Goal: Task Accomplishment & Management: Use online tool/utility

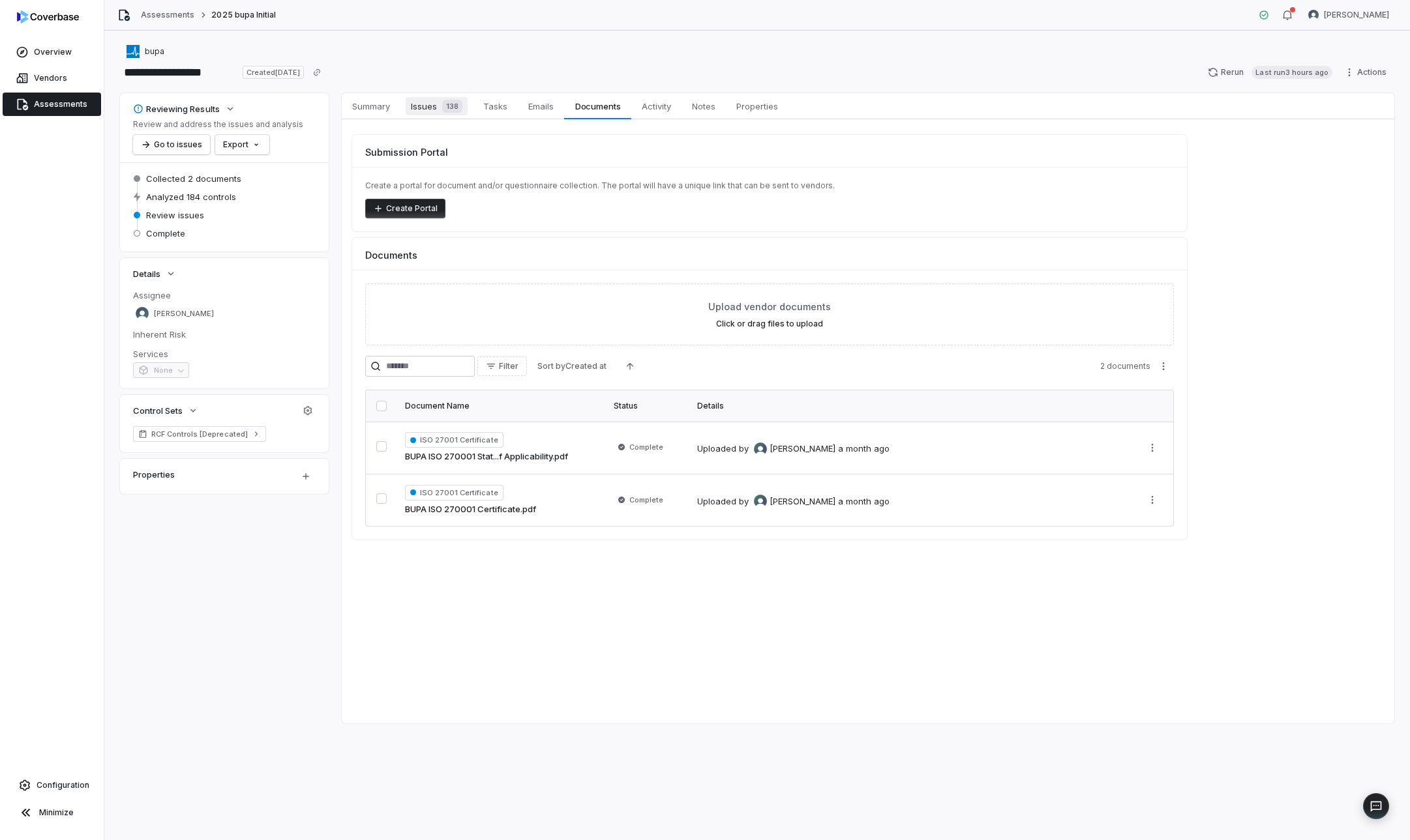
click at [414, 104] on span "Issues 138" at bounding box center [436, 105] width 62 height 18
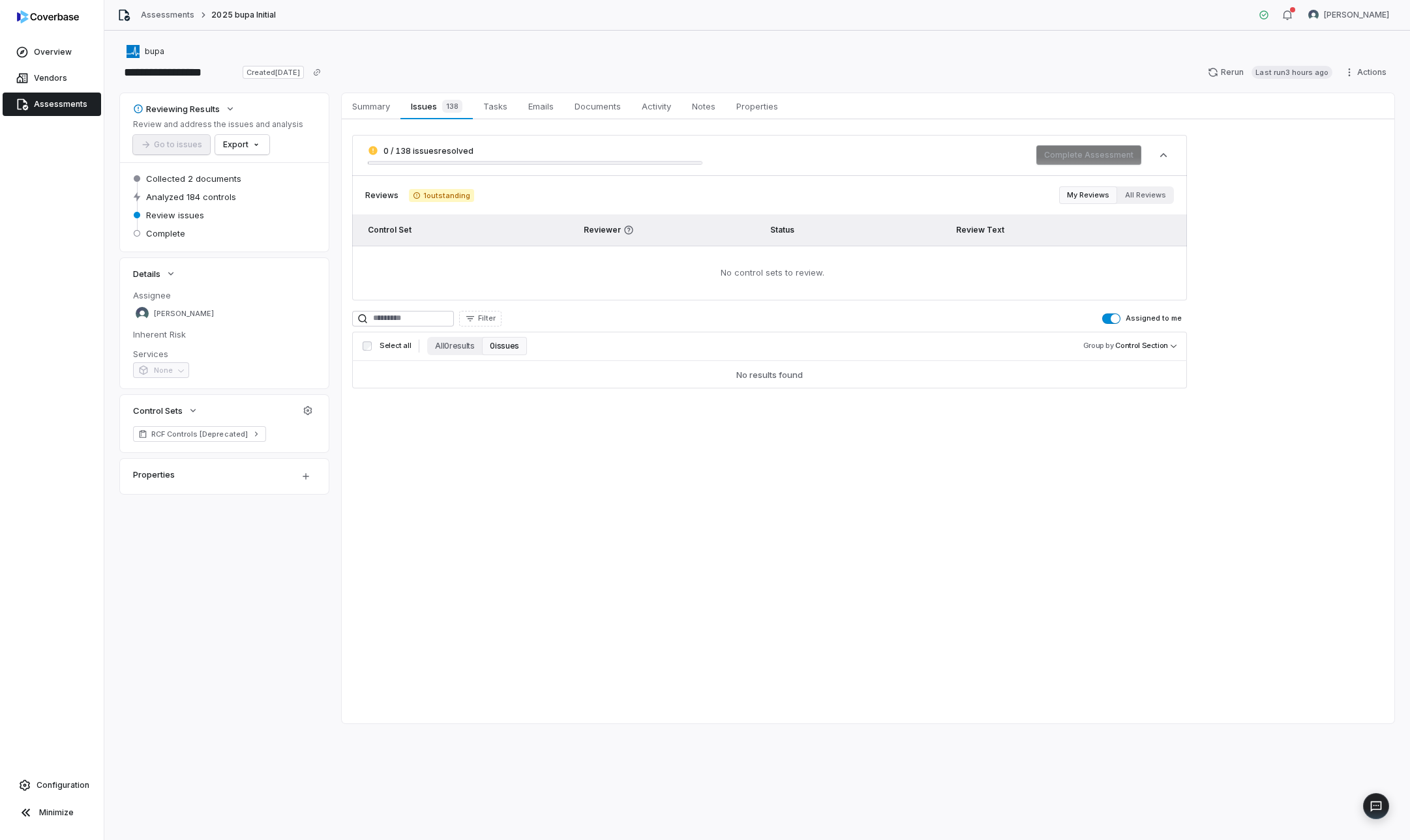
click at [1116, 315] on span "button" at bounding box center [1115, 319] width 9 height 9
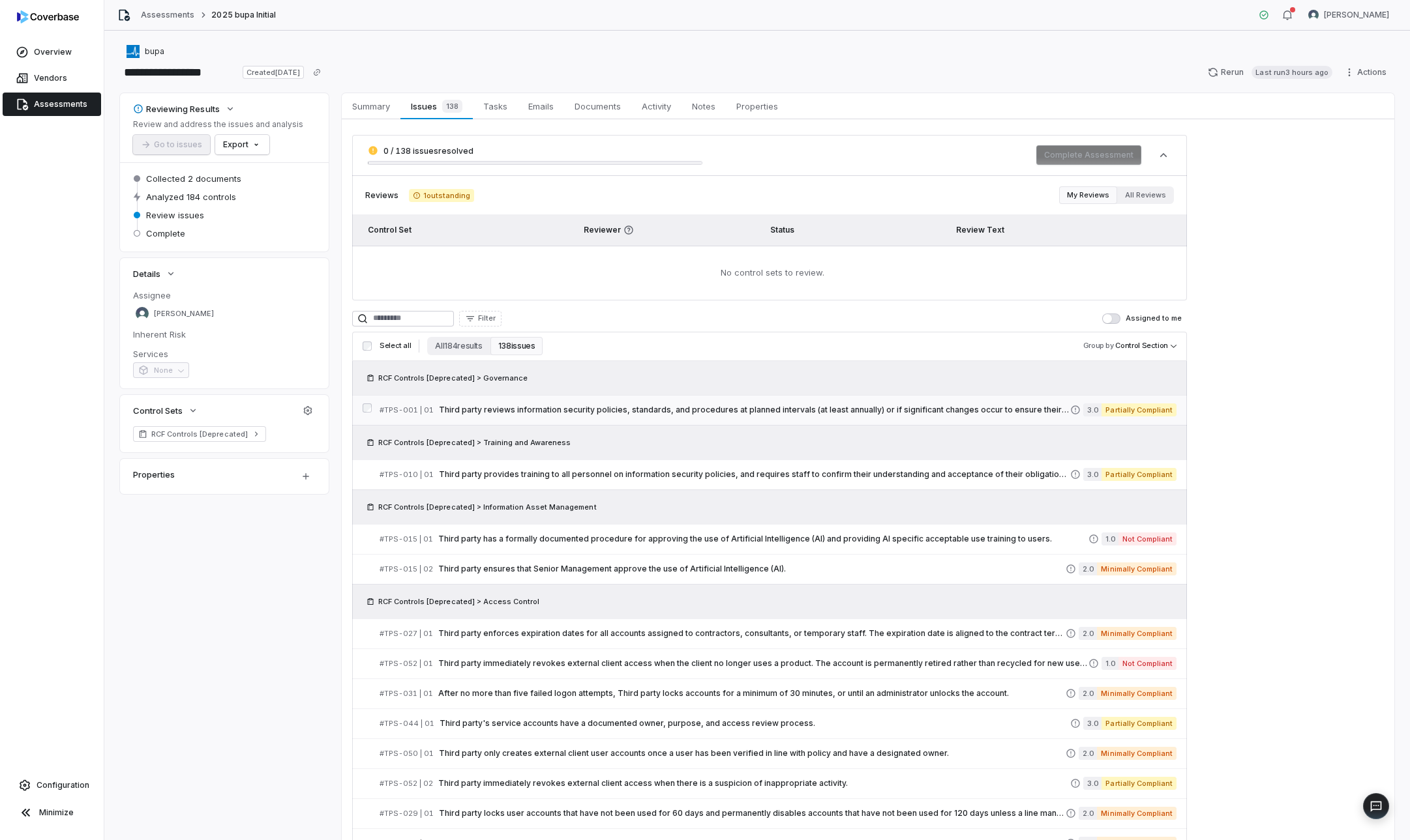
click at [786, 412] on span "Third party reviews information security policies, standards, and procedures at…" at bounding box center [755, 410] width 632 height 10
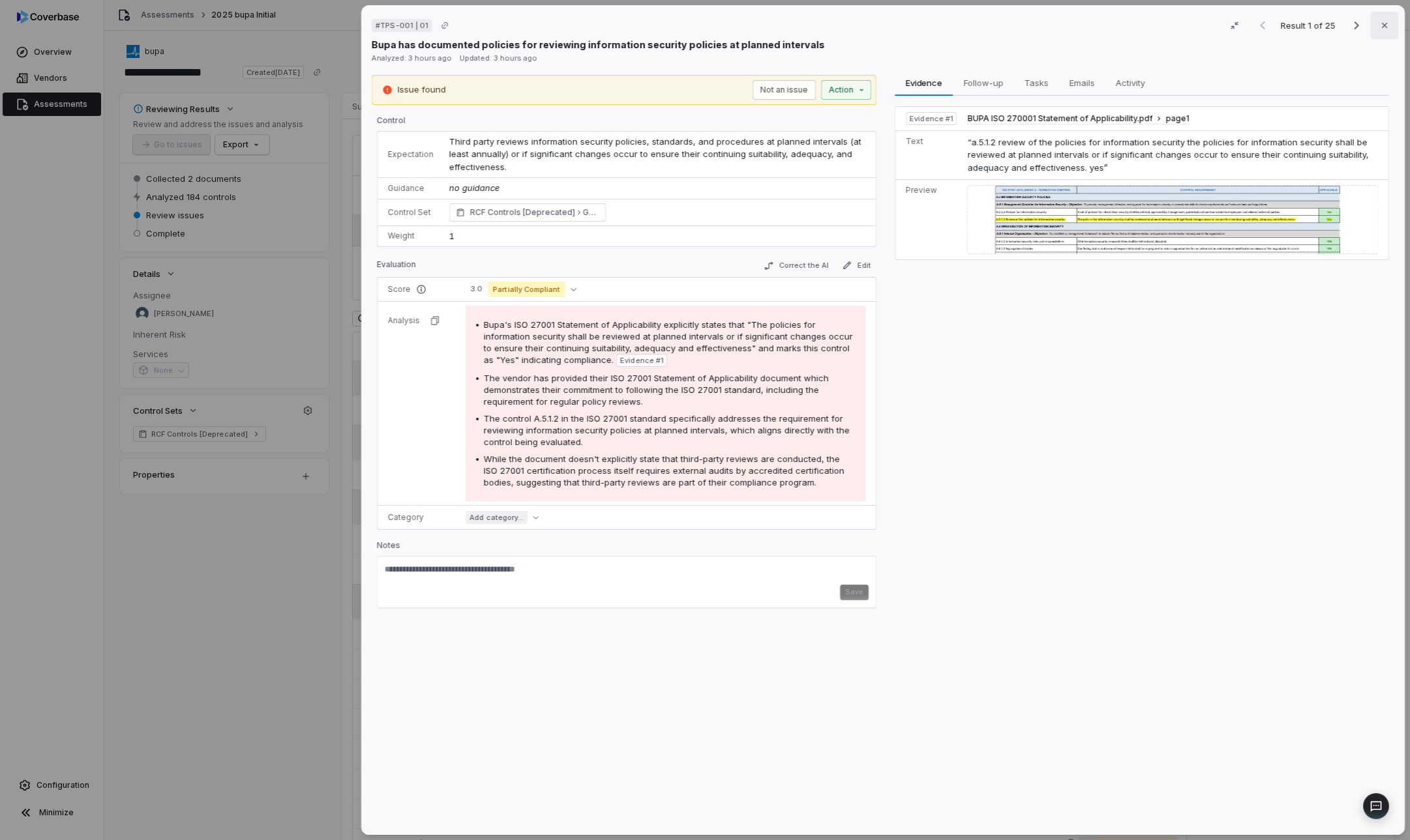
click at [1385, 27] on button "Close" at bounding box center [1384, 25] width 27 height 27
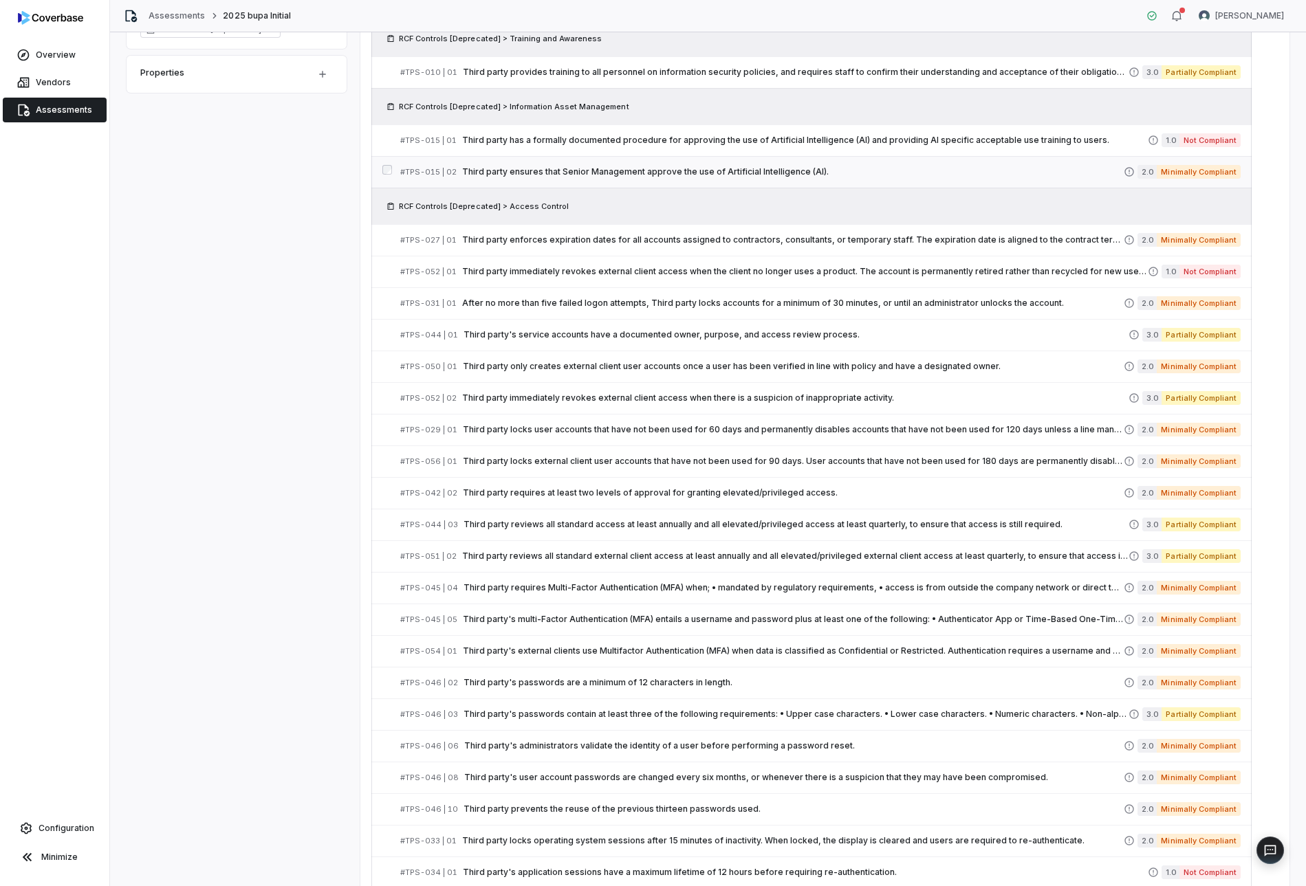
scroll to position [432, 0]
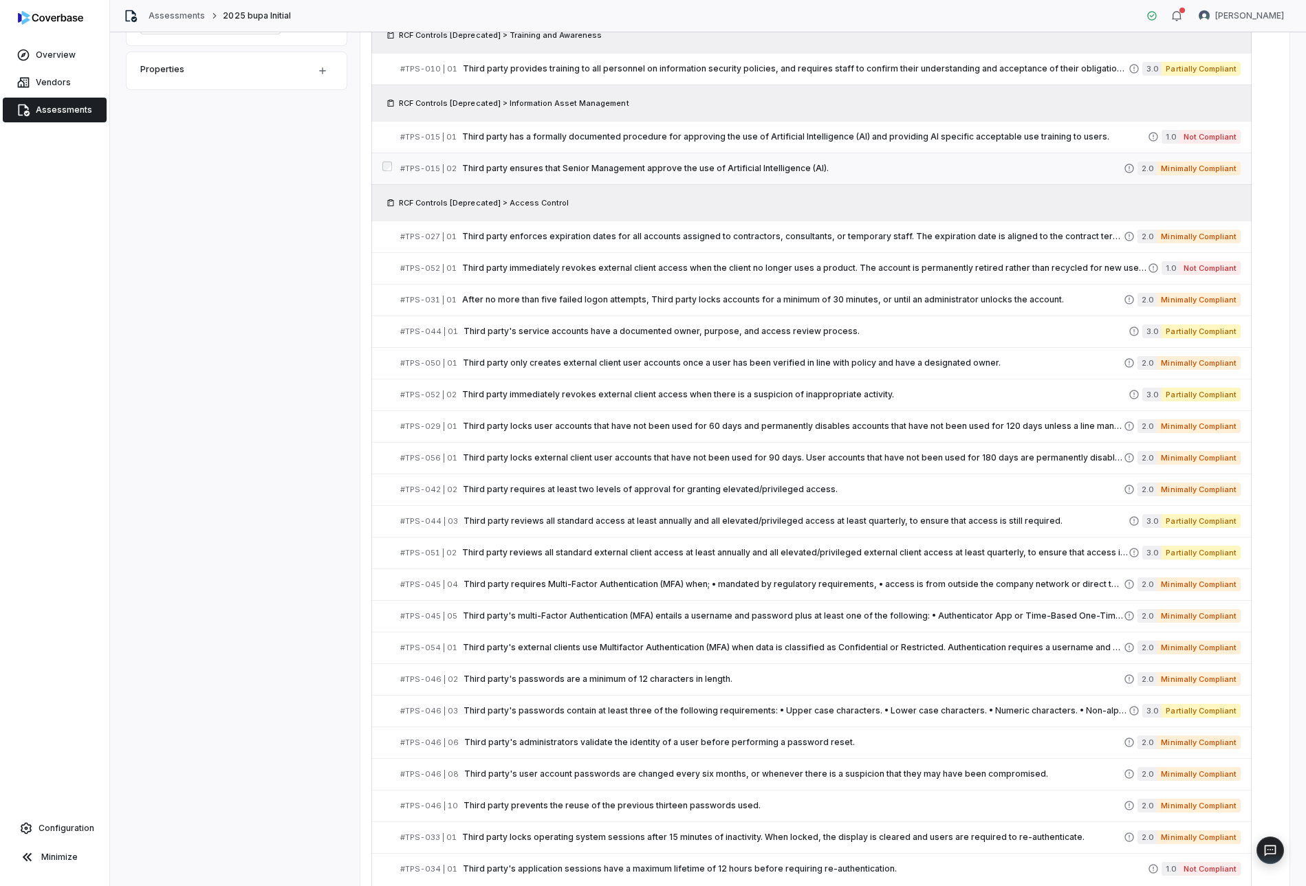
click at [713, 170] on span "Third party ensures that Senior Management approve the use of Artificial Intell…" at bounding box center [793, 168] width 662 height 11
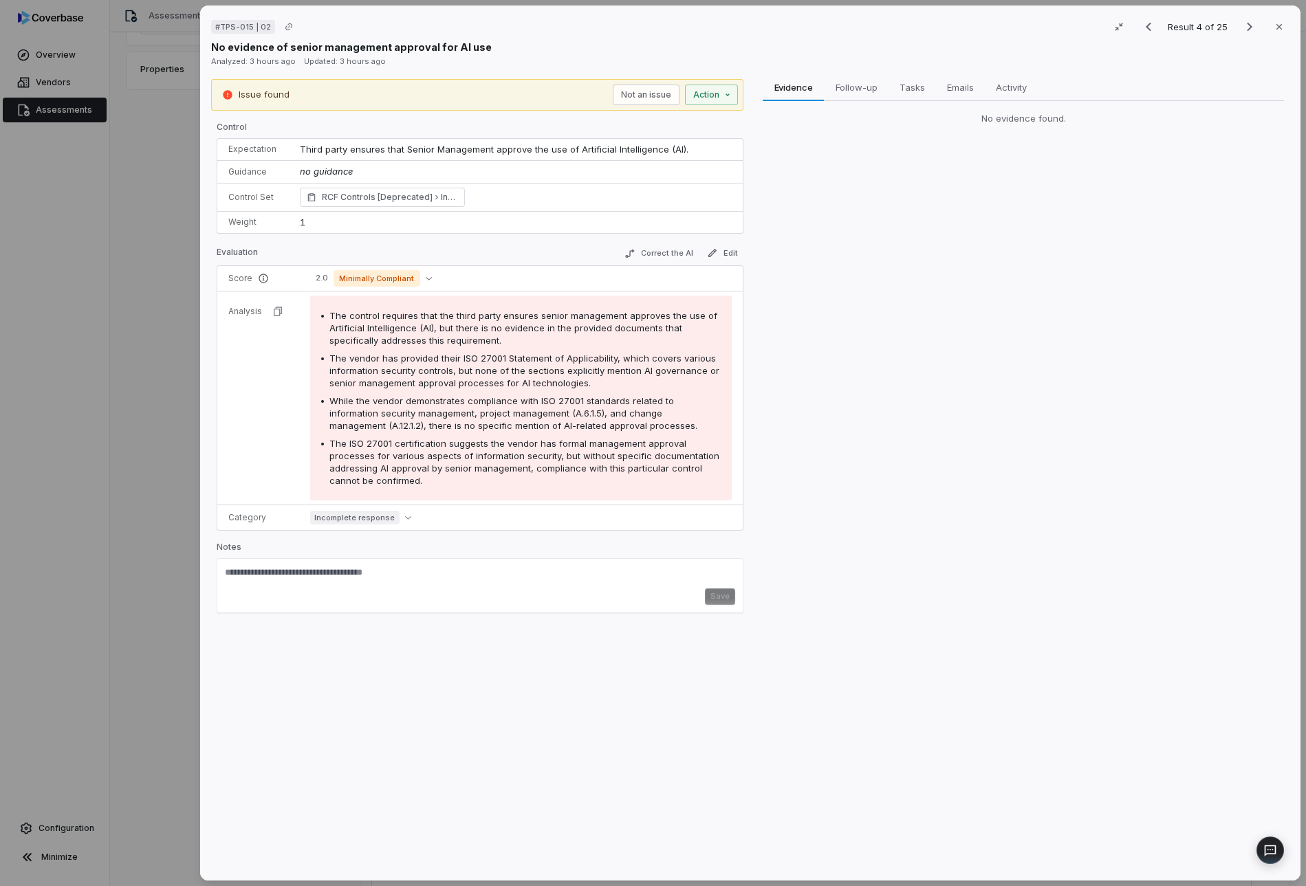
click at [168, 481] on div "# TPS-015 | 02 Result 4 of 25 Close No evidence of senior management approval f…" at bounding box center [653, 443] width 1306 height 886
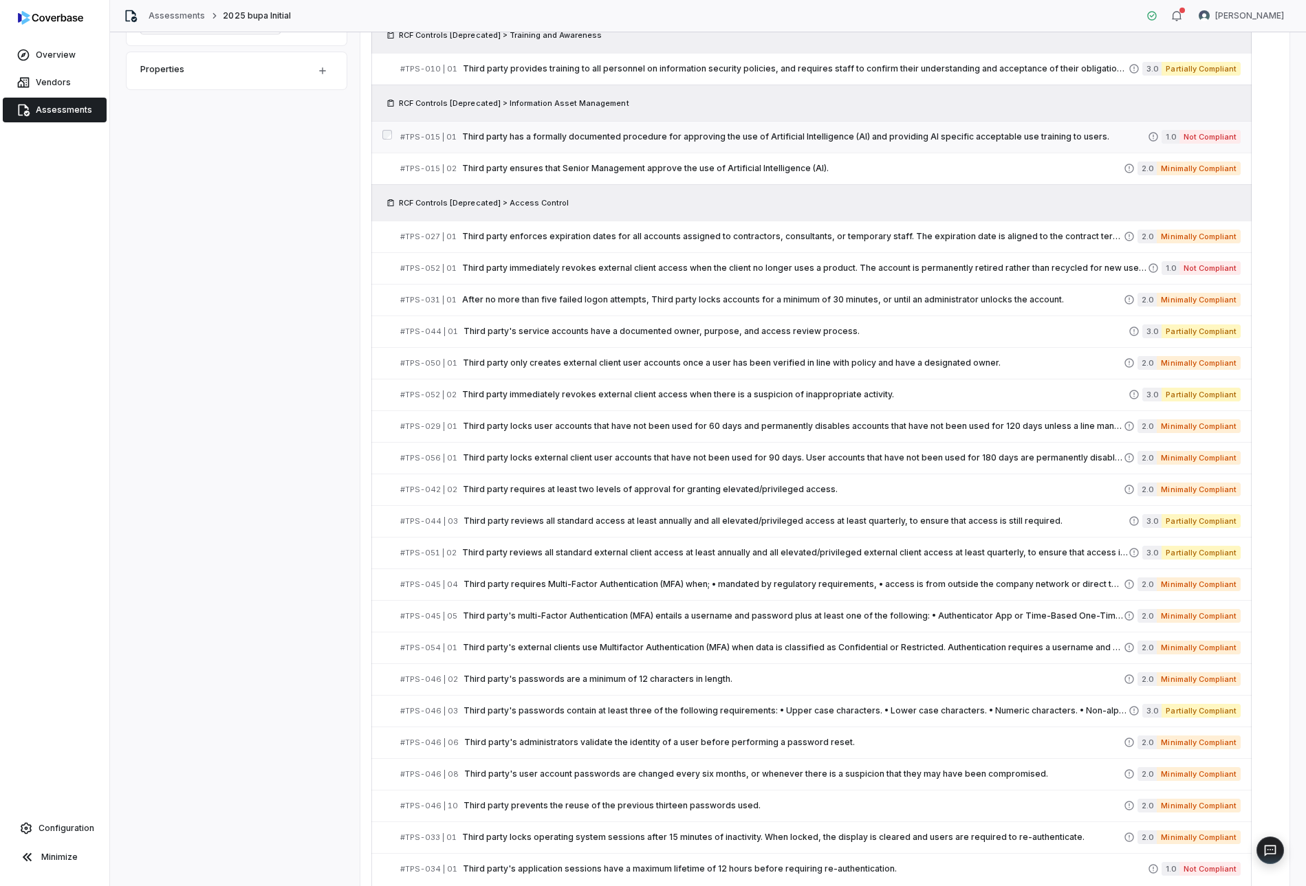
click at [658, 150] on link "# TPS-015 | 01 Third party has a formally documented procedure for approving th…" at bounding box center [820, 137] width 840 height 31
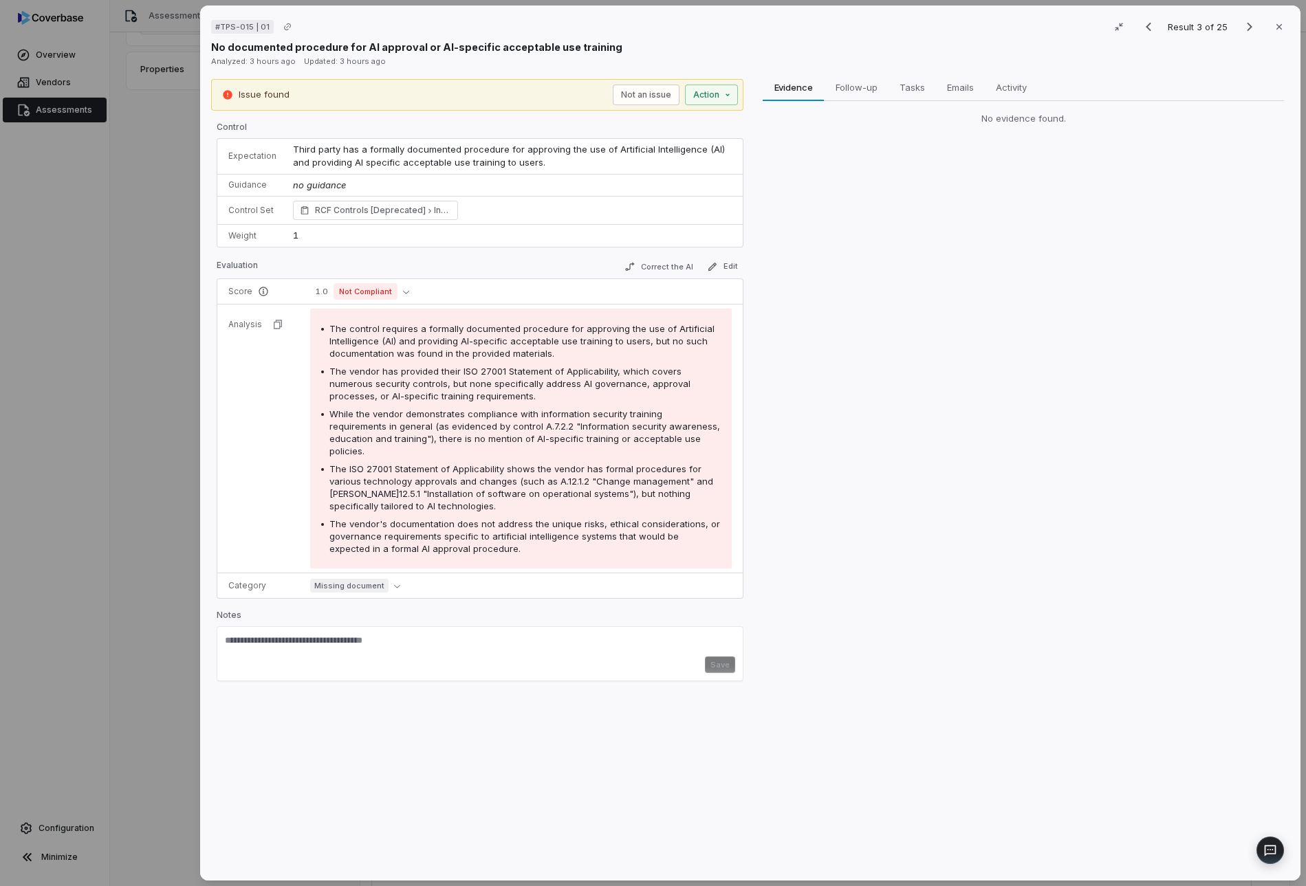
click at [173, 437] on div "# TPS-015 | 01 Result 3 of 25 Close No documented procedure for AI approval or …" at bounding box center [653, 443] width 1306 height 886
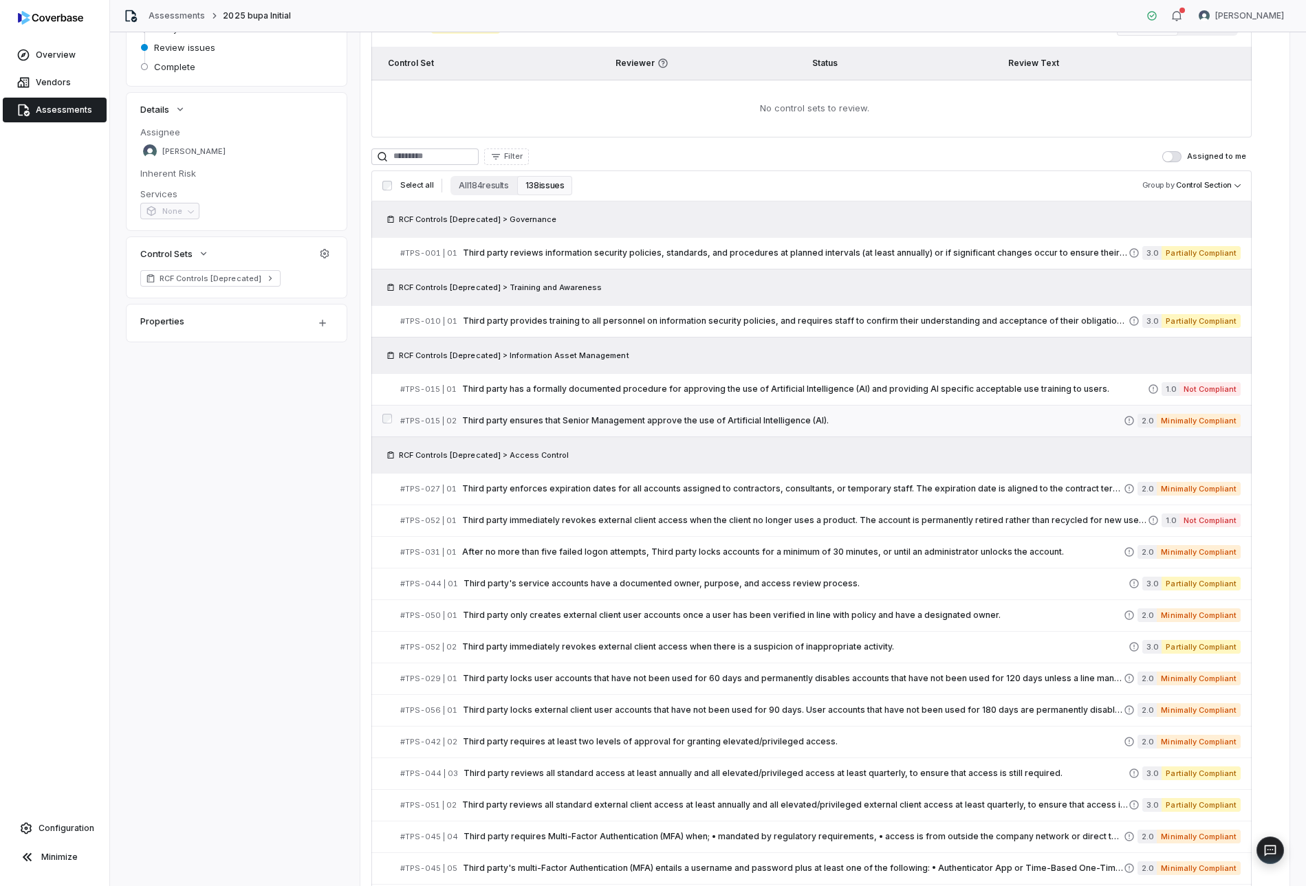
scroll to position [178, 0]
click at [585, 490] on span "Third party enforces expiration dates for all accounts assigned to contractors,…" at bounding box center [793, 490] width 662 height 11
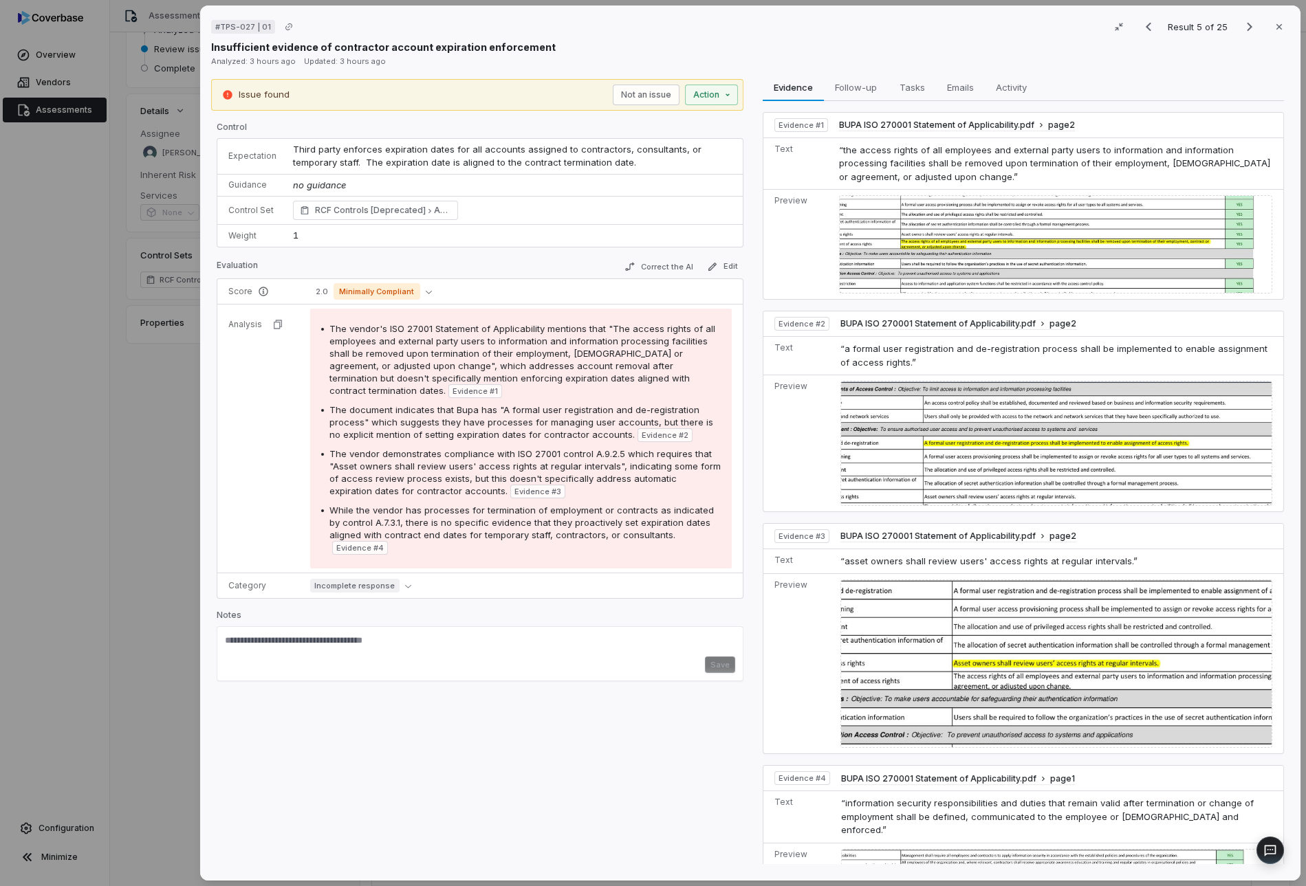
click at [191, 529] on div "# TPS-027 | 01 Result 5 of 25 Close Insufficient evidence of contractor account…" at bounding box center [653, 443] width 1306 height 886
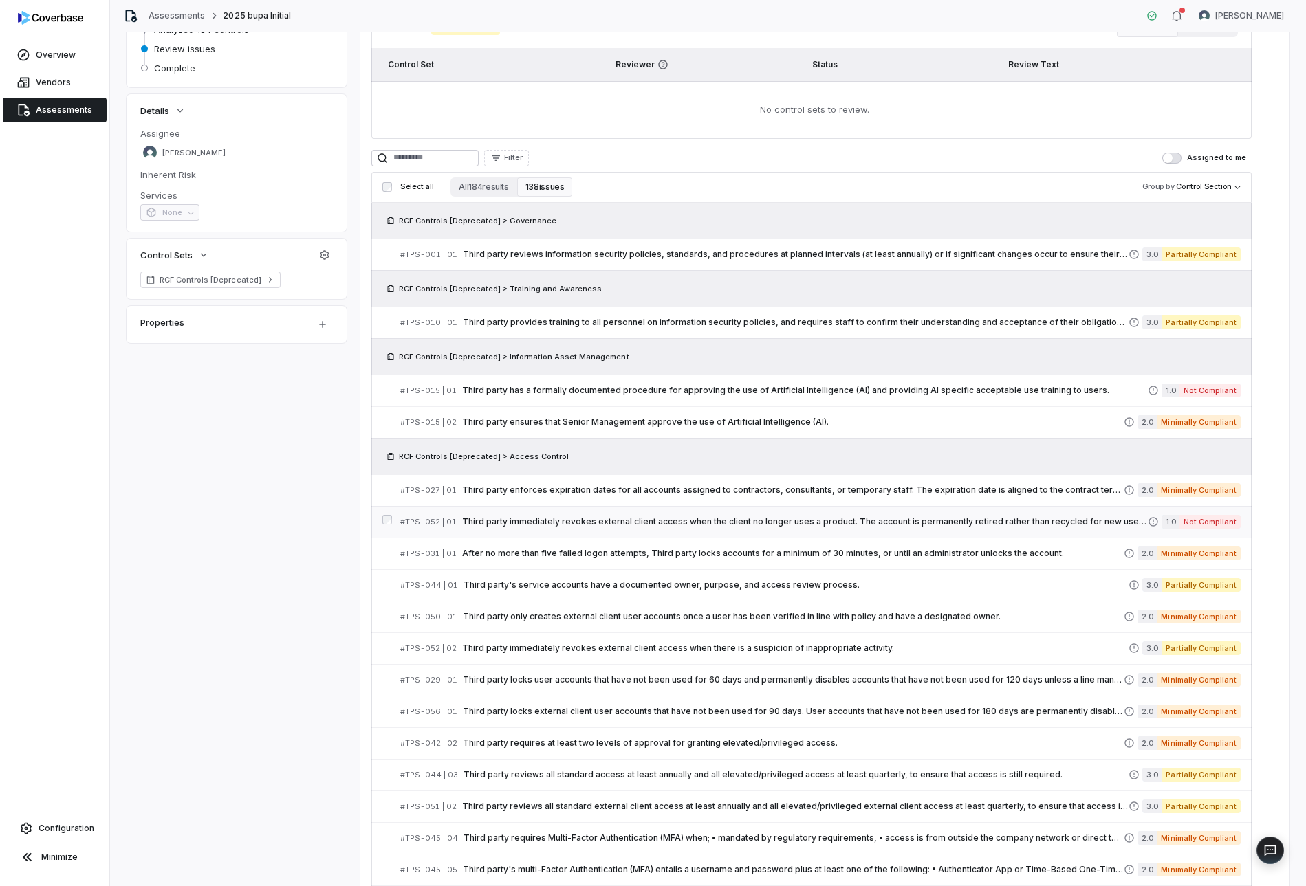
click at [743, 522] on span "Third party immediately revokes external client access when the client no longe…" at bounding box center [805, 521] width 686 height 11
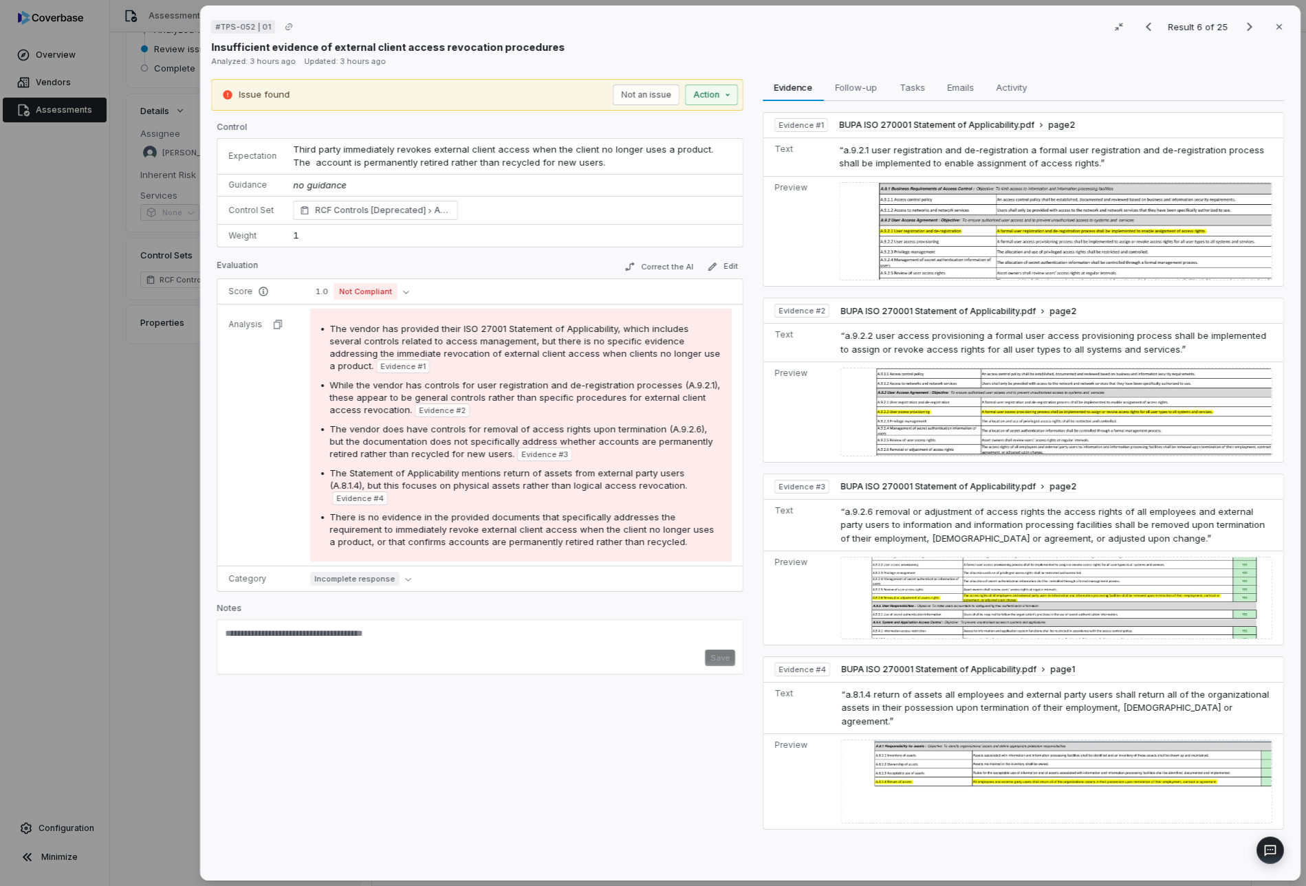
click at [173, 562] on div "# TPS-052 | 01 Result 6 of 25 Close Insufficient evidence of external client ac…" at bounding box center [653, 443] width 1306 height 886
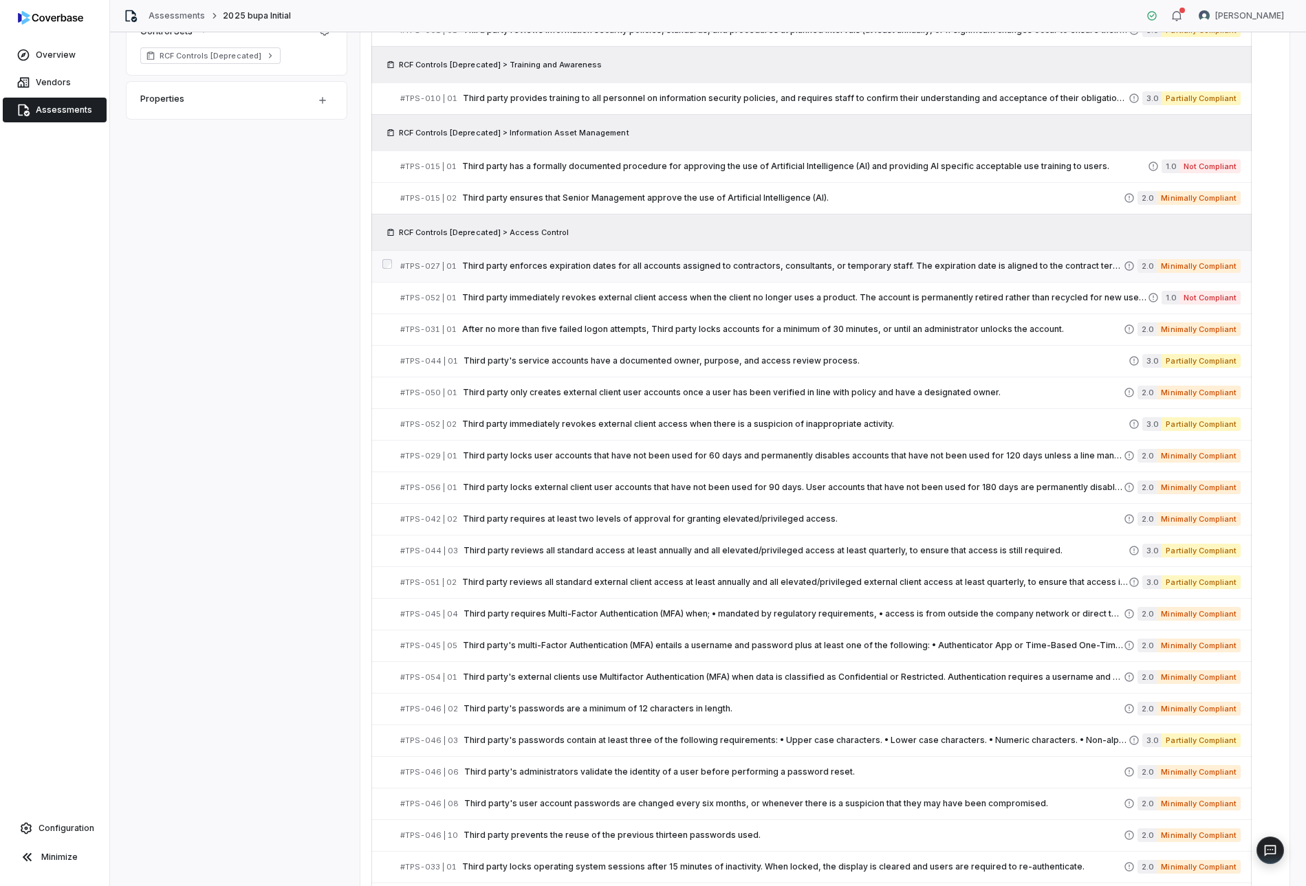
scroll to position [406, 0]
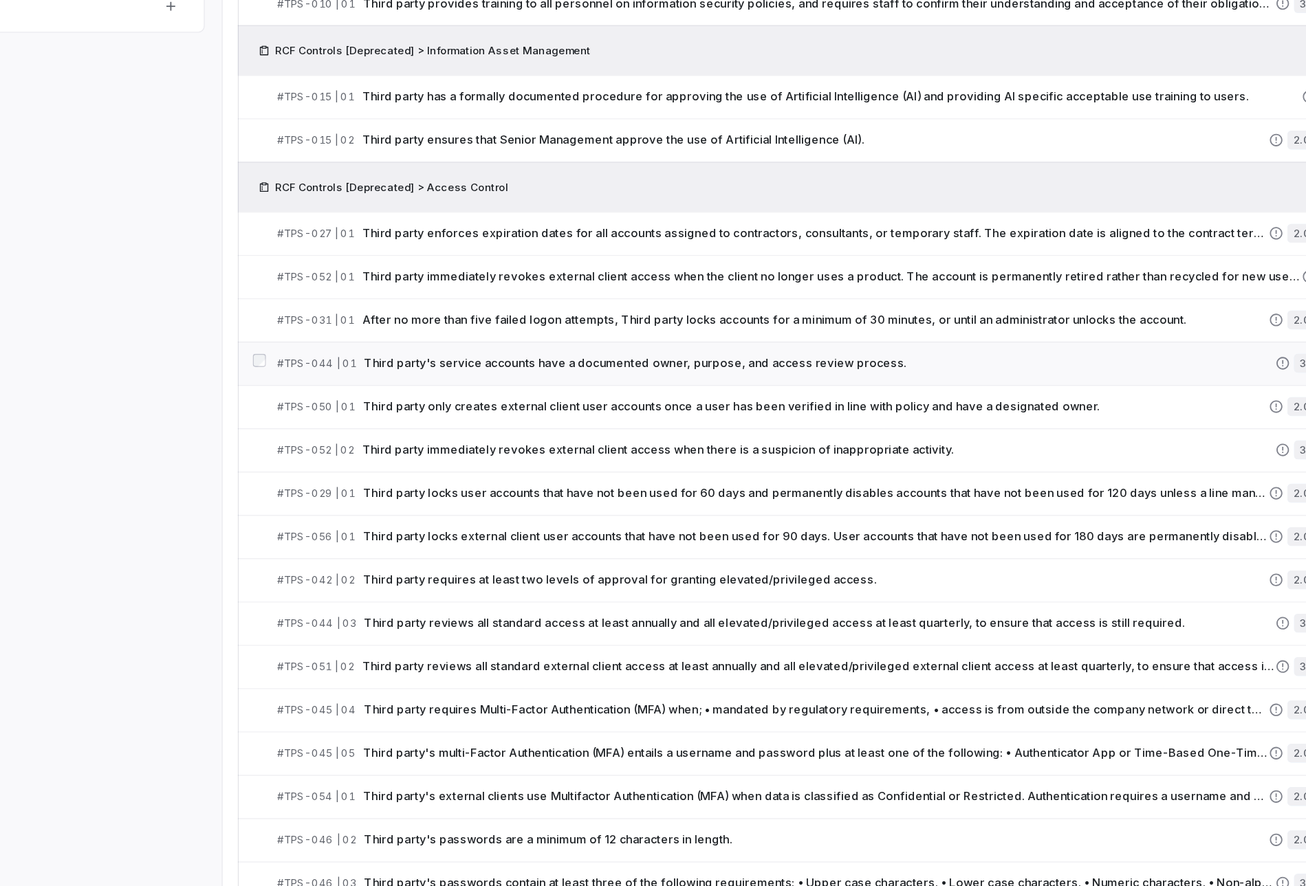
click at [715, 357] on span "Third party's service accounts have a documented owner, purpose, and access rev…" at bounding box center [796, 356] width 665 height 11
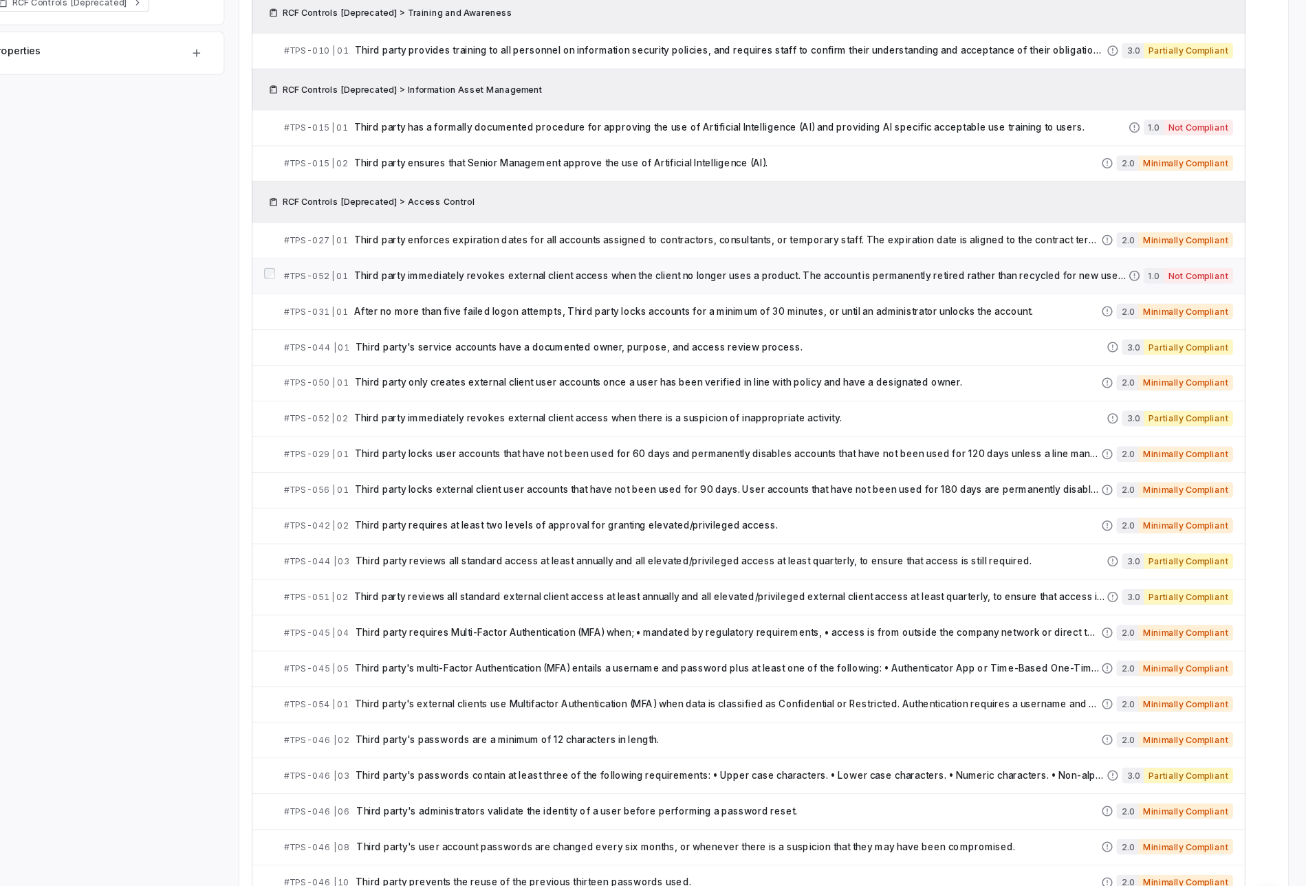
scroll to position [345, 0]
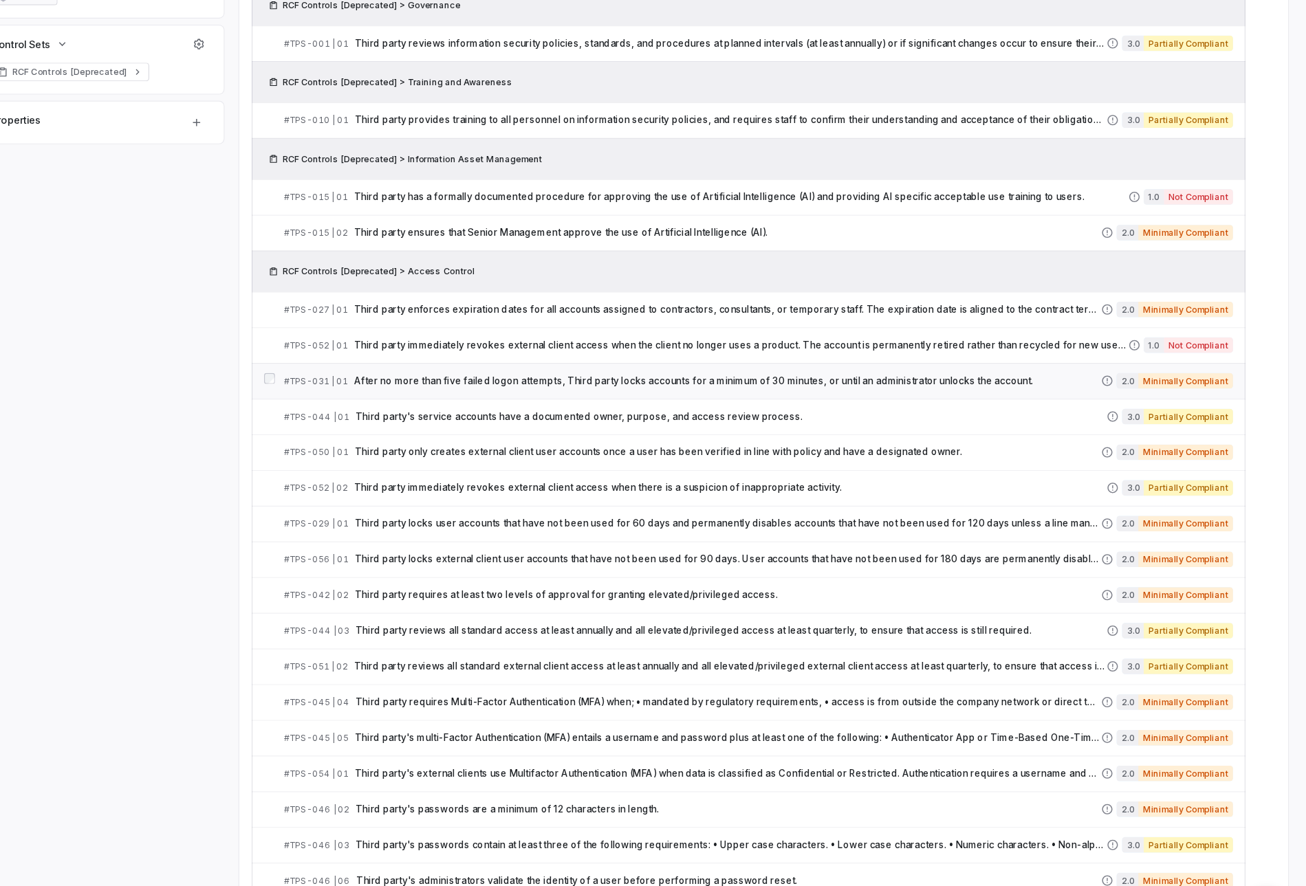
click at [494, 391] on span "After no more than five failed logon attempts, Third party locks accounts for a…" at bounding box center [793, 387] width 662 height 11
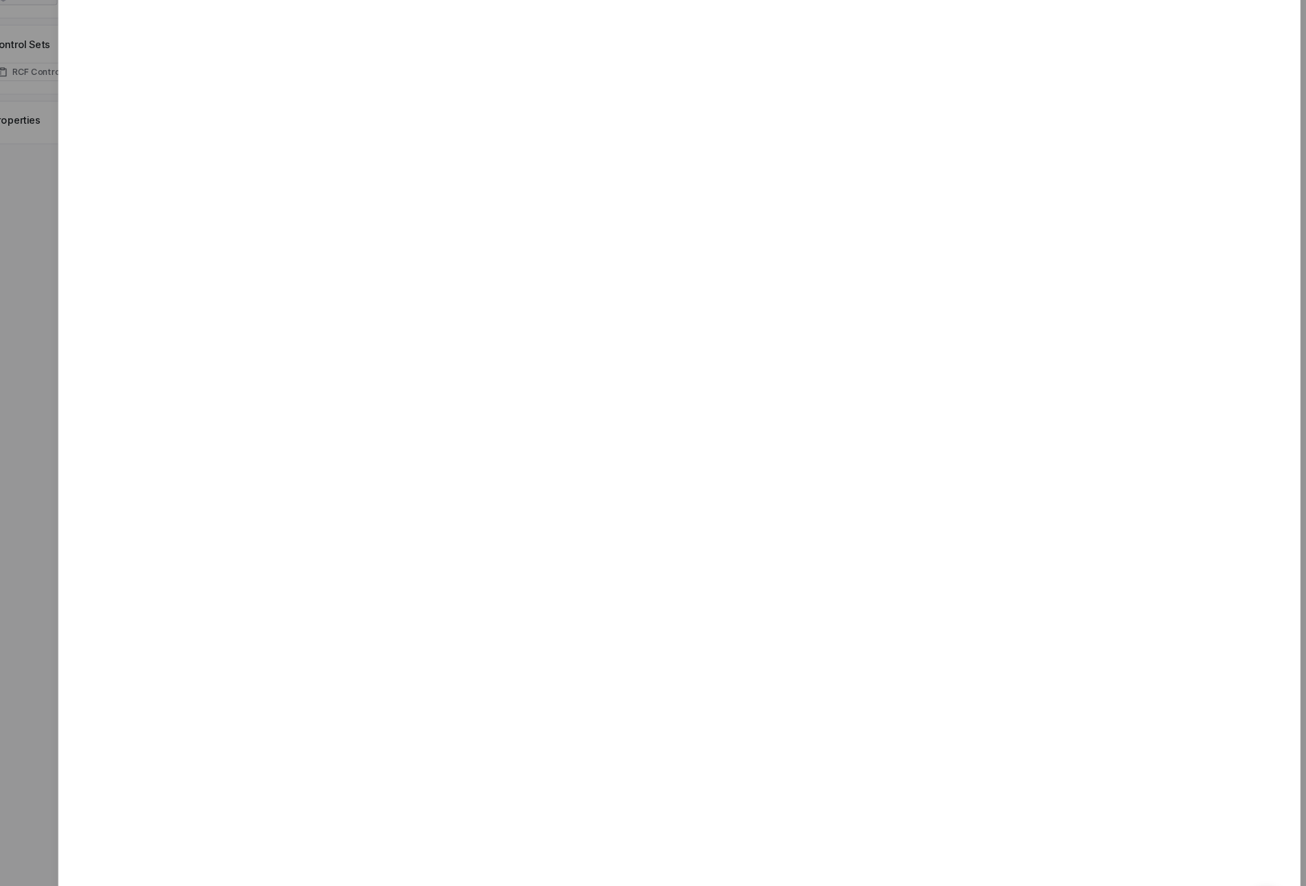
click at [179, 459] on div at bounding box center [653, 443] width 1306 height 886
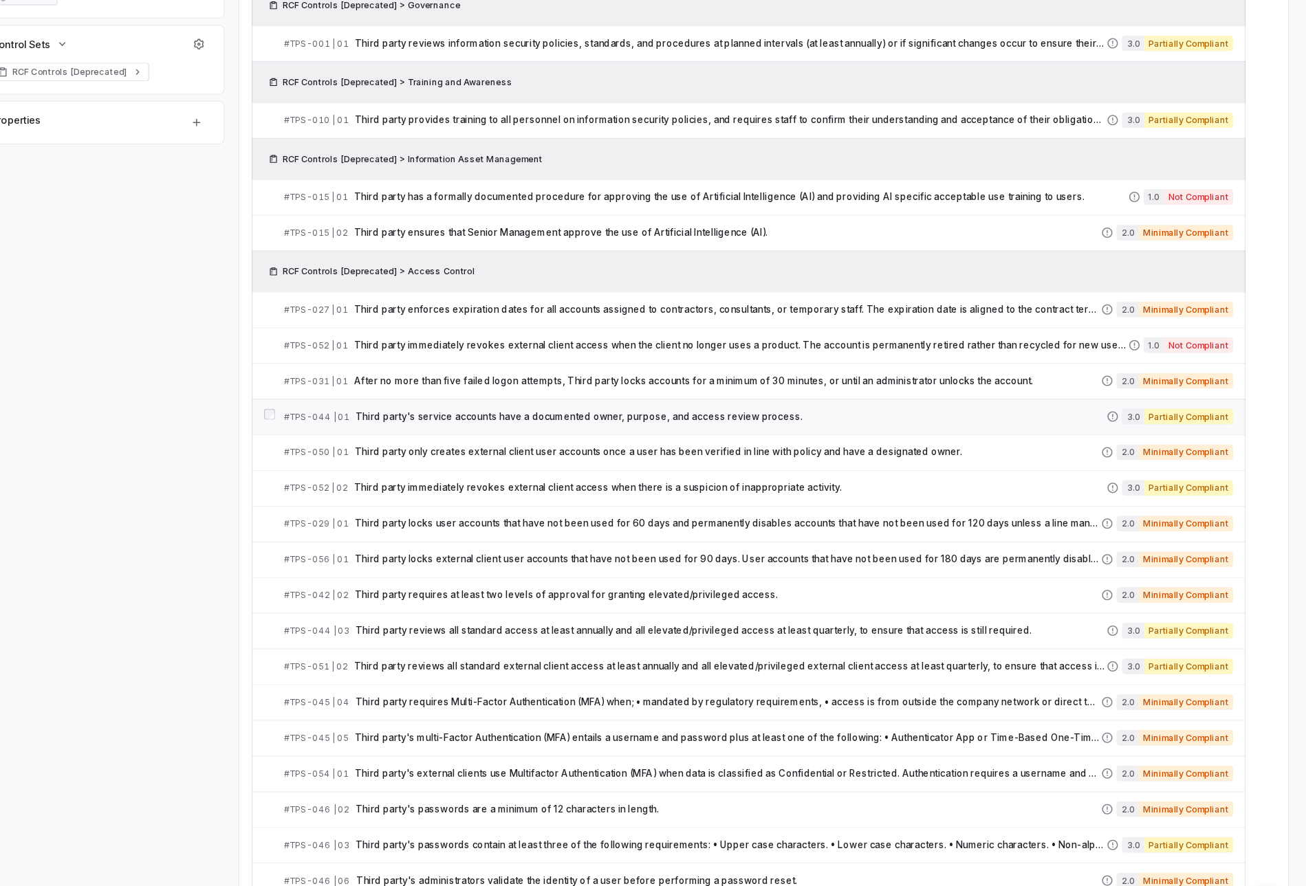
click at [469, 412] on div "# TPS-044 | 01 Third party's service accounts have a documented owner, purpose,…" at bounding box center [764, 419] width 728 height 14
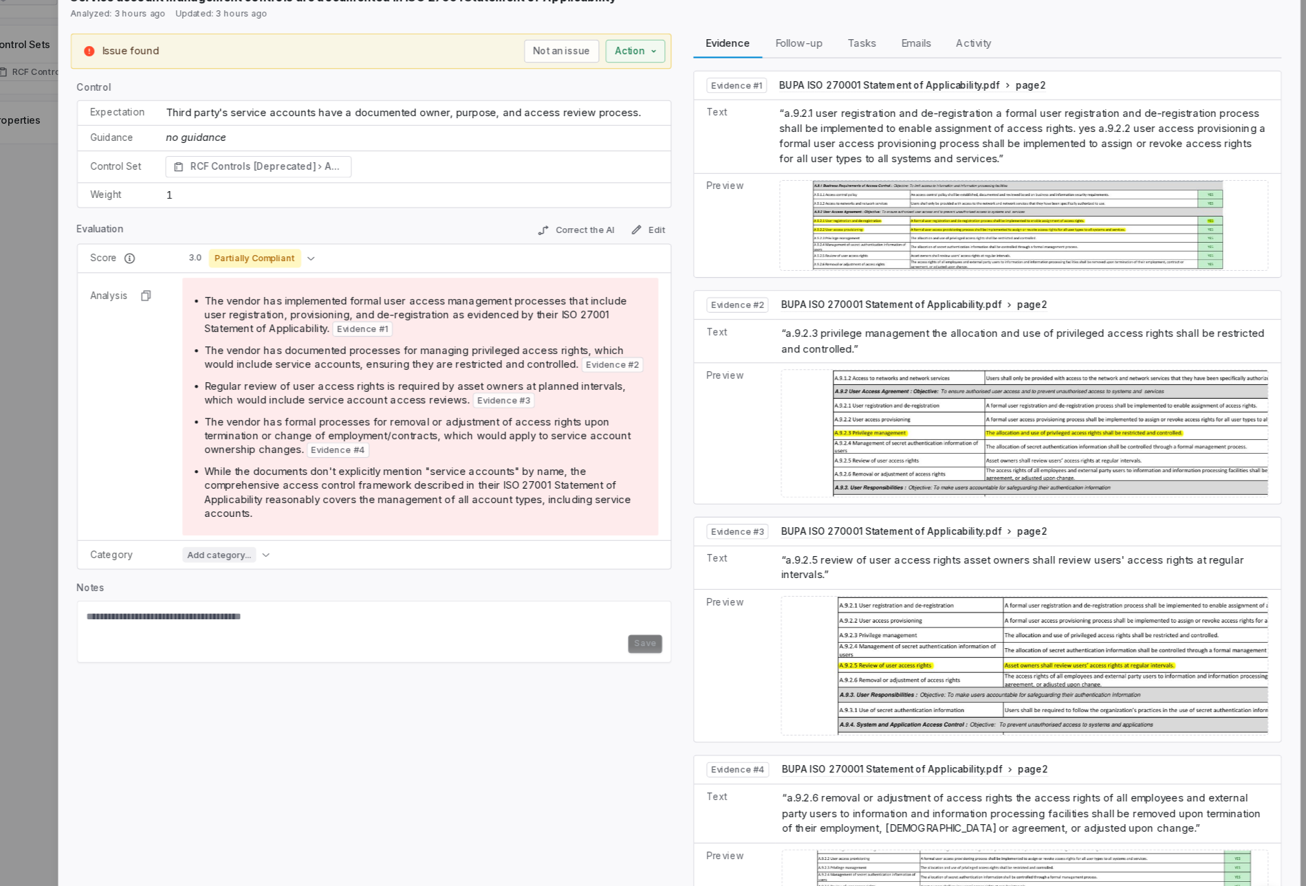
click at [182, 504] on div "# TPS-044 | 01 Result 8 of 25 Close Service account management controls are doc…" at bounding box center [653, 443] width 1306 height 886
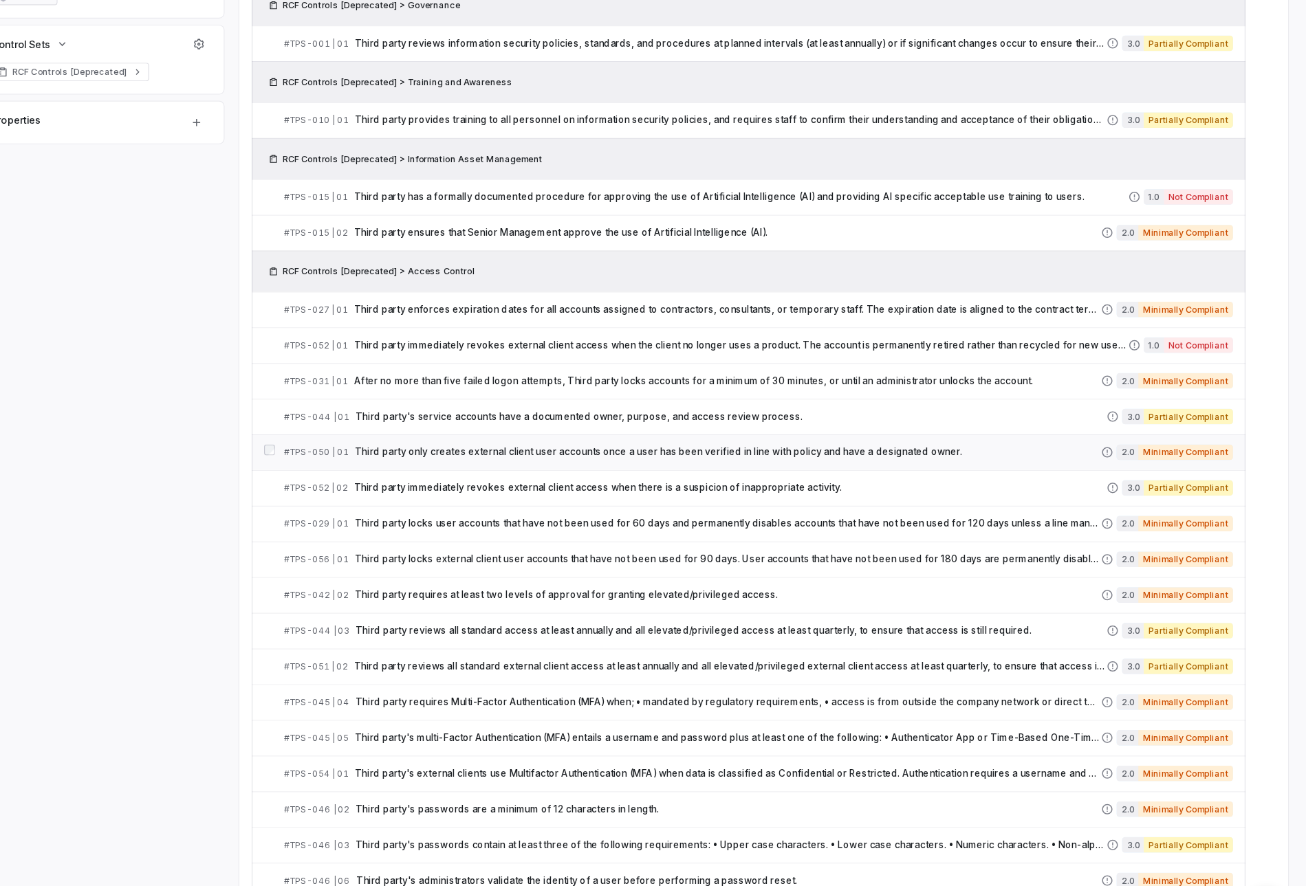
click at [484, 457] on link "# TPS-050 | 01 Third party only creates external client user accounts once a us…" at bounding box center [820, 450] width 840 height 31
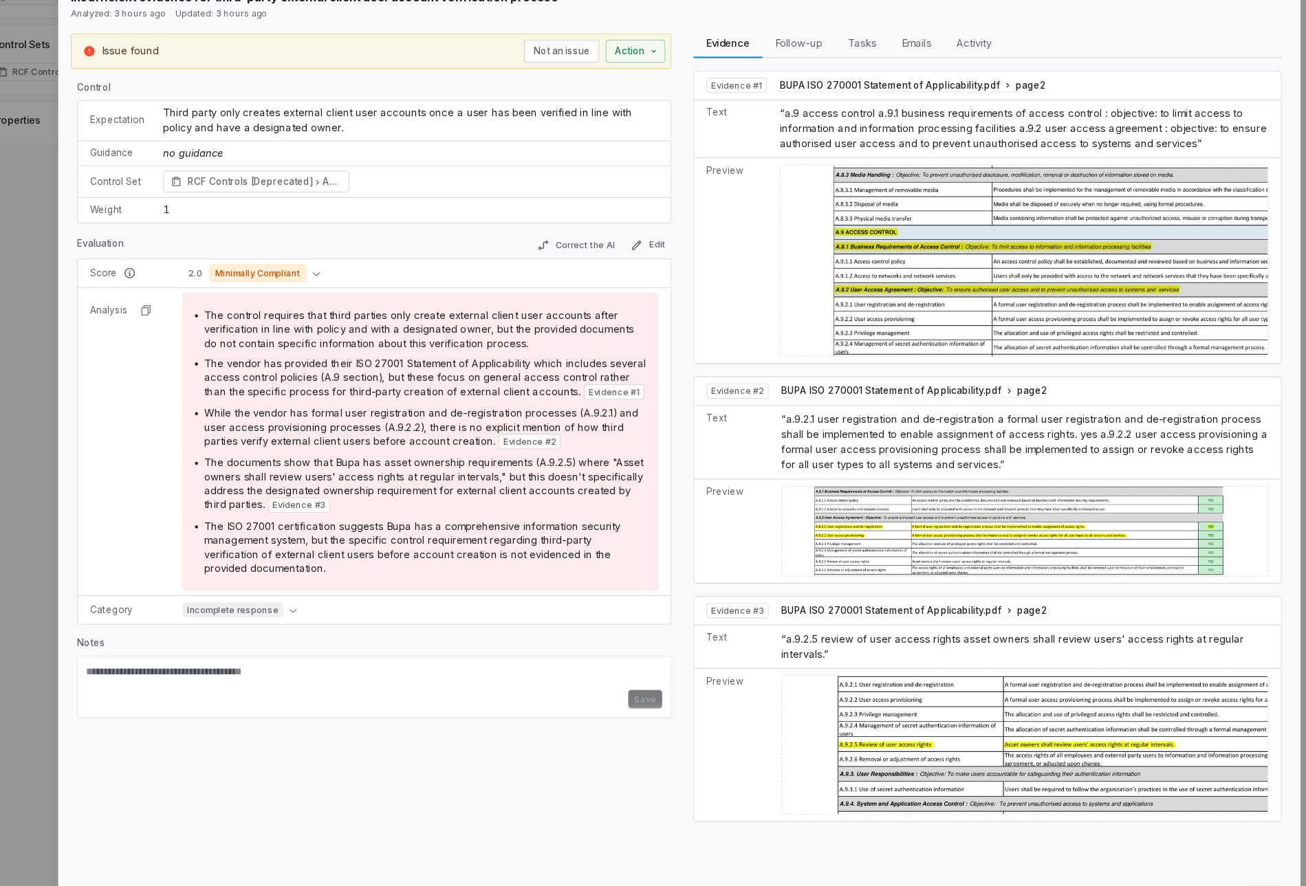
click at [195, 585] on div "# TPS-050 | 01 Result 9 of 25 Close Insufficient evidence for third-party exter…" at bounding box center [750, 443] width 1111 height 886
click at [180, 581] on div "# TPS-050 | 01 Result 9 of 25 Close Insufficient evidence for third-party exter…" at bounding box center [653, 443] width 1306 height 886
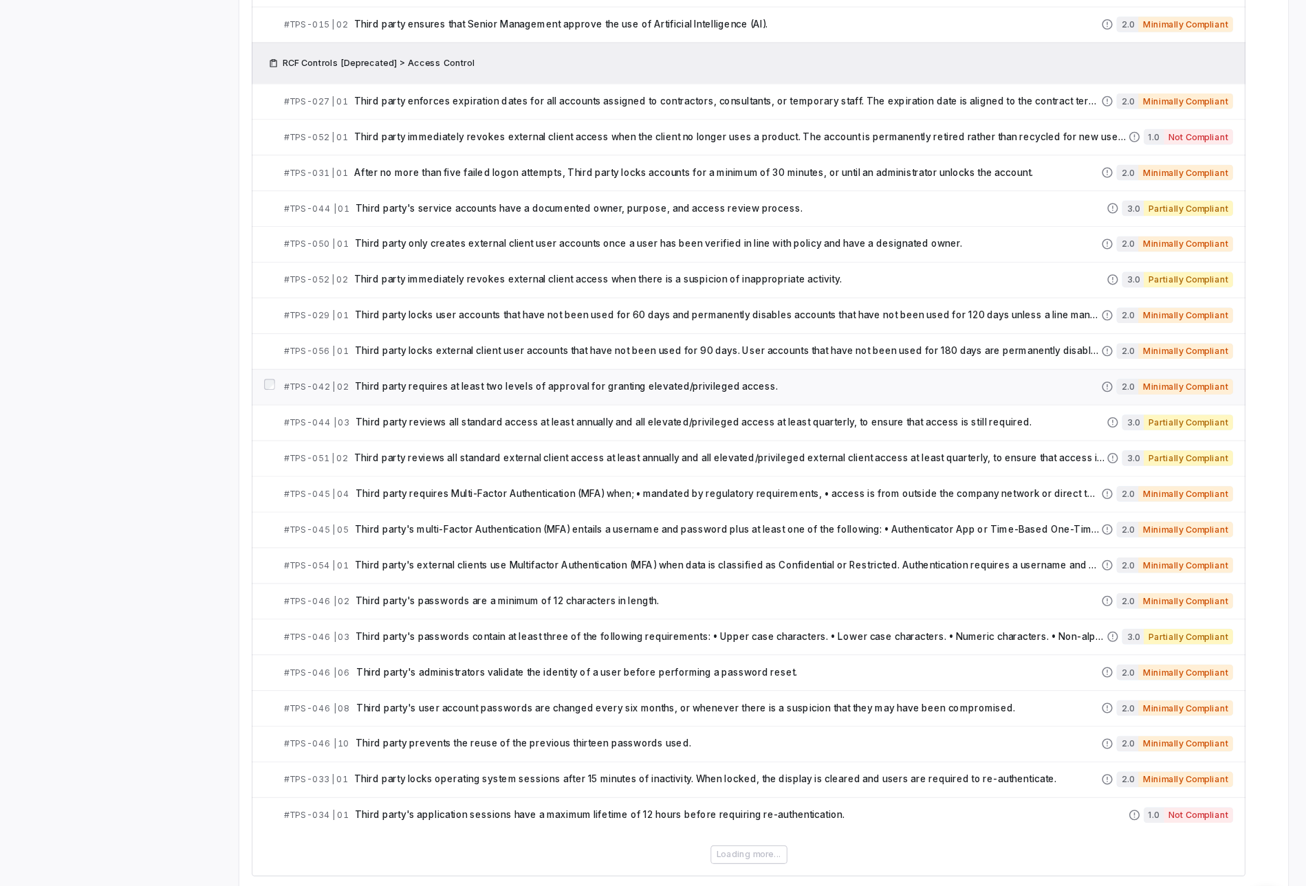
scroll to position [529, 0]
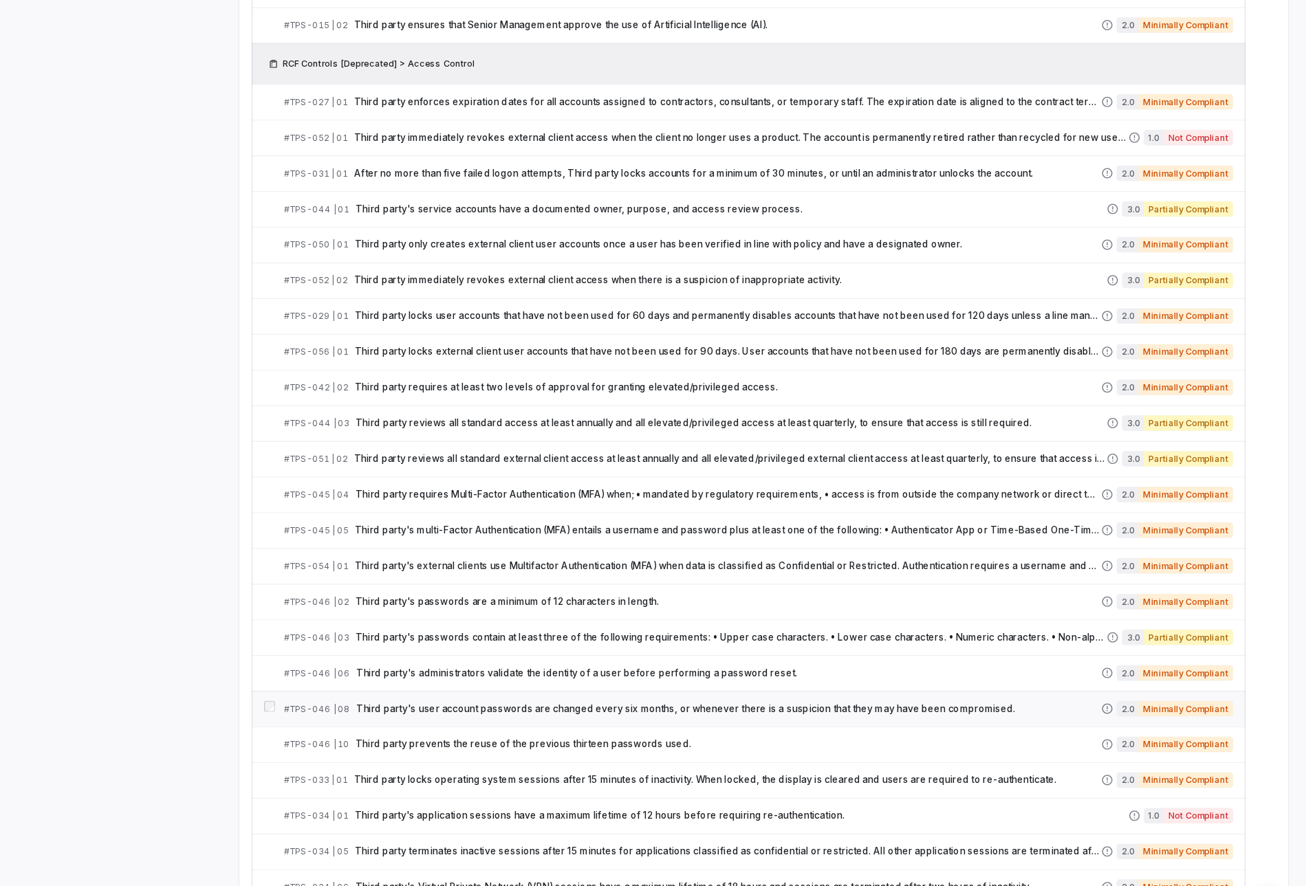
click at [542, 666] on link "# TPS-046 | 08 Third party's user account passwords are changed every six month…" at bounding box center [820, 677] width 840 height 31
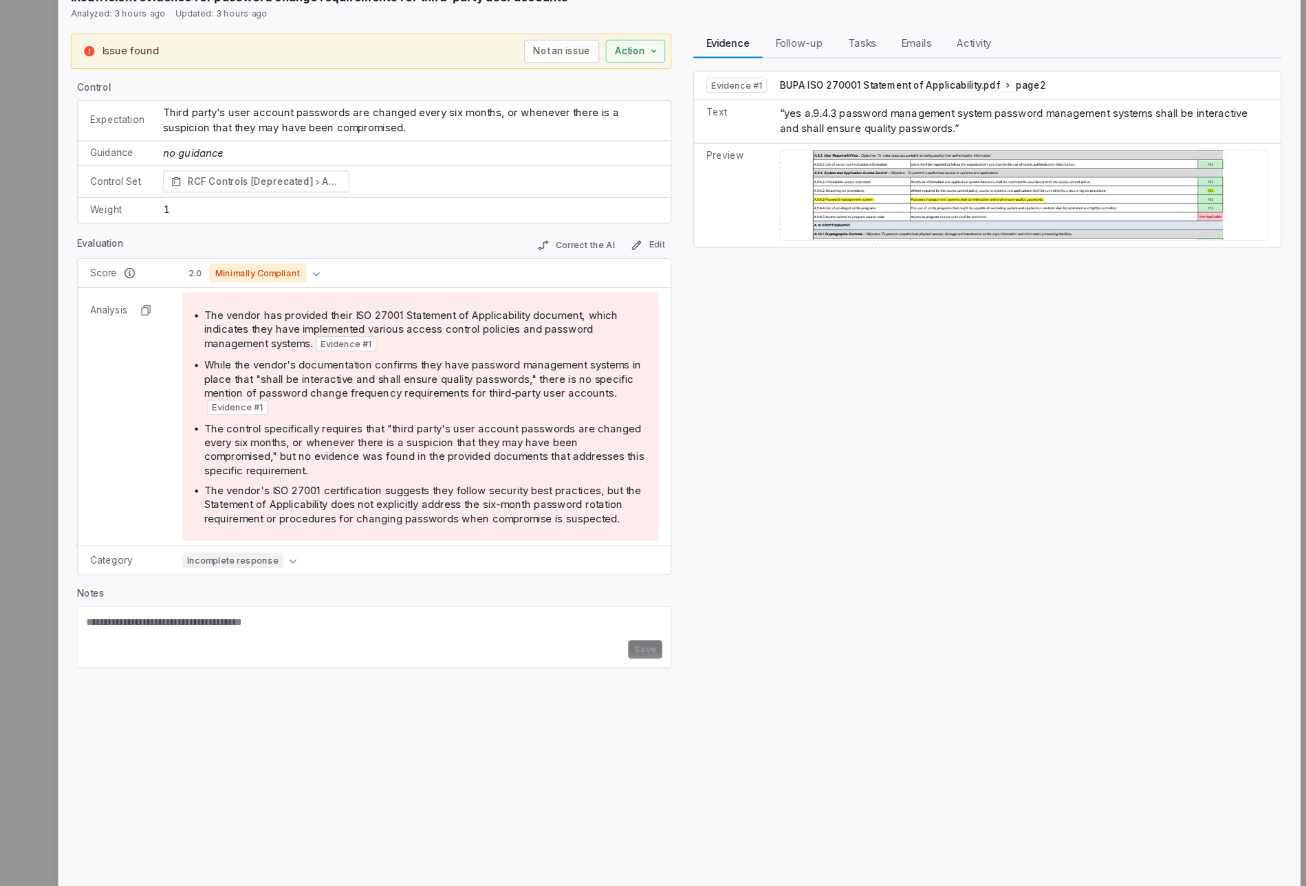
click at [942, 222] on img at bounding box center [1055, 222] width 433 height 81
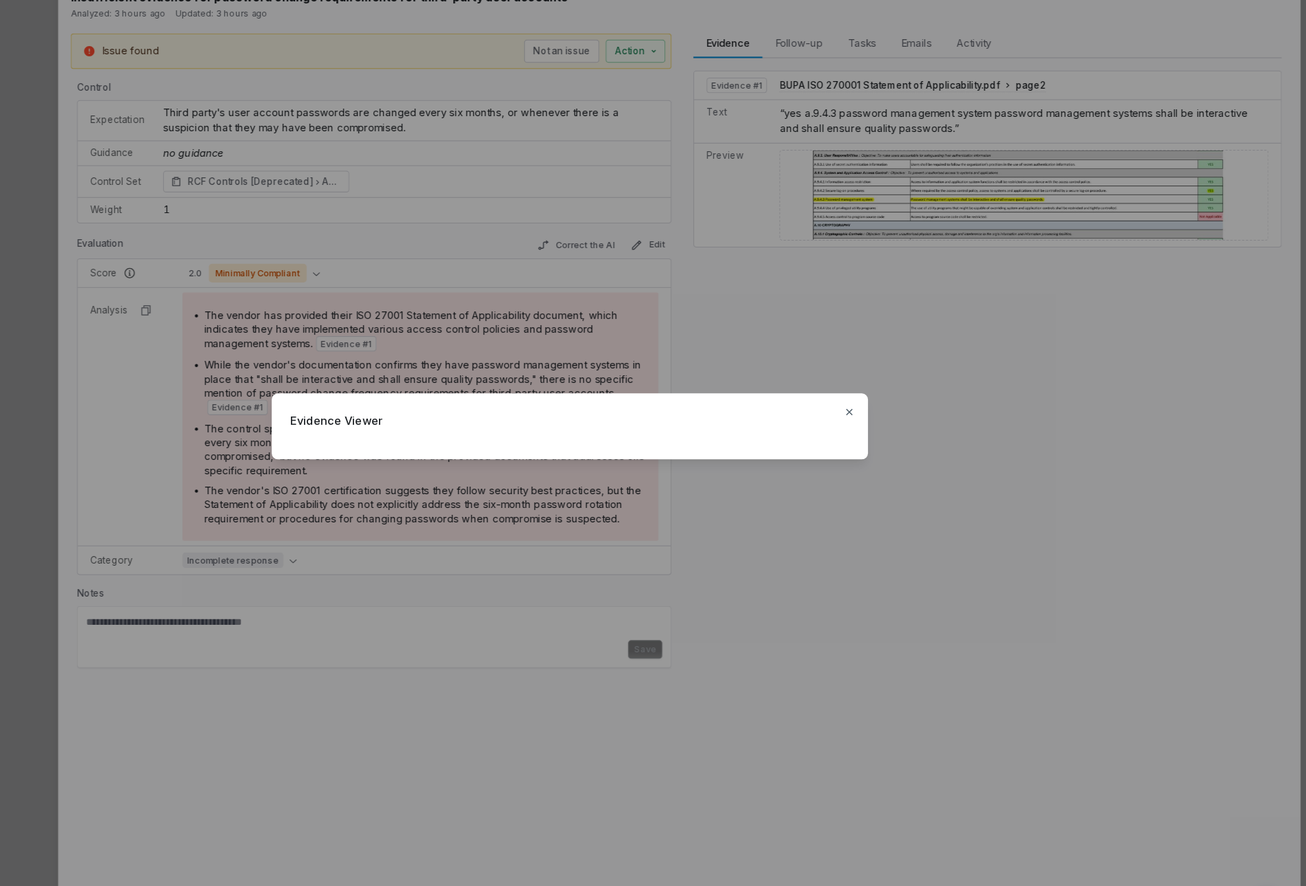
click at [937, 295] on div "Evidence Viewer Close" at bounding box center [653, 443] width 1306 height 886
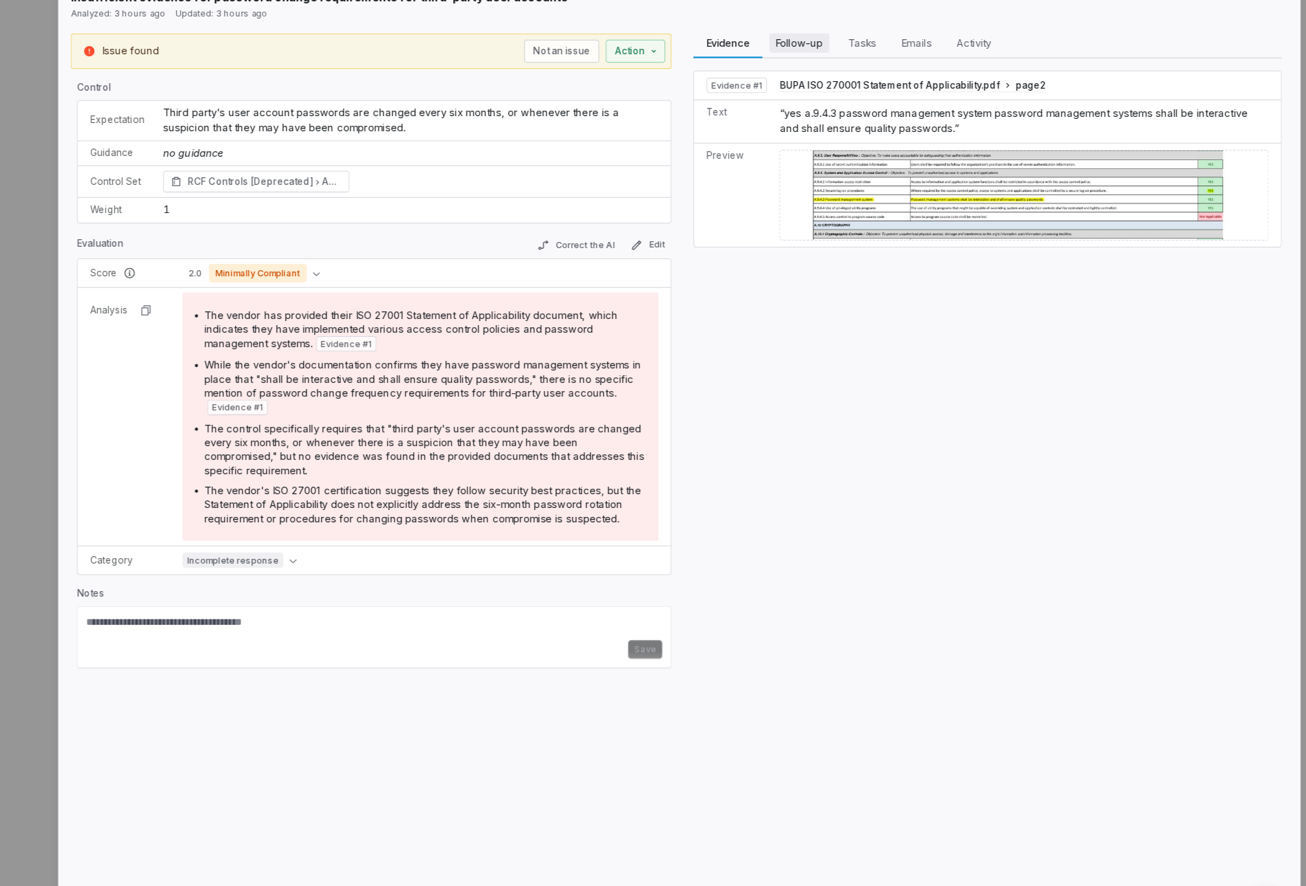
click at [832, 98] on button "Follow-up Follow-up" at bounding box center [856, 88] width 65 height 28
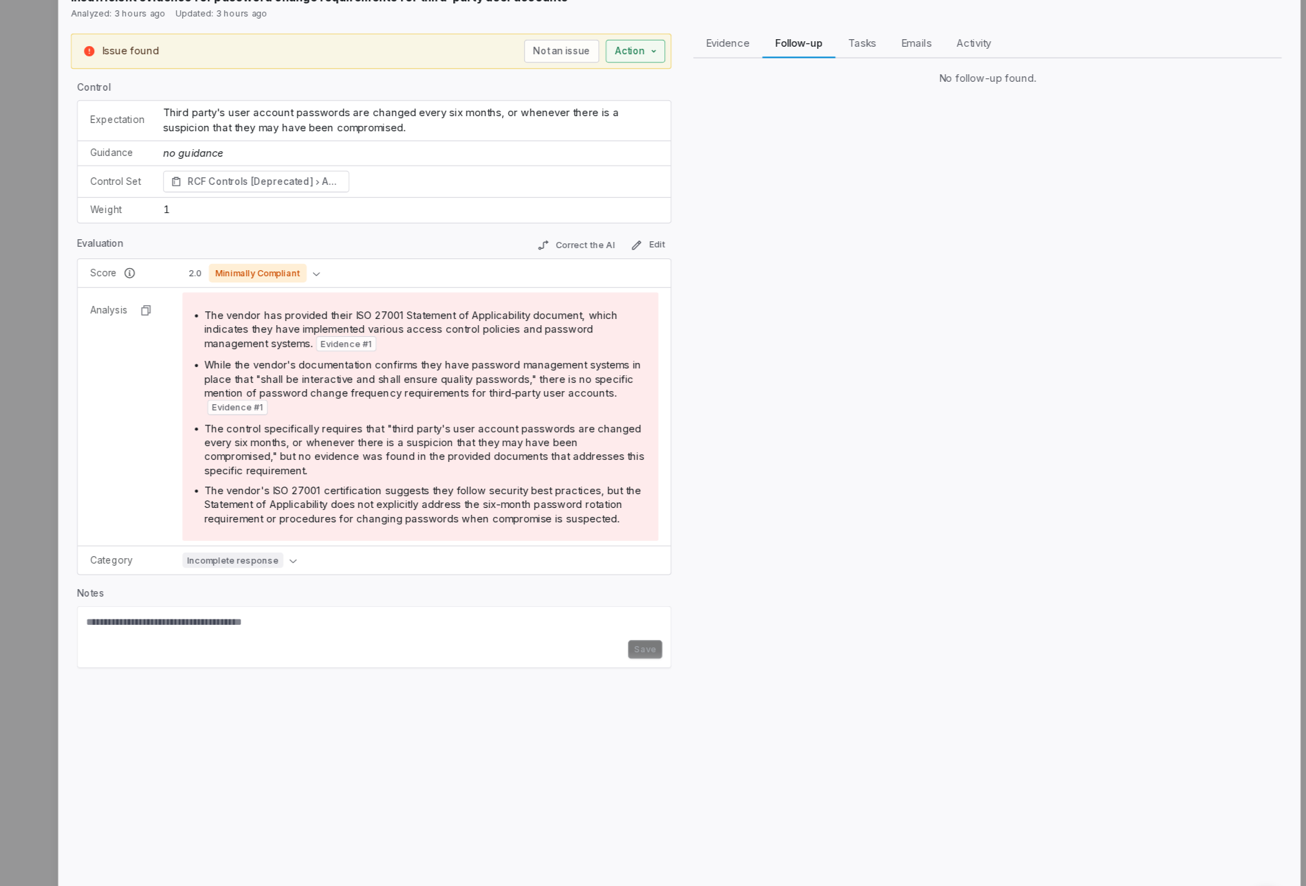
click at [713, 101] on div "# TPS-046 | 08 Result 22 of 75 Close Insufficient evidence for password change …" at bounding box center [653, 443] width 1306 height 886
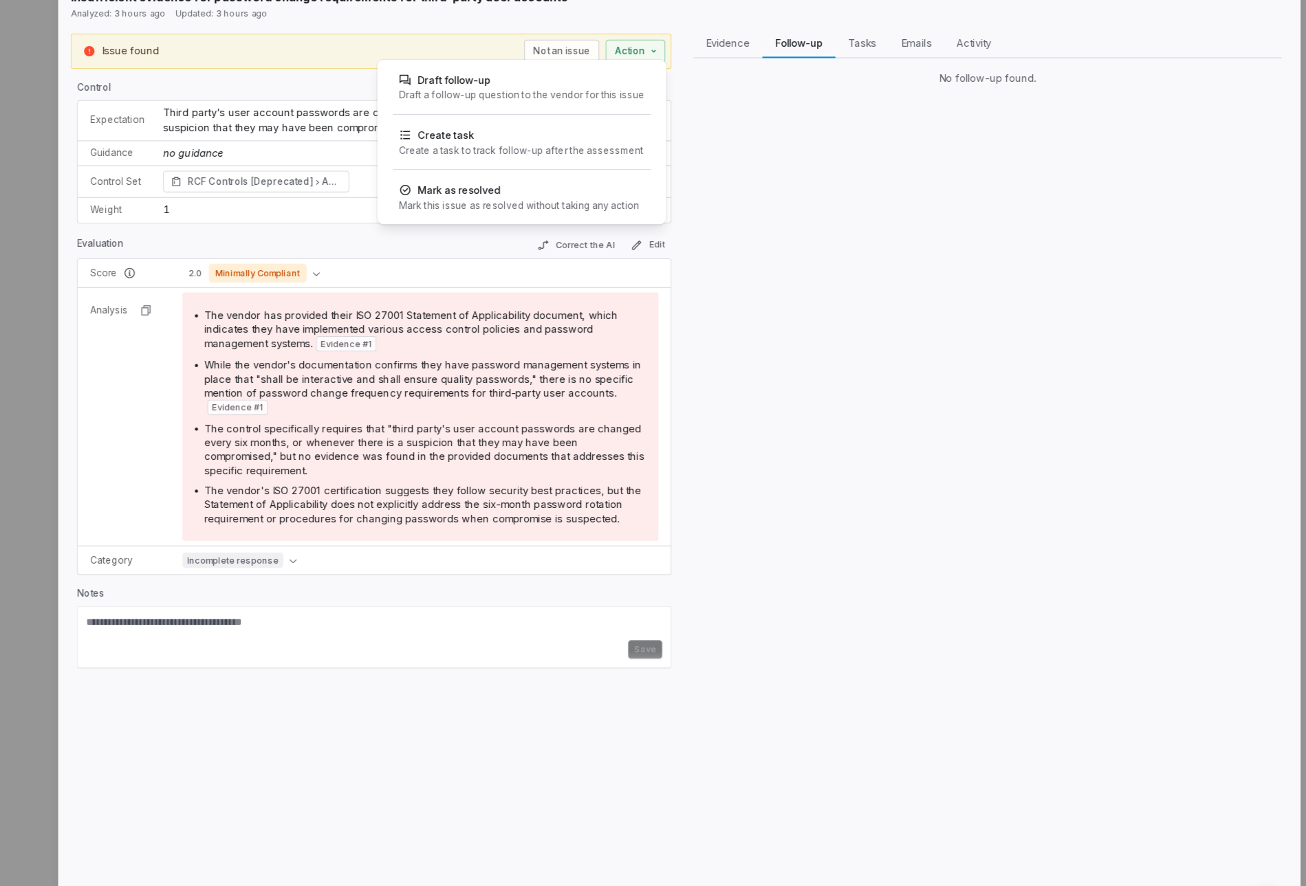
click at [821, 135] on div "# TPS-046 | 08 Result 22 of 75 Close Insufficient evidence for password change …" at bounding box center [653, 443] width 1306 height 886
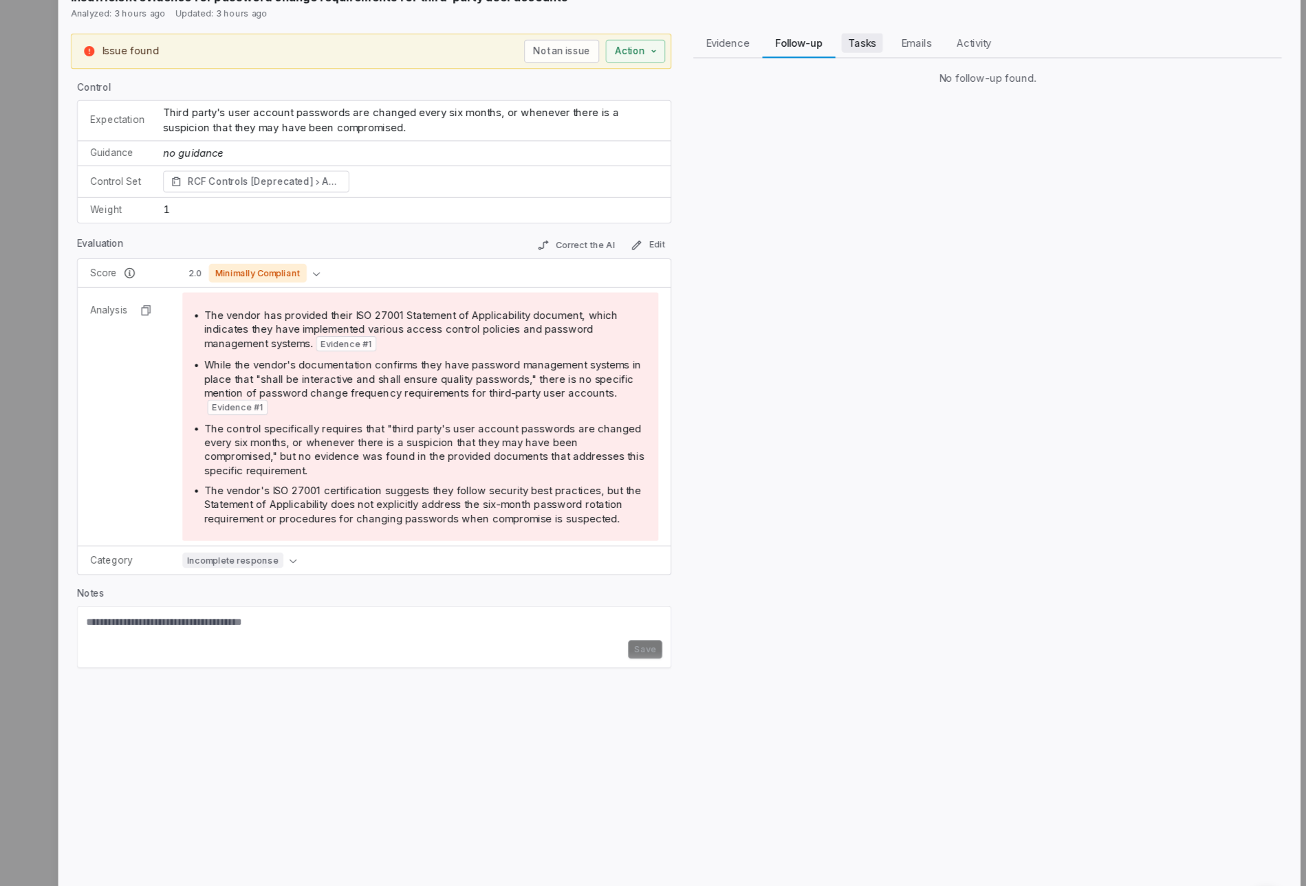
click at [926, 94] on span "Tasks" at bounding box center [912, 87] width 36 height 18
click at [947, 91] on span "Emails" at bounding box center [960, 87] width 38 height 18
click at [1001, 84] on span "Activity" at bounding box center [1011, 87] width 42 height 18
click at [168, 385] on div "# TPS-046 | 08 Result 22 of 75 Close Insufficient evidence for password change …" at bounding box center [653, 443] width 1306 height 886
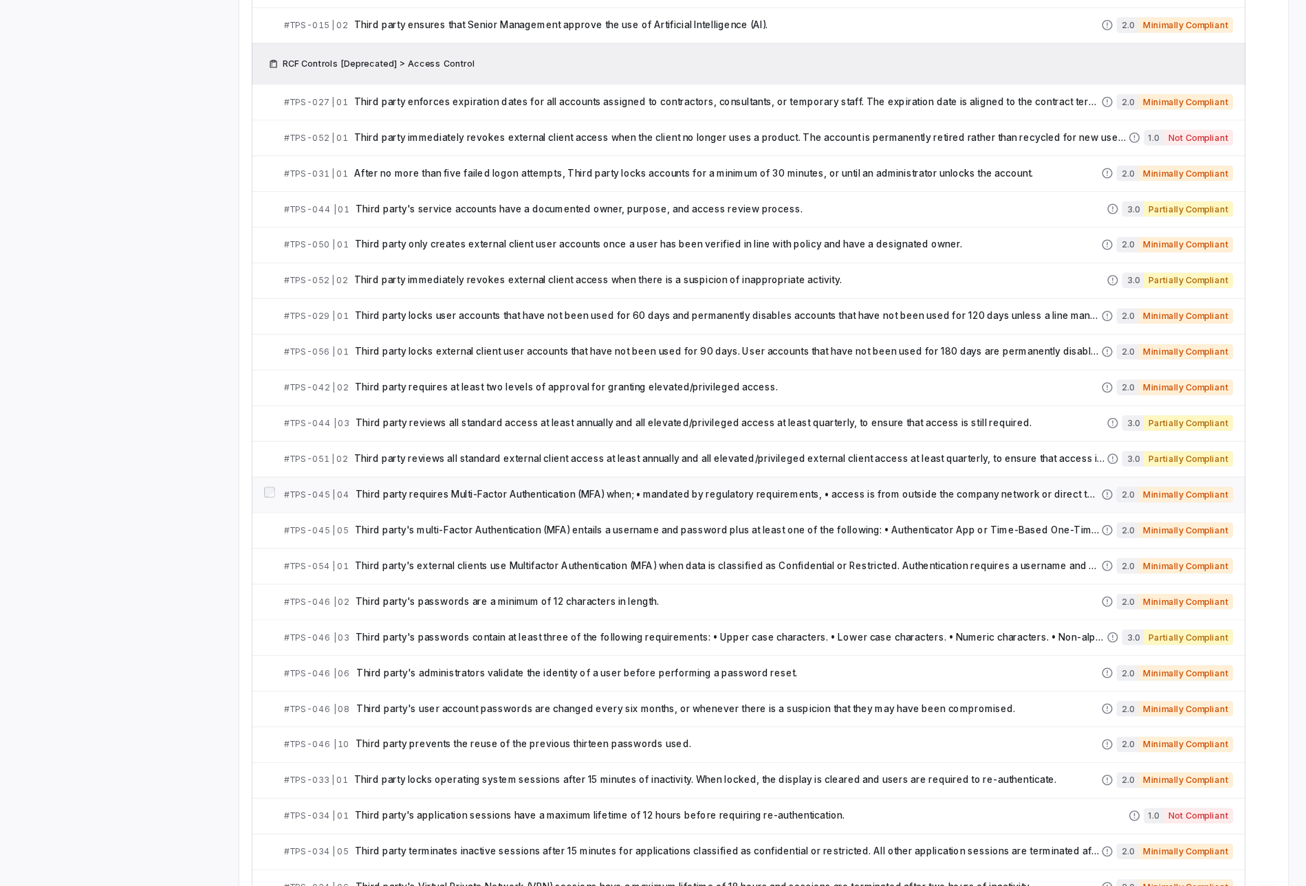
click at [577, 490] on span "Third party requires Multi-Factor Authentication (MFA) when; • mandated by regu…" at bounding box center [794, 487] width 660 height 11
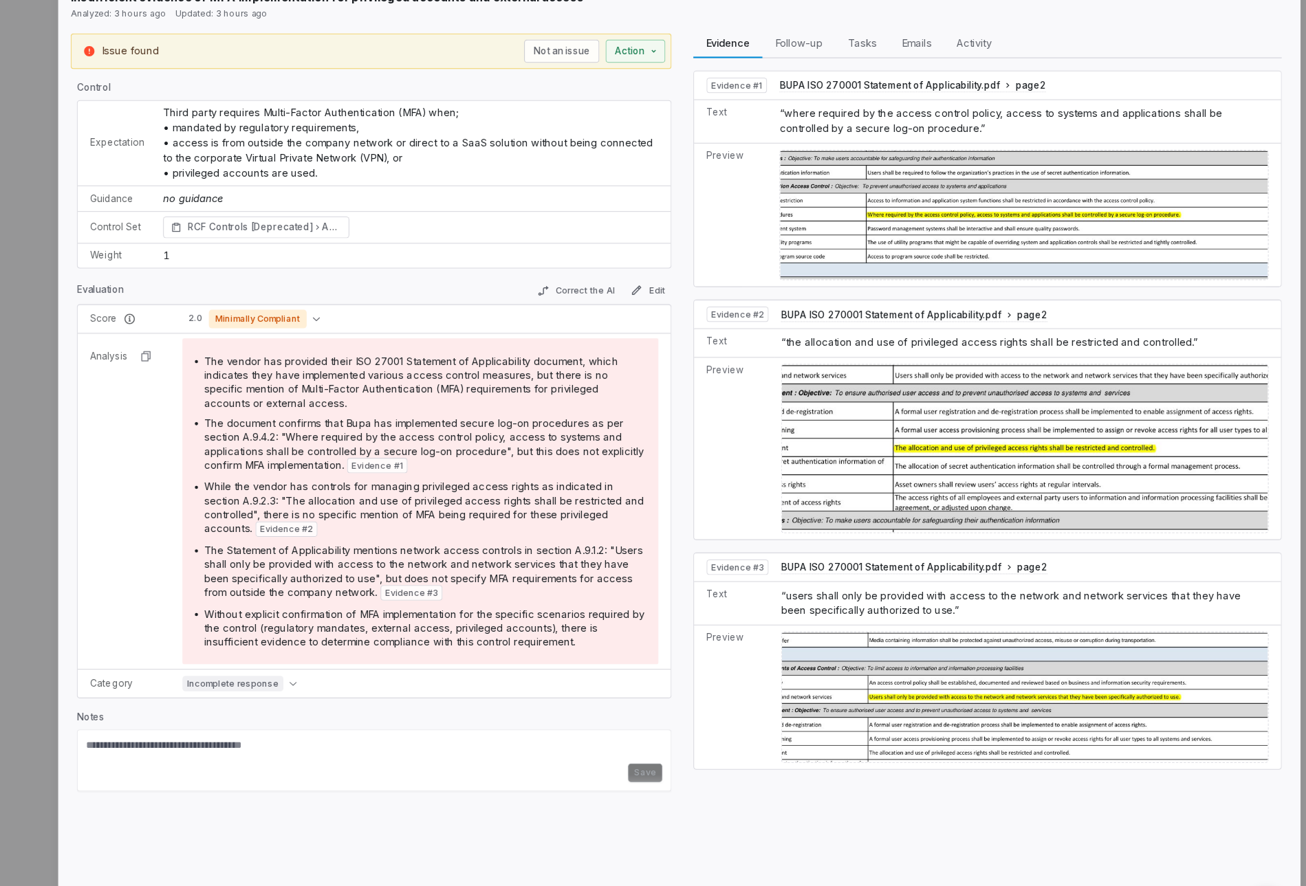
click at [174, 580] on div "# TPS-045 | 04 Result 16 of 75 Close Insufficient evidence of MFA implementatio…" at bounding box center [653, 443] width 1306 height 886
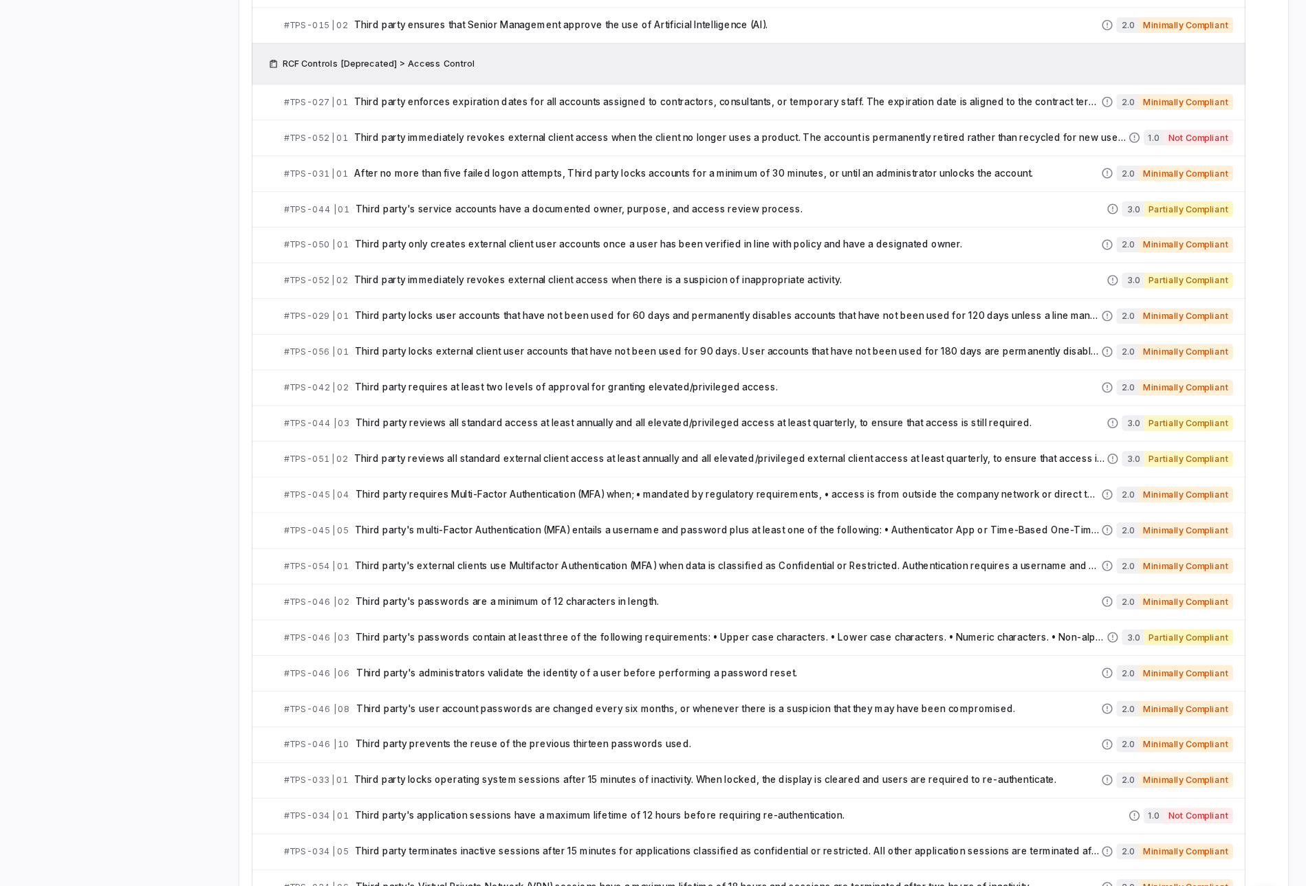
scroll to position [834, 0]
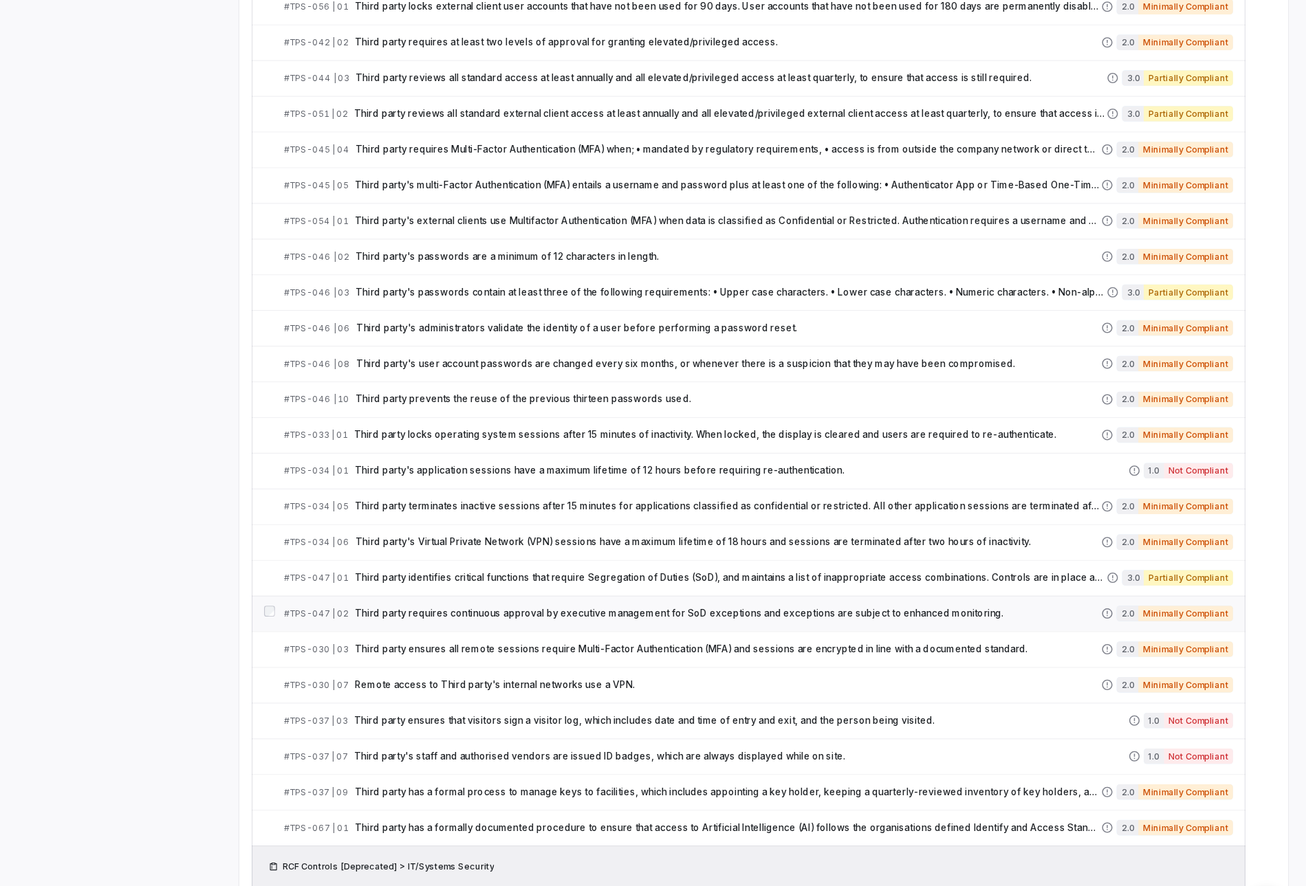
click at [512, 587] on div "# TPS-047 | 02 Third party requires continuous approval by executive management…" at bounding box center [761, 594] width 723 height 14
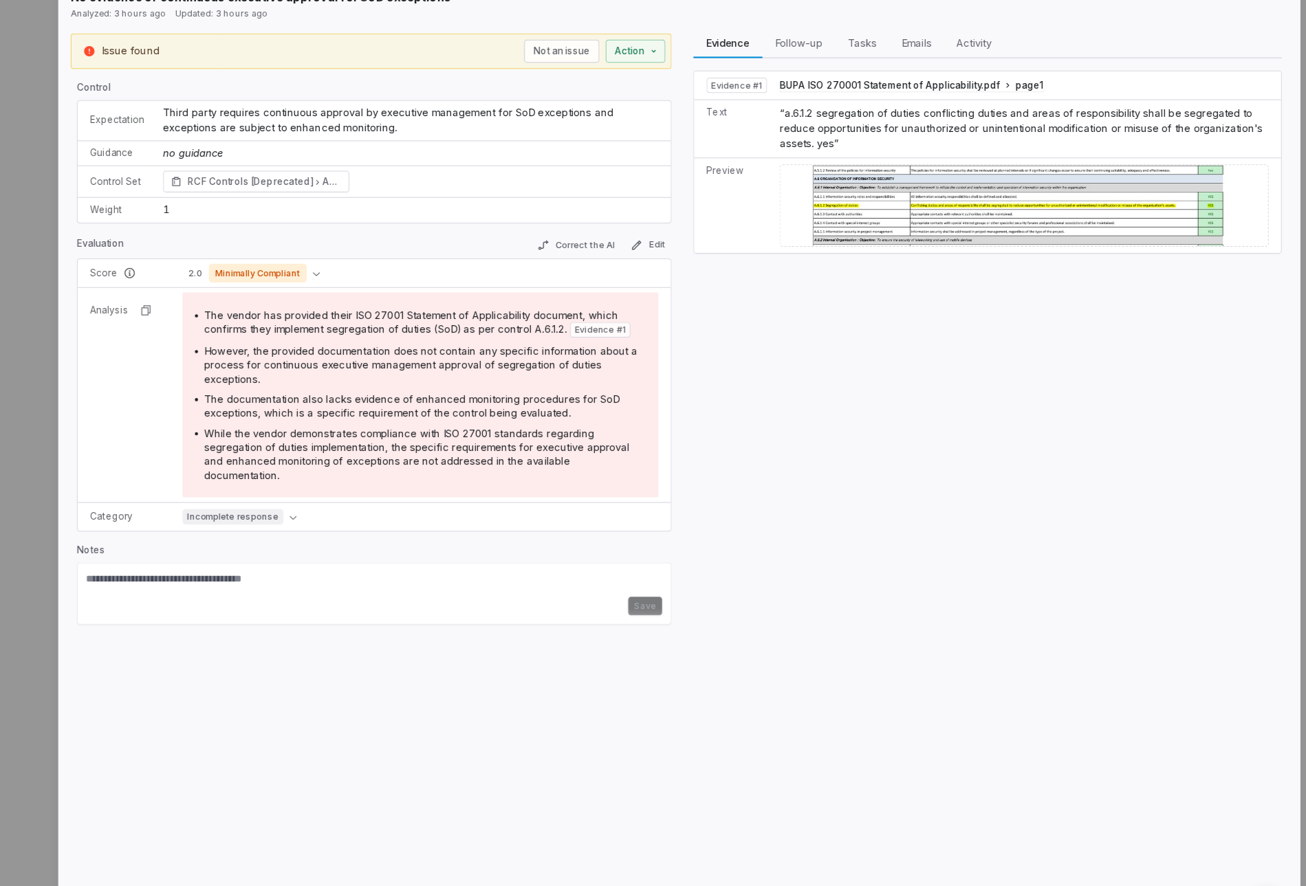
click at [171, 501] on div "# TPS-047 | 02 Result 29 of 75 Close No evidence of continuous executive approv…" at bounding box center [653, 443] width 1306 height 886
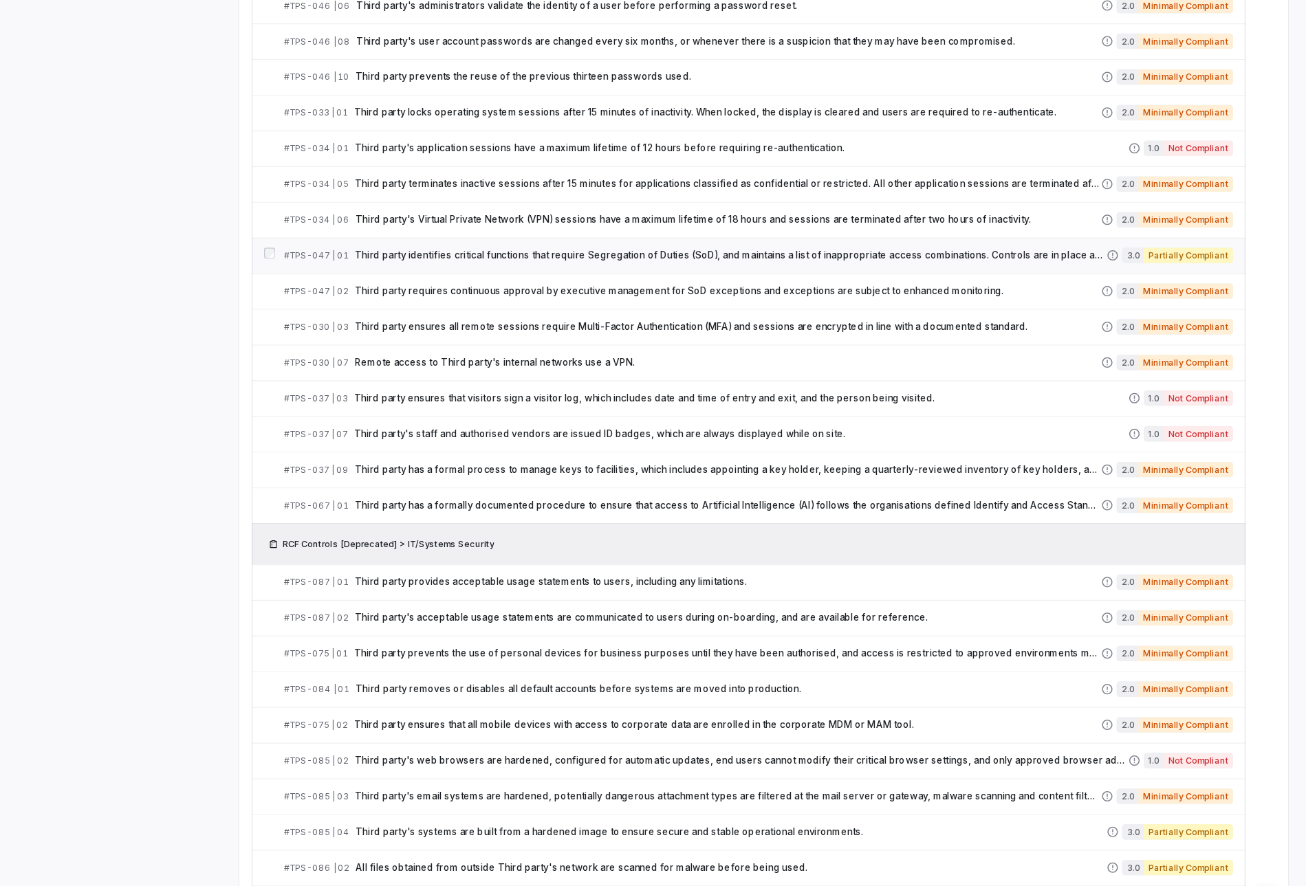
scroll to position [1121, 0]
click at [547, 428] on span "Third party's staff and authorised vendors are issued ID badges, which are alwa…" at bounding box center [805, 433] width 686 height 11
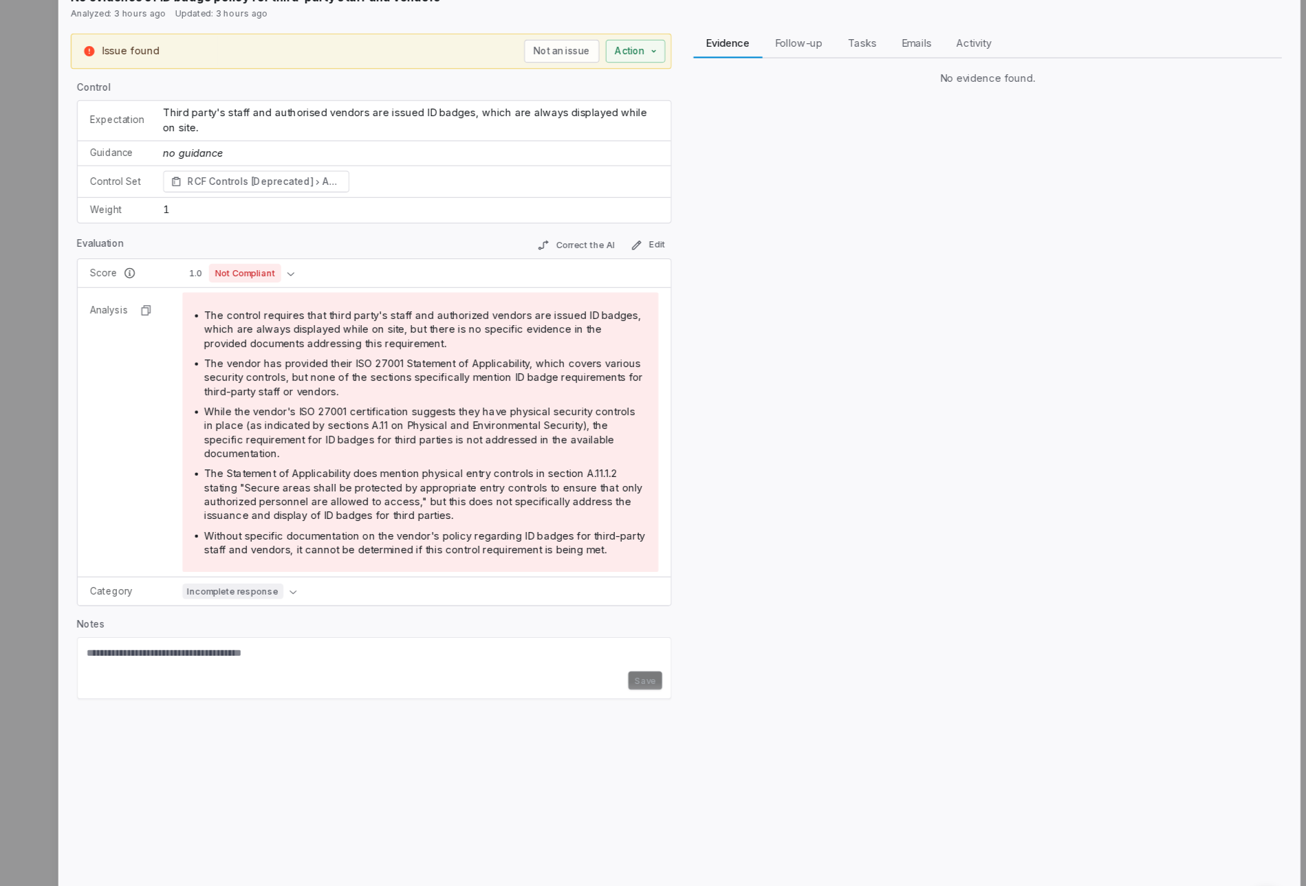
click at [193, 501] on div "# TPS-037 | 07 Result 33 of 75 Close No evidence of ID badge policy for third-p…" at bounding box center [653, 443] width 1306 height 886
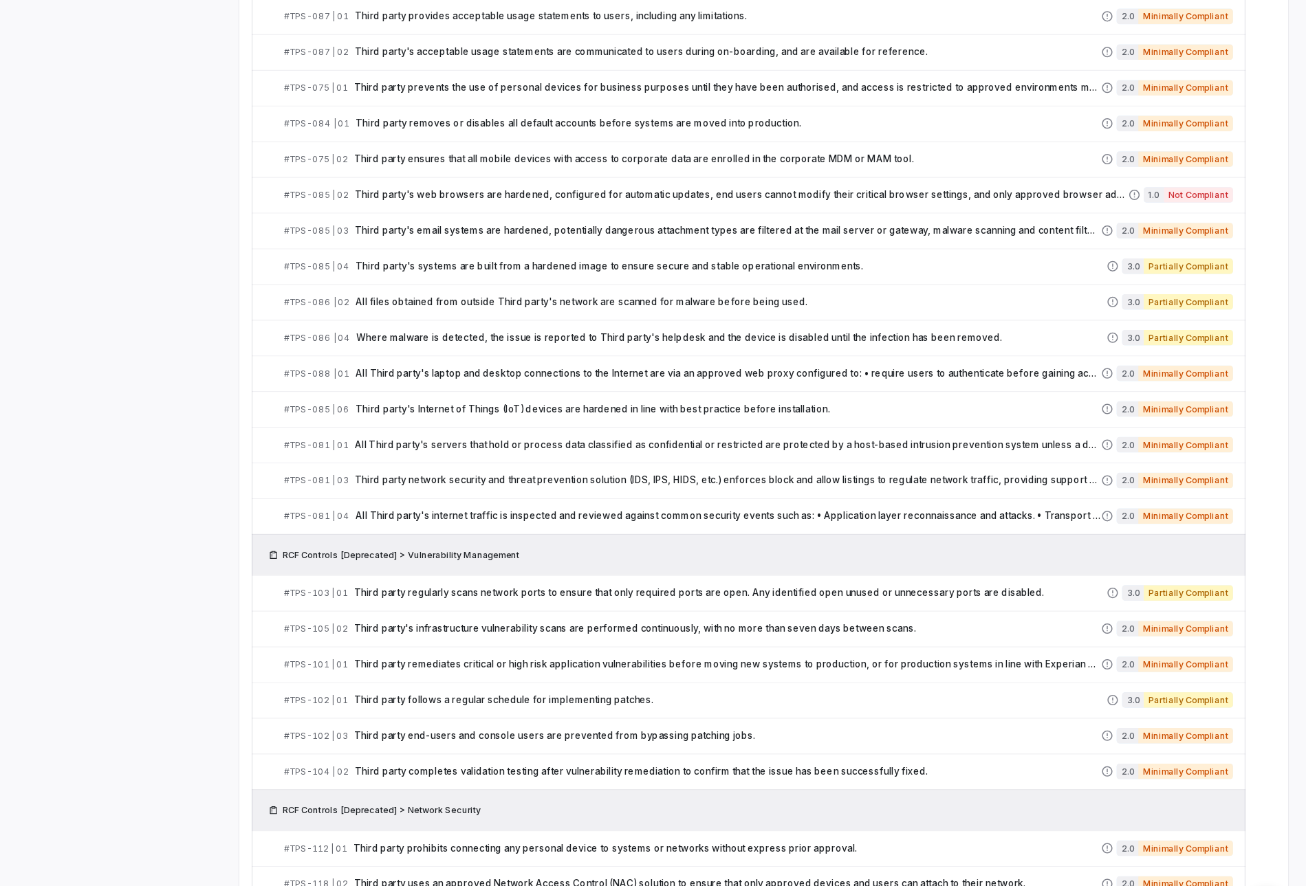
scroll to position [1741, 0]
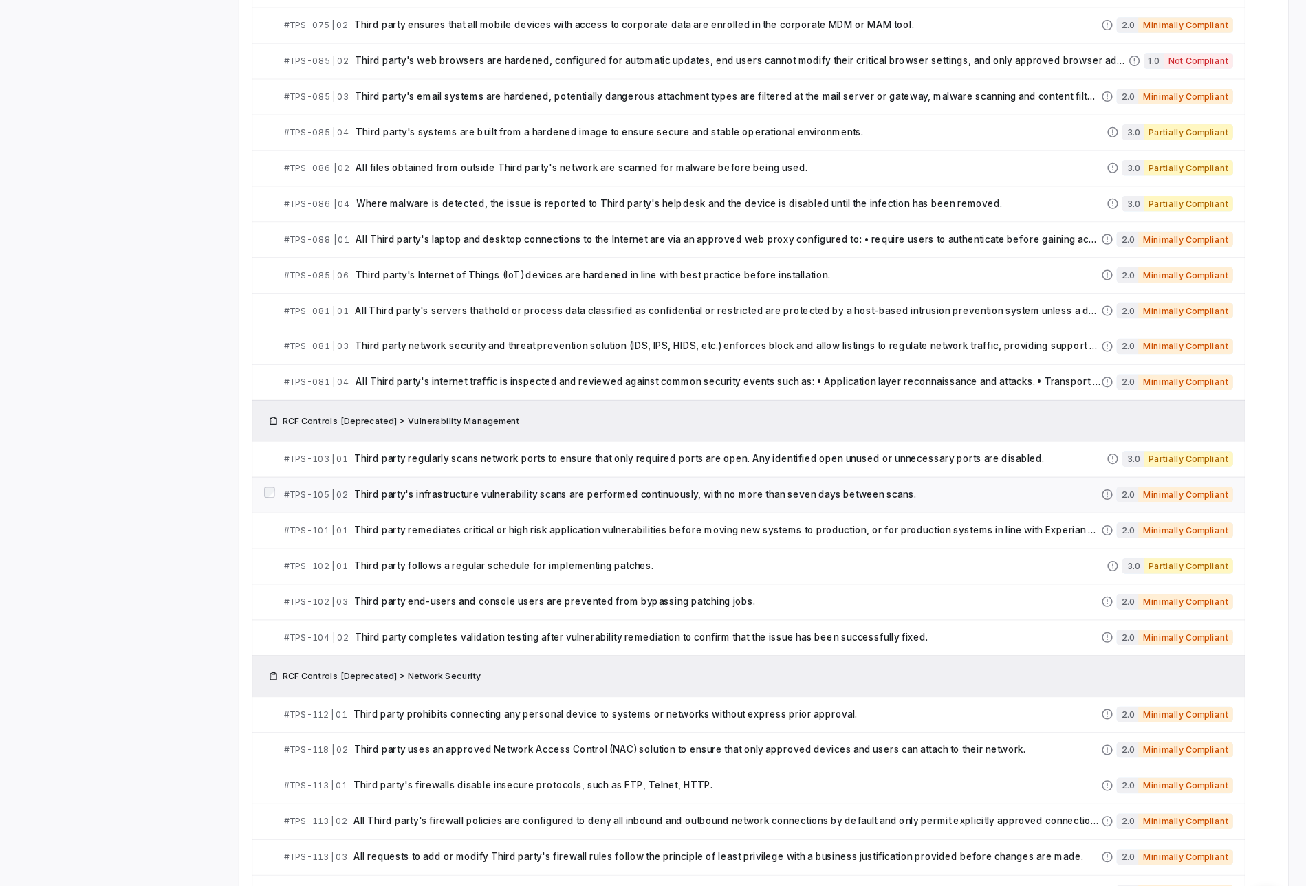
click at [673, 490] on span "Third party's infrastructure vulnerability scans are performed continuously, wi…" at bounding box center [793, 487] width 662 height 11
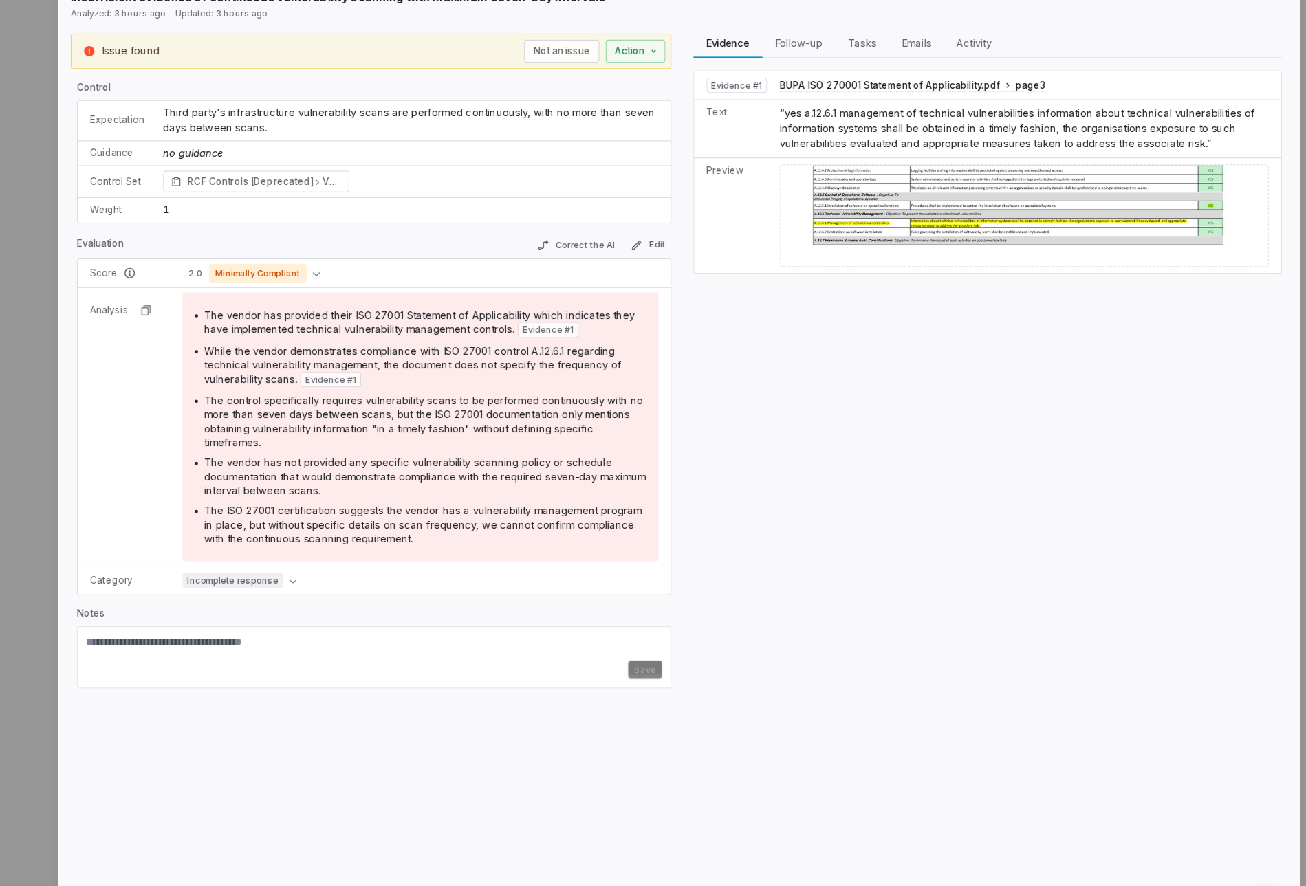
click at [171, 501] on div "# TPS-105 | 02 Result 52 of 75 Close Insufficient evidence of continuous vulner…" at bounding box center [653, 443] width 1306 height 886
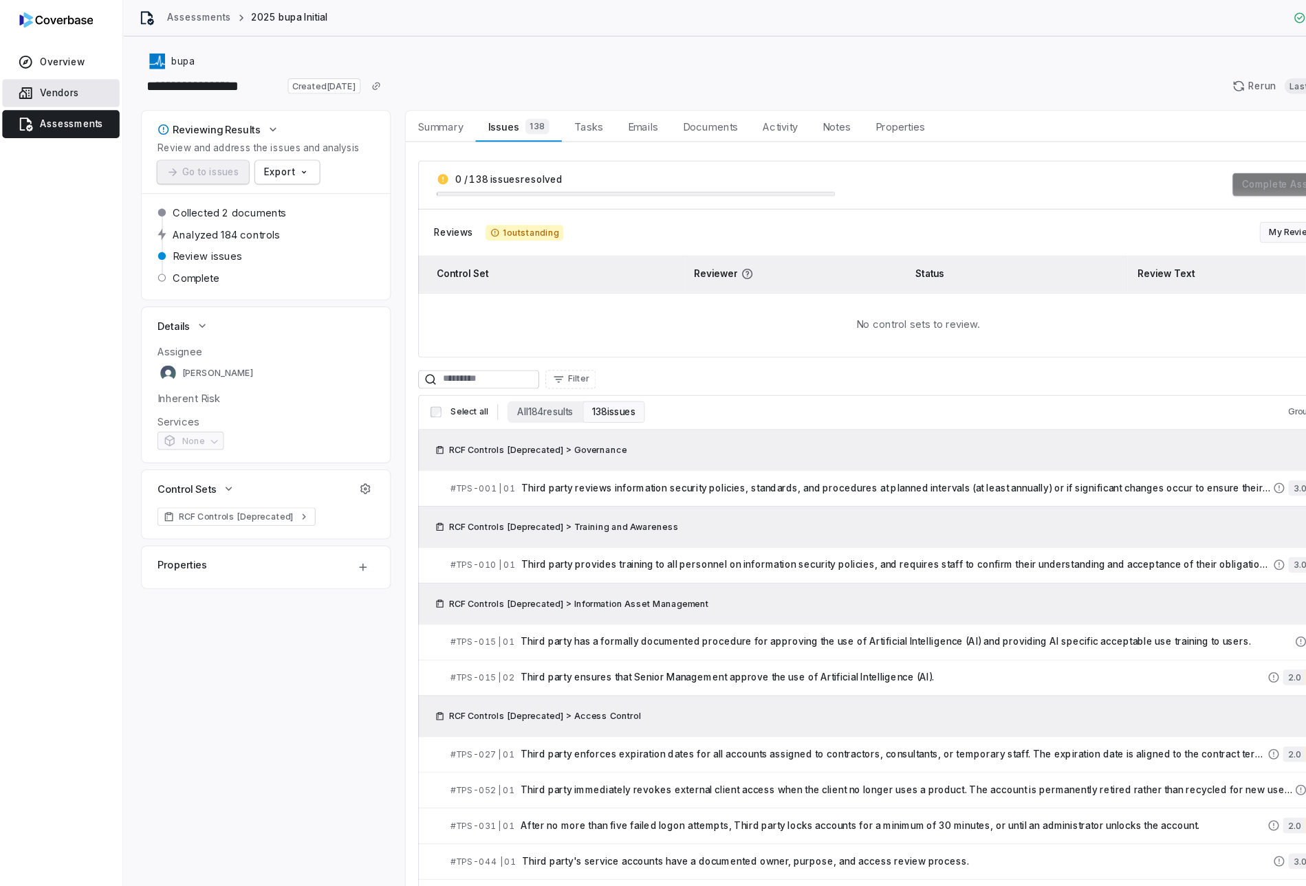
click at [38, 74] on link "Vendors" at bounding box center [55, 82] width 104 height 25
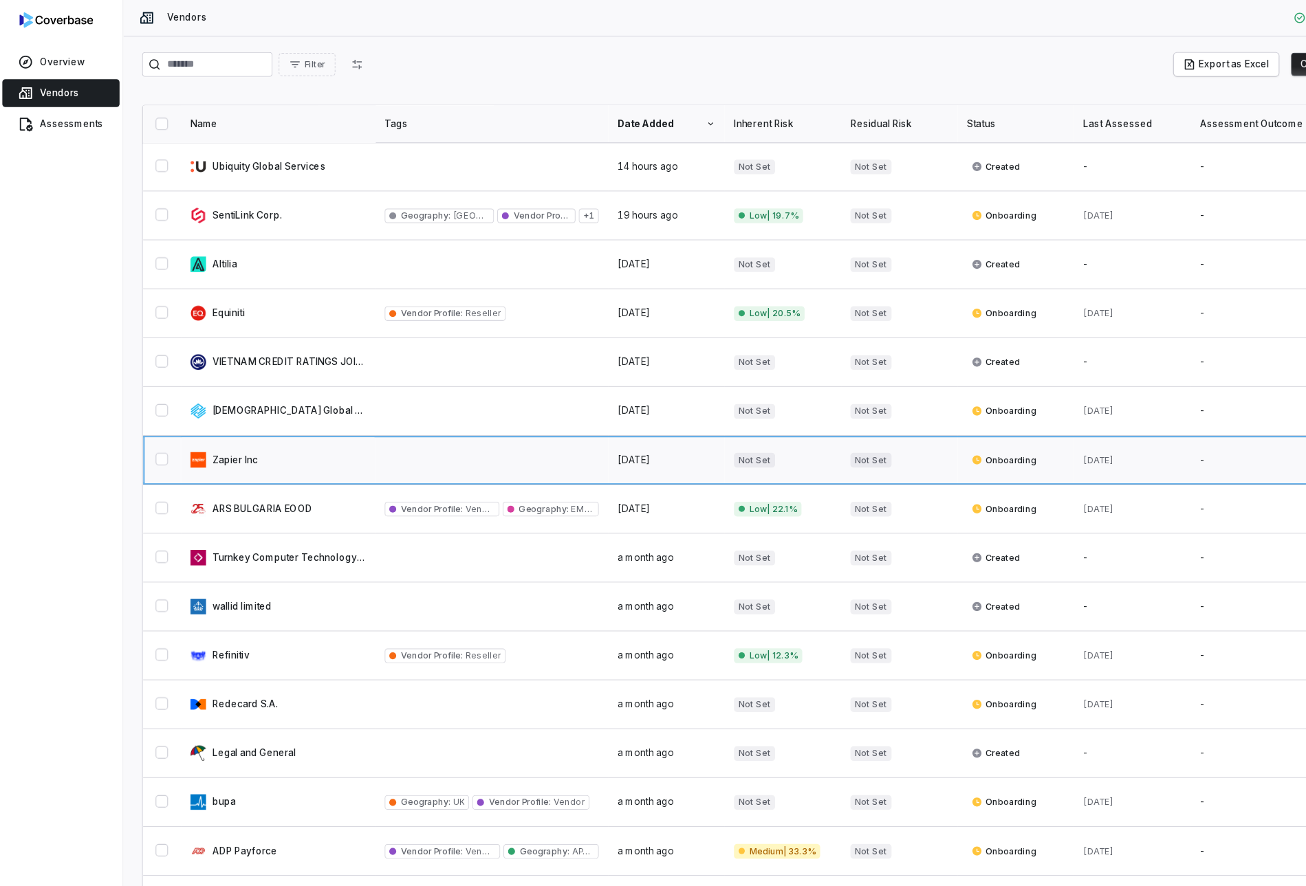
click at [231, 400] on link at bounding box center [247, 407] width 172 height 43
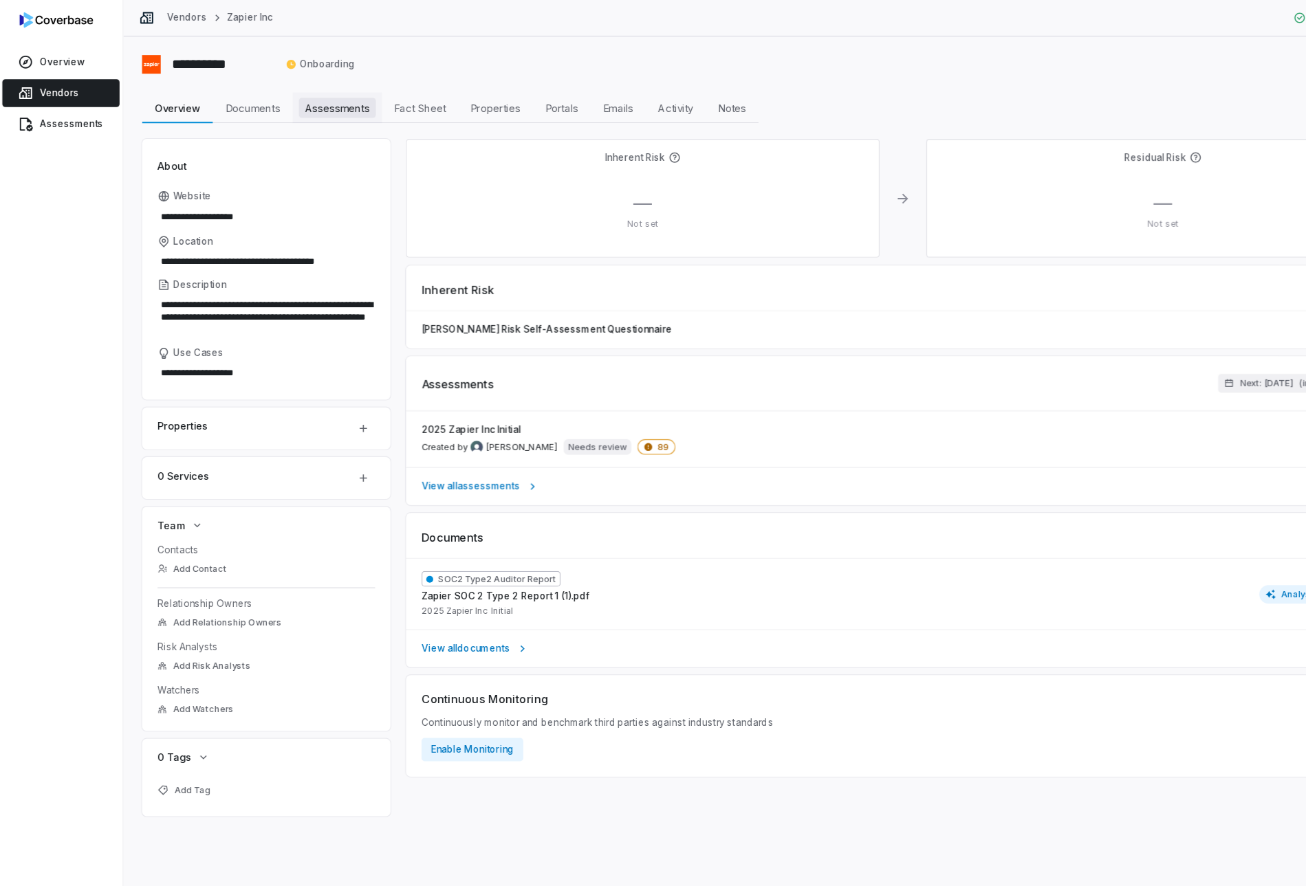
click at [301, 92] on span "Assessments" at bounding box center [299, 96] width 68 height 18
type textarea "*"
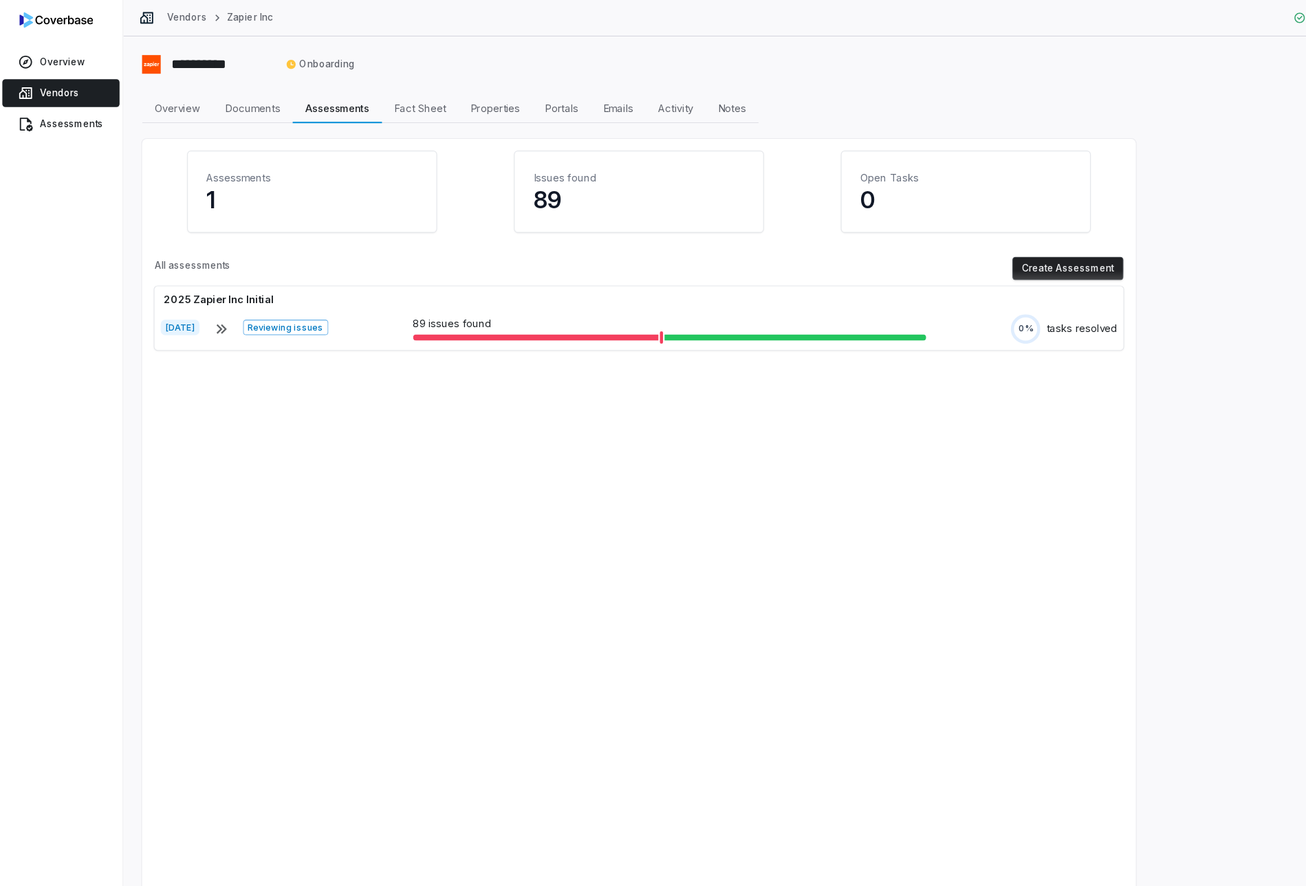
click at [924, 236] on button "Create Assessment" at bounding box center [946, 238] width 98 height 21
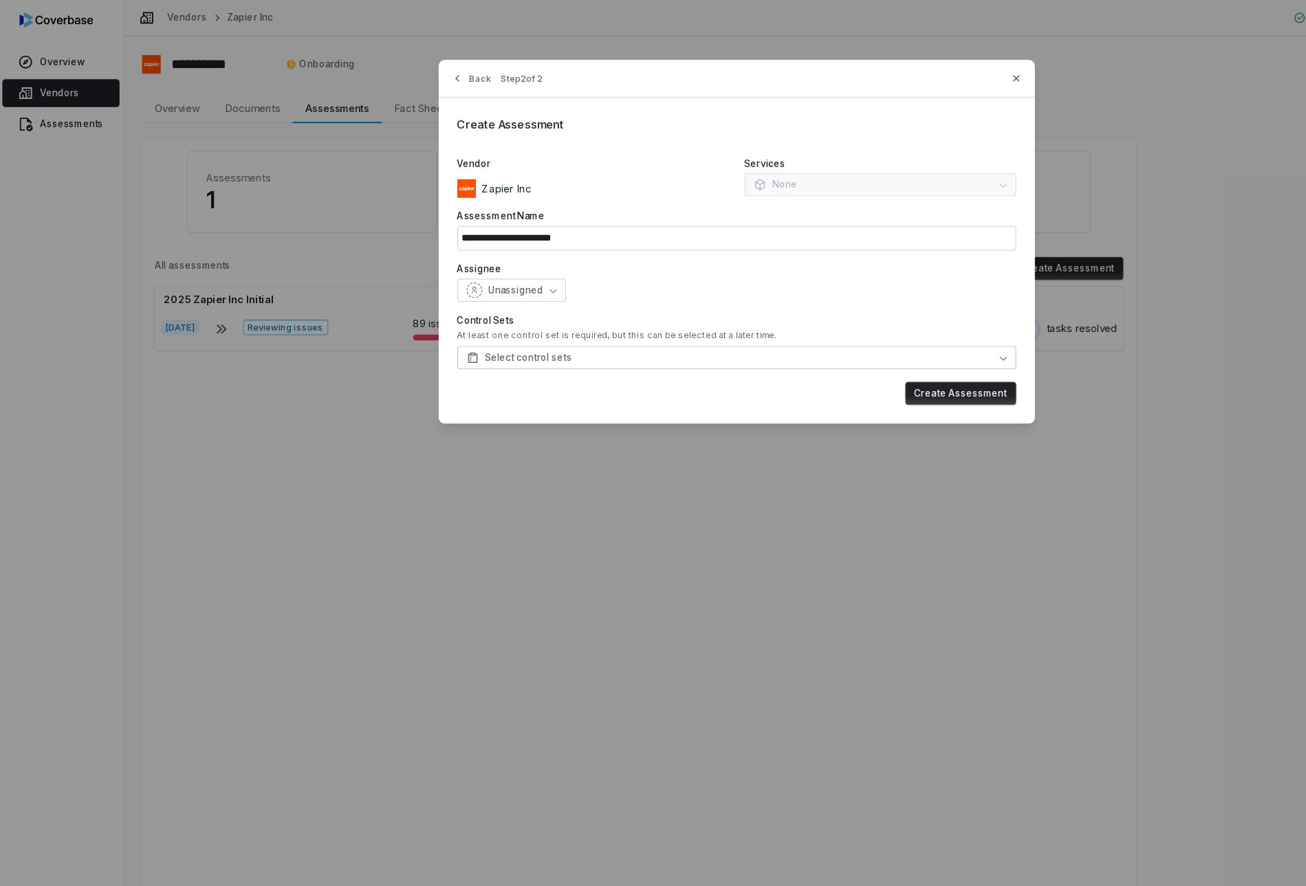
click at [582, 314] on button "Select control sets" at bounding box center [653, 317] width 495 height 21
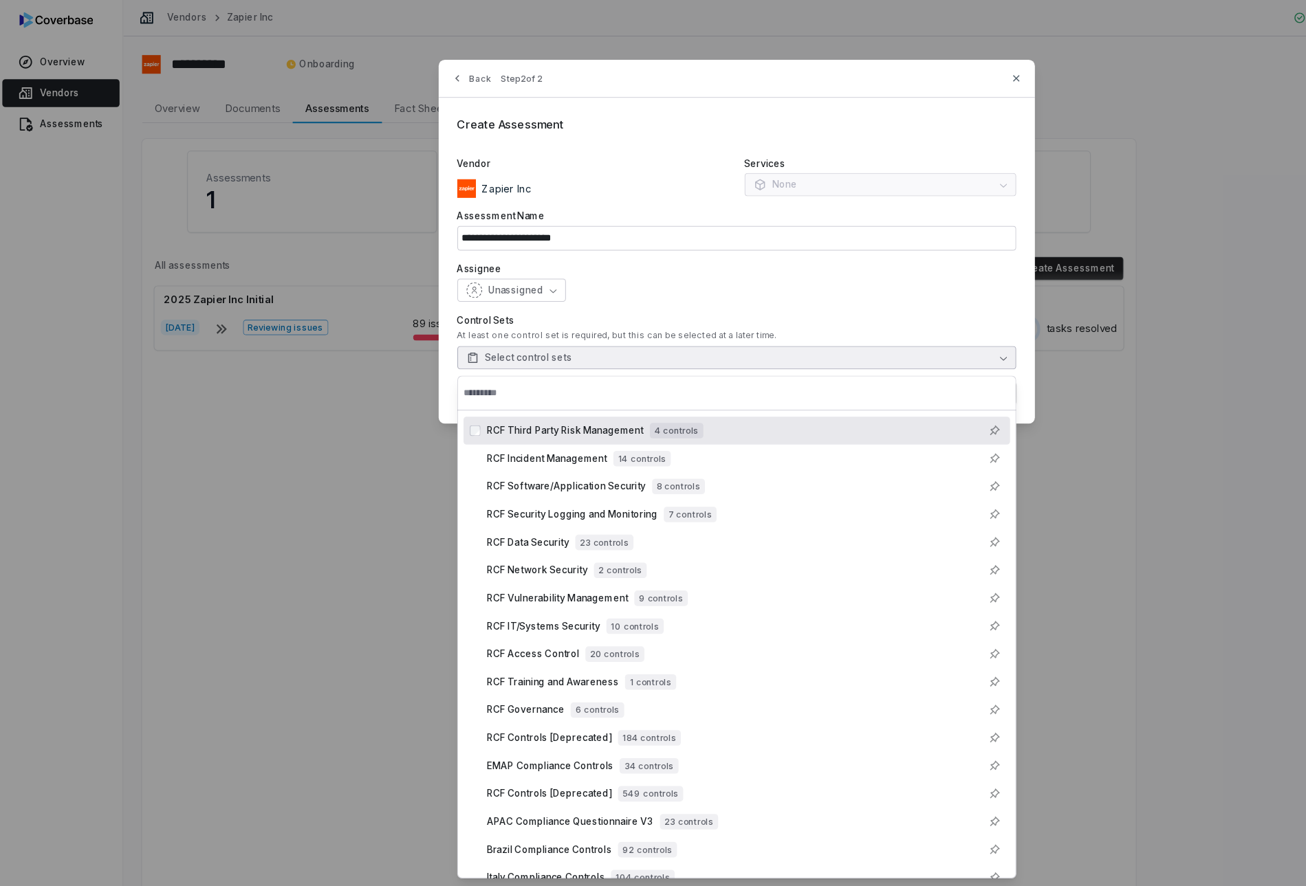
click at [610, 377] on span "4 controls" at bounding box center [599, 382] width 47 height 14
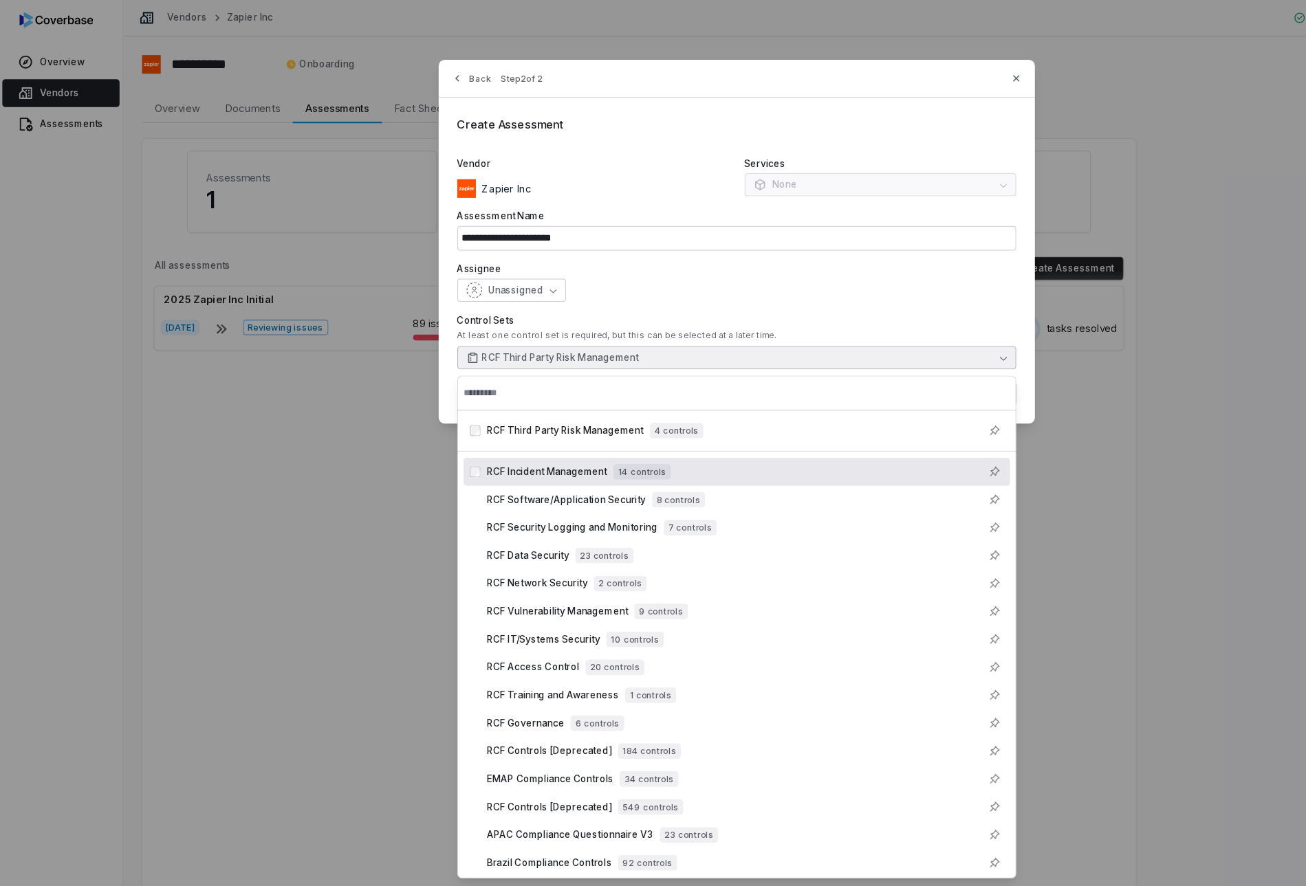
click at [605, 413] on div "RCF Incident Management 14 controls" at bounding box center [661, 418] width 458 height 17
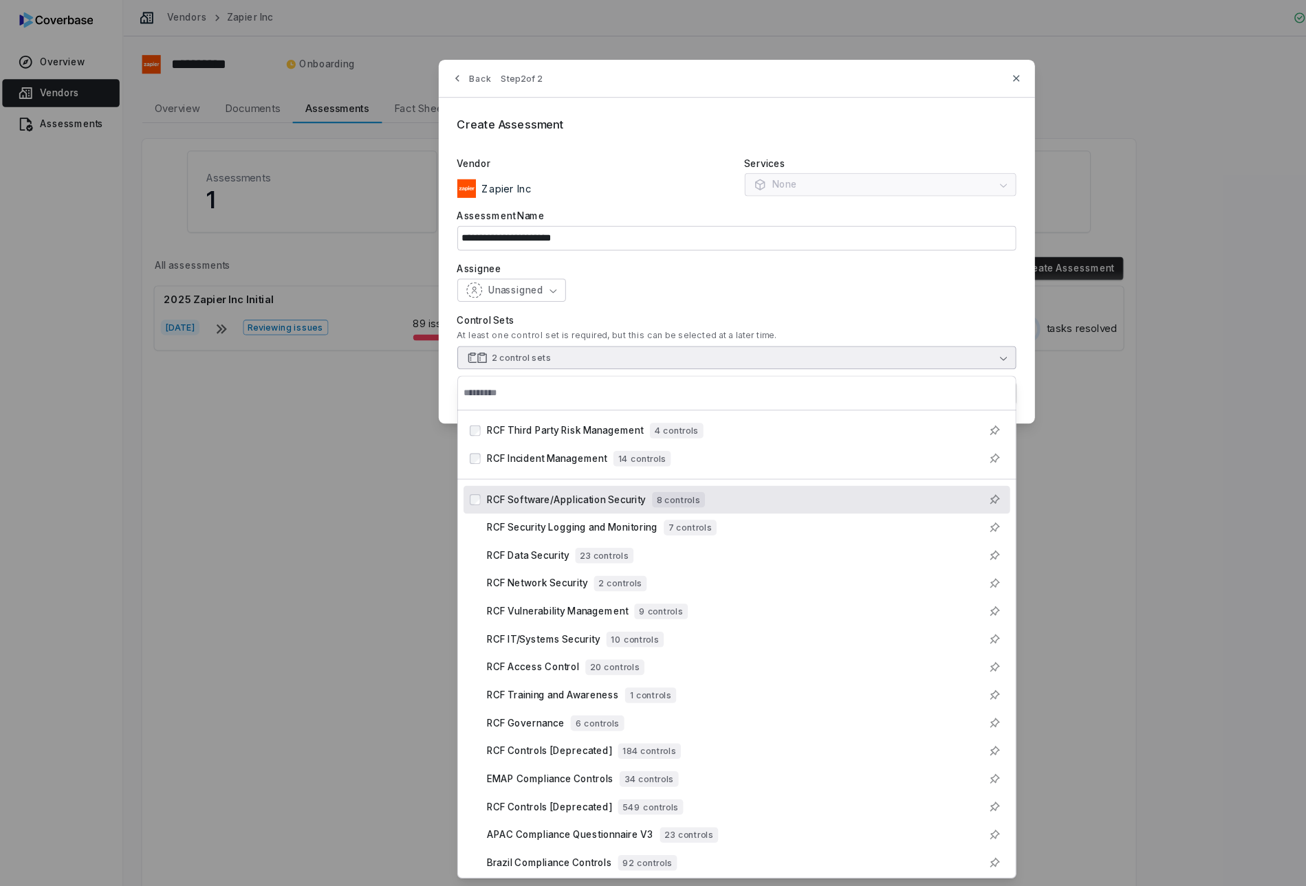
click at [609, 433] on div "RCF Software/Application Security 8 controls" at bounding box center [653, 443] width 484 height 25
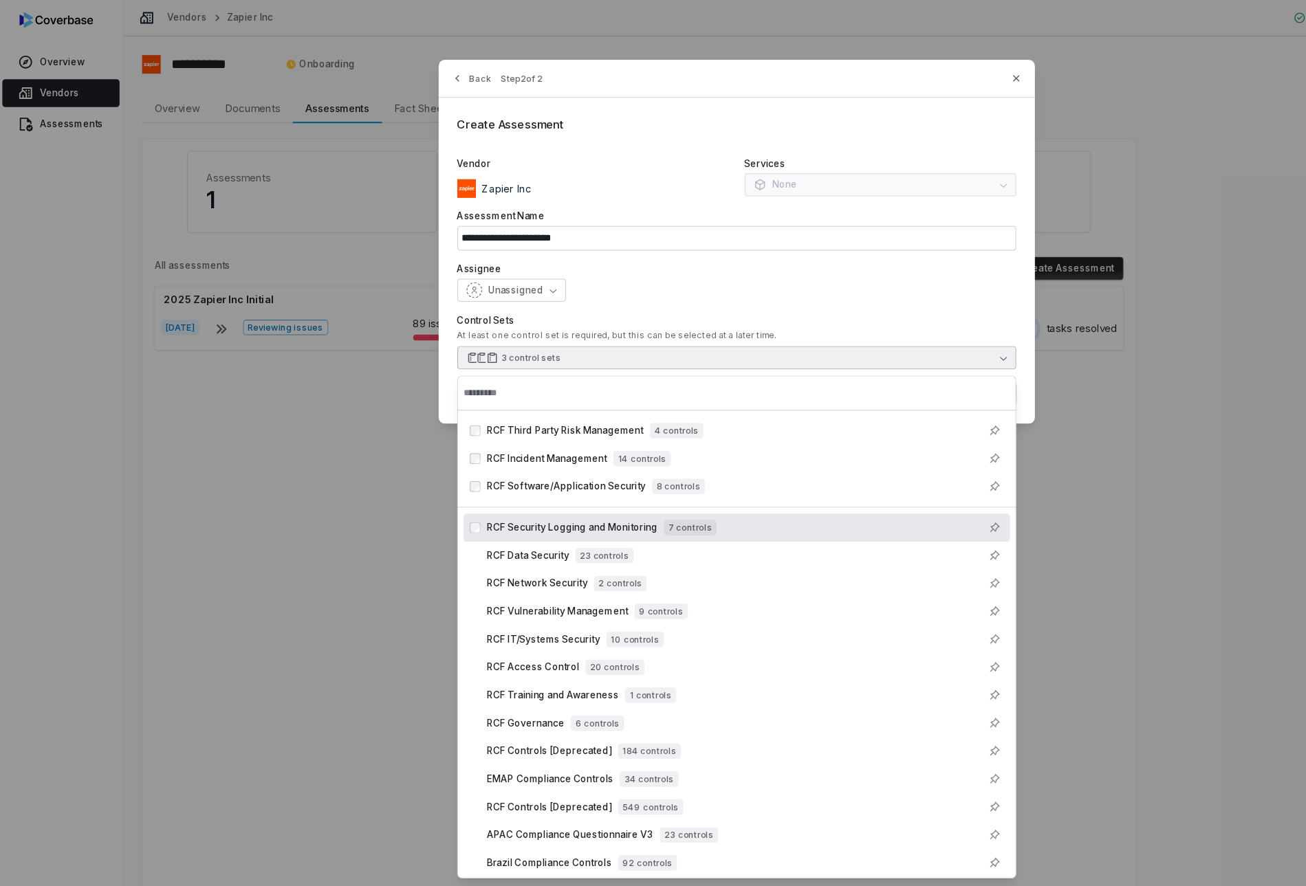
click at [611, 462] on span "7 controls" at bounding box center [612, 468] width 47 height 14
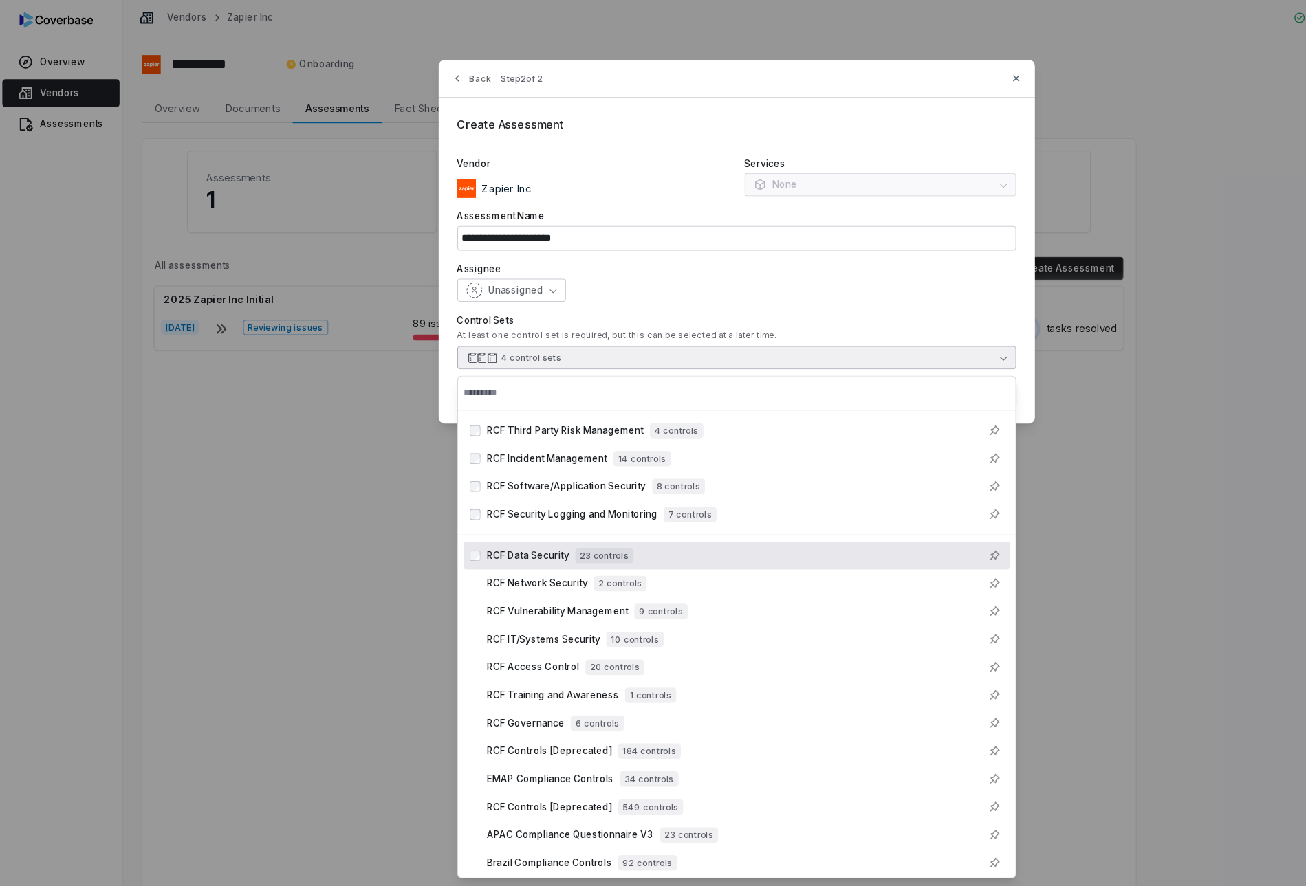
click at [598, 494] on div "RCF Data Security 23 controls" at bounding box center [661, 492] width 458 height 17
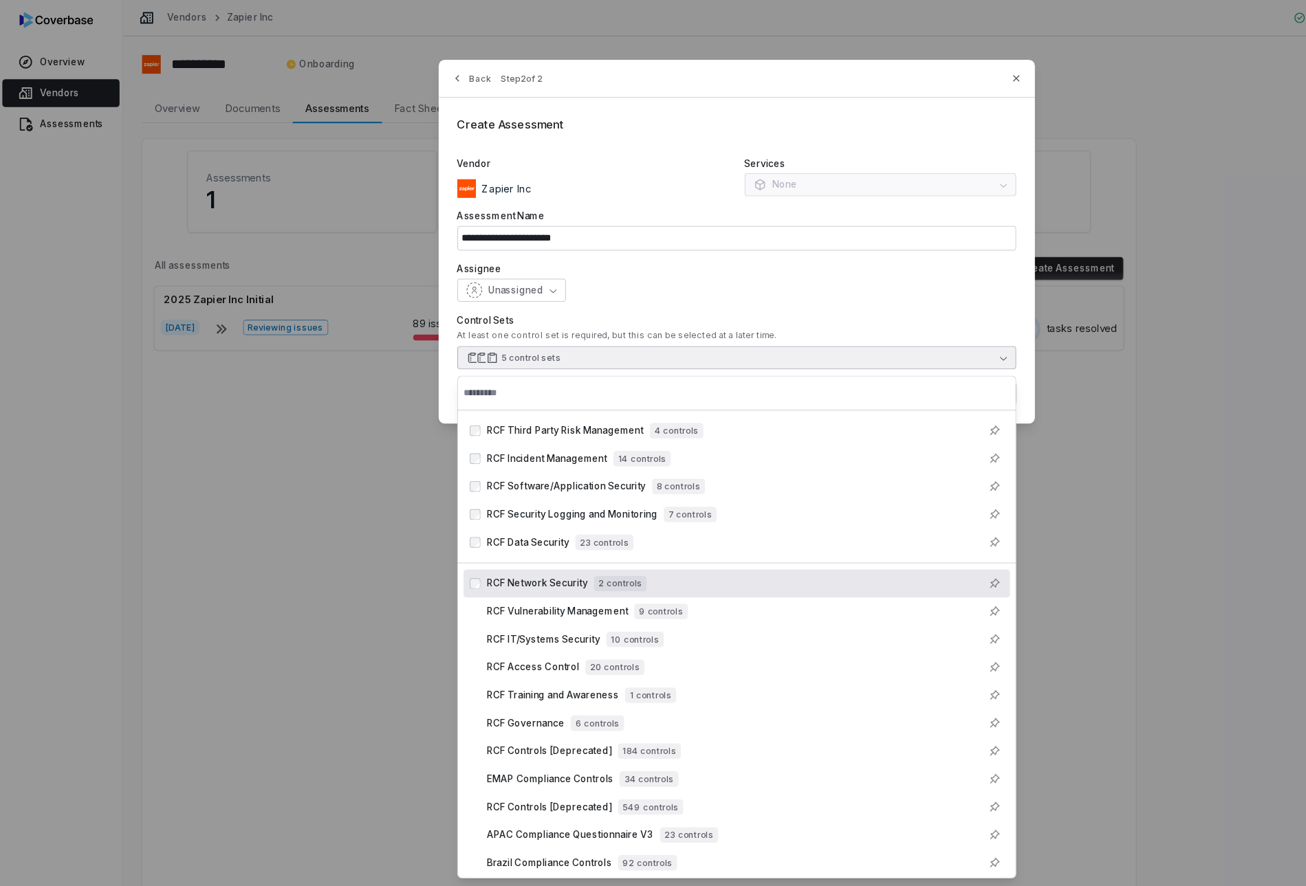
click at [594, 514] on div "RCF Network Security 2 controls" at bounding box center [661, 517] width 458 height 17
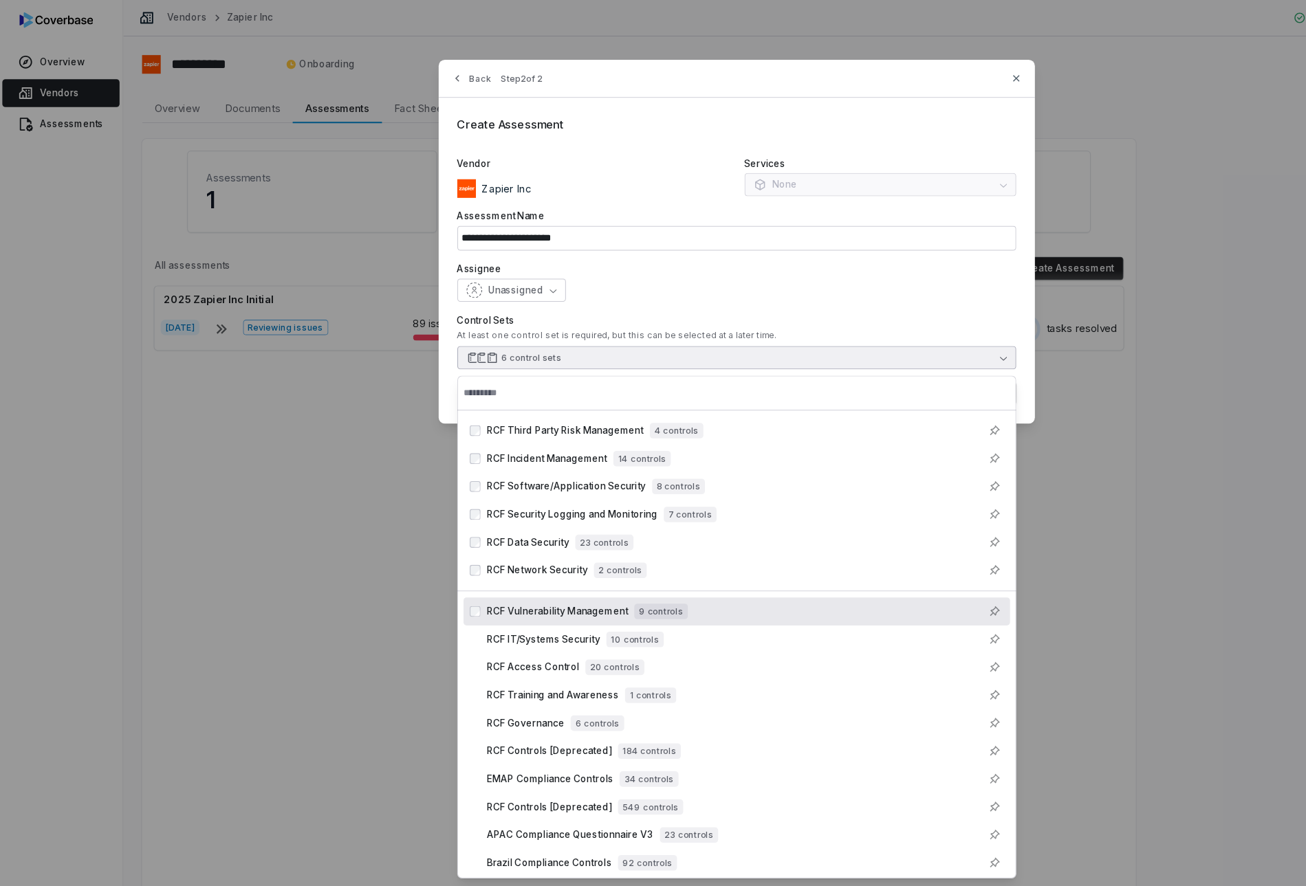
click at [593, 545] on span "9 controls" at bounding box center [586, 542] width 47 height 14
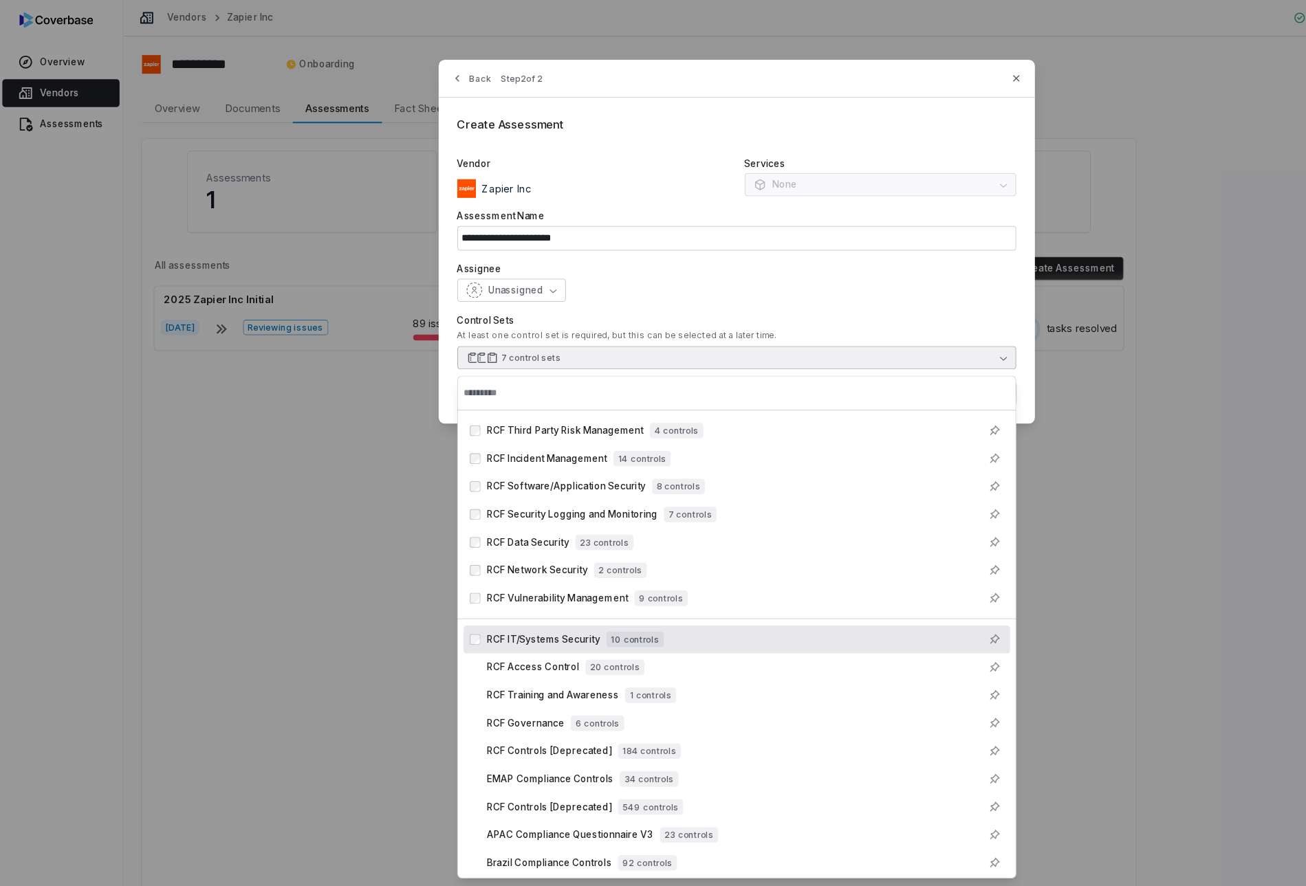
click at [589, 565] on div "RCF IT/Systems Security 10 controls" at bounding box center [661, 566] width 458 height 17
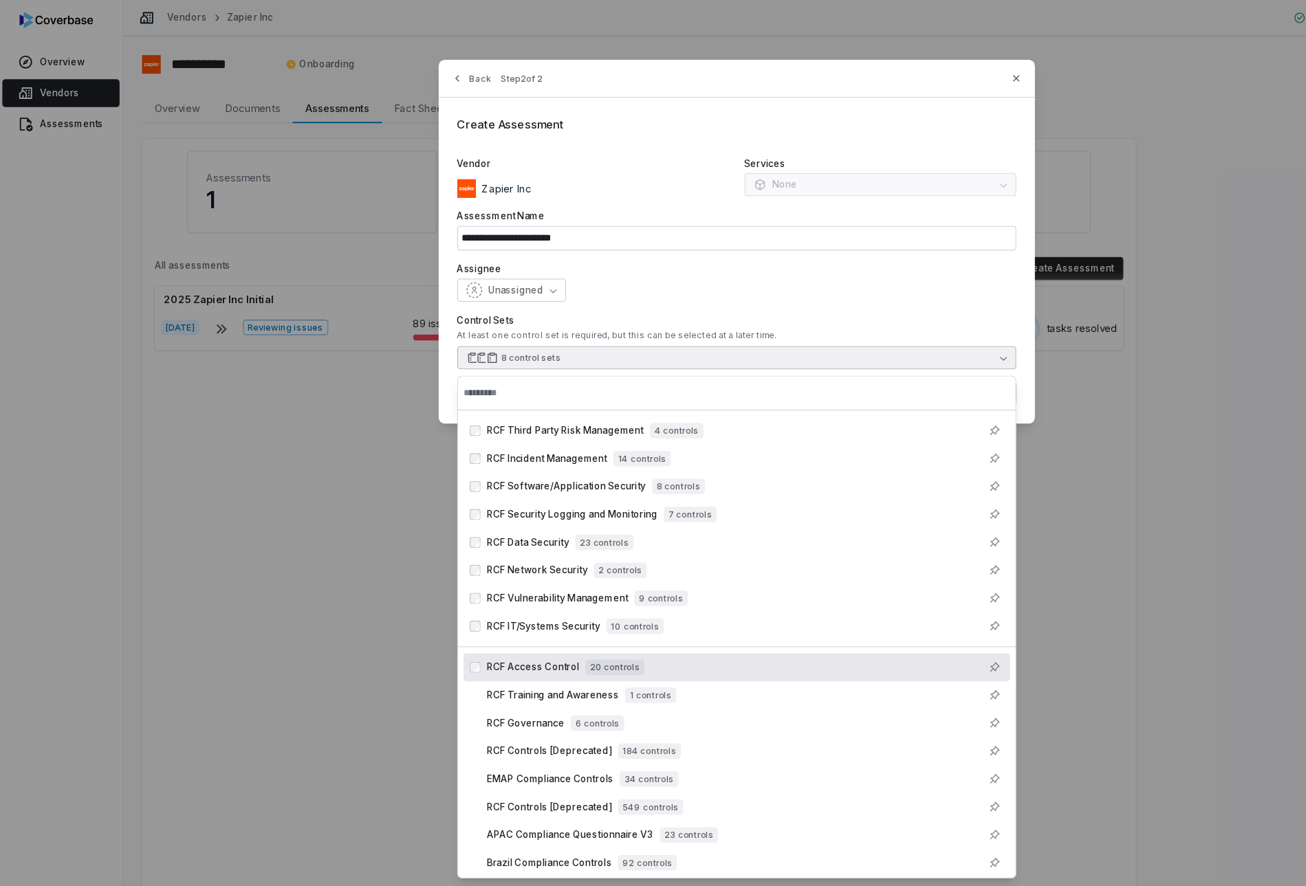
click at [580, 588] on div "RCF Access Control 20 controls" at bounding box center [661, 591] width 458 height 17
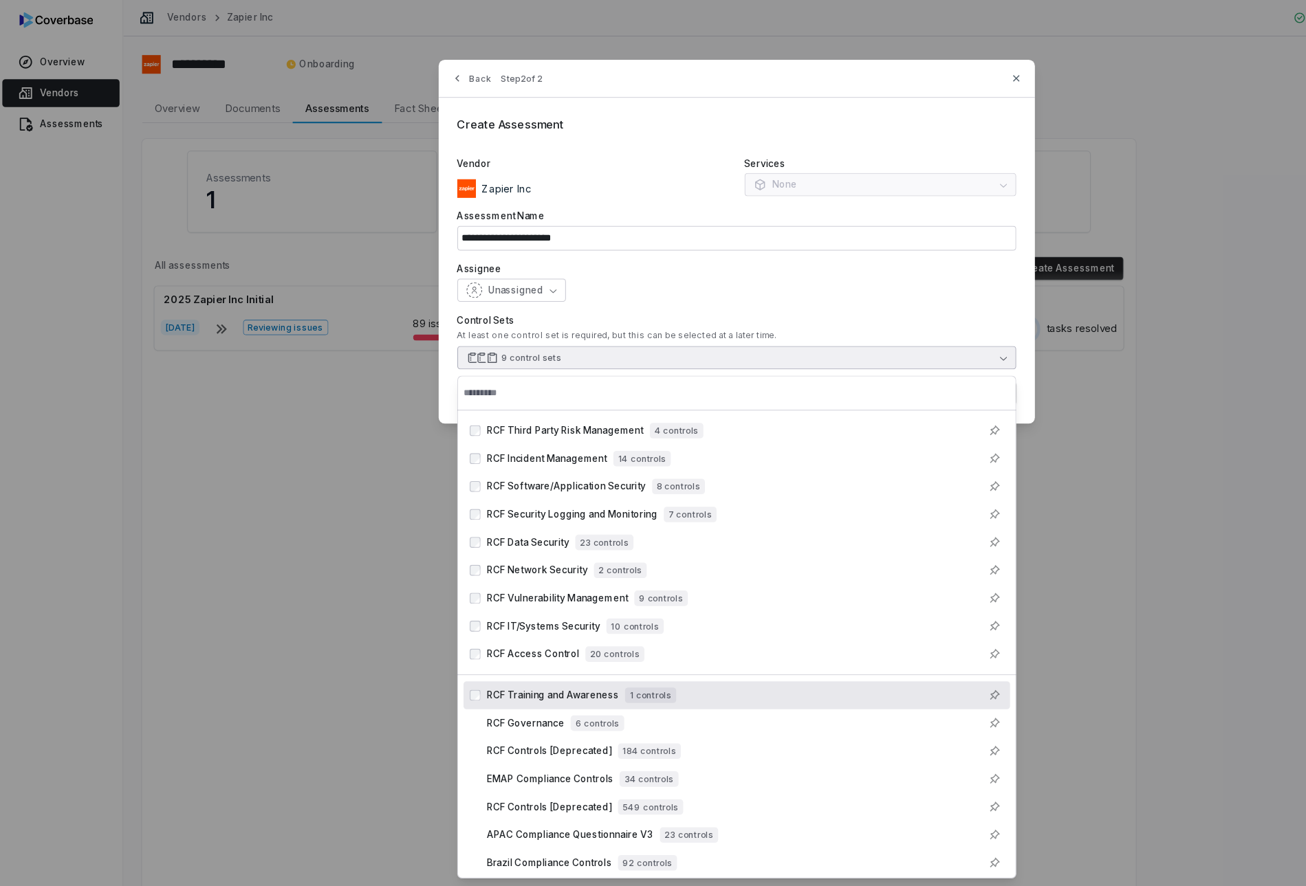
click at [580, 609] on span "1 controls" at bounding box center [576, 616] width 45 height 14
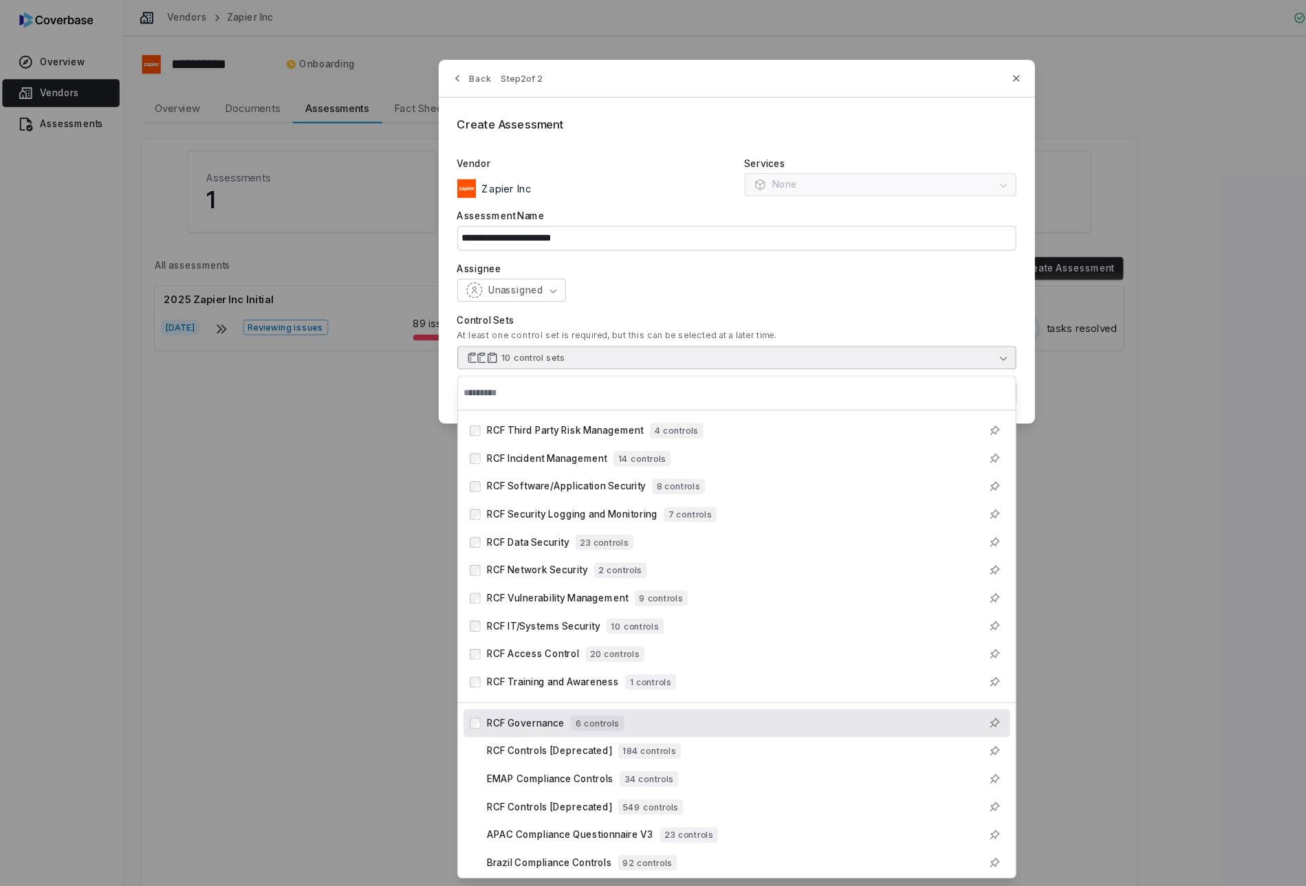
click at [575, 636] on div "RCF Governance 6 controls" at bounding box center [661, 641] width 458 height 17
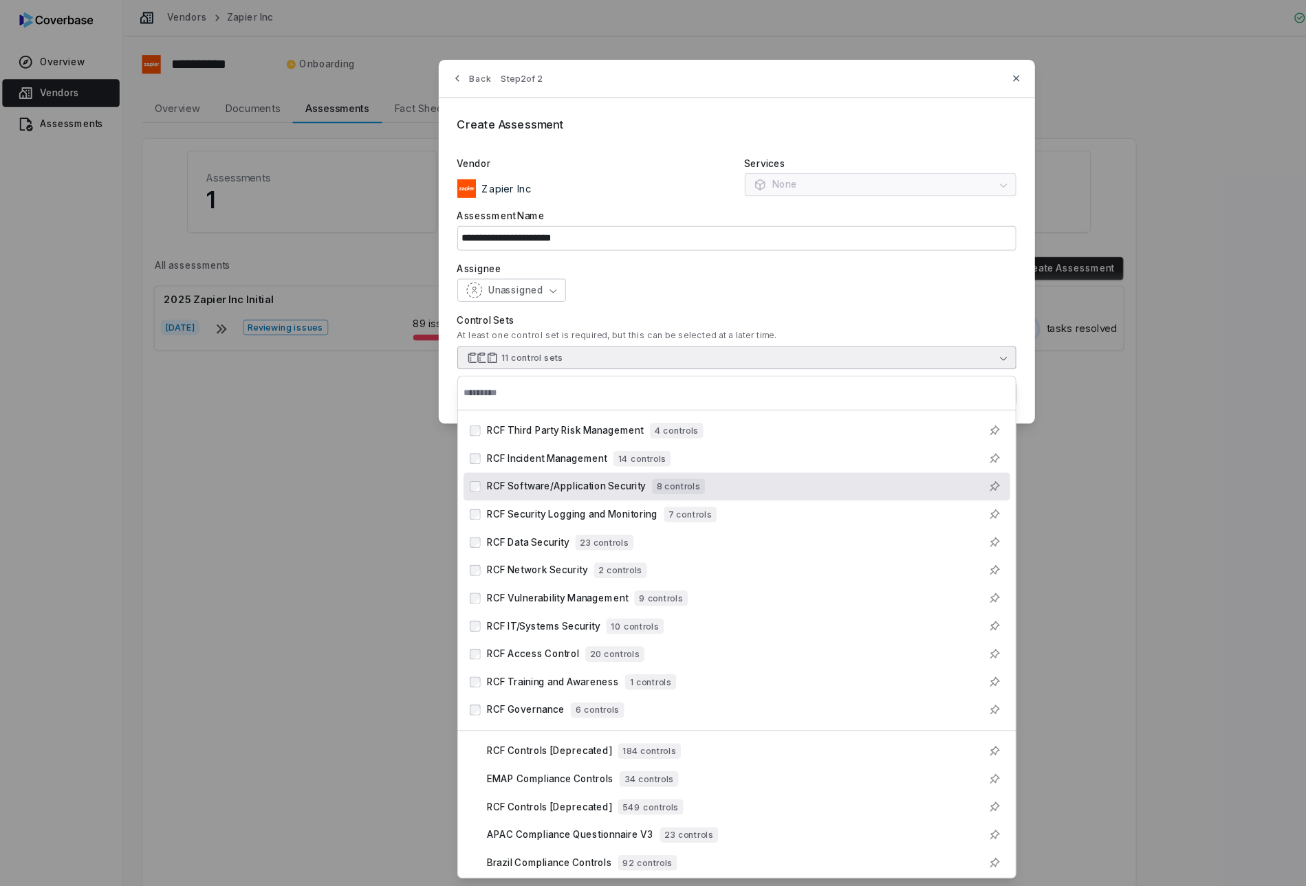
click at [762, 290] on div "Control Sets At least one control set is required, but this can be selected at …" at bounding box center [653, 303] width 495 height 49
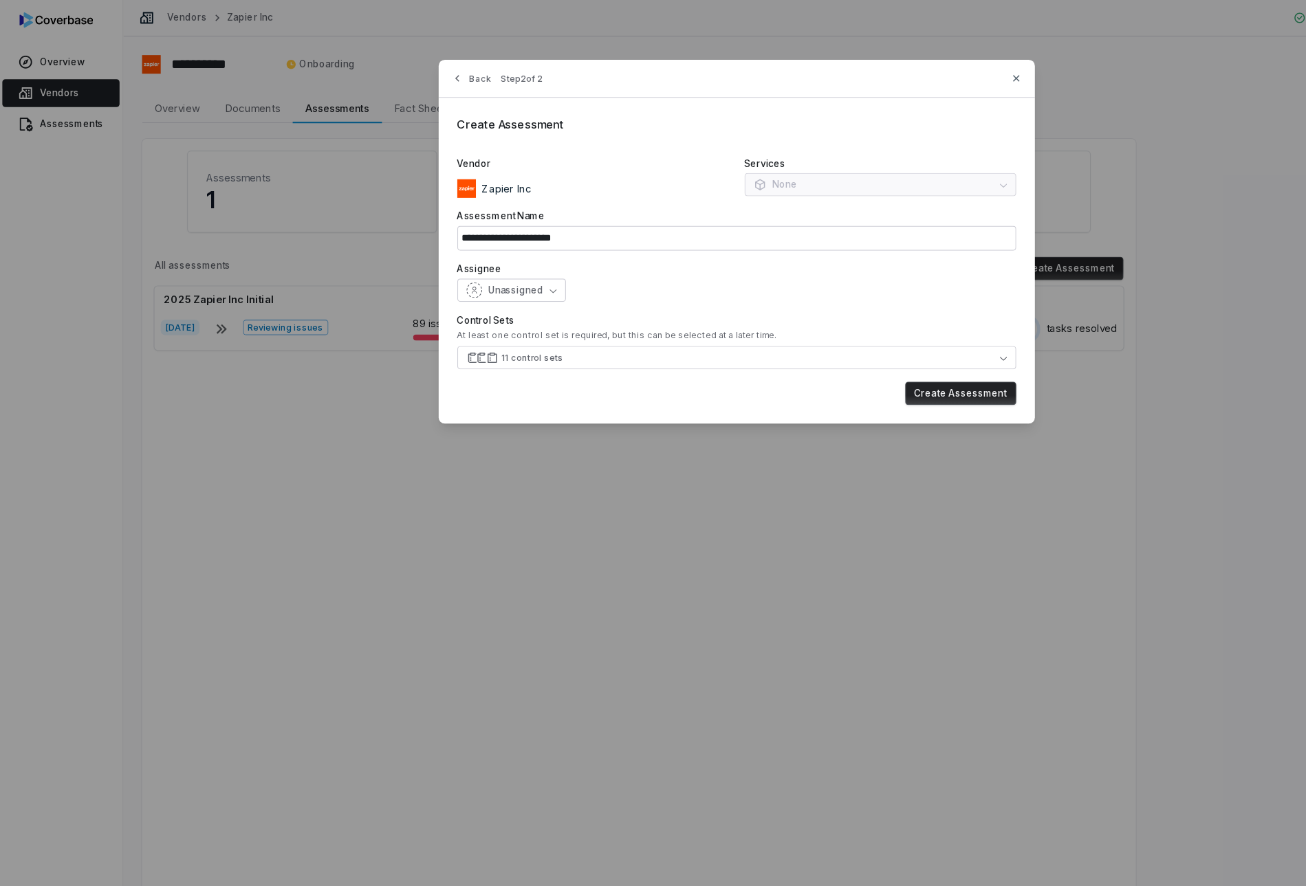
click at [827, 344] on button "Create Assessment" at bounding box center [852, 348] width 98 height 21
type input "**********"
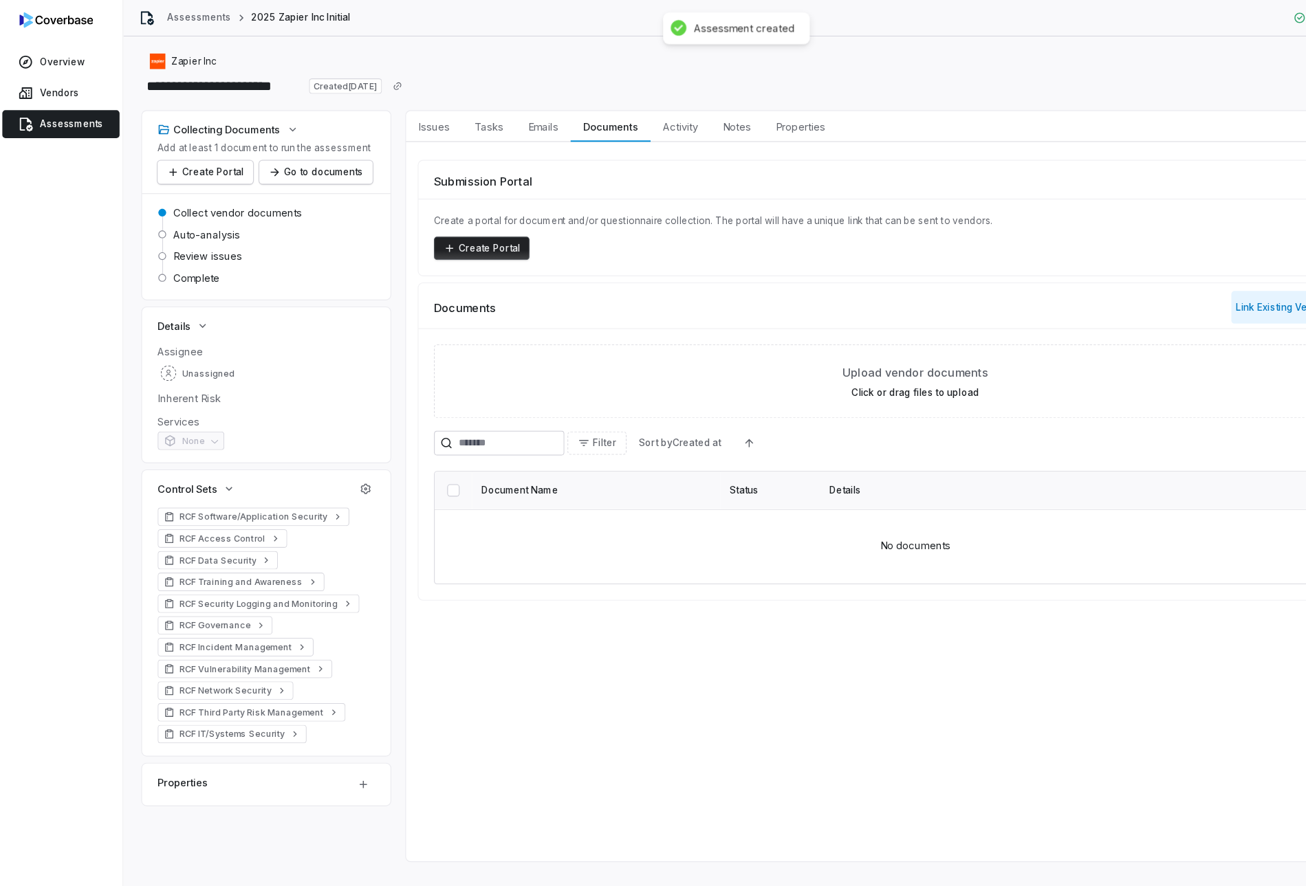
click at [1118, 268] on button "Link Existing Vendor Documents ( 1 )" at bounding box center [1166, 272] width 151 height 29
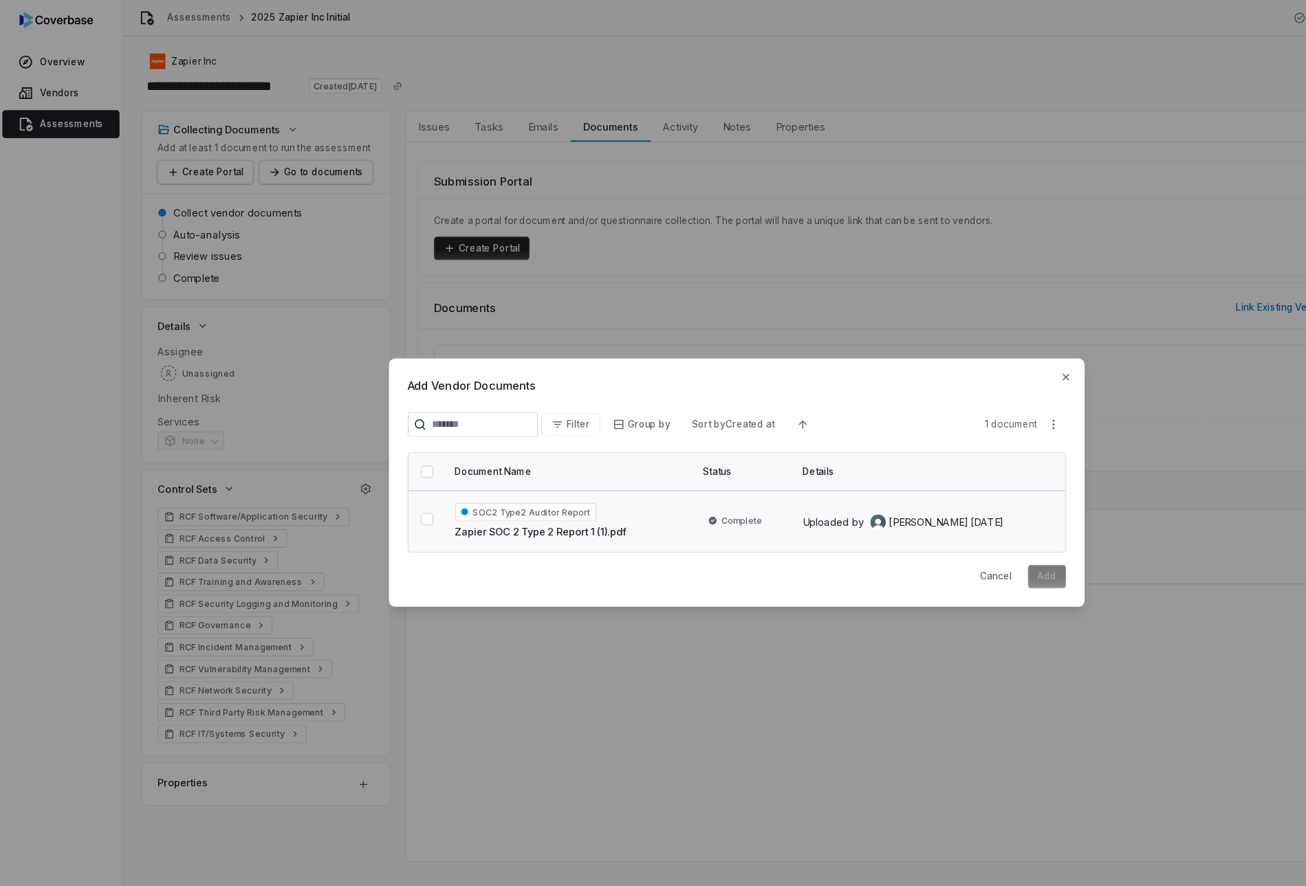
click at [582, 468] on div "SOC2 Type2 Auditor Report Zapier SOC 2 Type 2 Report 1 (1).pdf" at bounding box center [506, 462] width 204 height 33
click at [924, 508] on button "Add" at bounding box center [928, 511] width 34 height 21
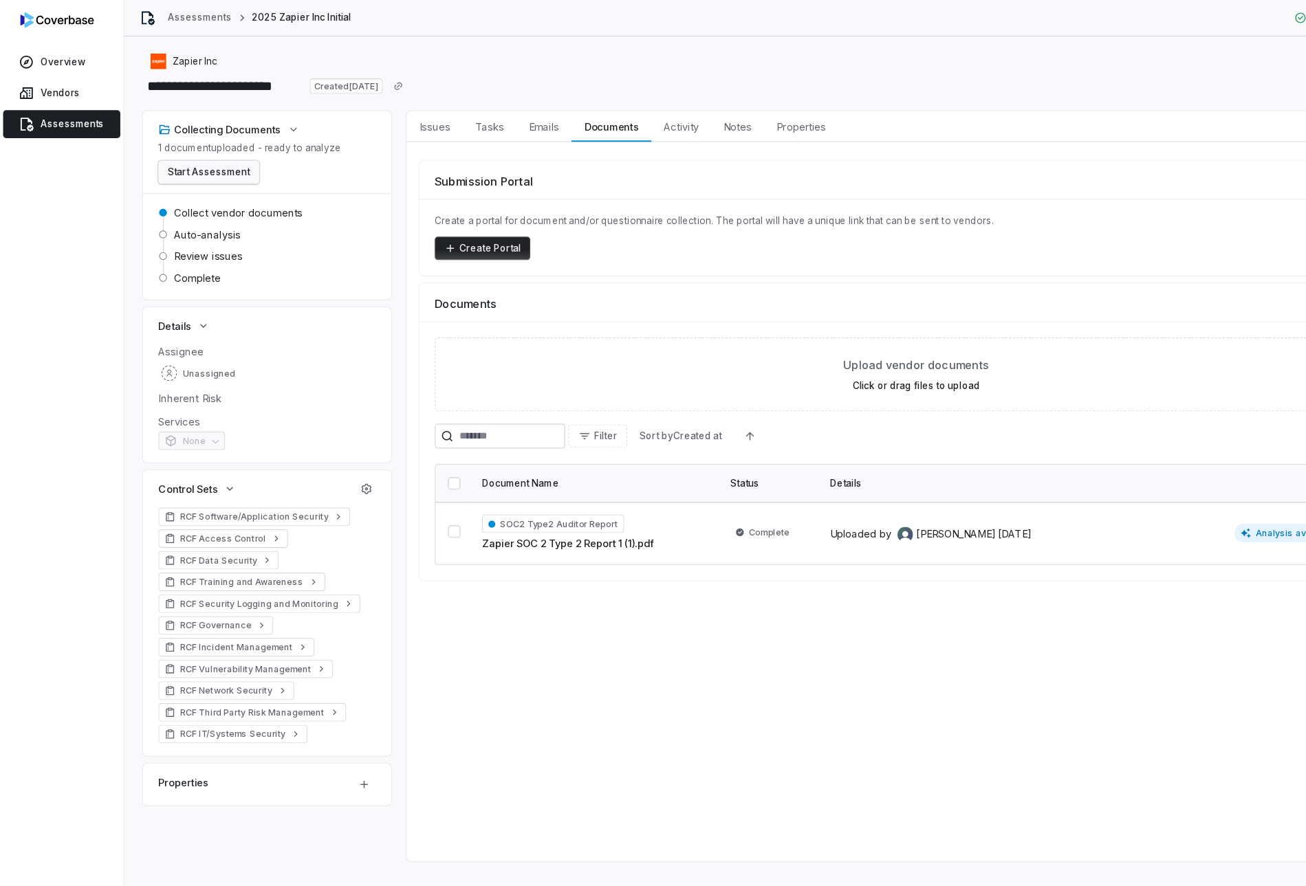
click at [219, 157] on button "Start Assessment" at bounding box center [184, 152] width 89 height 21
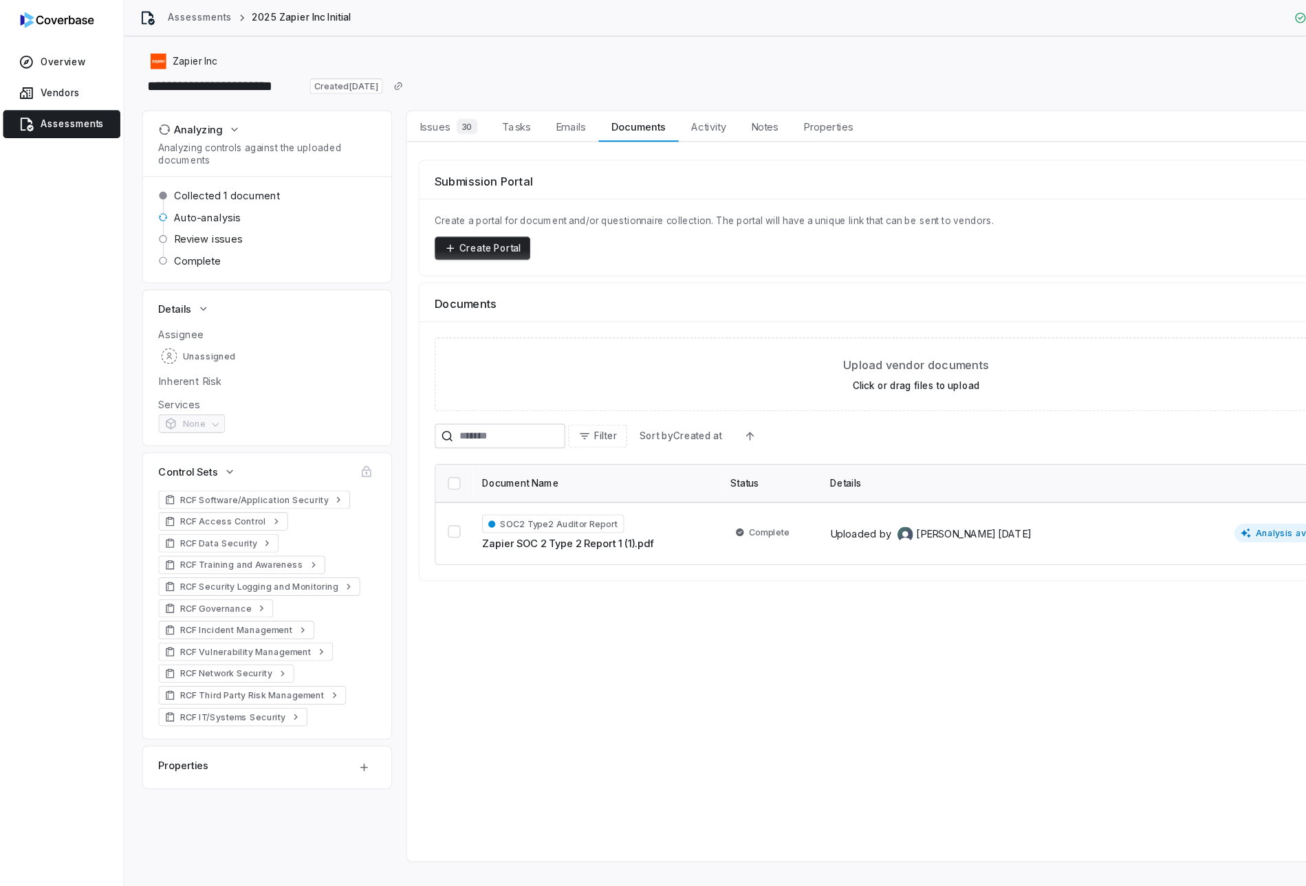
click at [1093, 540] on div "Issues 30 Issues 30 Tasks Tasks Emails Emails Documents Documents Activity Acti…" at bounding box center [824, 430] width 929 height 665
drag, startPoint x: 195, startPoint y: 313, endPoint x: 195, endPoint y: 326, distance: 13.1
click at [195, 313] on span "Unassigned" at bounding box center [185, 316] width 46 height 10
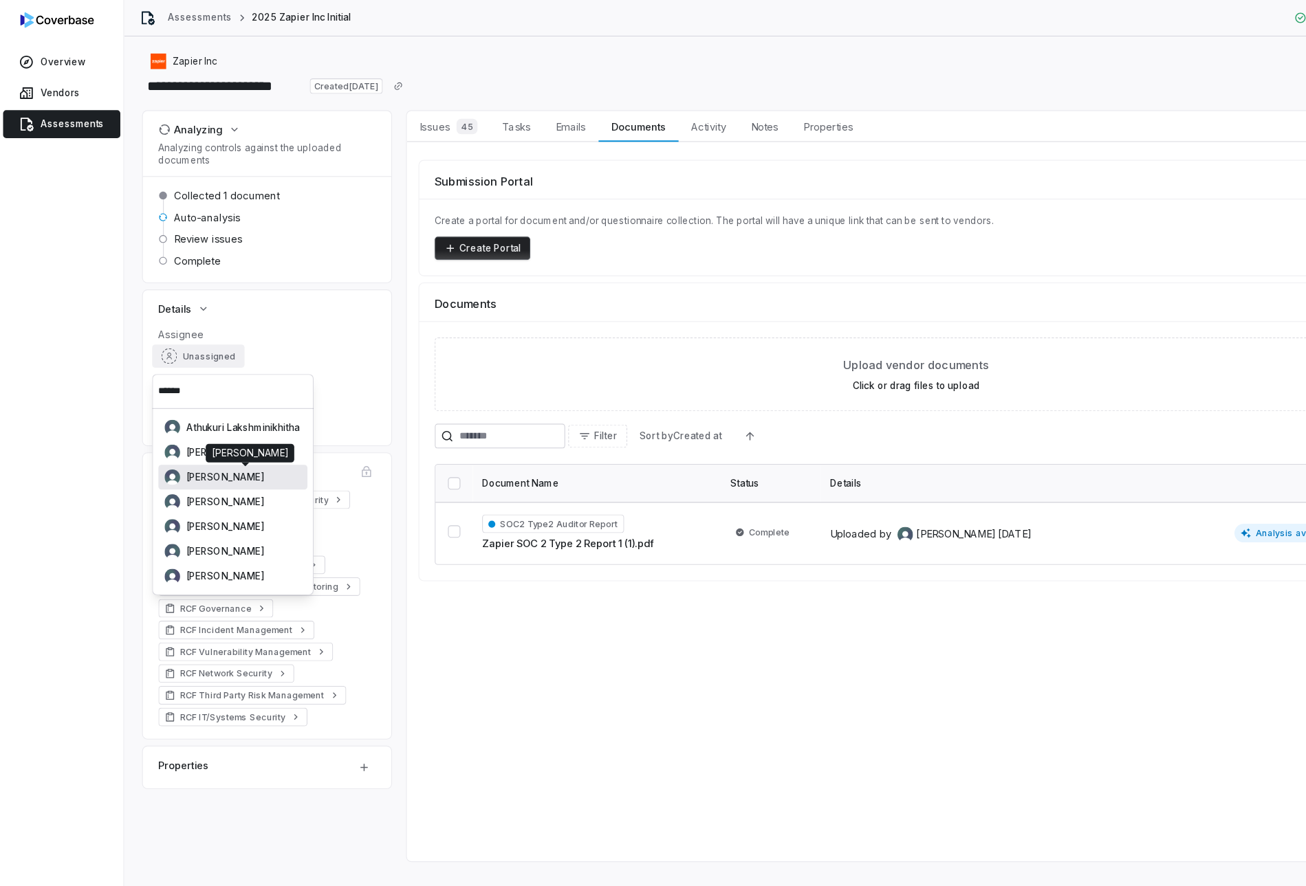
type input "******"
click at [267, 417] on div "[PERSON_NAME]" at bounding box center [206, 423] width 121 height 14
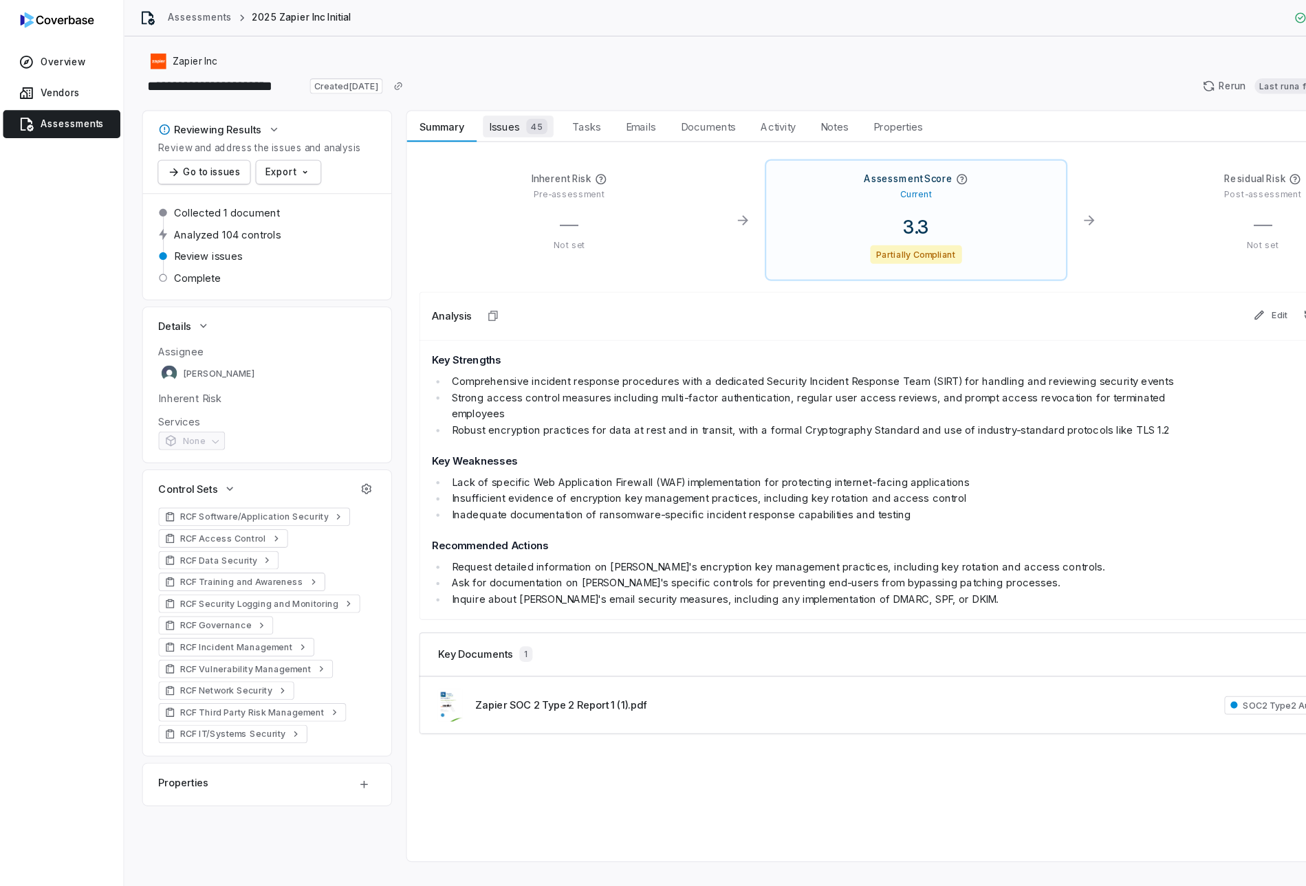
click at [444, 110] on span "Issues 45" at bounding box center [459, 111] width 63 height 19
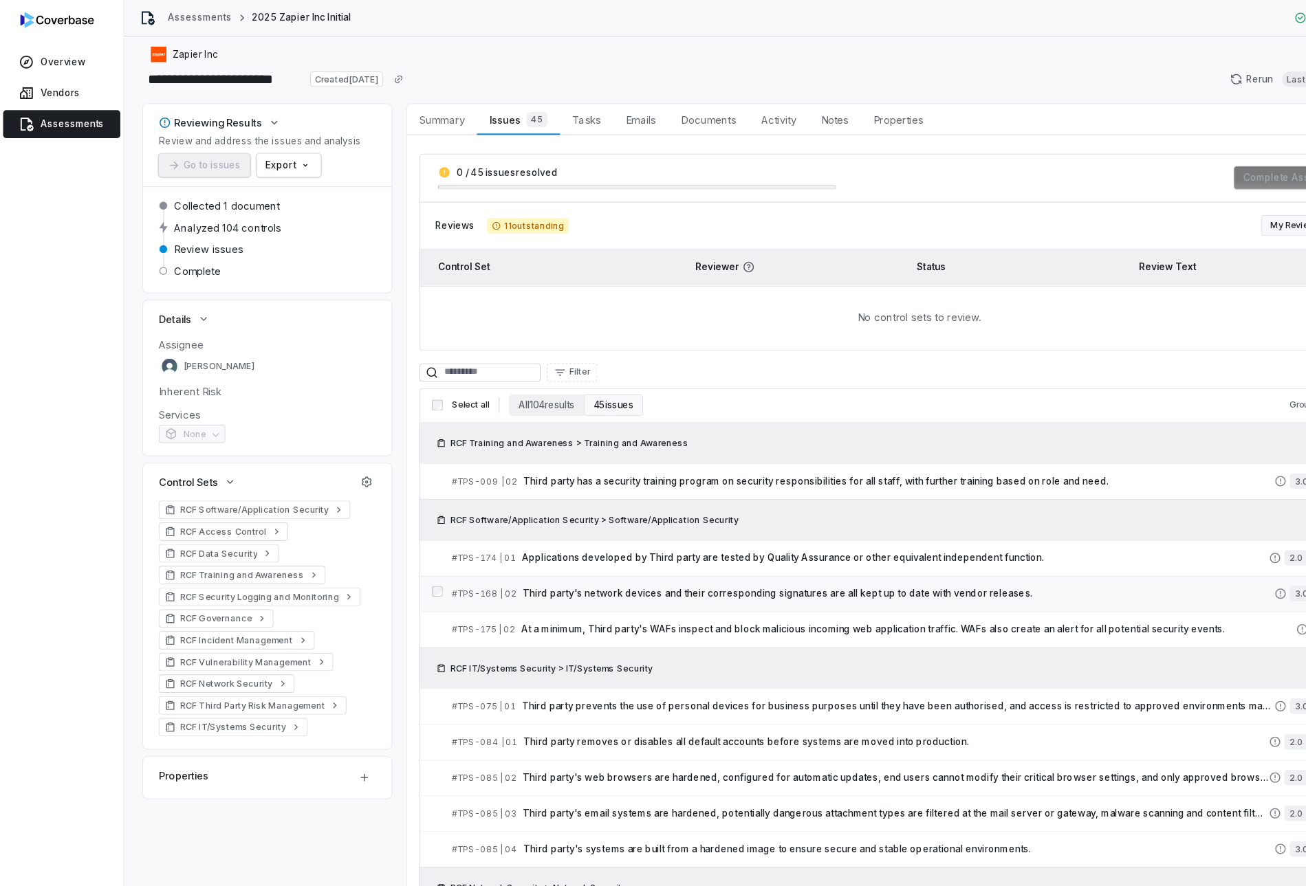
scroll to position [7, 0]
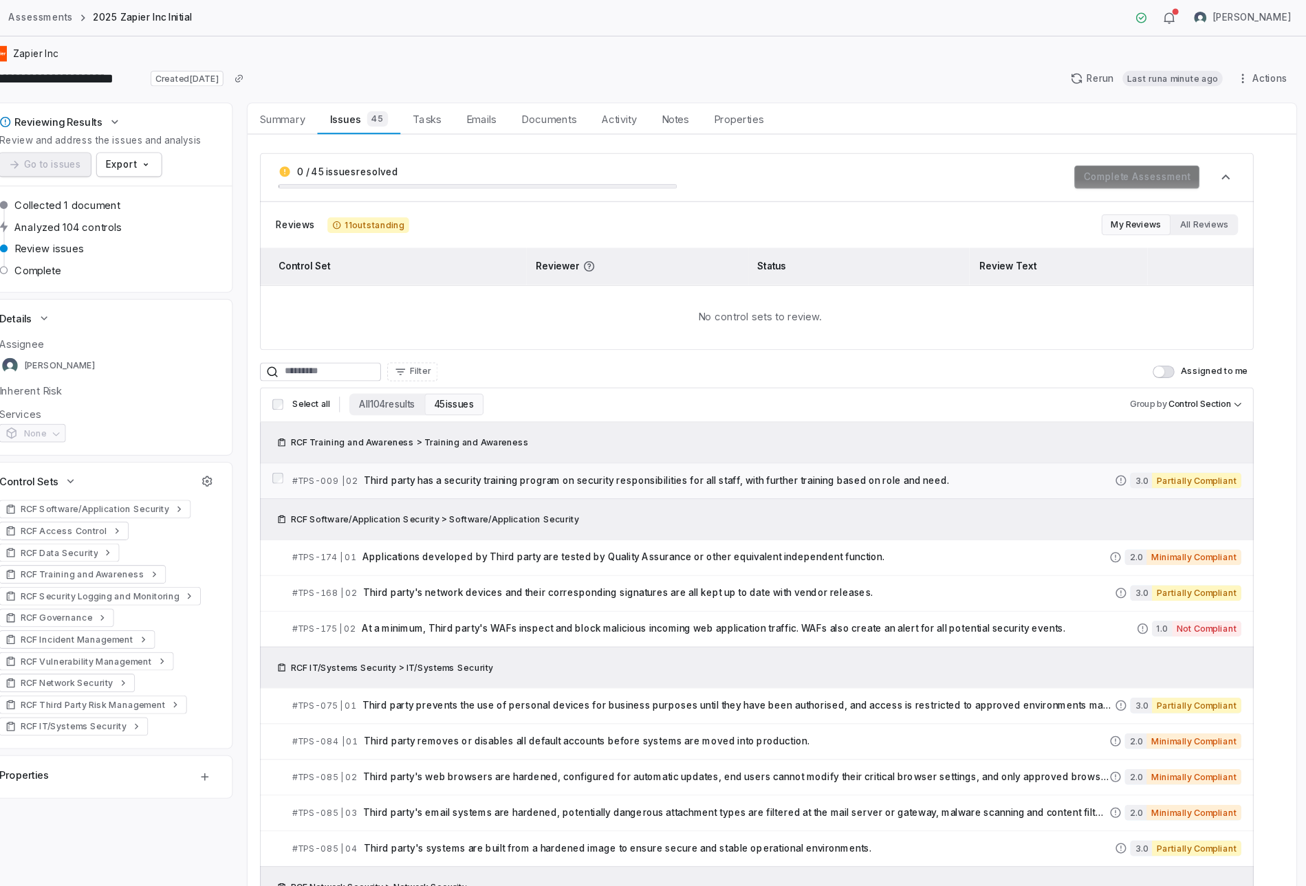
click at [872, 424] on span "Third party has a security training program on security responsibilities for al…" at bounding box center [796, 425] width 665 height 11
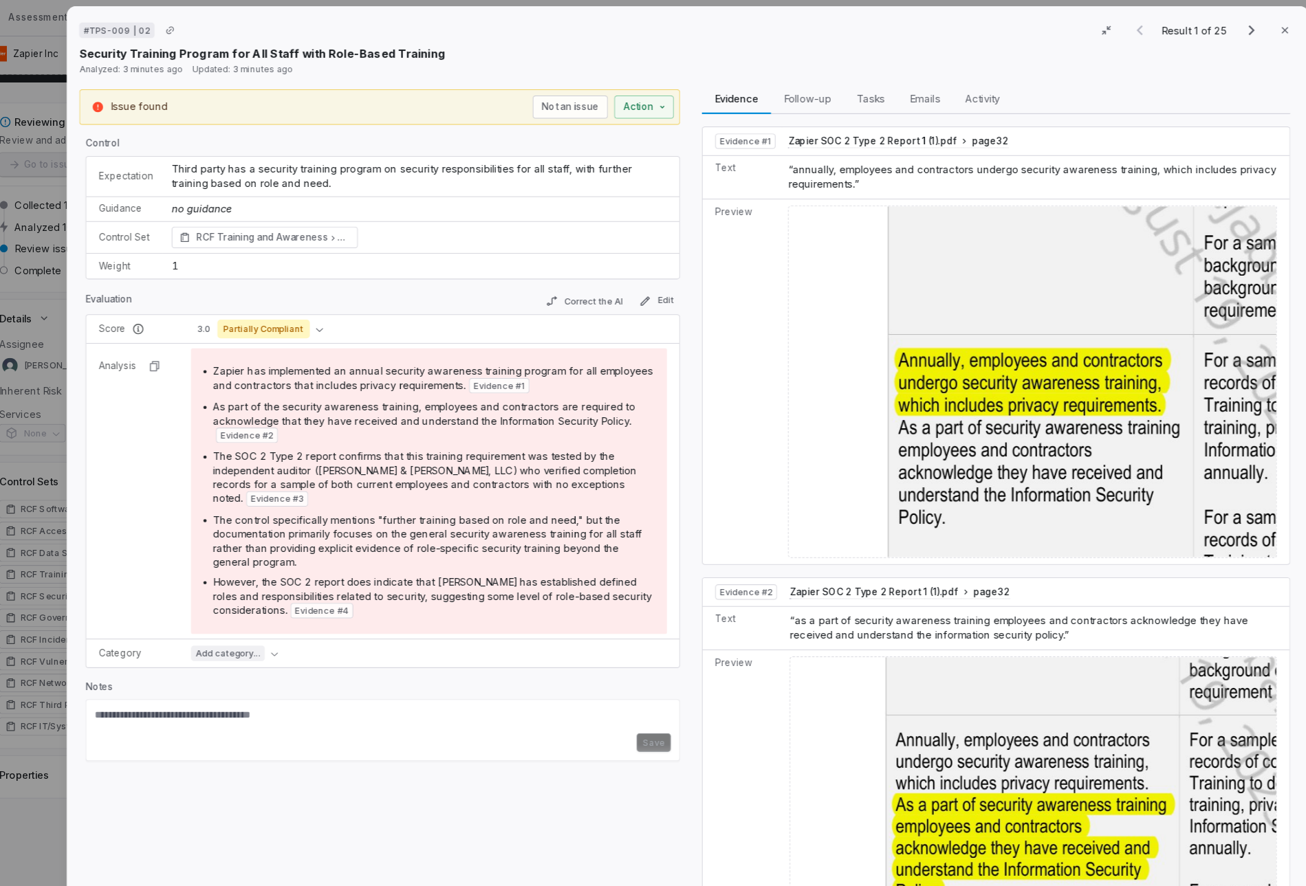
click at [190, 417] on div "# TPS-009 | 02 Result 1 of 25 Close Security Training Program for All Staff wit…" at bounding box center [653, 443] width 1306 height 886
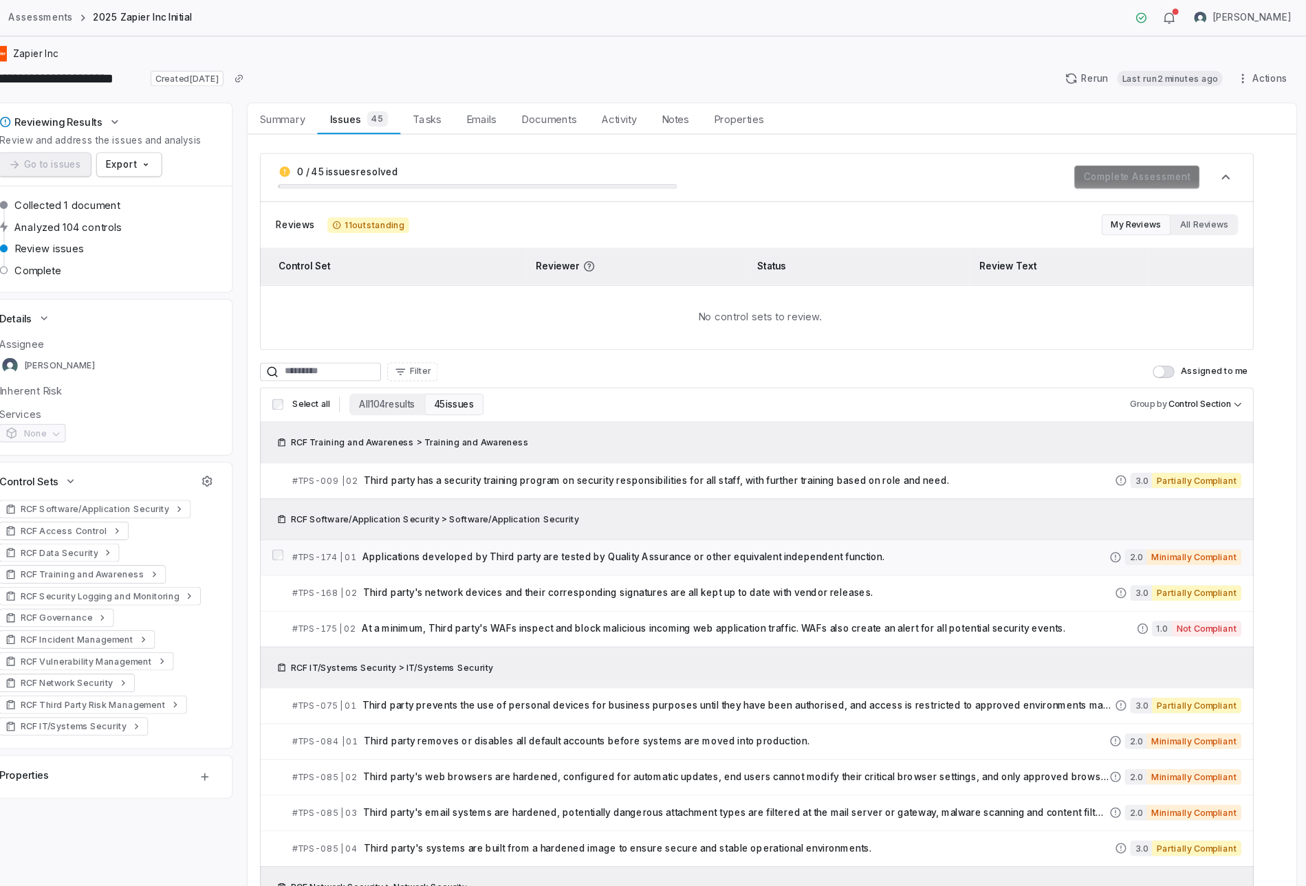
click at [525, 492] on span "Applications developed by Third party are tested by Quality Assurance or other …" at bounding box center [793, 493] width 662 height 11
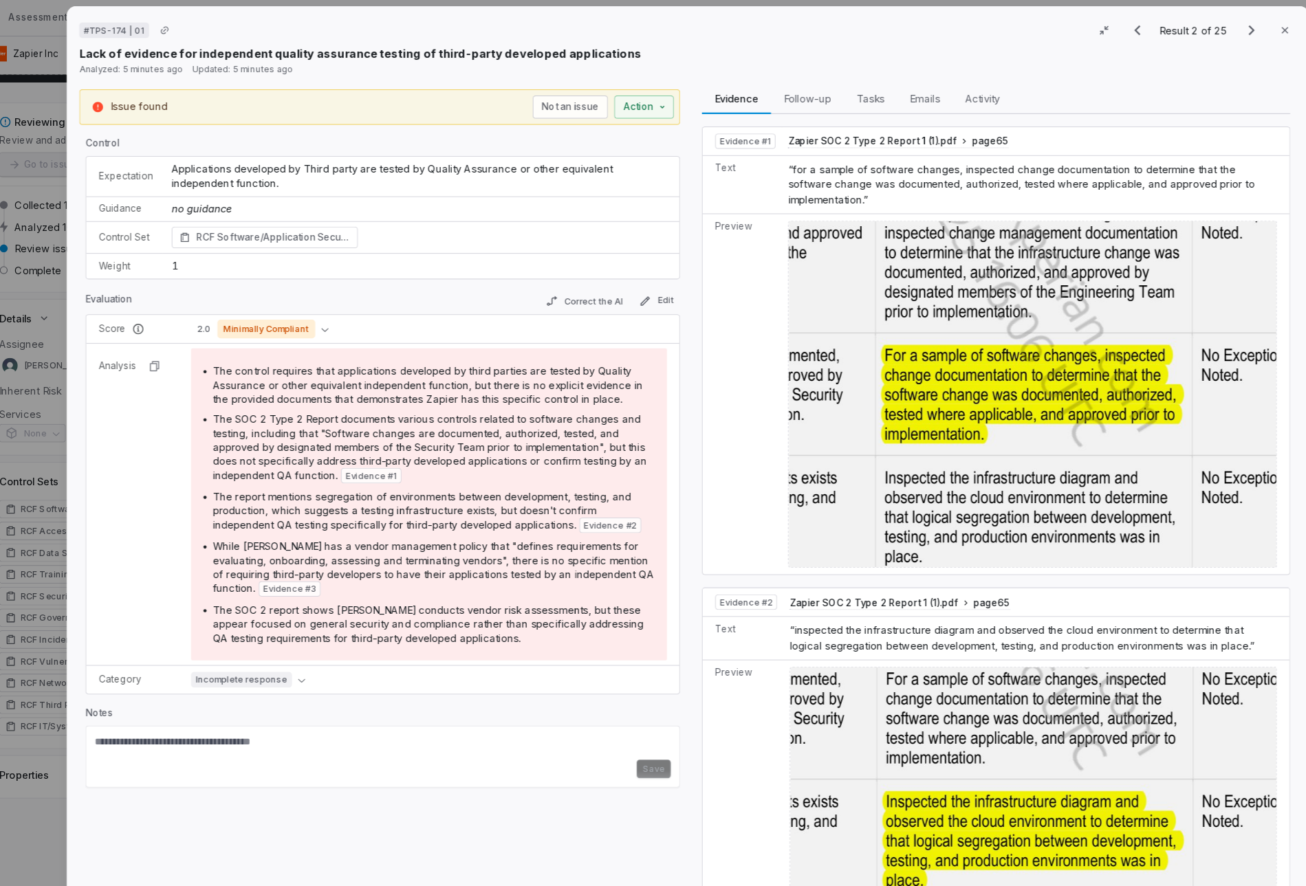
click at [157, 388] on div "# TPS-174 | 01 Result 2 of 25 Close Lack of evidence for independent quality as…" at bounding box center [653, 443] width 1306 height 886
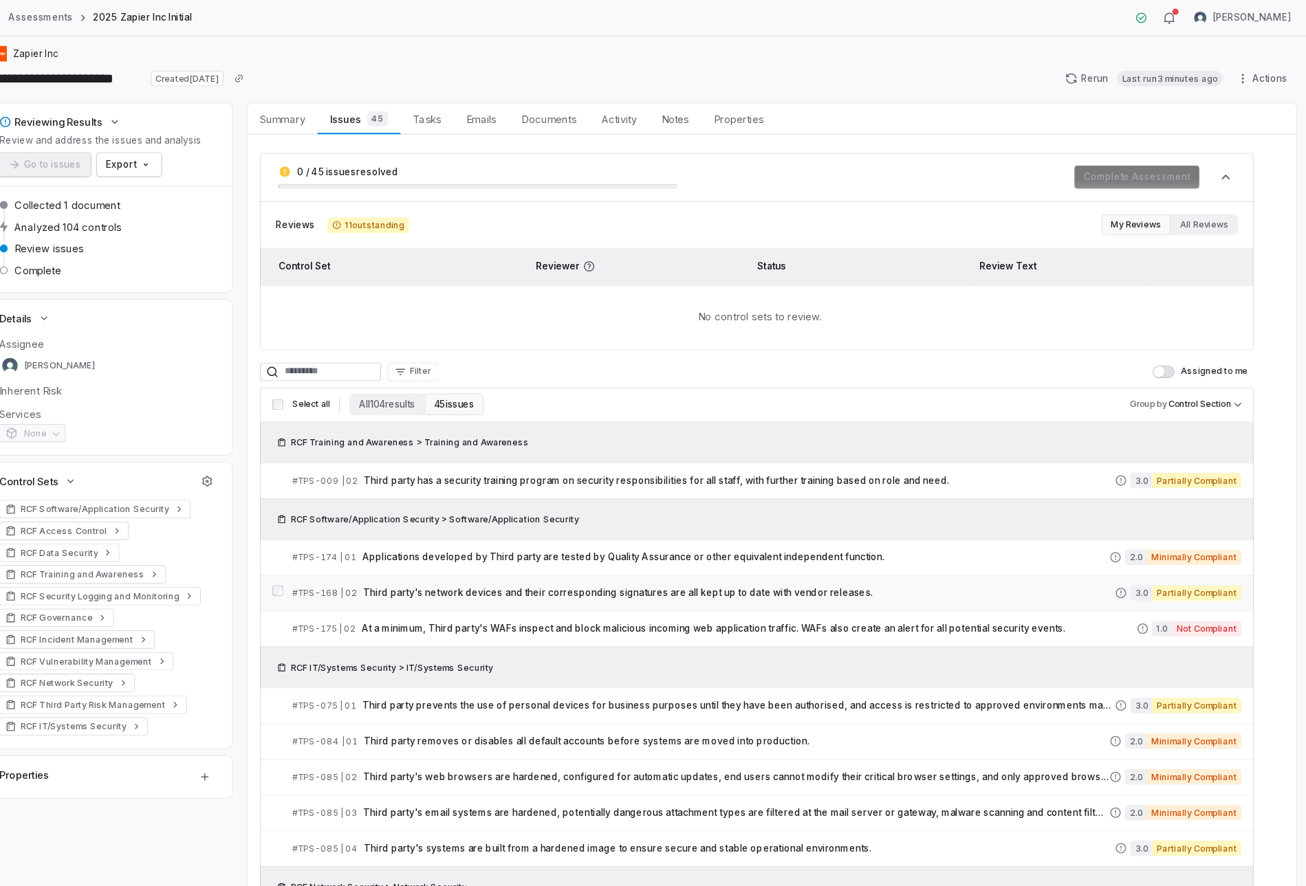
click at [610, 517] on link "# TPS-168 | 02 Third party's network devices and their corresponding signatures…" at bounding box center [820, 525] width 840 height 31
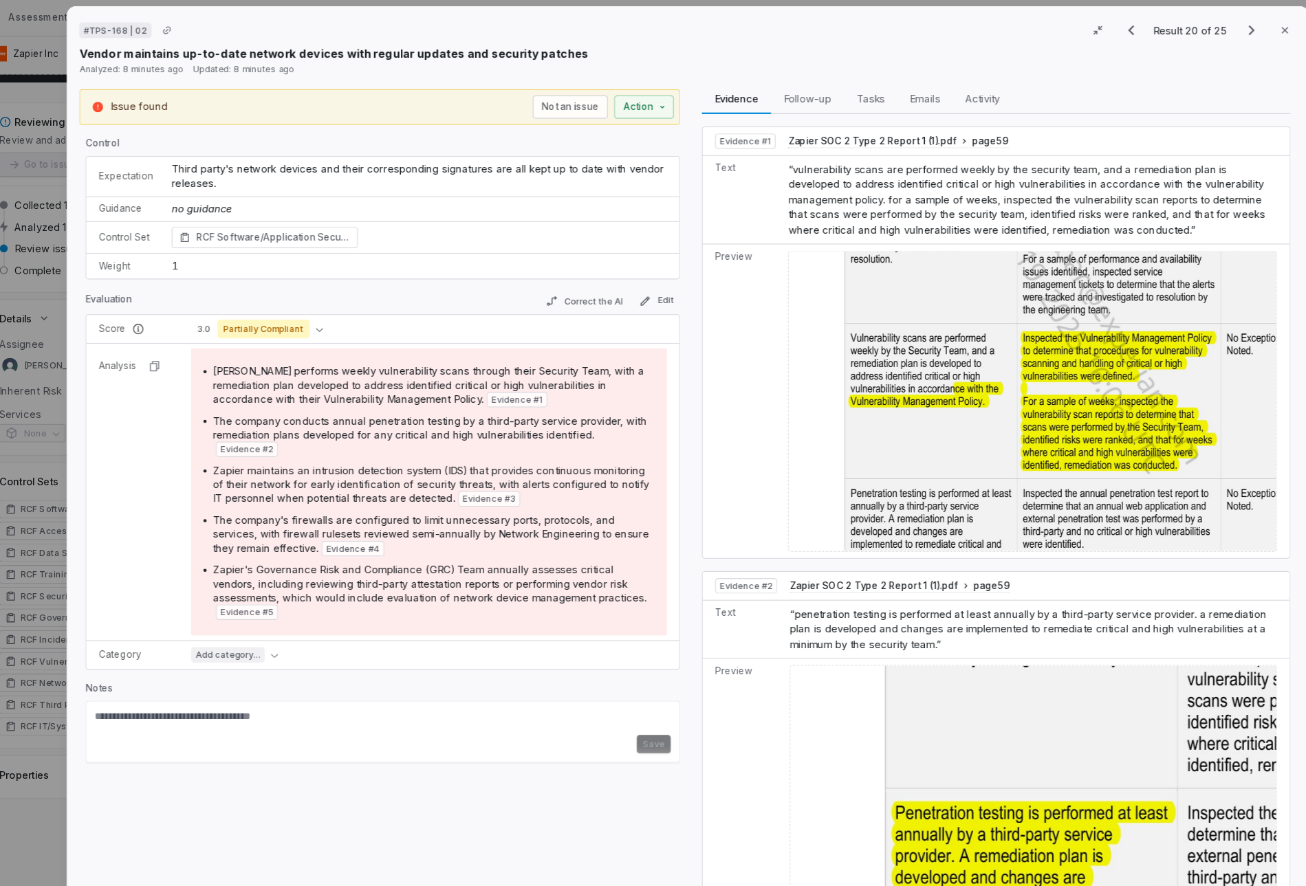
click at [188, 349] on div "# TPS-168 | 02 Result 20 of 25 Close Vendor maintains up-to-date network device…" at bounding box center [653, 443] width 1306 height 886
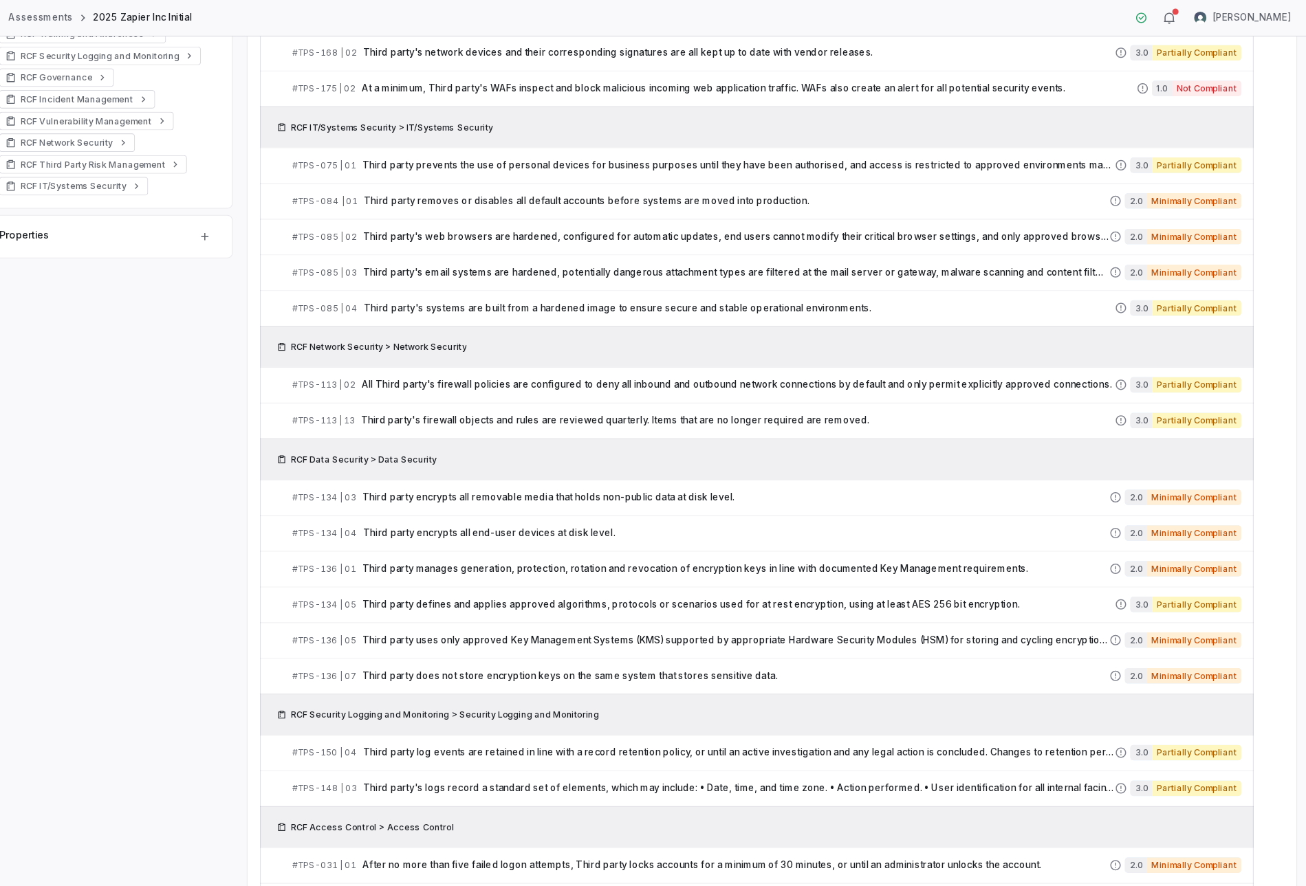
scroll to position [485, 0]
click at [620, 336] on span "All Third party's firewall policies are configured to deny all inbound and outb…" at bounding box center [794, 341] width 667 height 11
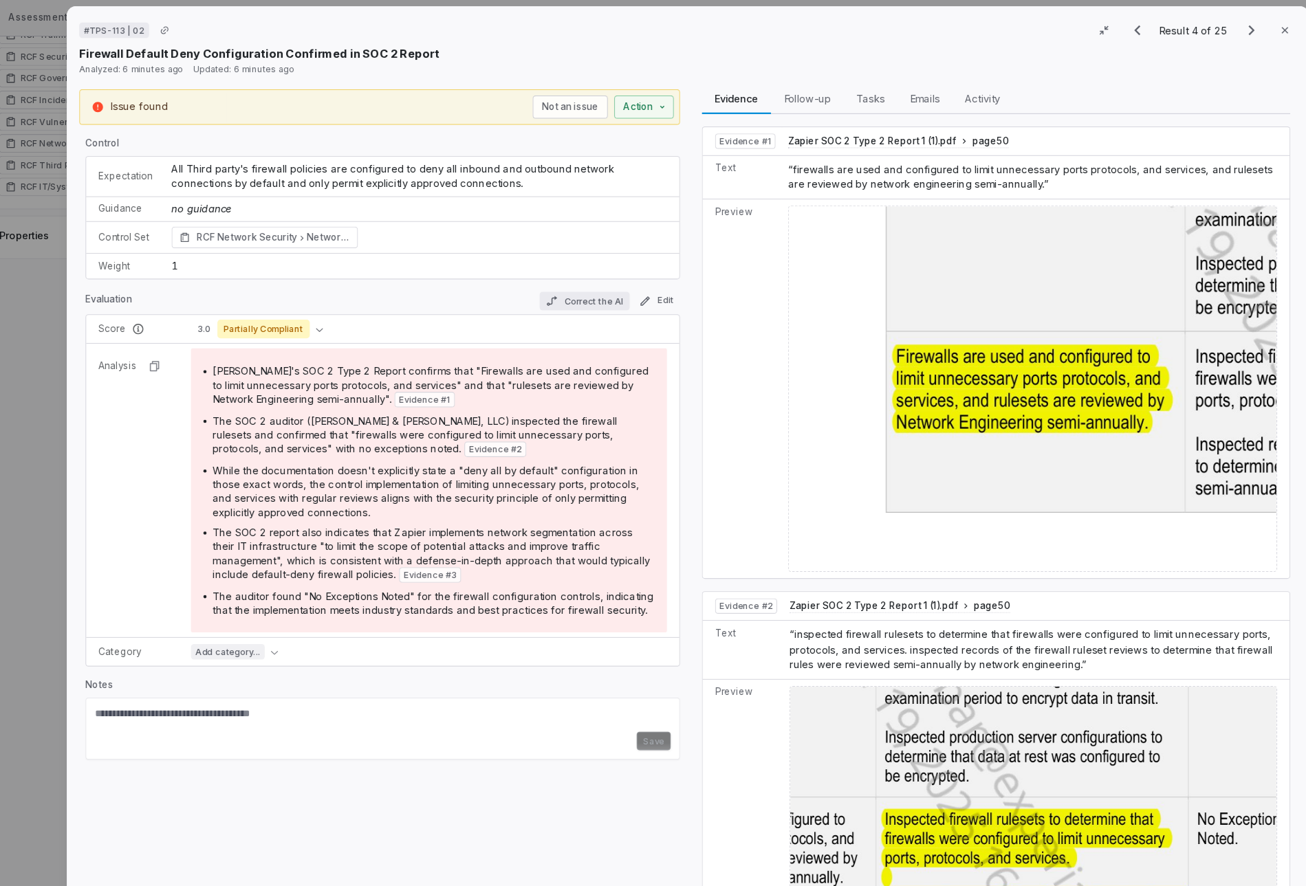
click at [640, 265] on button "Correct the AI" at bounding box center [659, 267] width 80 height 17
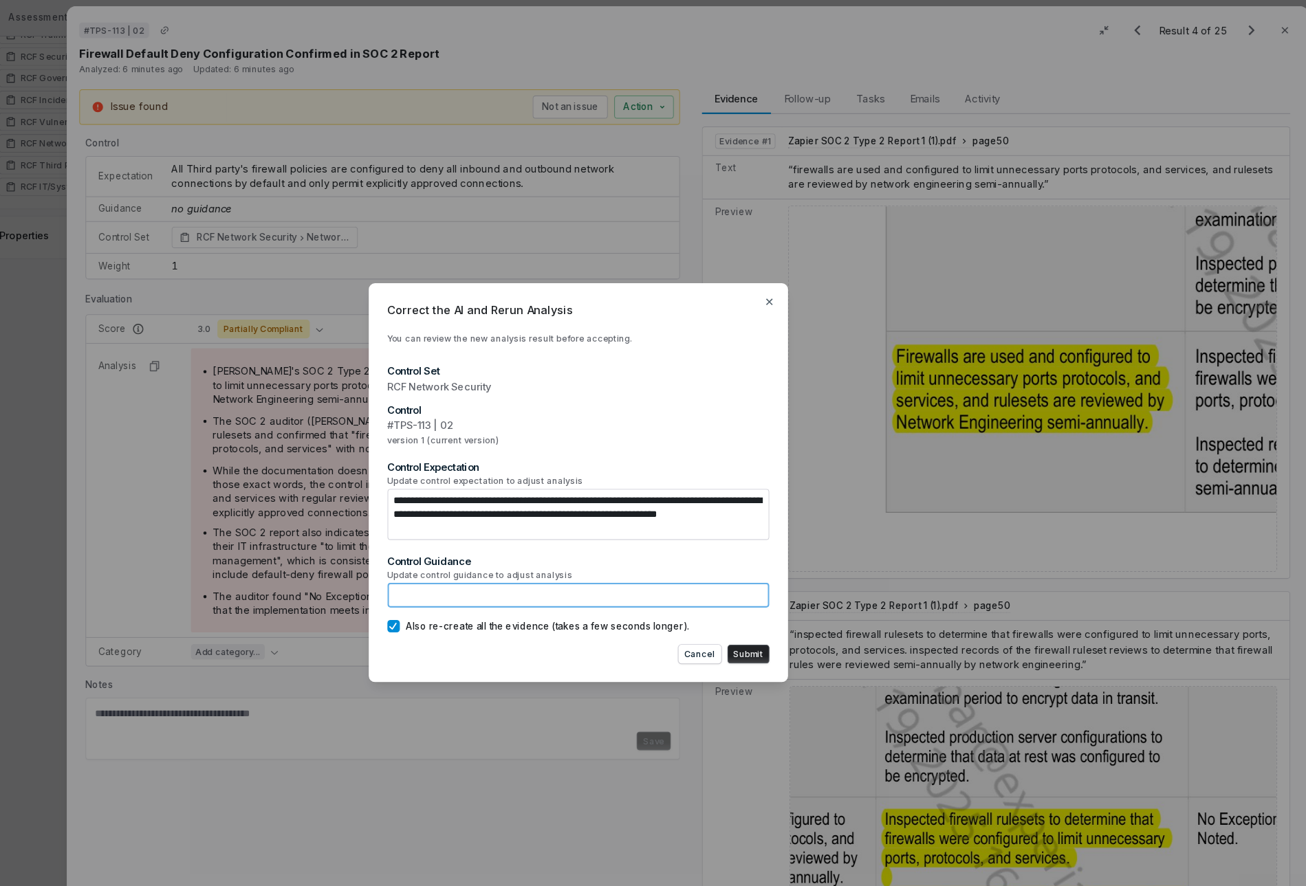
click at [598, 533] on textarea at bounding box center [653, 527] width 338 height 22
click at [818, 272] on icon "button" at bounding box center [822, 267] width 11 height 11
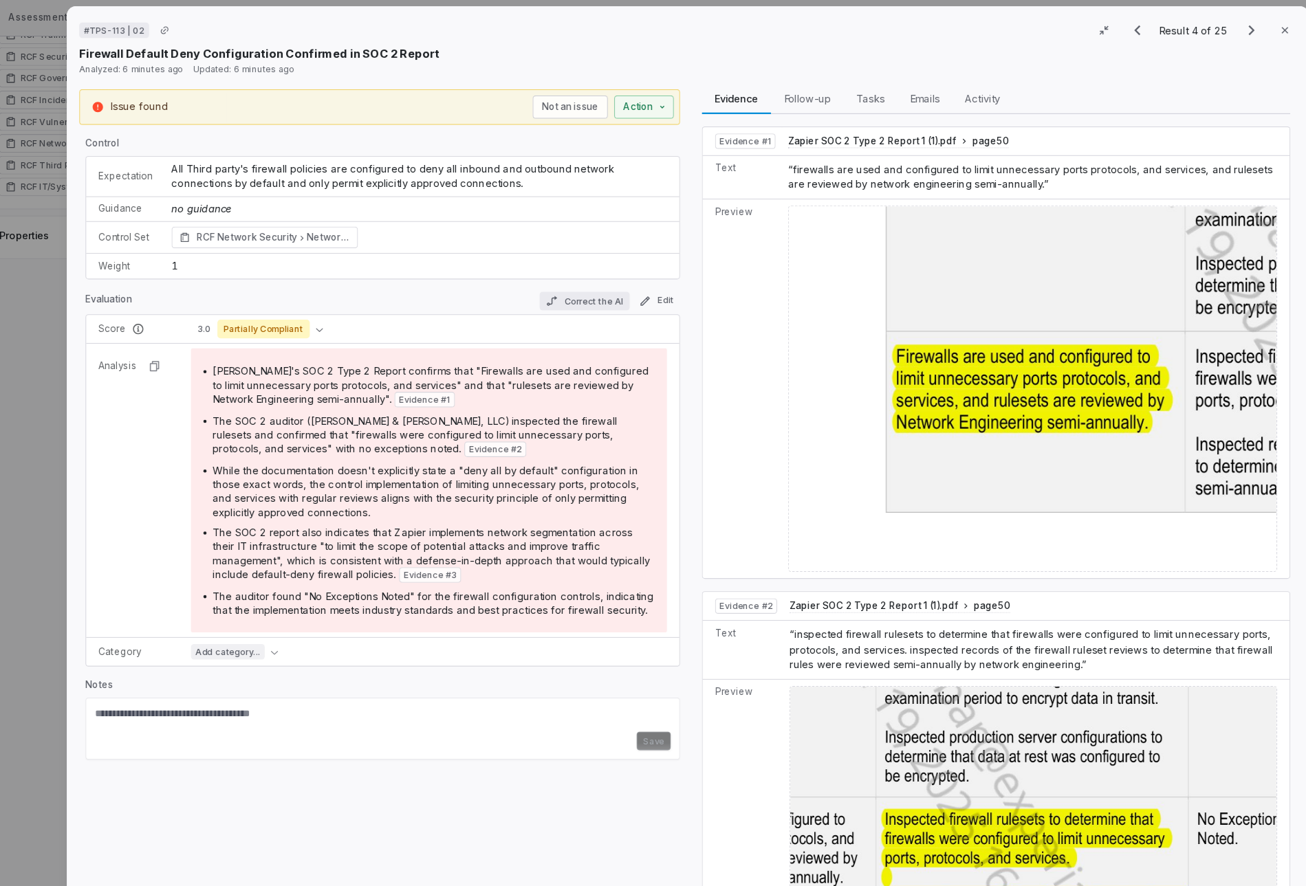
click at [644, 267] on button "Correct the AI" at bounding box center [659, 267] width 80 height 17
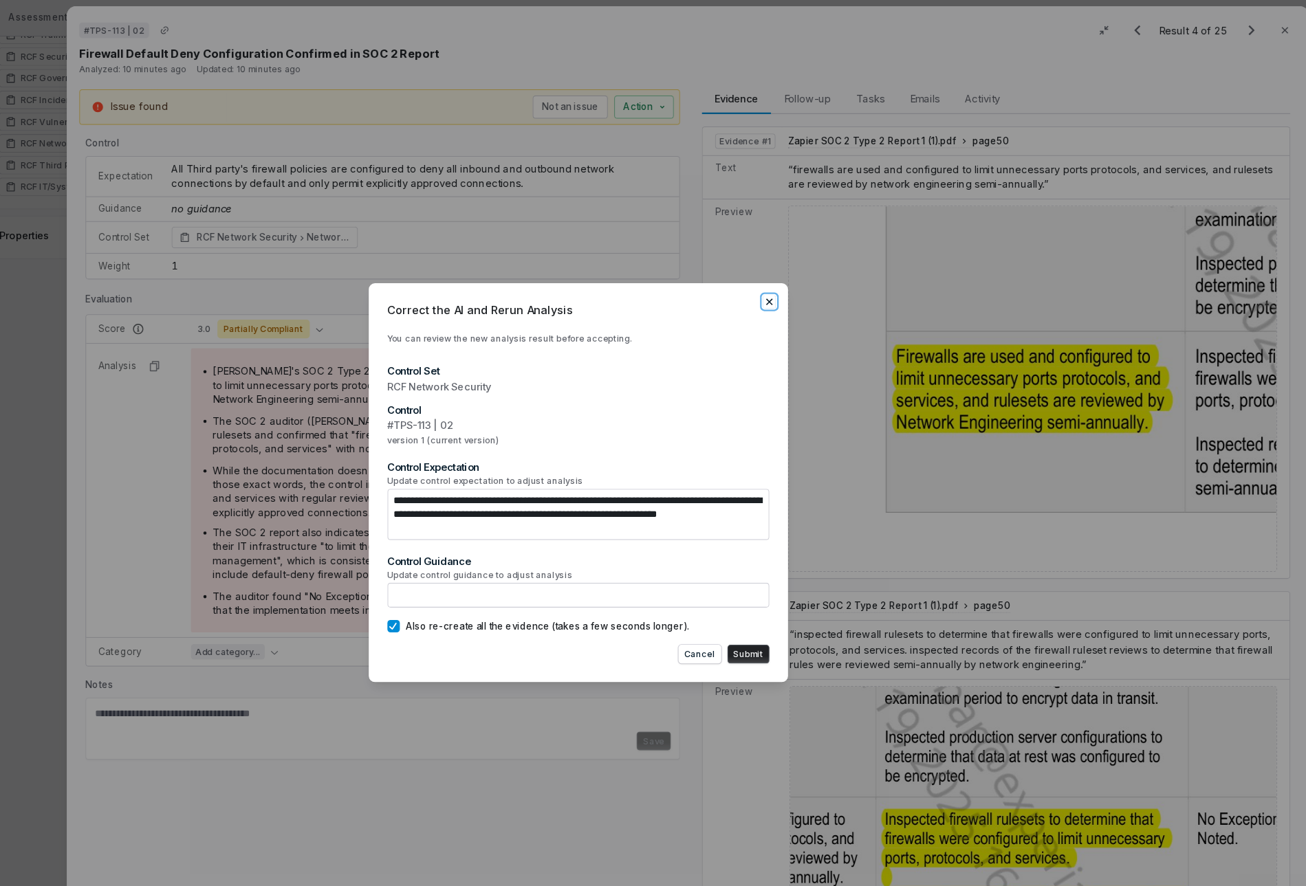
click at [824, 266] on icon "button" at bounding box center [822, 267] width 11 height 11
type textarea "*"
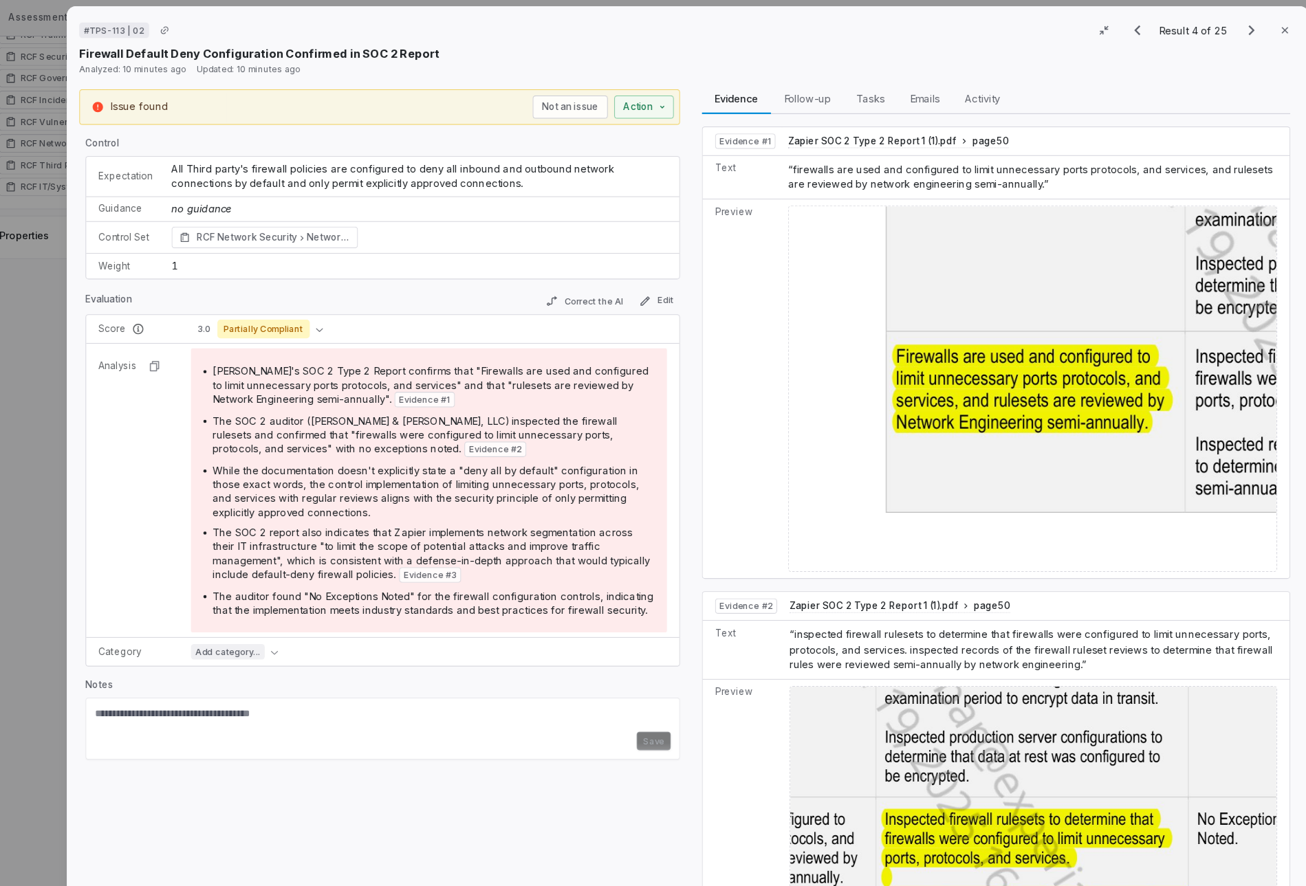
click at [195, 255] on div "# TPS-113 | 02 Result 4 of 25 Close Firewall Default Deny Configuration Confirm…" at bounding box center [750, 443] width 1111 height 886
click at [1250, 30] on icon "Next result" at bounding box center [1249, 27] width 17 height 17
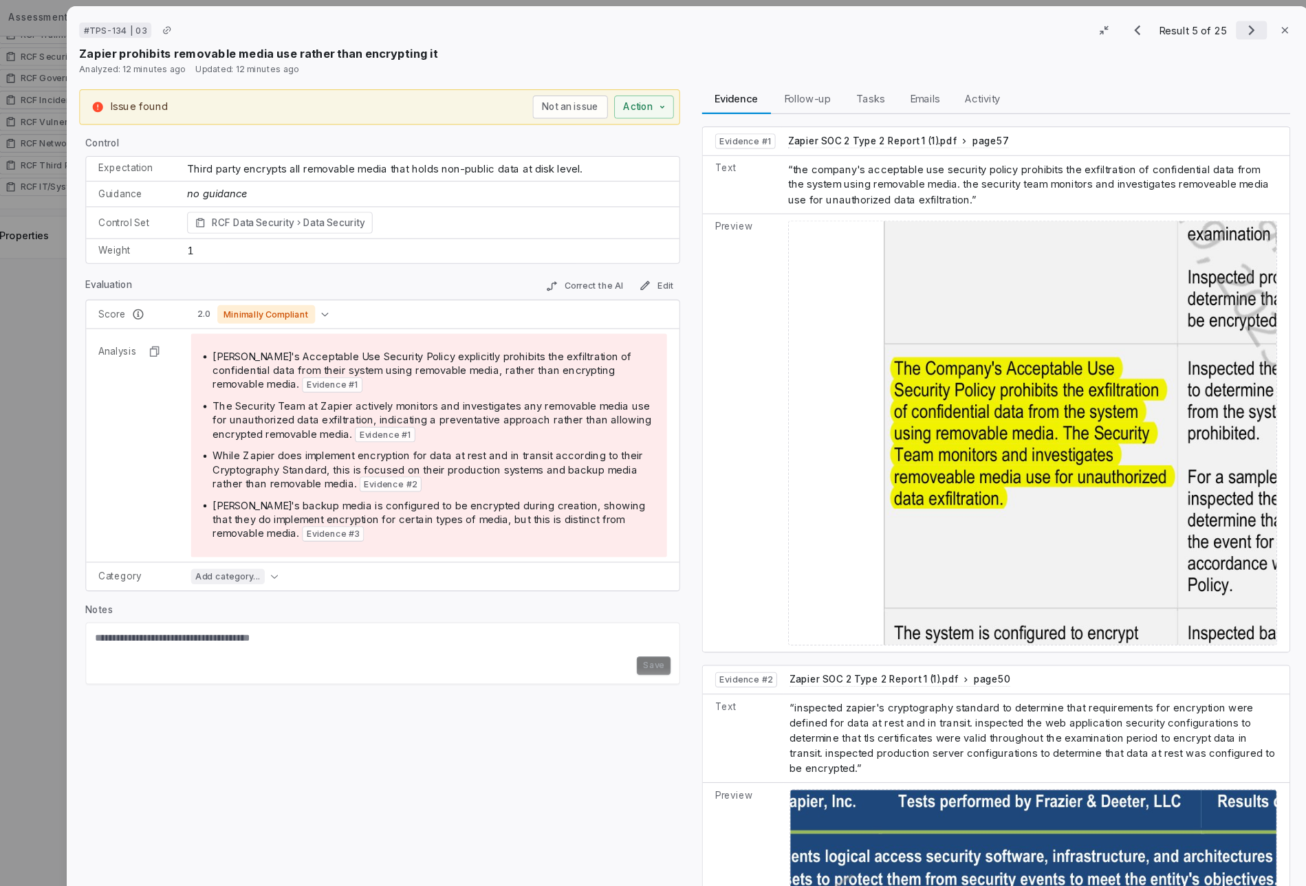
click at [1245, 27] on icon "Next result" at bounding box center [1249, 27] width 17 height 17
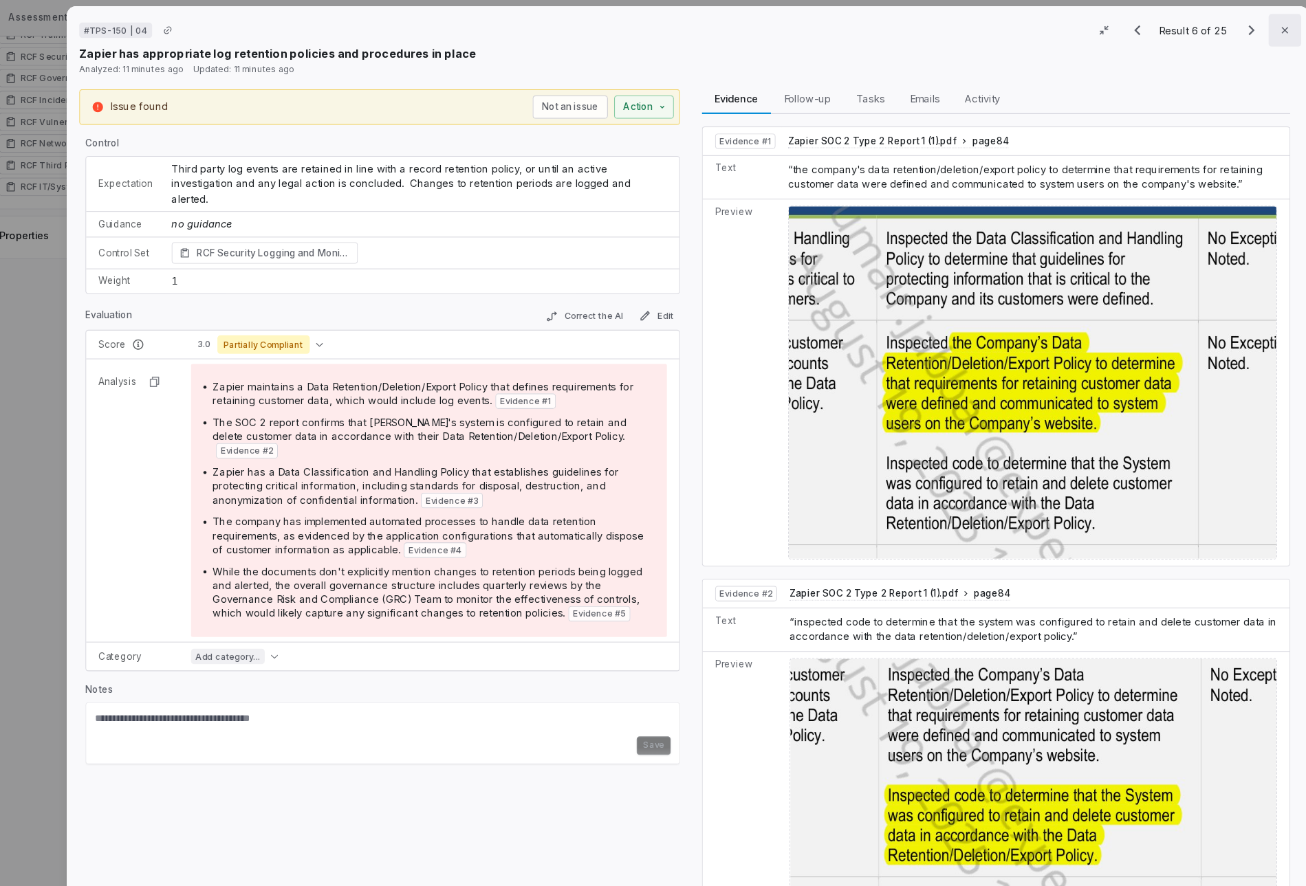
click at [1274, 23] on icon "button" at bounding box center [1279, 26] width 11 height 11
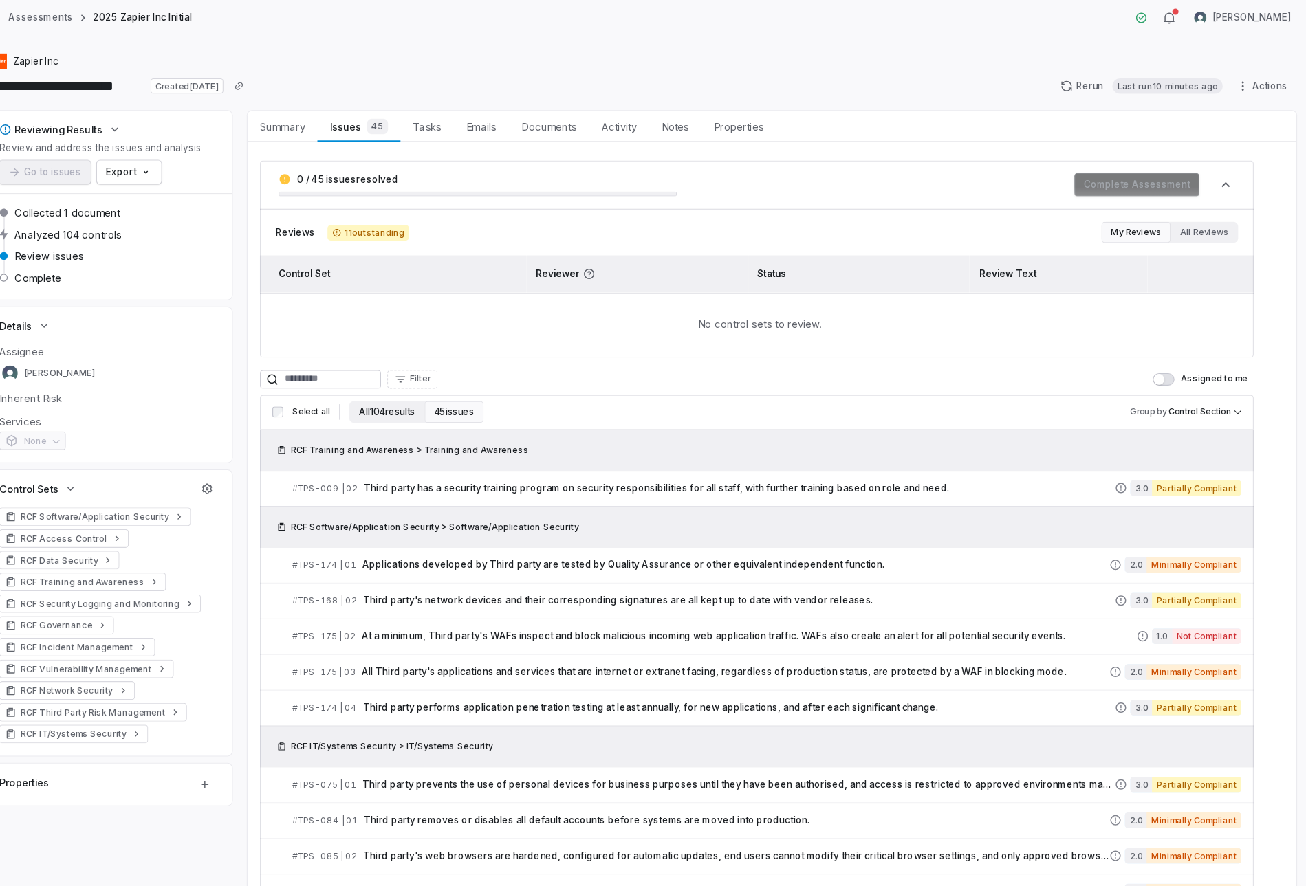
click at [498, 367] on button "All 104 results" at bounding box center [483, 365] width 66 height 19
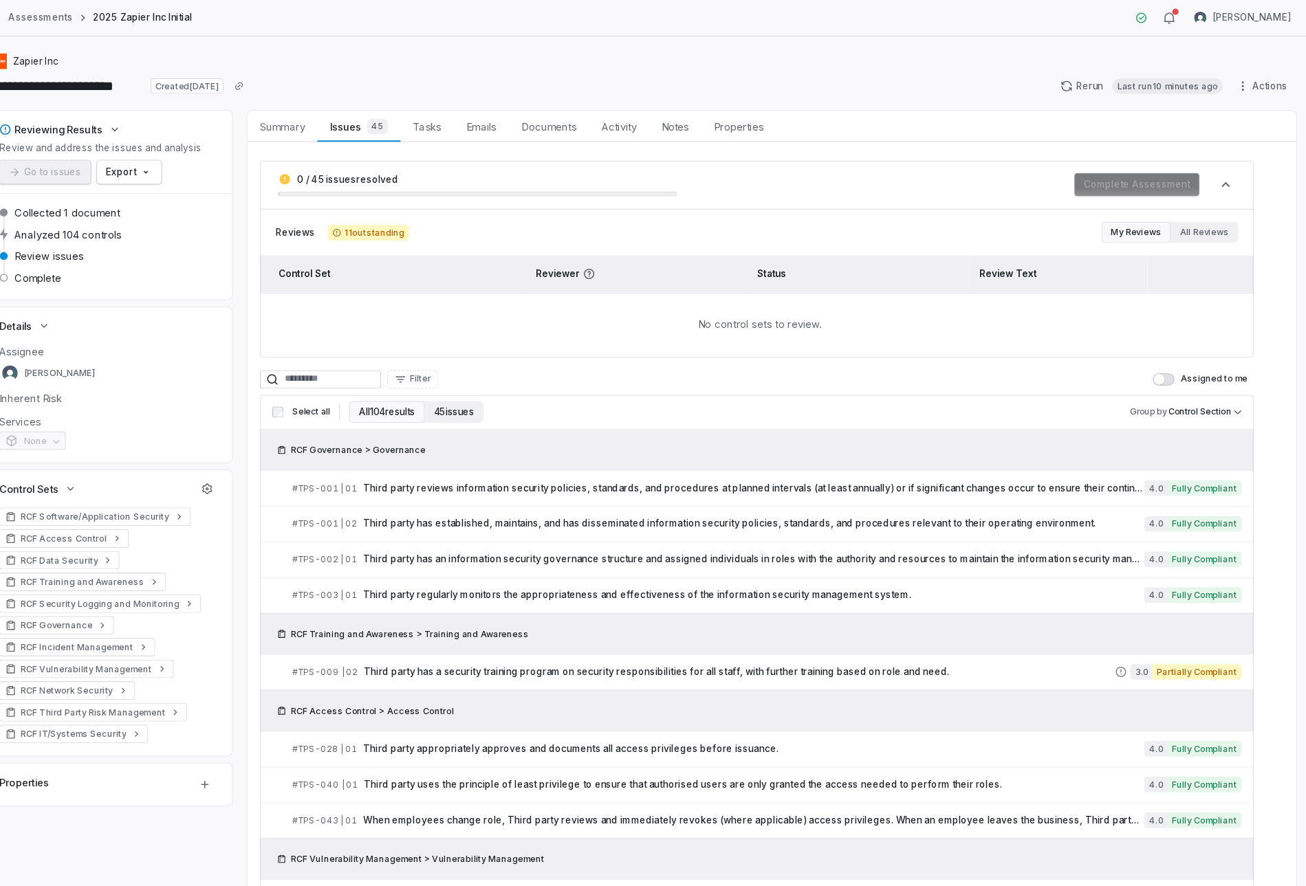
click at [537, 358] on button "45 issues" at bounding box center [543, 365] width 52 height 19
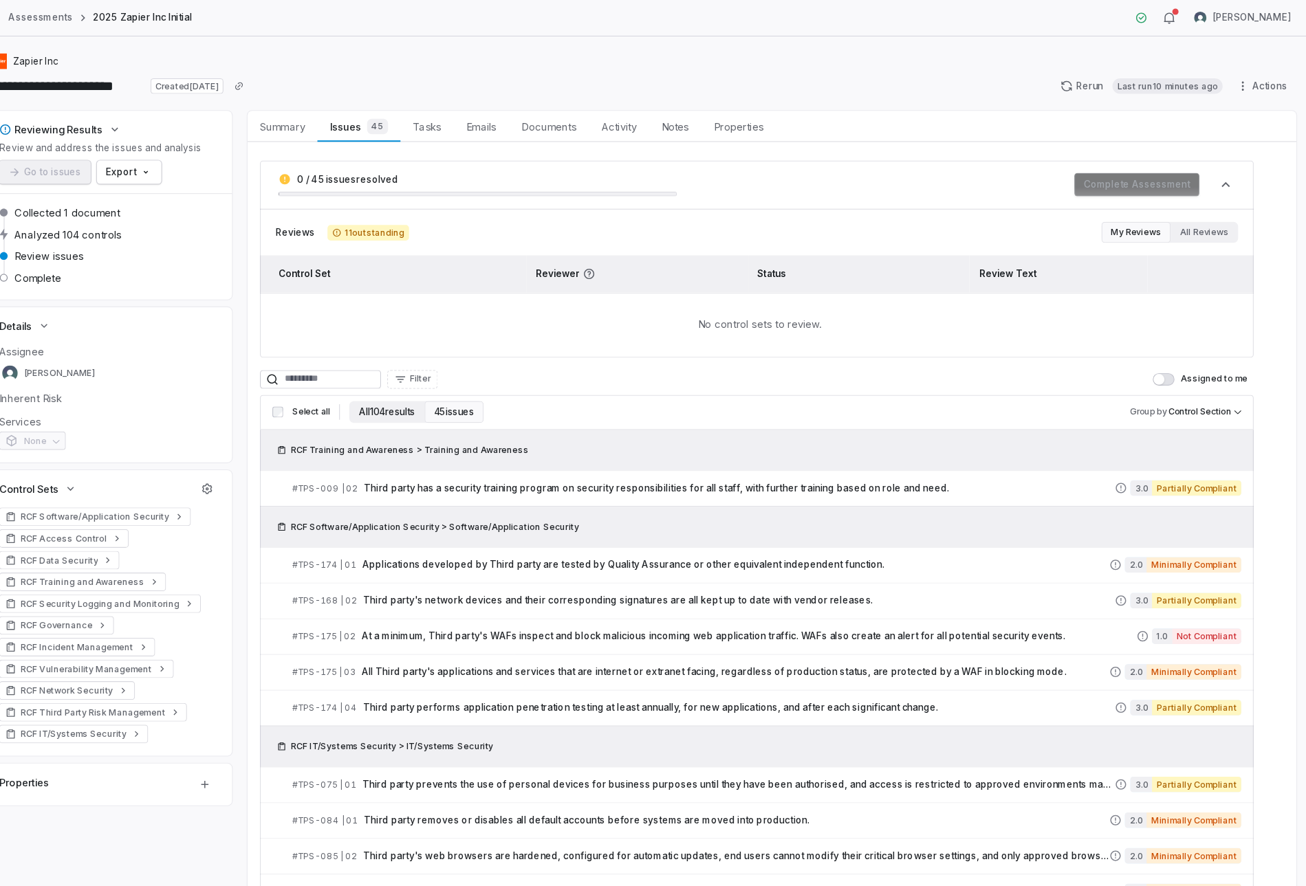
click at [505, 362] on button "All 104 results" at bounding box center [483, 365] width 66 height 19
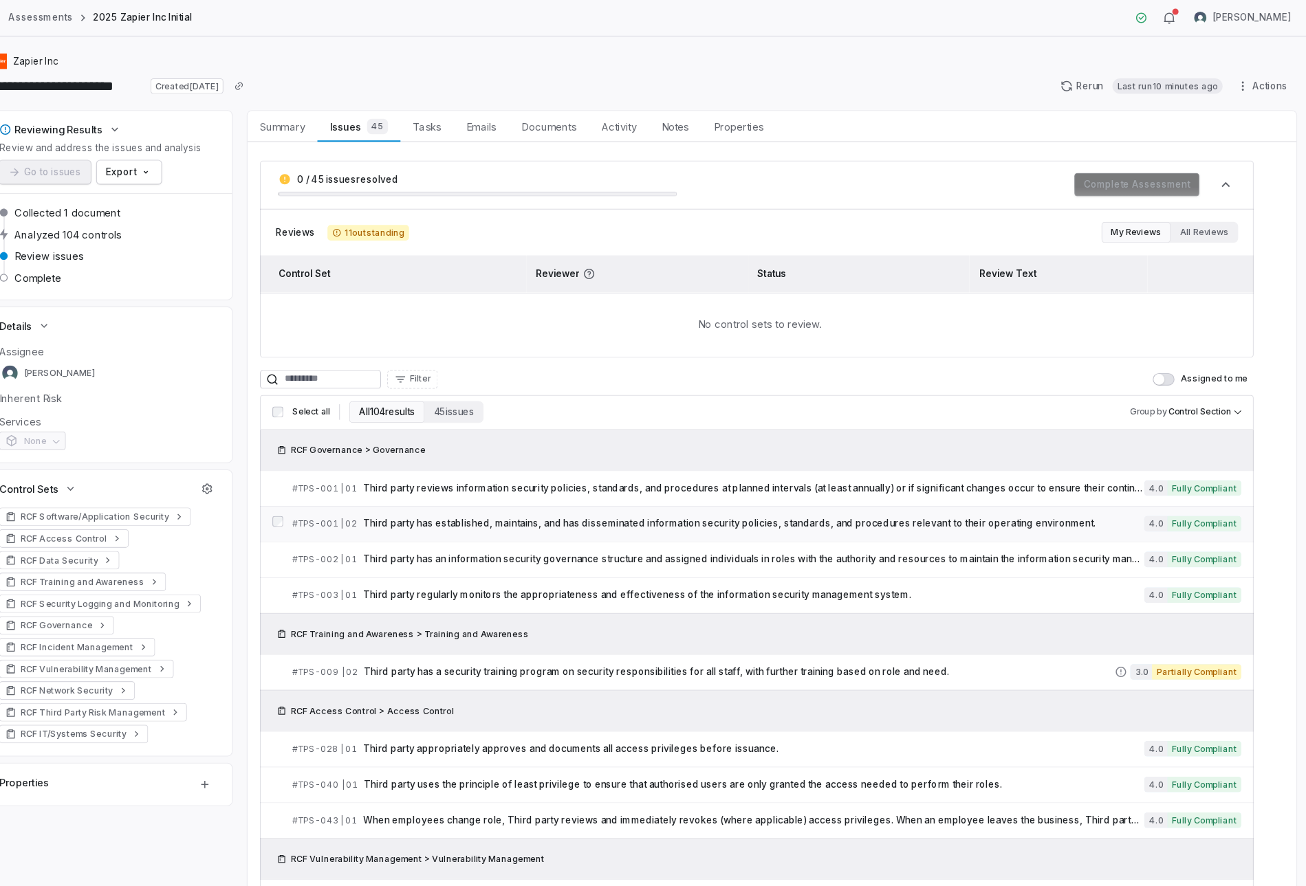
click at [546, 461] on span "Third party has established, maintains, and has disseminated information securi…" at bounding box center [809, 464] width 692 height 11
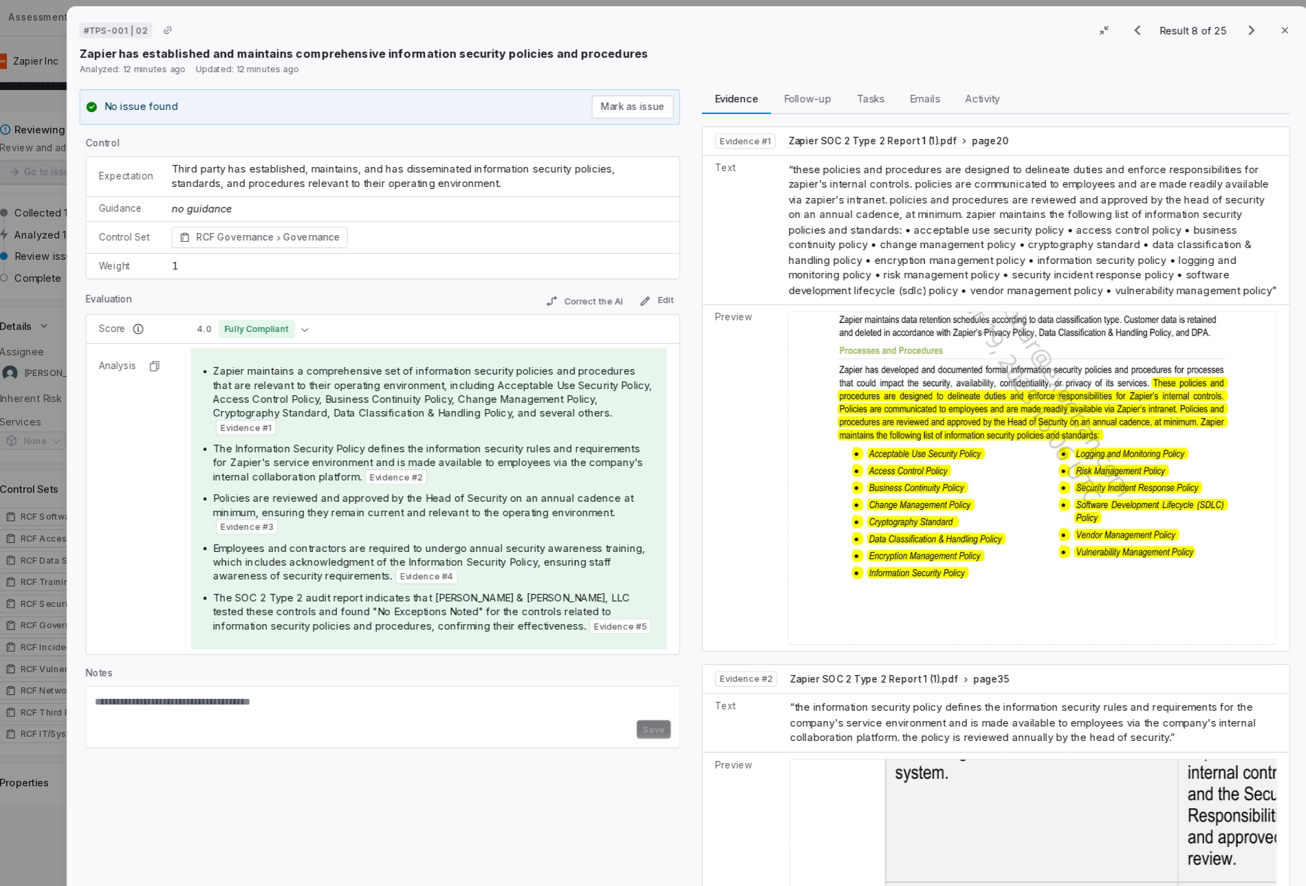
click at [181, 512] on div "# TPS-001 | 02 Result 8 of 25 Close Zapier has established and maintains compre…" at bounding box center [653, 443] width 1306 height 886
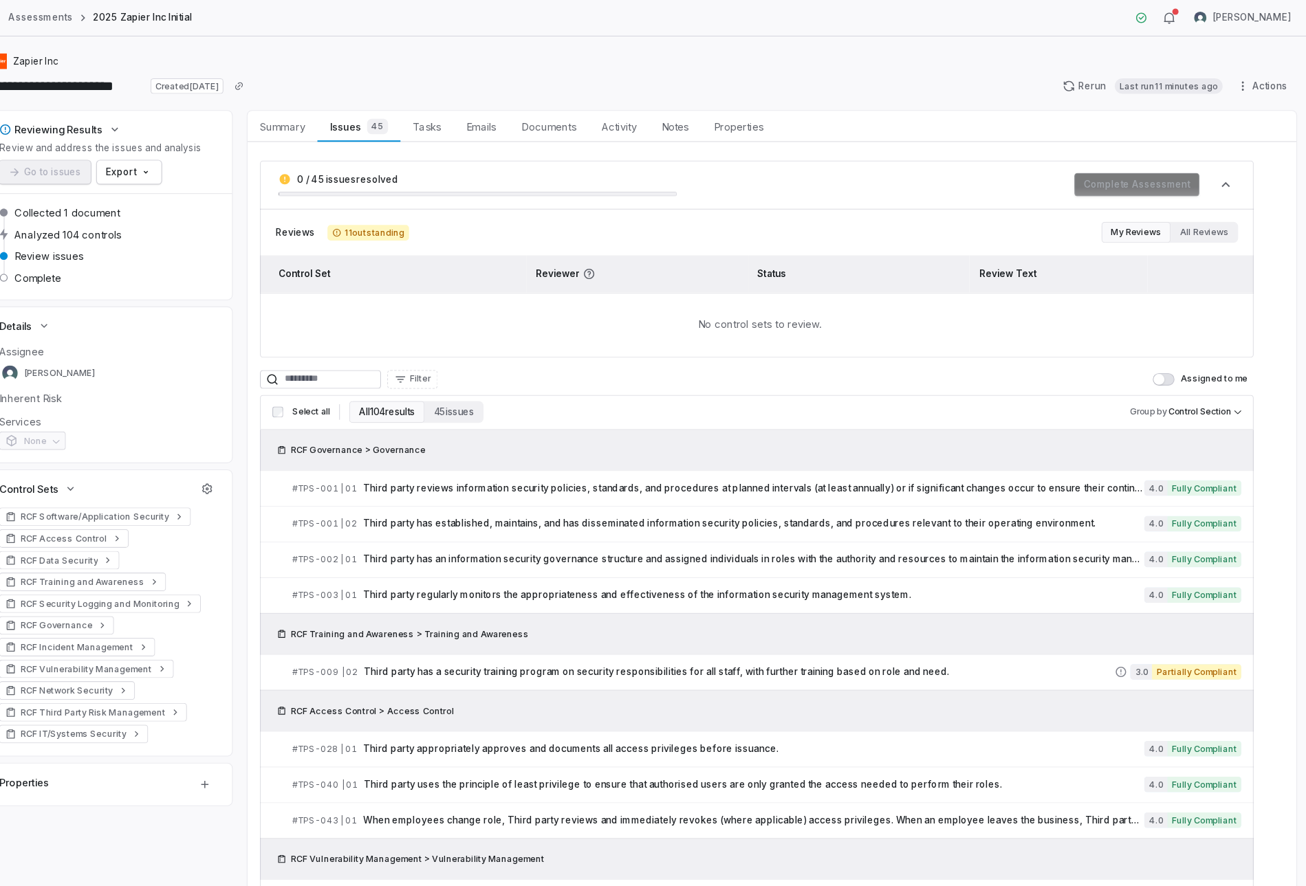
click at [175, 410] on div "Reviewing Results Review and address the issues and analysis Go to issues Expor…" at bounding box center [237, 406] width 220 height 616
click at [388, 113] on span "Summary" at bounding box center [391, 112] width 51 height 18
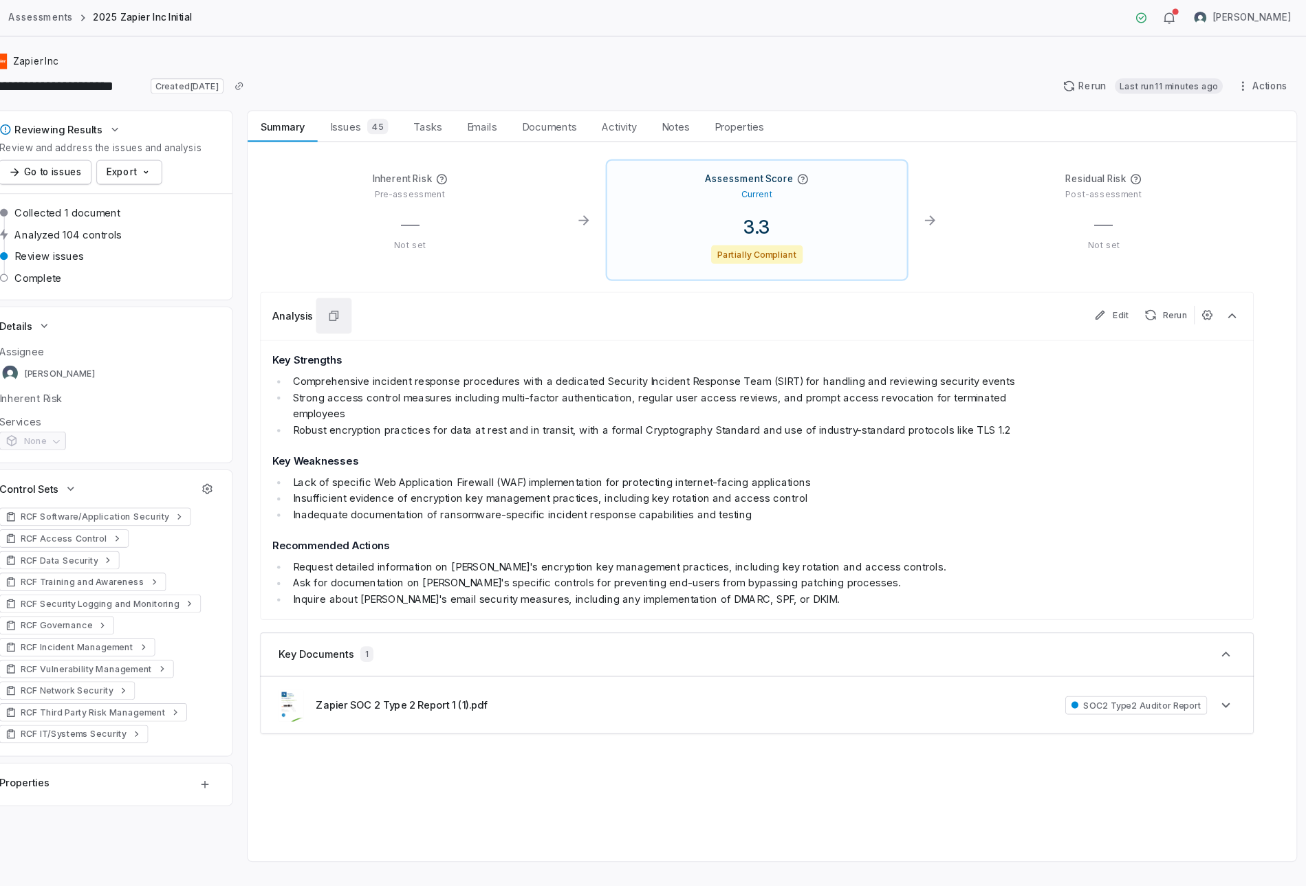
click at [434, 279] on icon "button" at bounding box center [436, 279] width 11 height 11
click at [815, 168] on p "Current" at bounding box center [811, 172] width 28 height 10
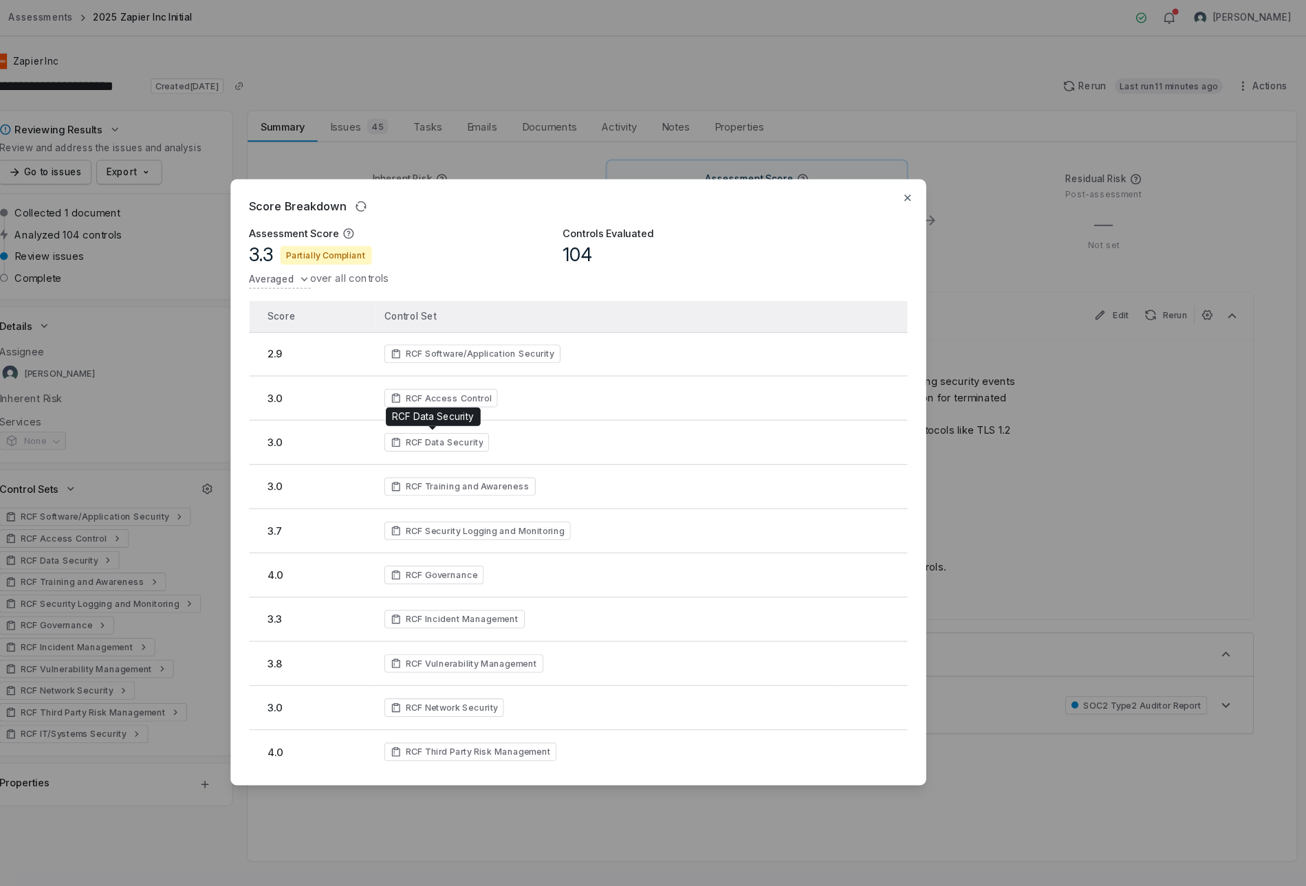
scroll to position [52, 0]
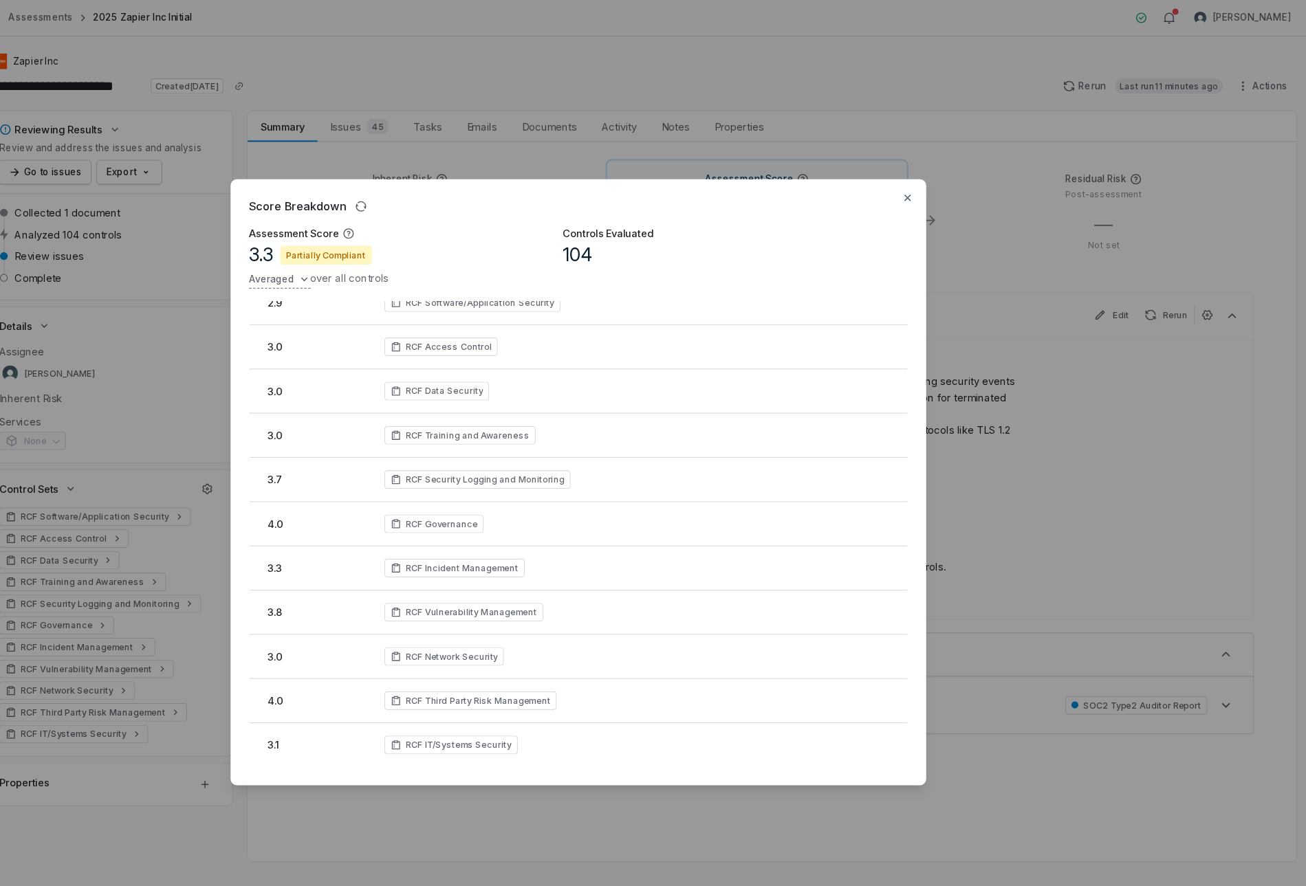
click at [400, 246] on div "Score Breakdown Assessment Score 3.3 Partially Compliant Averaged over all cont…" at bounding box center [653, 443] width 1306 height 612
click at [405, 277] on div "Sum" at bounding box center [415, 275] width 96 height 22
click at [401, 243] on icon "button" at bounding box center [406, 247] width 11 height 11
click at [402, 313] on div "Percent" at bounding box center [427, 319] width 120 height 22
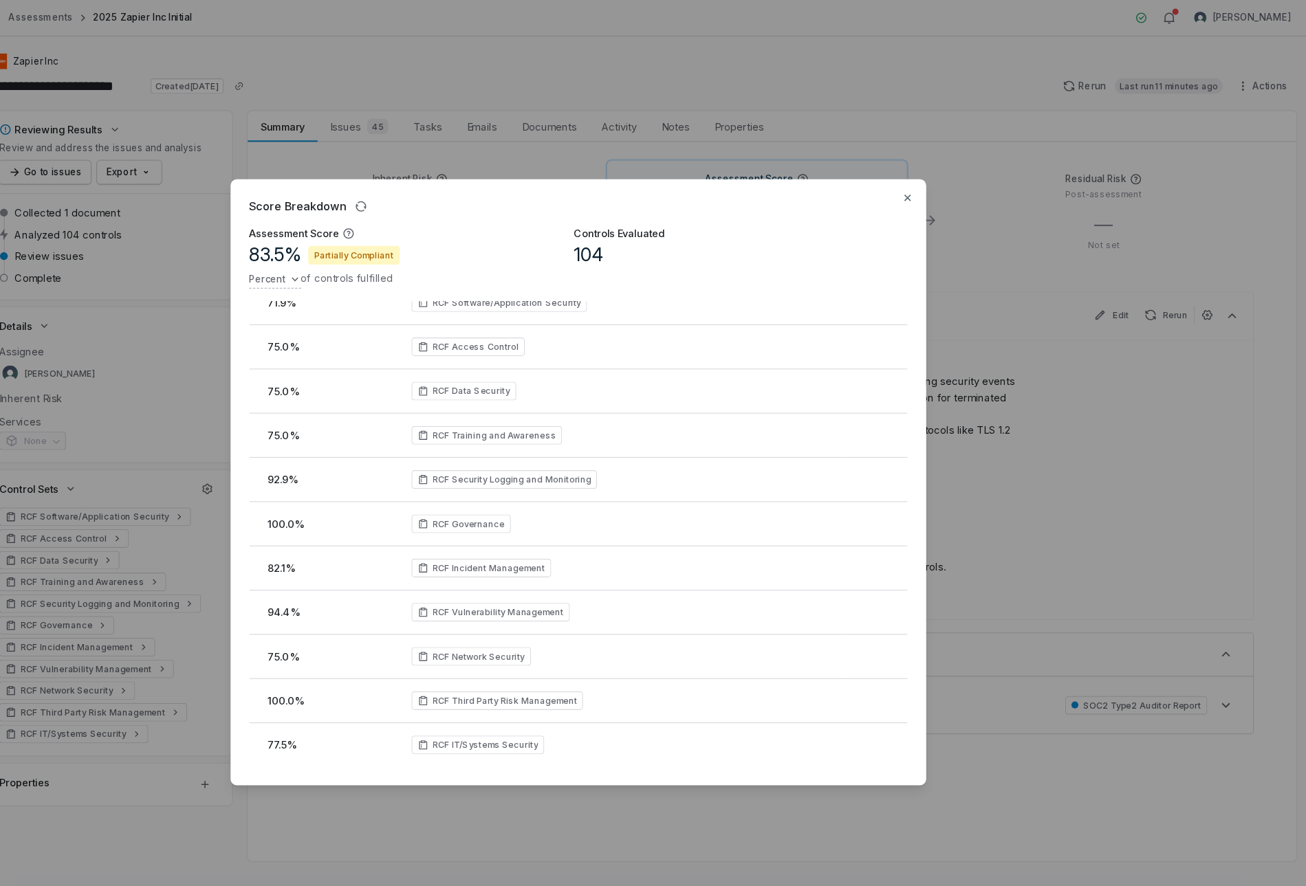
click at [1023, 337] on div "Score Breakdown Assessment Score 83.5 % Partially Compliant Percent of controls…" at bounding box center [653, 443] width 1306 height 612
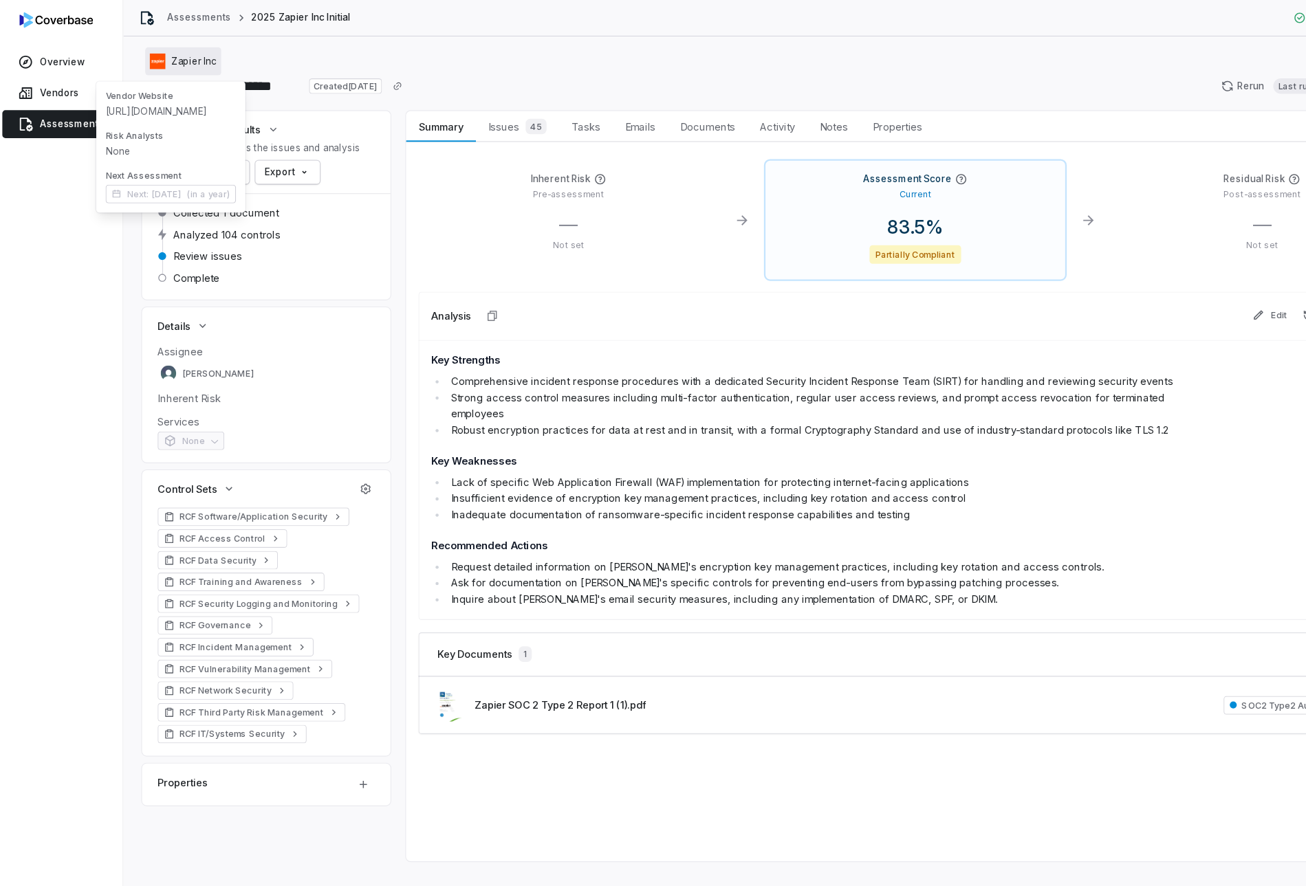
click at [170, 52] on span "Zapier Inc" at bounding box center [173, 54] width 40 height 11
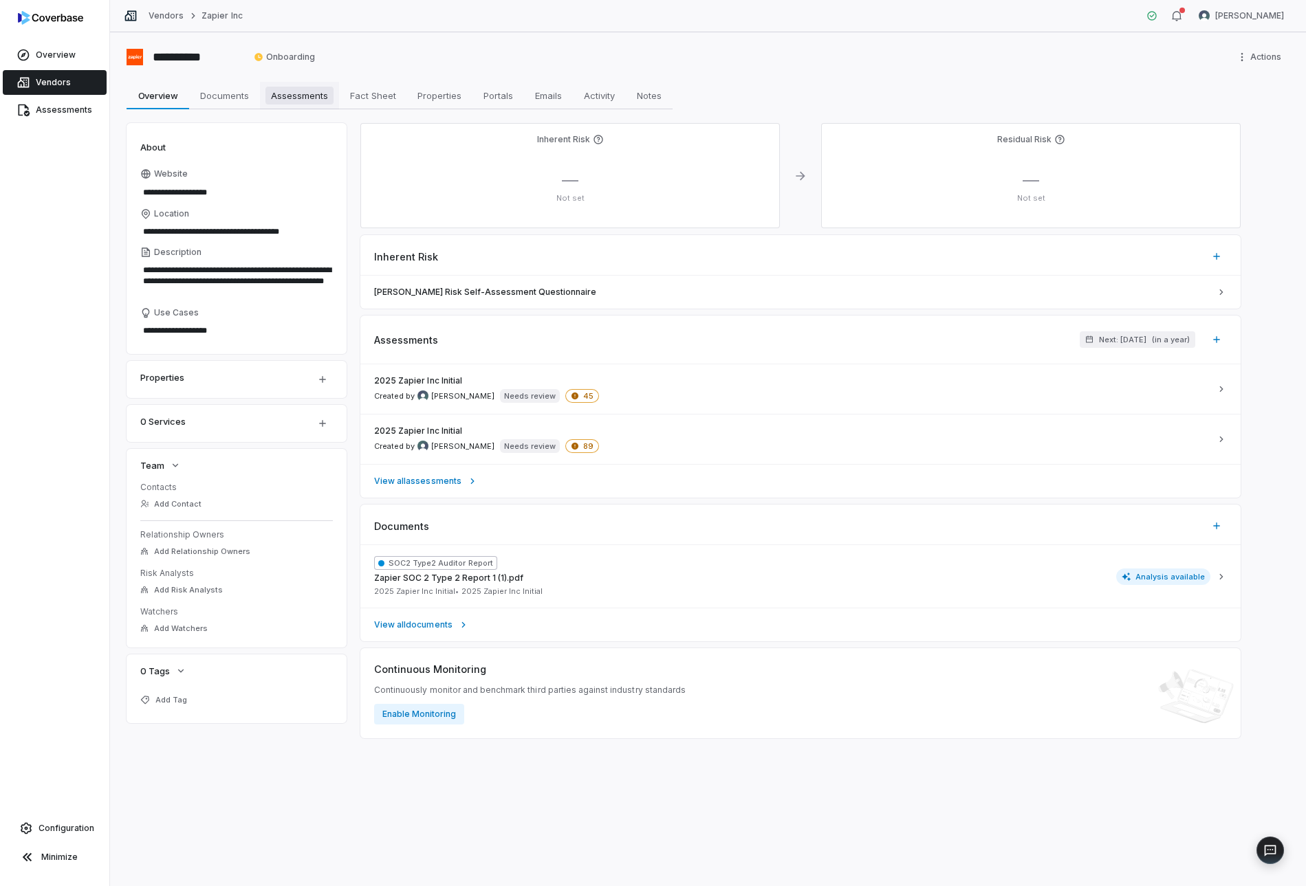
click at [278, 102] on span "Assessments" at bounding box center [299, 96] width 68 height 18
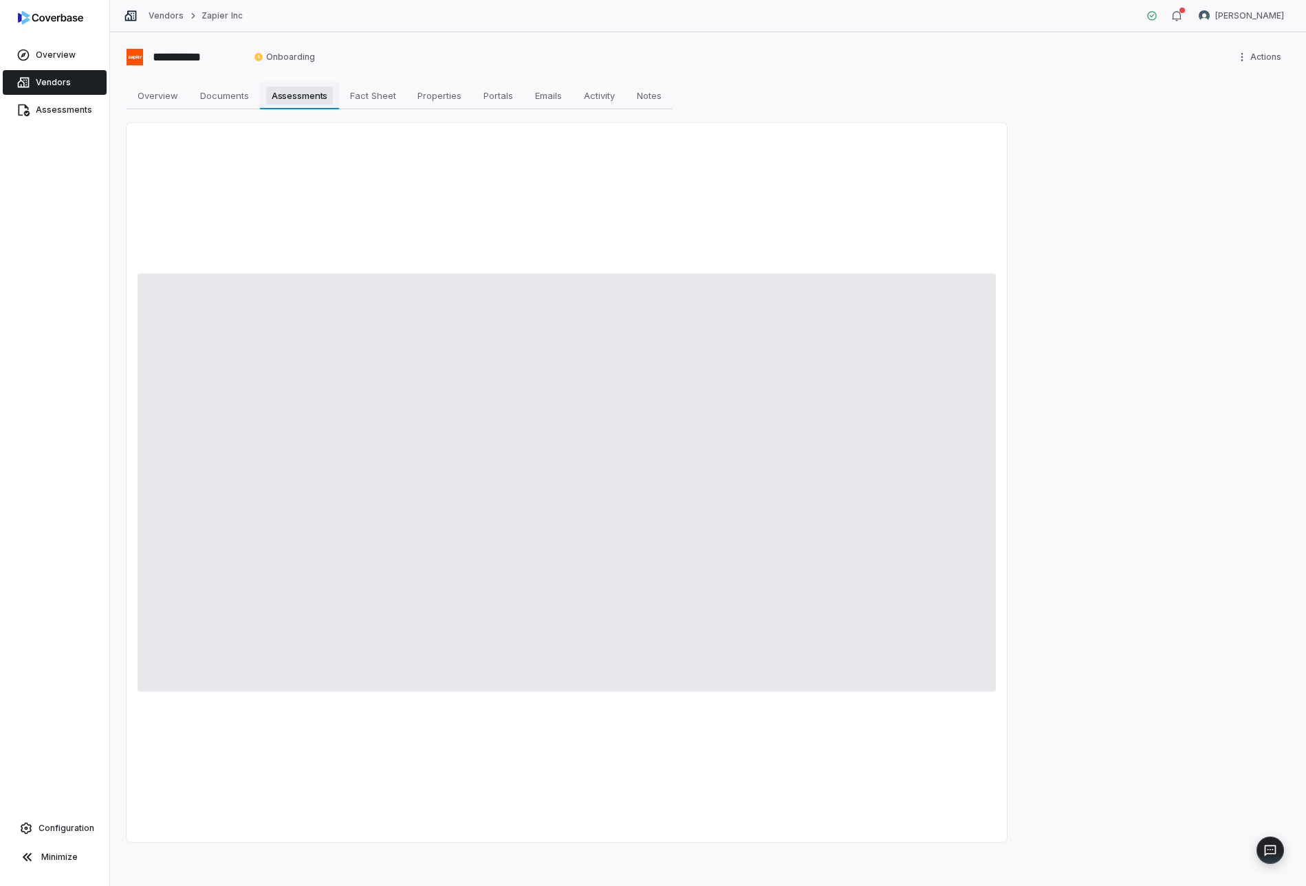
type textarea "*"
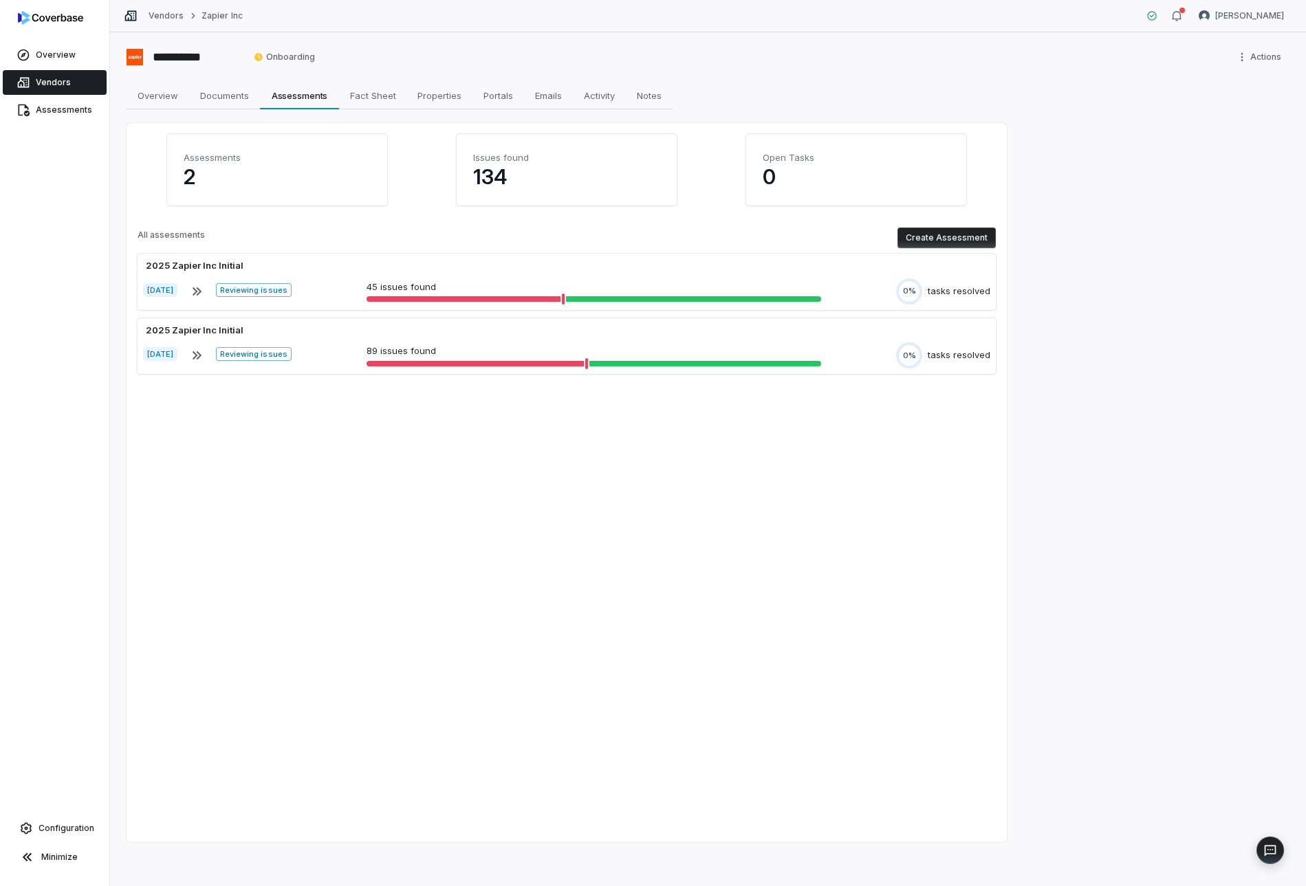
click at [912, 241] on button "Create Assessment" at bounding box center [946, 238] width 98 height 21
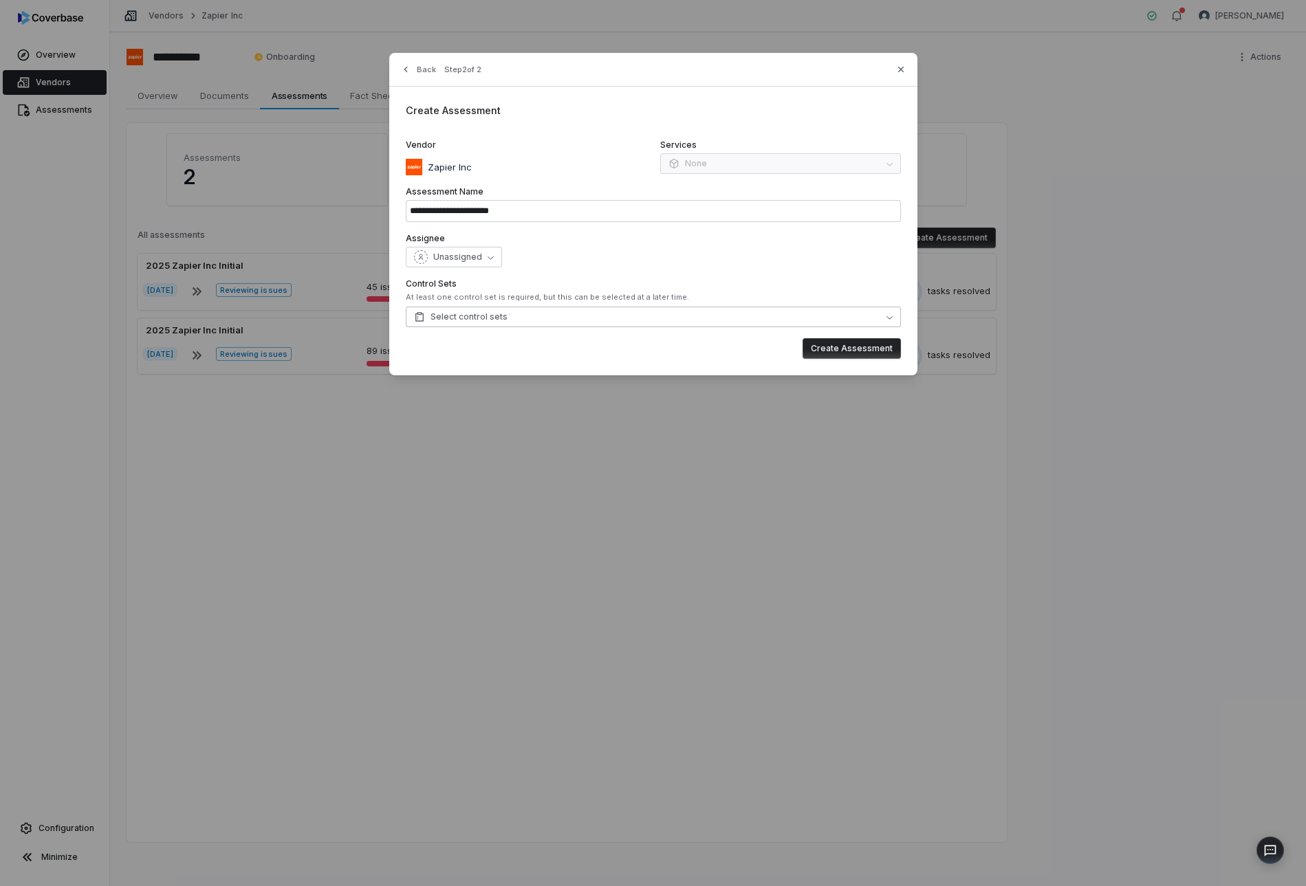
click at [557, 316] on button "Select control sets" at bounding box center [653, 317] width 495 height 21
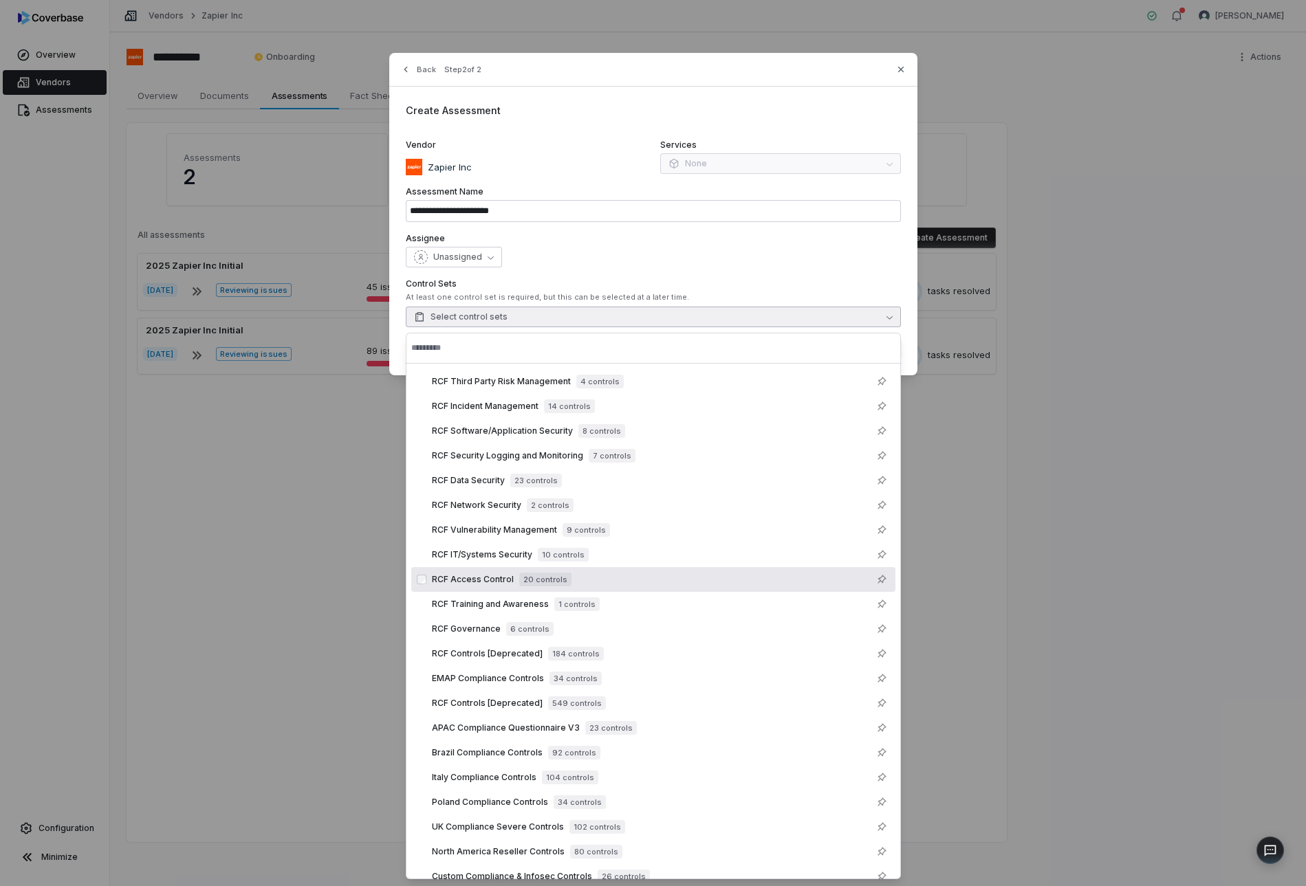
scroll to position [15, 0]
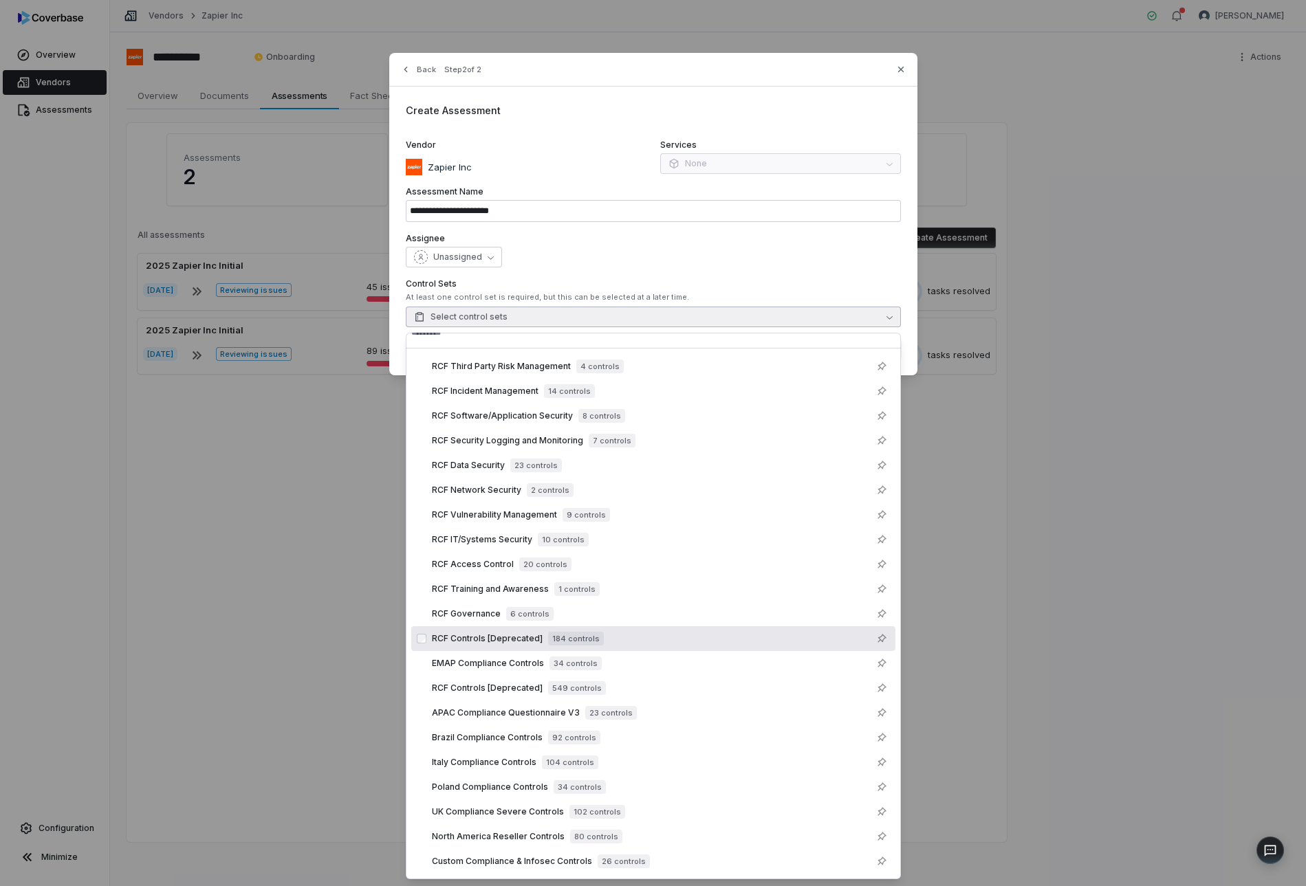
click at [561, 640] on span "184 controls" at bounding box center [576, 639] width 56 height 14
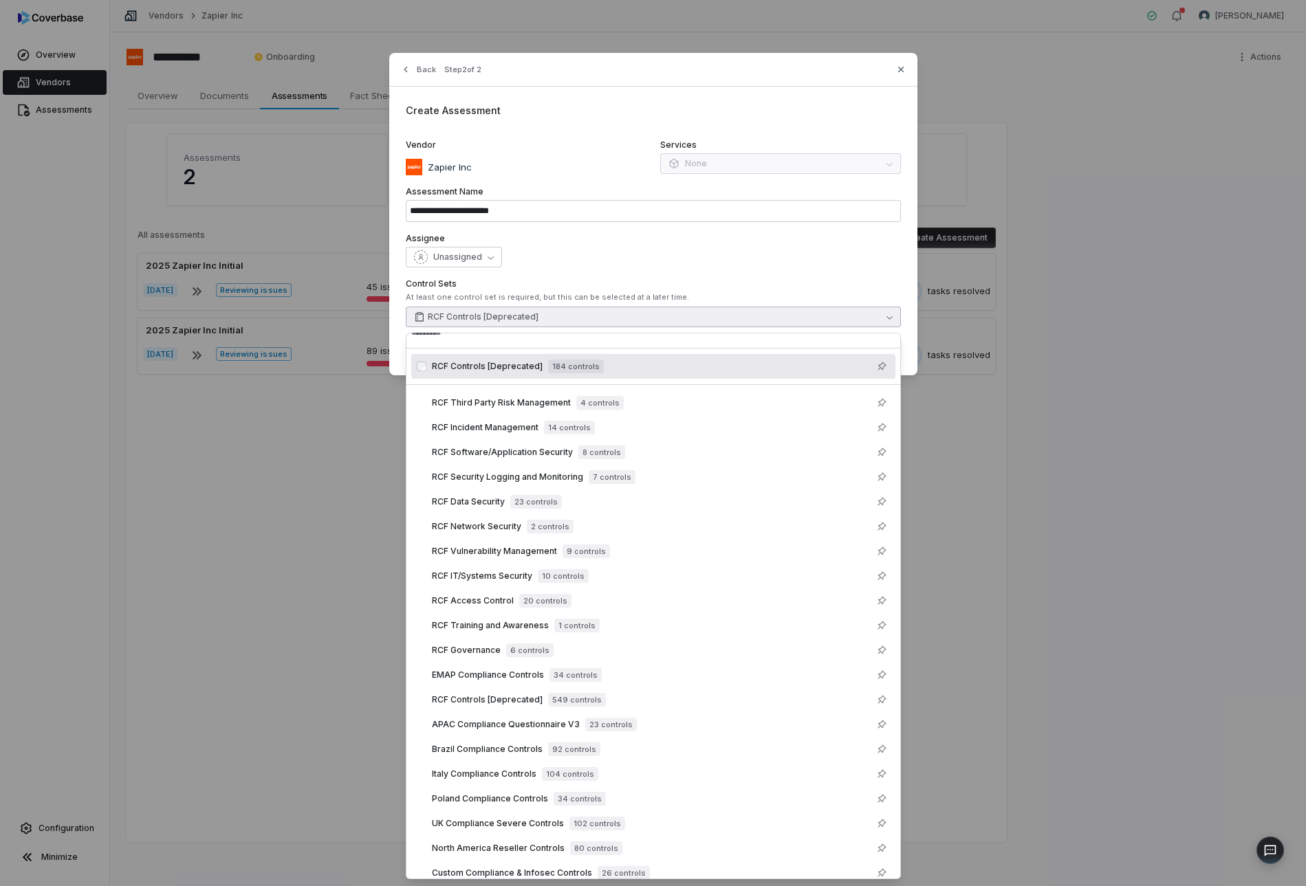
click at [644, 235] on label "Assignee" at bounding box center [653, 238] width 495 height 11
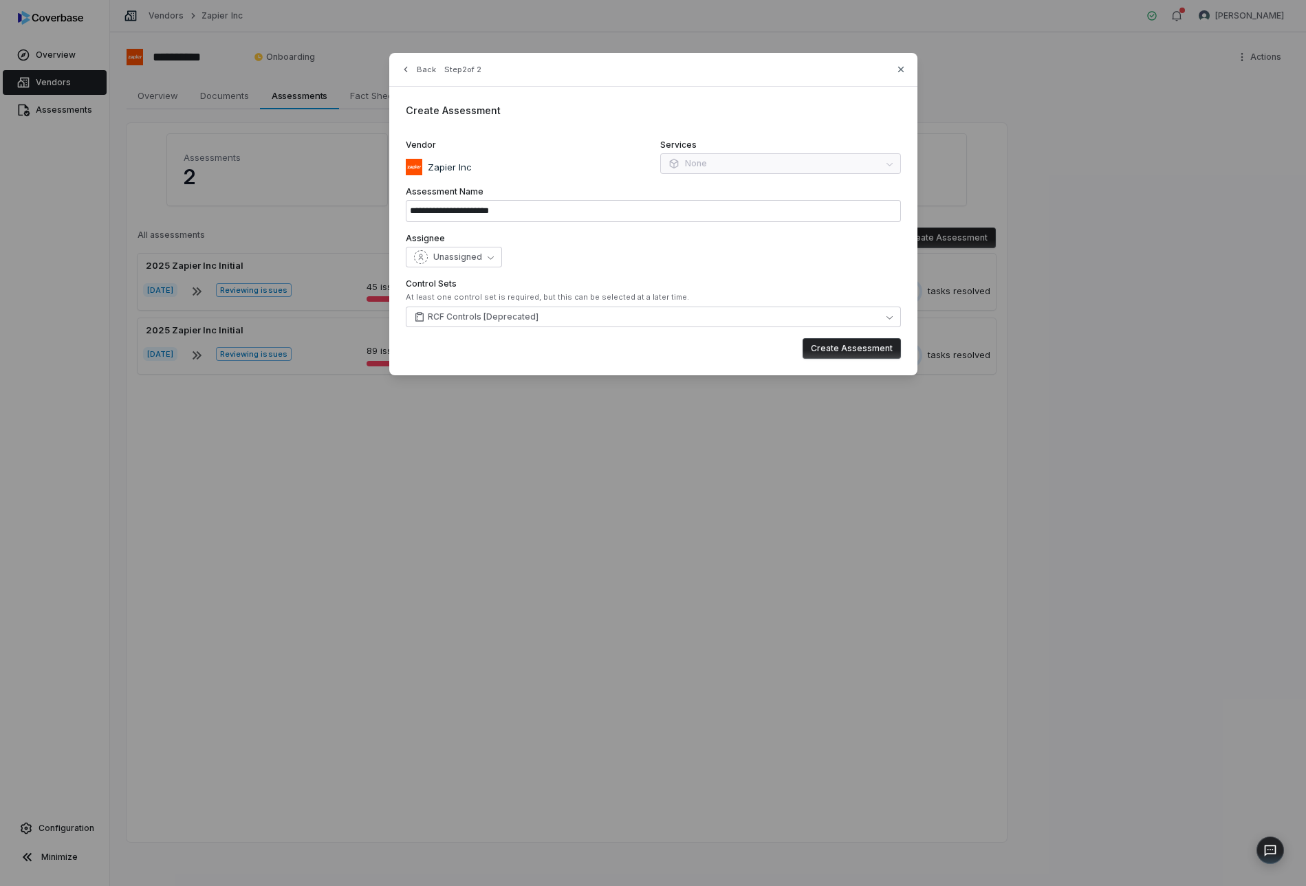
click at [834, 348] on button "Create Assessment" at bounding box center [852, 348] width 98 height 21
type input "**********"
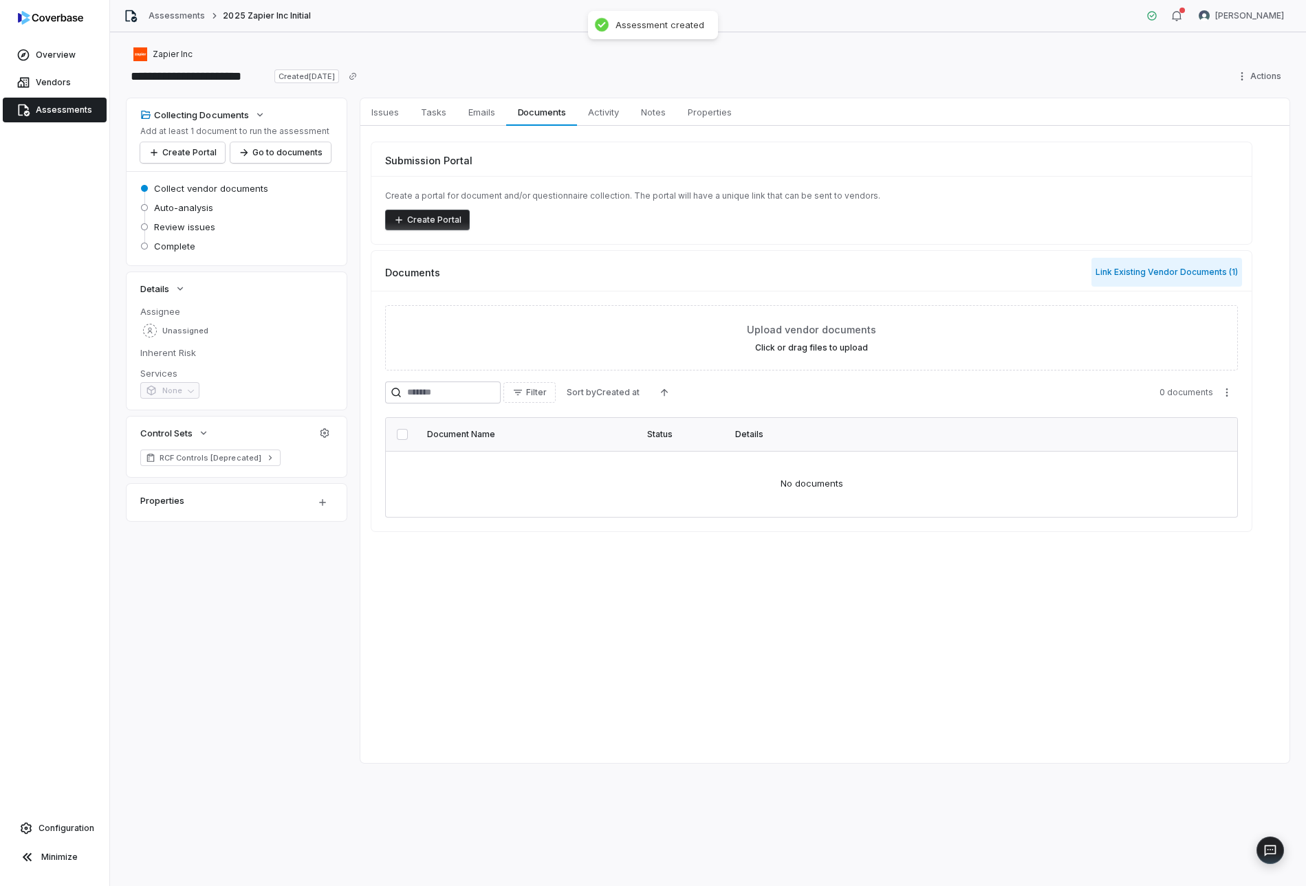
click at [1158, 268] on button "Link Existing Vendor Documents ( 1 )" at bounding box center [1166, 272] width 151 height 29
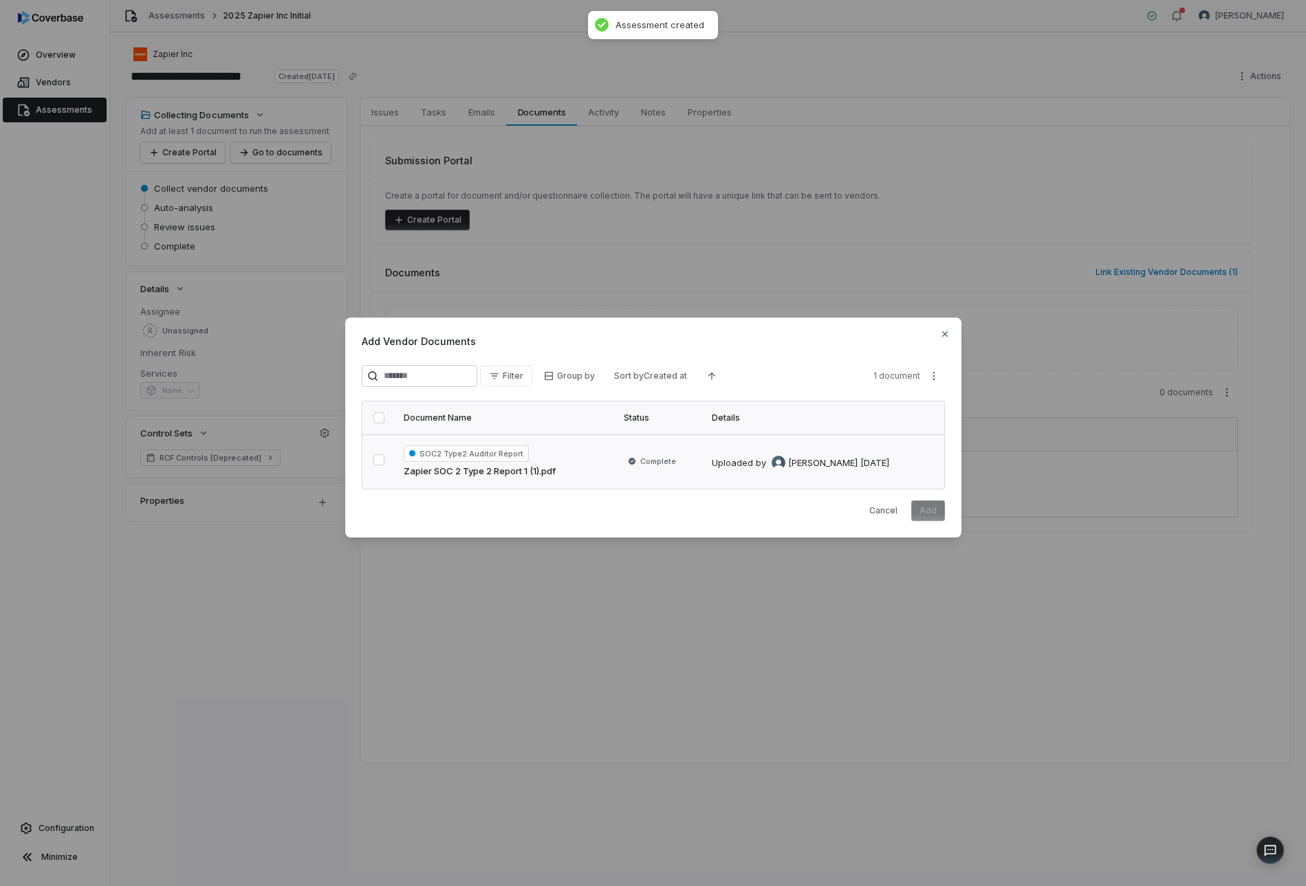
click at [609, 462] on td "SOC2 Type2 Auditor Report Zapier SOC 2 Type 2 Report 1 (1).pdf" at bounding box center [505, 462] width 220 height 55
click at [928, 513] on button "Add" at bounding box center [928, 511] width 34 height 21
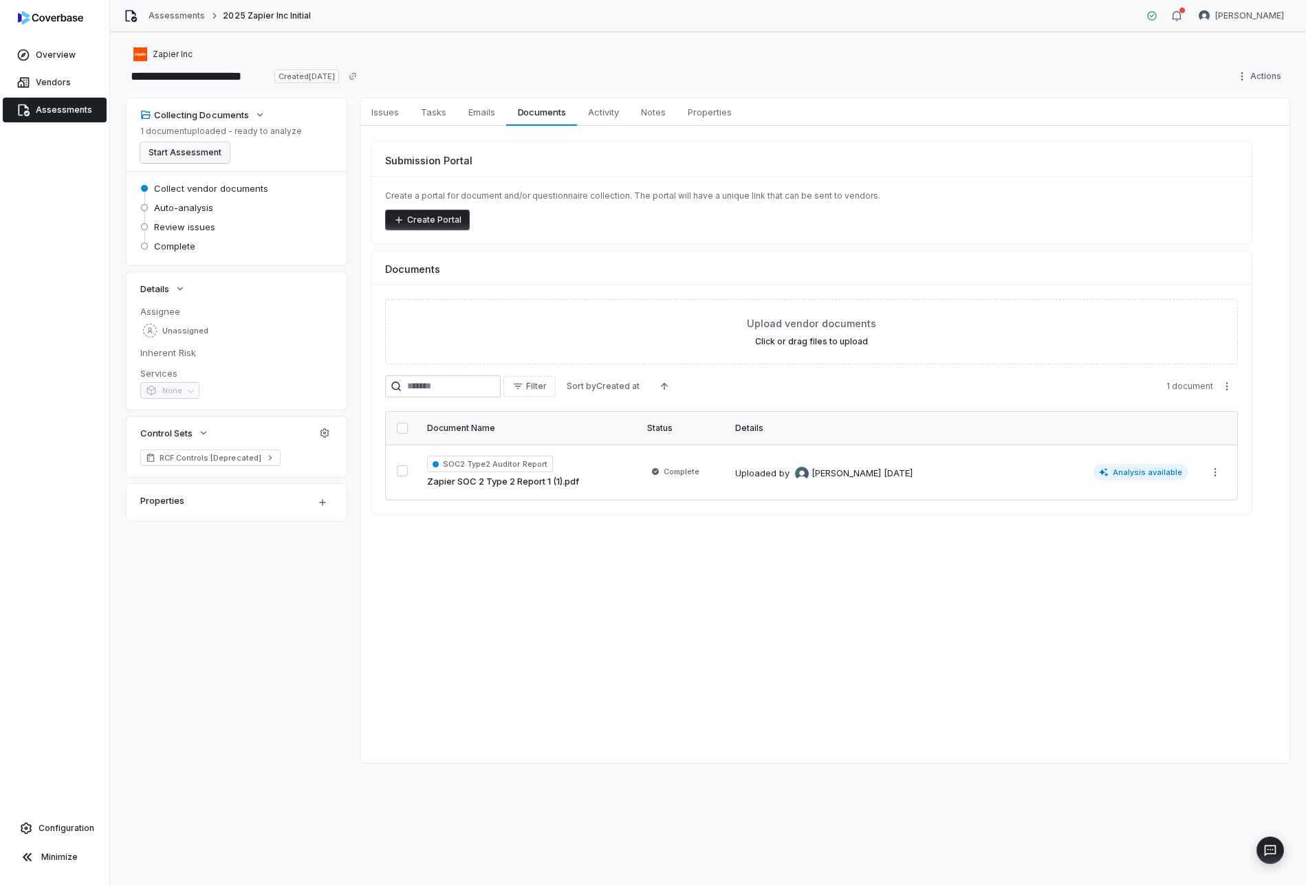
click at [178, 150] on button "Start Assessment" at bounding box center [184, 152] width 89 height 21
click at [177, 329] on span "Unassigned" at bounding box center [185, 331] width 46 height 10
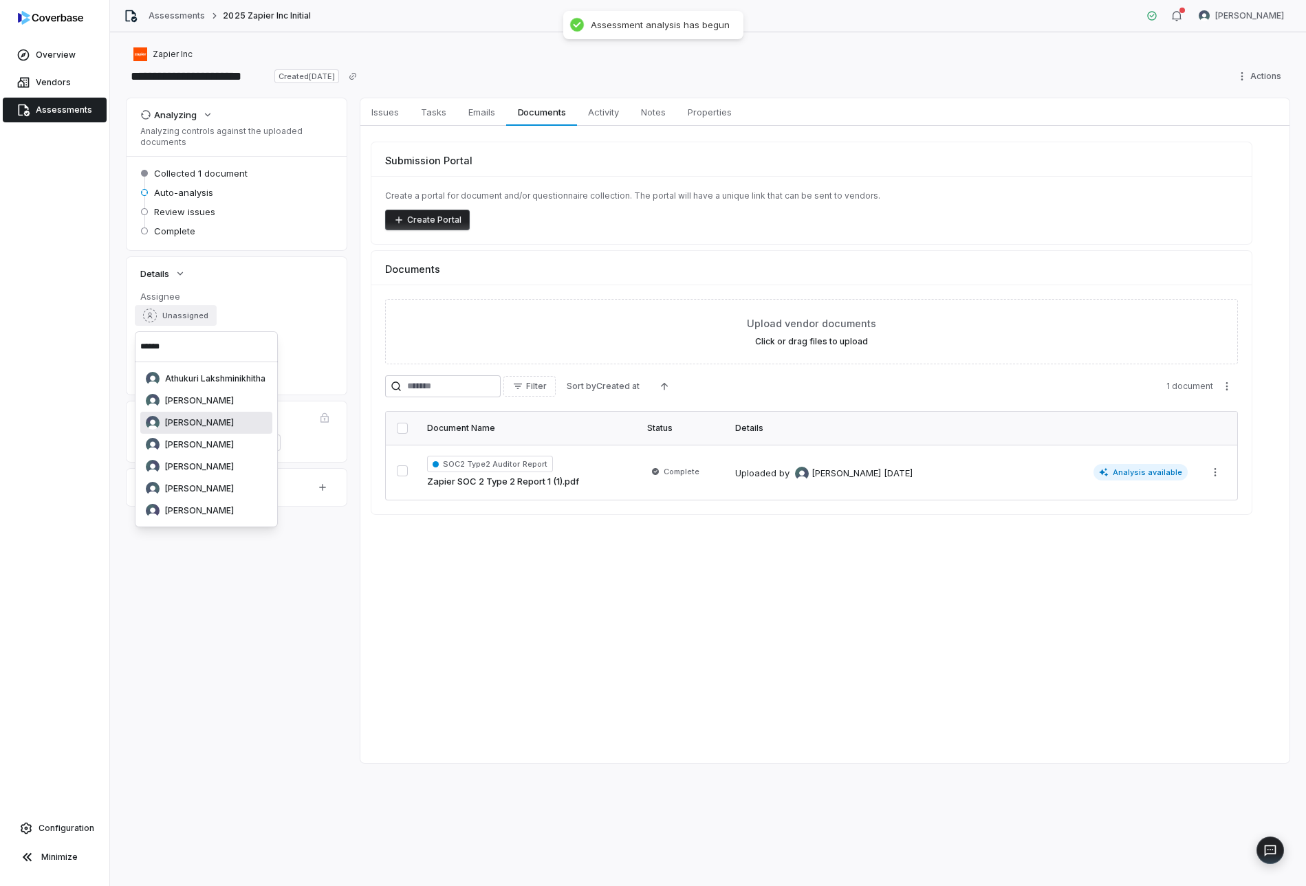
type input "******"
click at [209, 415] on div "[PERSON_NAME]" at bounding box center [206, 423] width 132 height 22
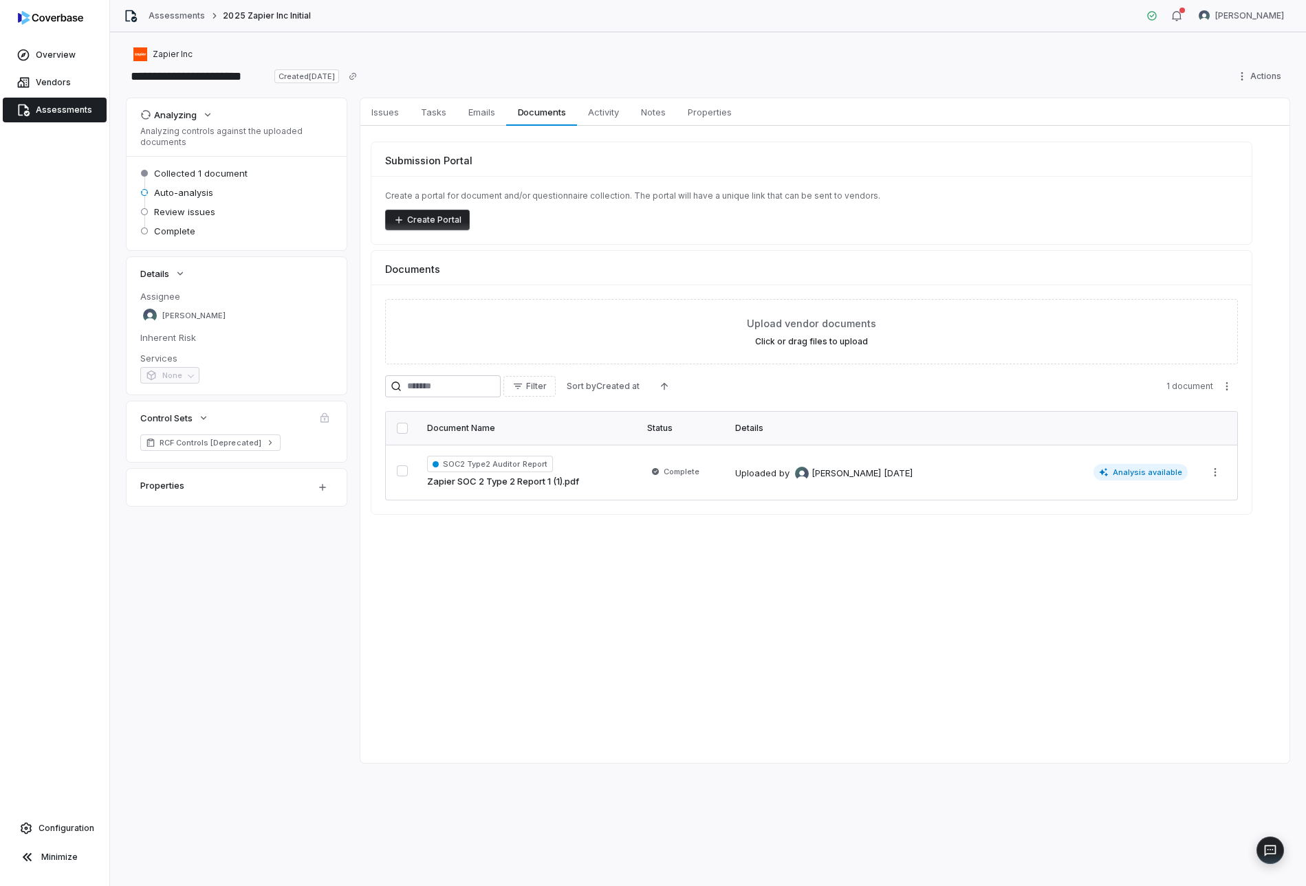
click at [896, 665] on div "Issues Issues Tasks Tasks Emails Emails Documents Documents Activity Activity N…" at bounding box center [824, 430] width 929 height 665
click at [68, 47] on link "Overview" at bounding box center [55, 55] width 104 height 25
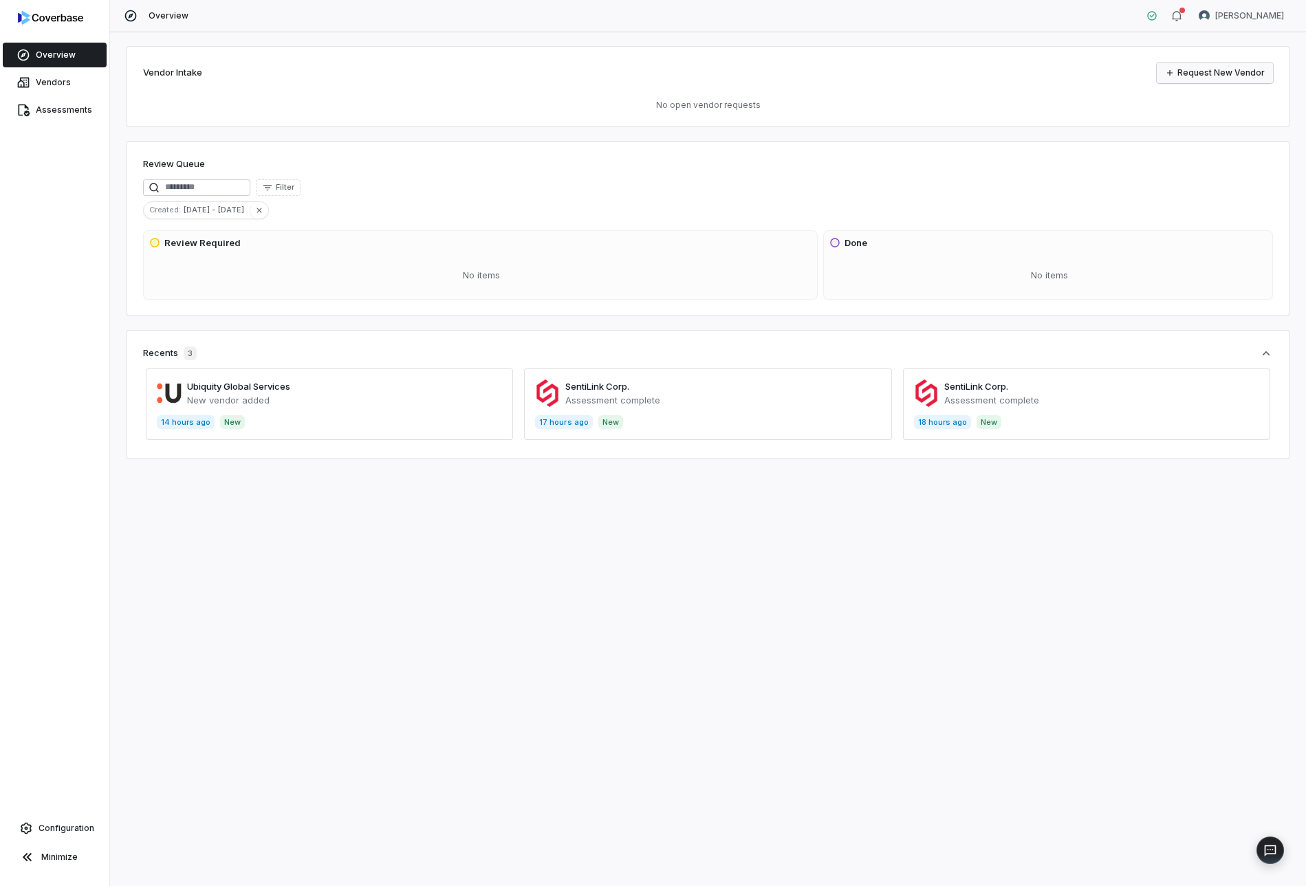
click at [1194, 81] on link "Request New Vendor" at bounding box center [1215, 73] width 116 height 21
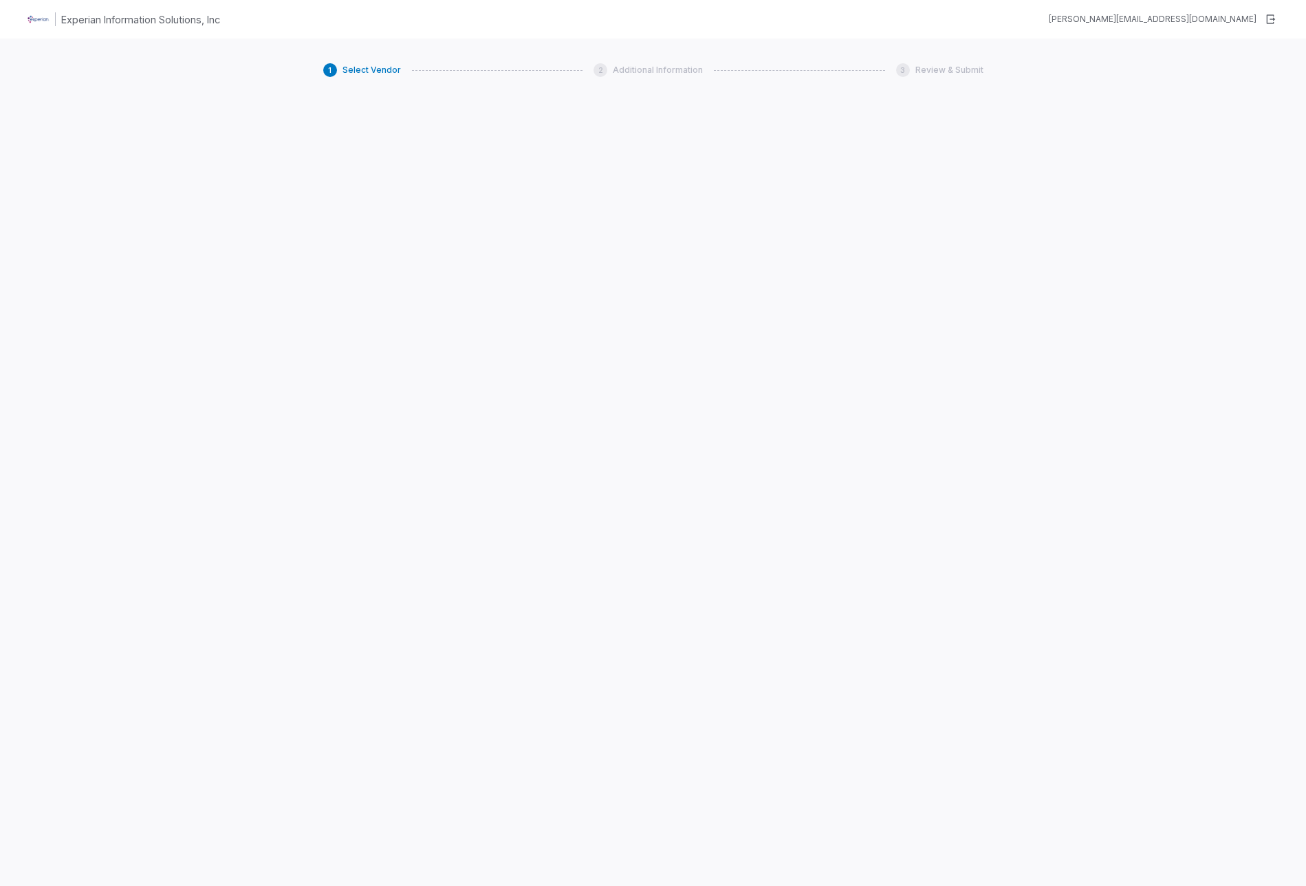
type textarea "*"
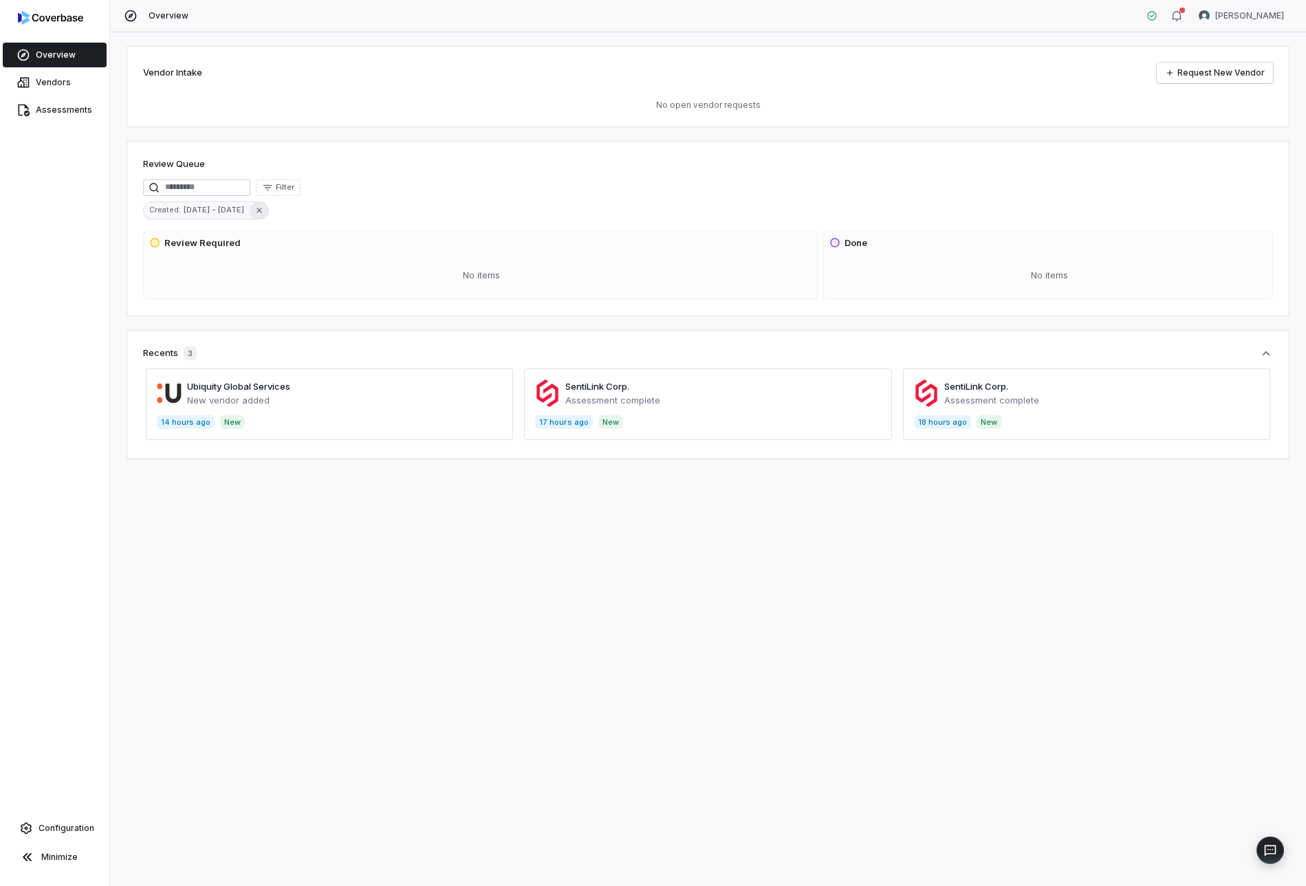
click at [250, 214] on button "button" at bounding box center [259, 210] width 19 height 17
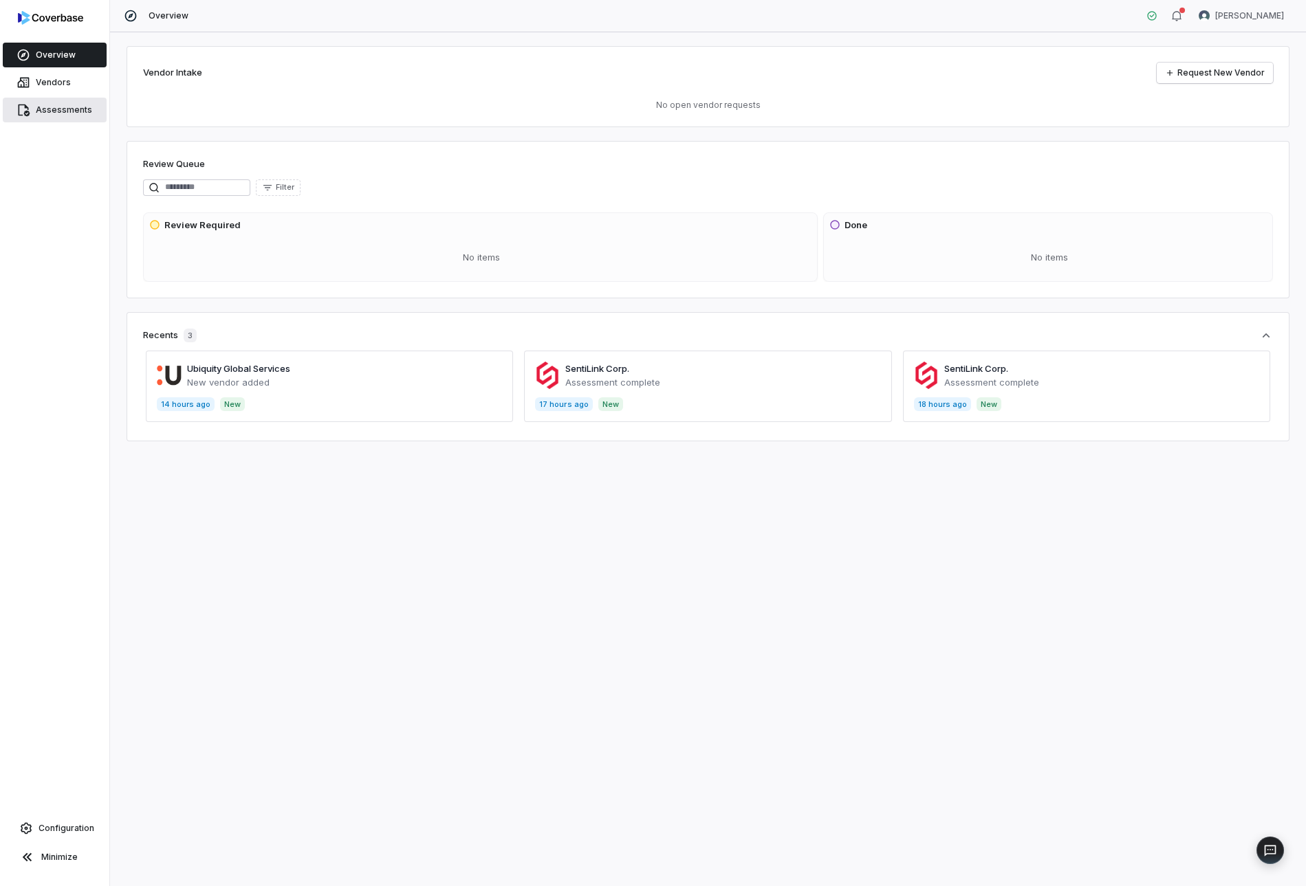
click at [69, 100] on link "Assessments" at bounding box center [55, 110] width 104 height 25
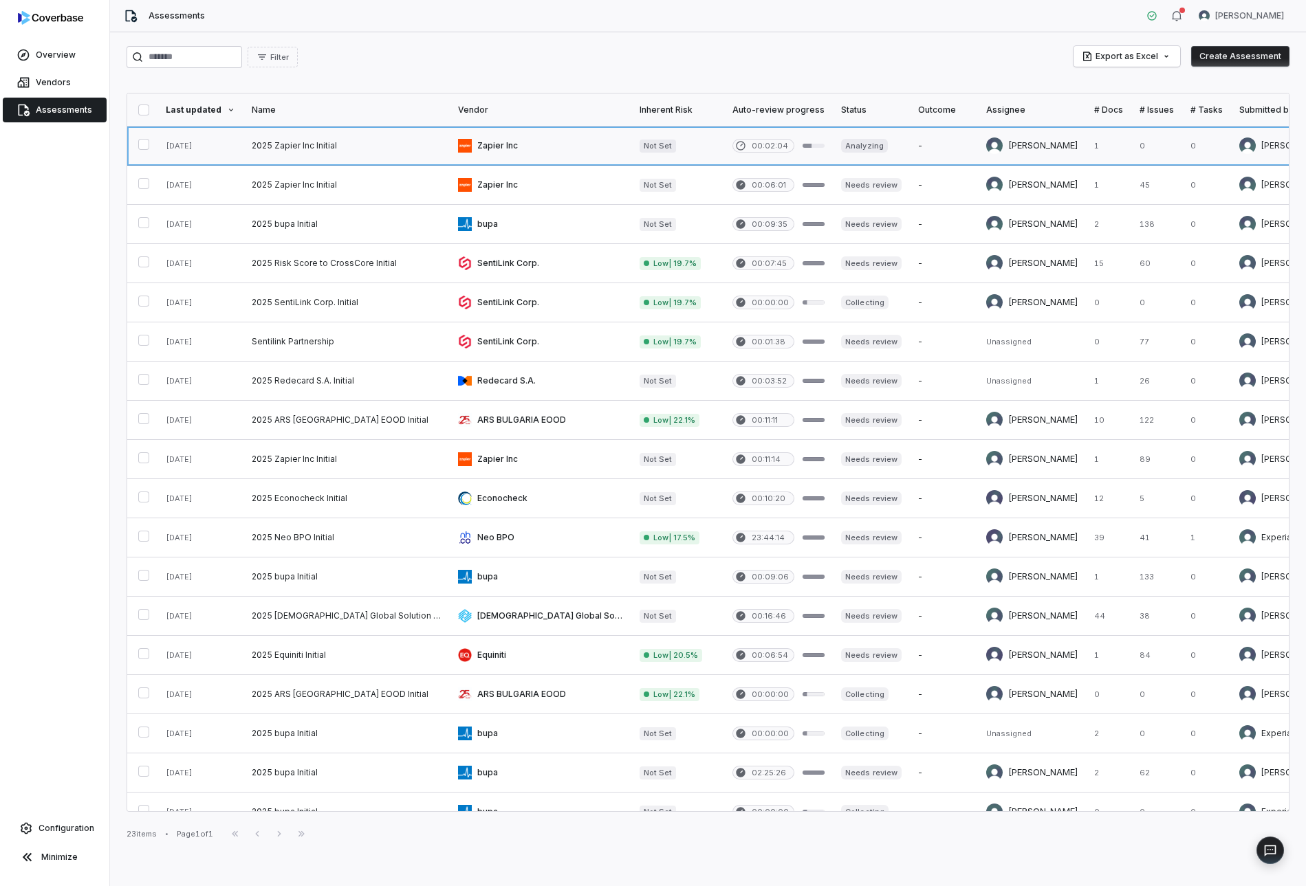
click at [327, 146] on link at bounding box center [346, 146] width 206 height 39
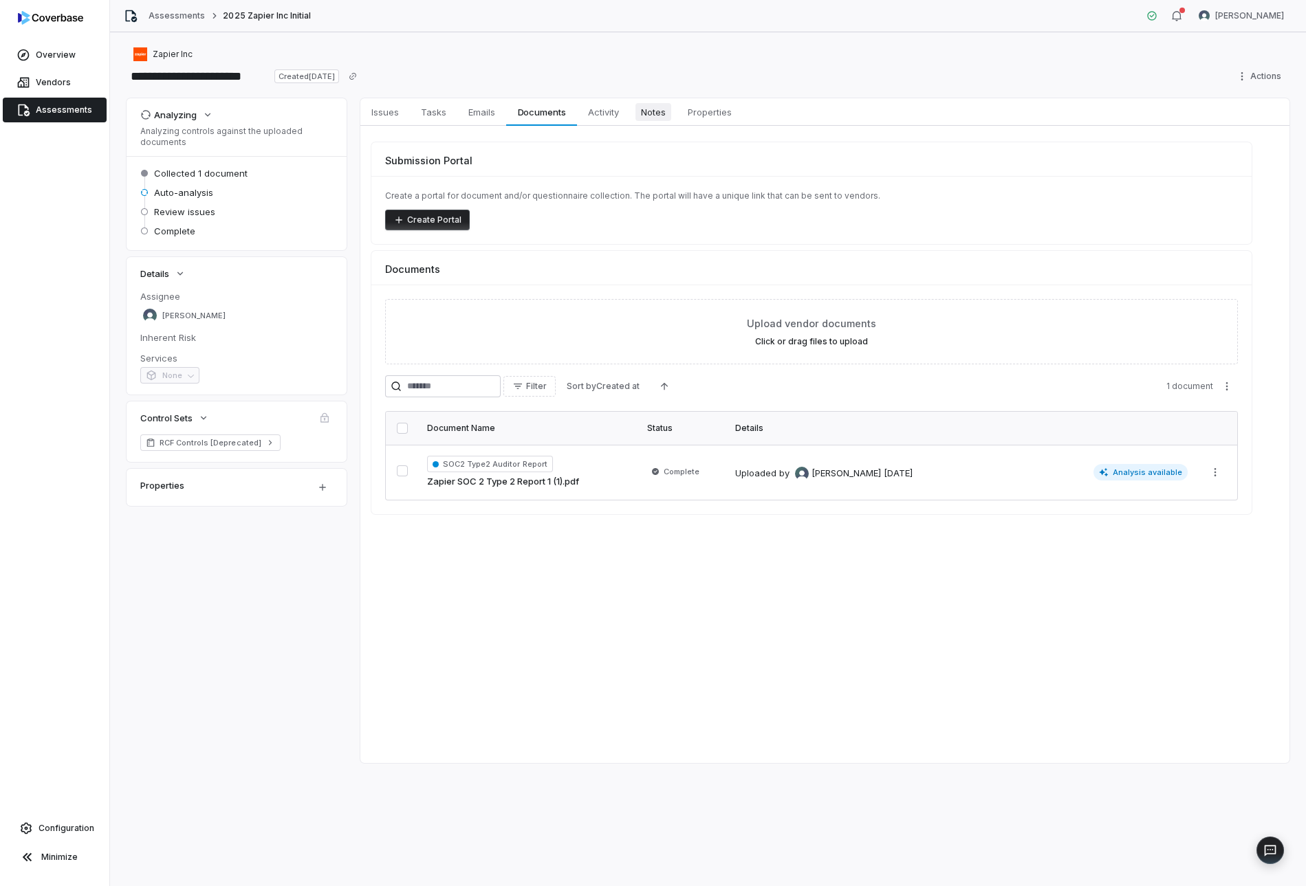
click at [645, 113] on span "Notes" at bounding box center [653, 112] width 36 height 18
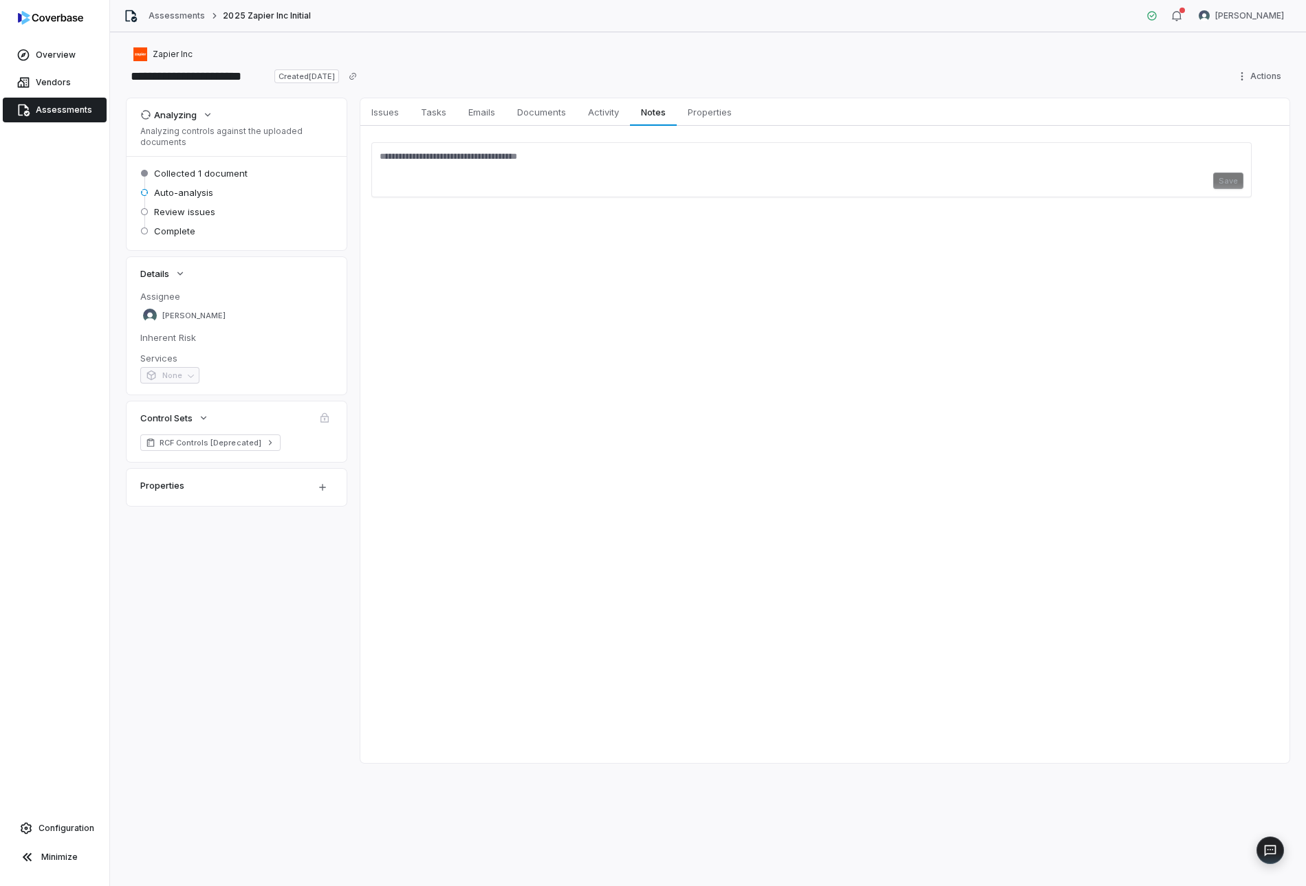
click at [614, 179] on div "Save" at bounding box center [812, 181] width 864 height 17
type textarea "**********"
click at [691, 116] on span "Properties" at bounding box center [709, 112] width 55 height 18
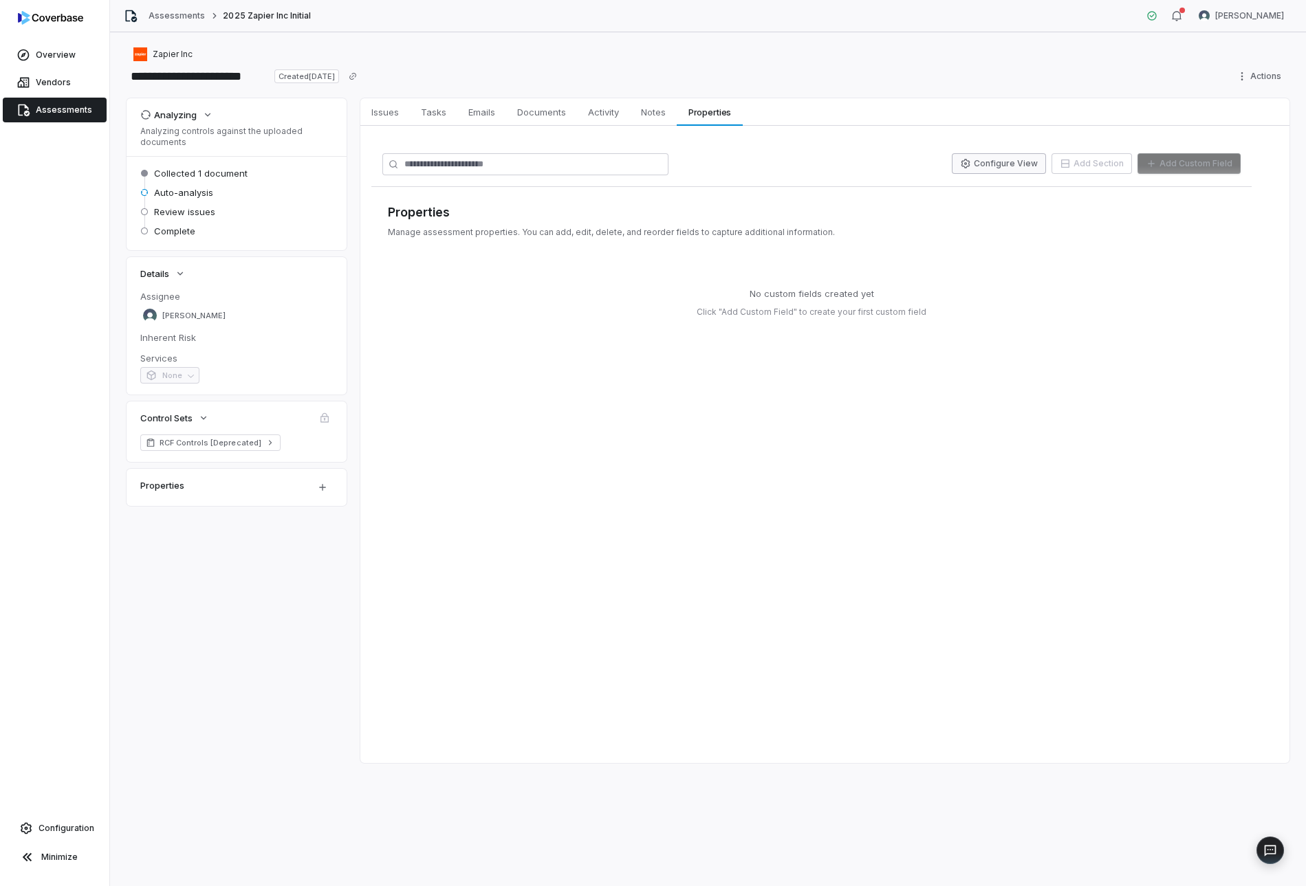
click at [1025, 158] on button "Configure View" at bounding box center [999, 163] width 94 height 21
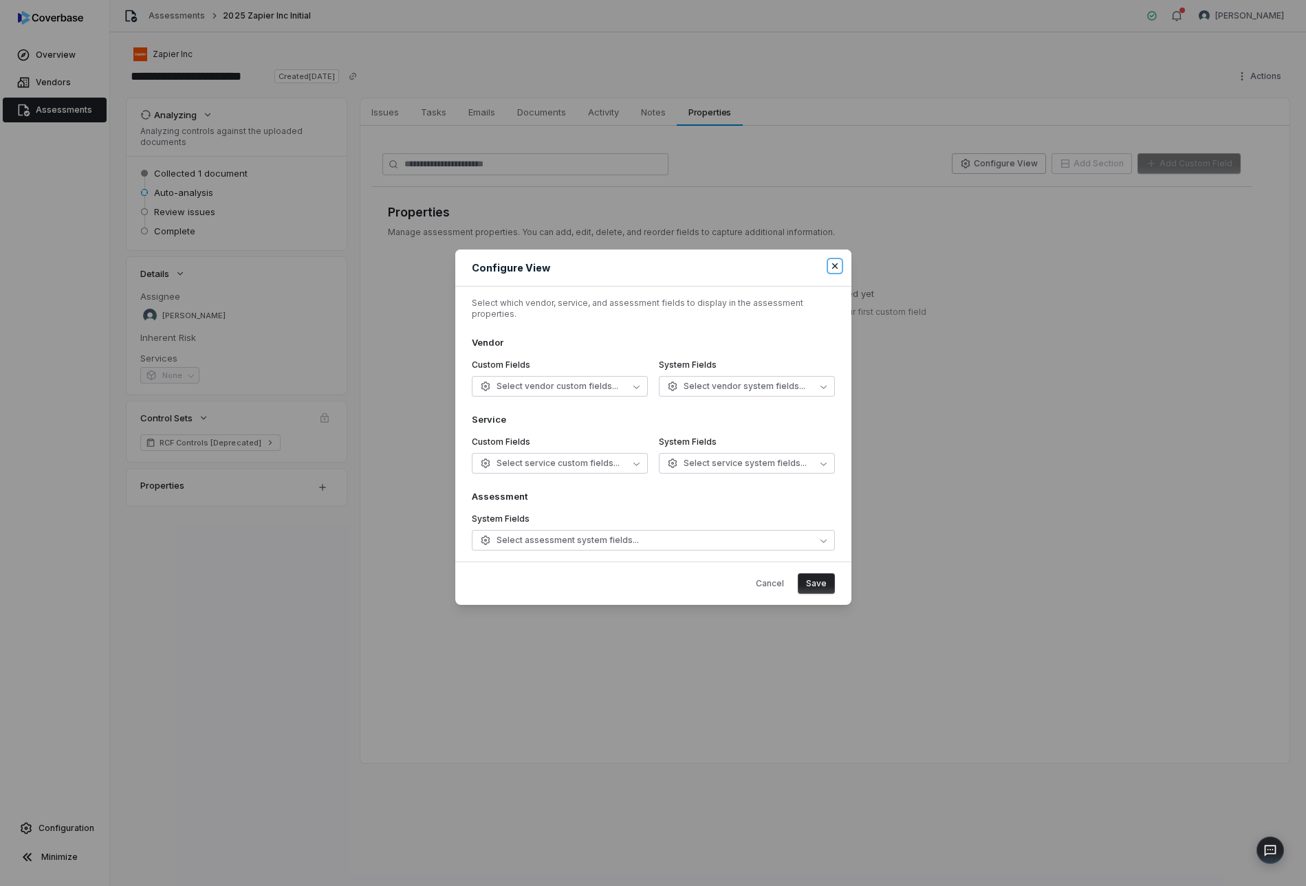
click at [830, 272] on icon "button" at bounding box center [834, 266] width 11 height 11
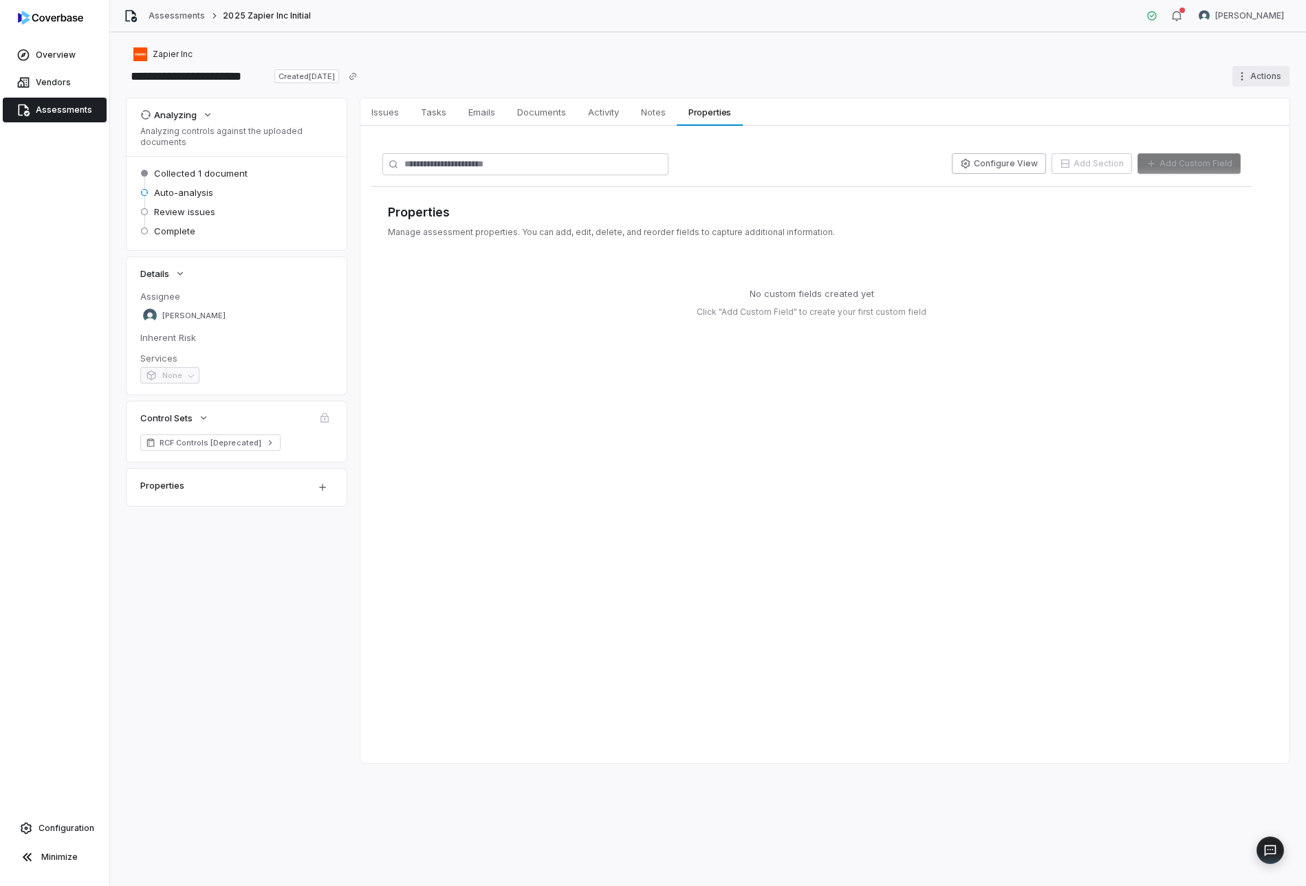
click at [1243, 67] on html "**********" at bounding box center [653, 443] width 1306 height 886
click at [863, 241] on html "**********" at bounding box center [653, 443] width 1306 height 886
click at [579, 112] on link "Activity Activity" at bounding box center [603, 112] width 53 height 28
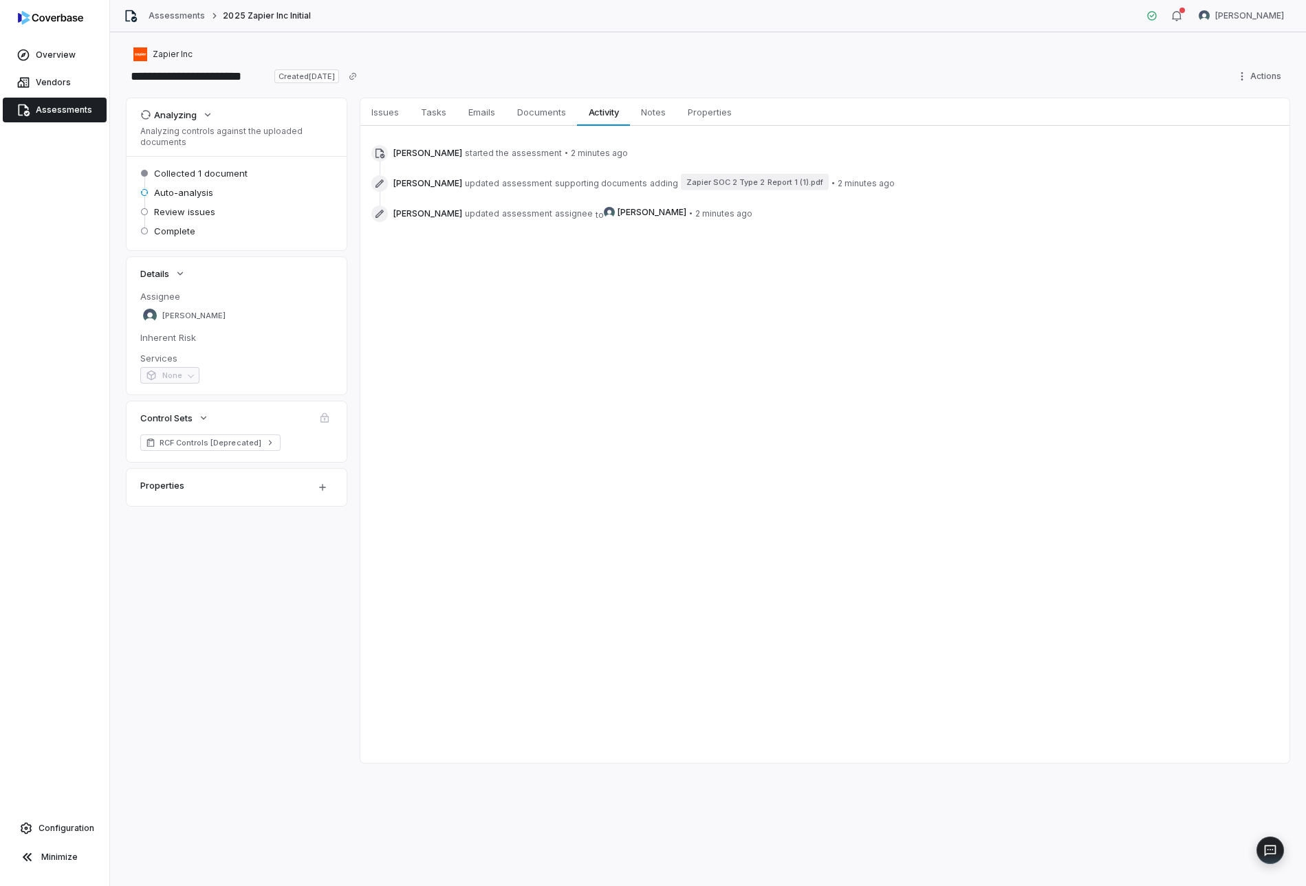
click at [495, 391] on div "Issues Issues Tasks Tasks Emails Emails Documents Documents Activity Activity N…" at bounding box center [824, 430] width 929 height 665
click at [68, 94] on link "Vendors" at bounding box center [55, 82] width 104 height 25
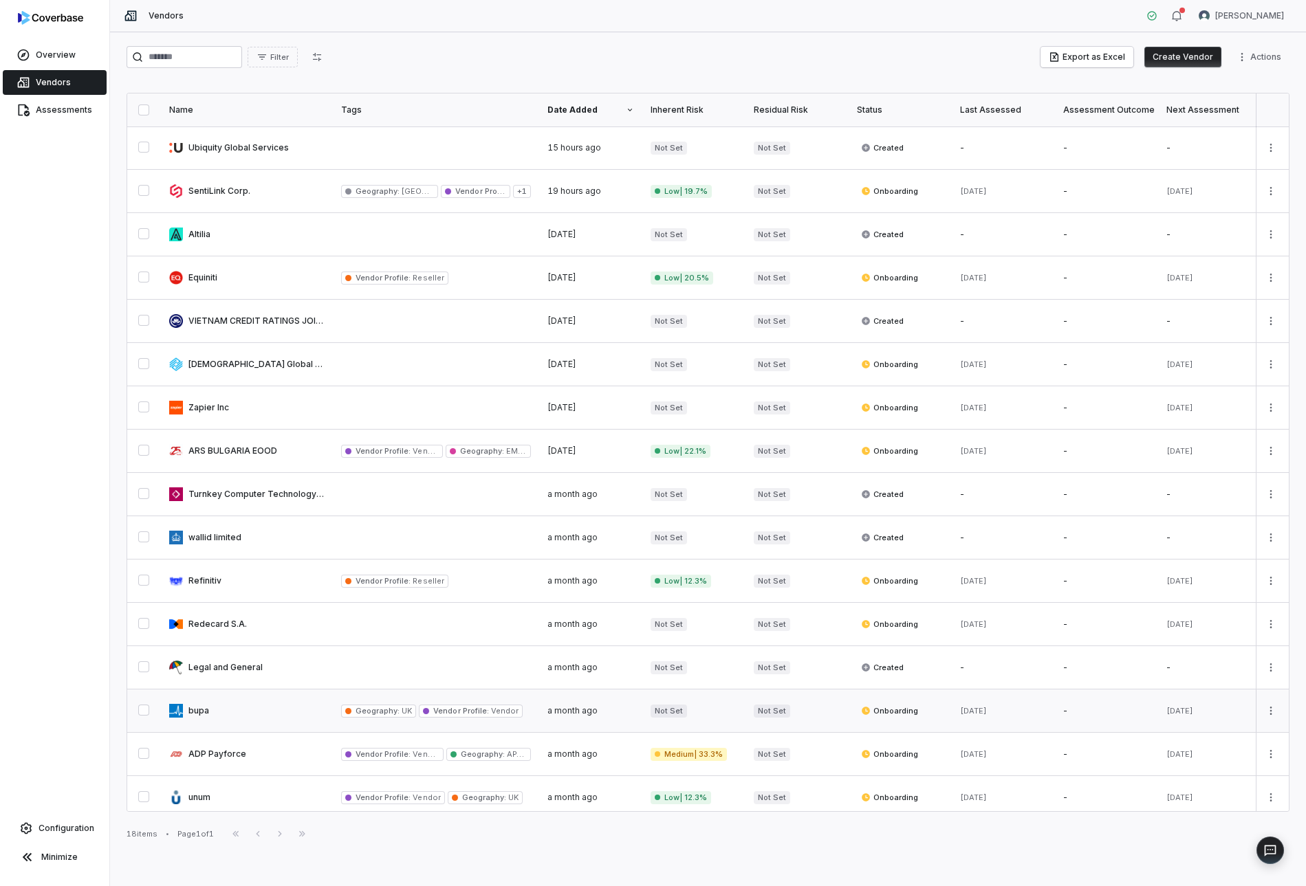
scroll to position [43, 0]
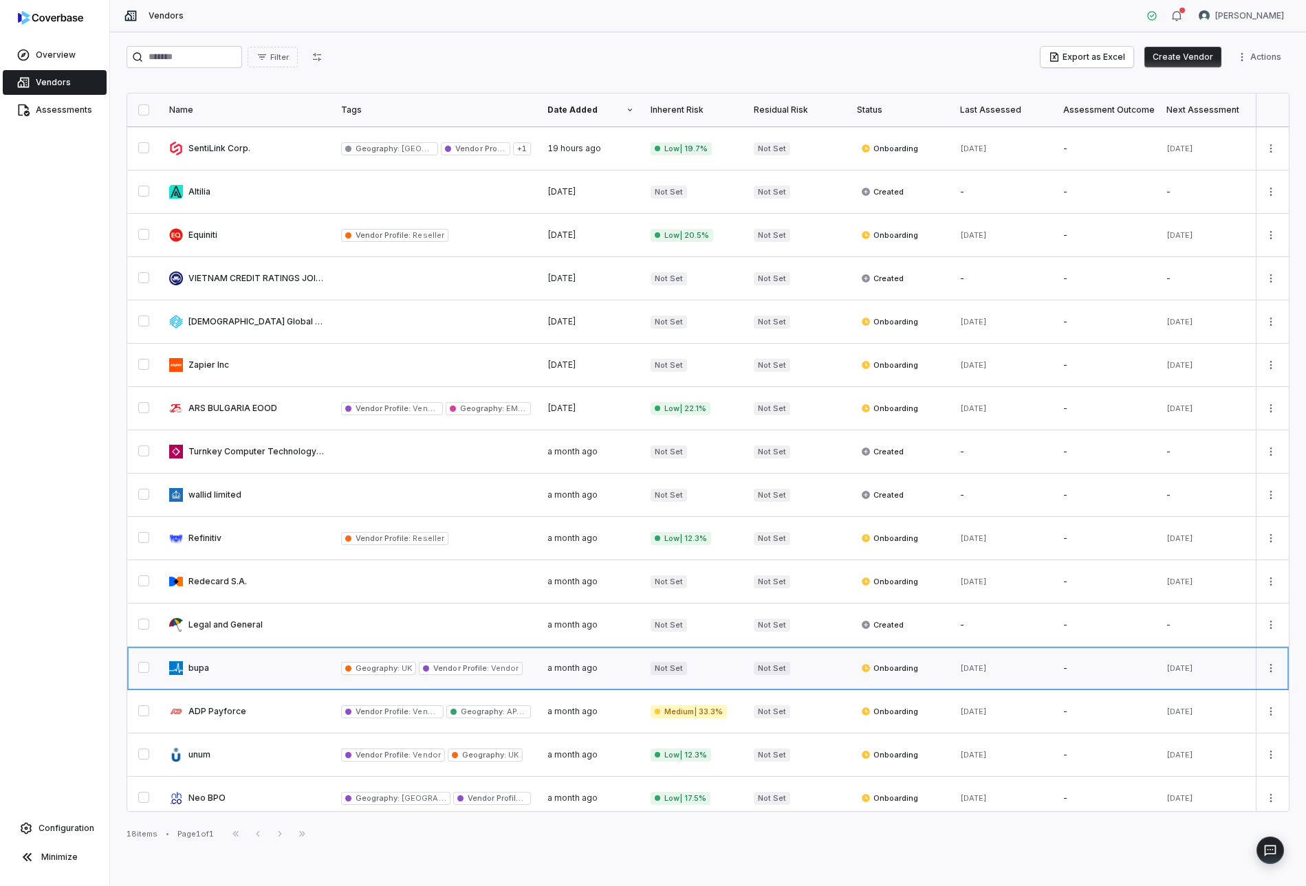
click at [243, 659] on link at bounding box center [247, 668] width 172 height 43
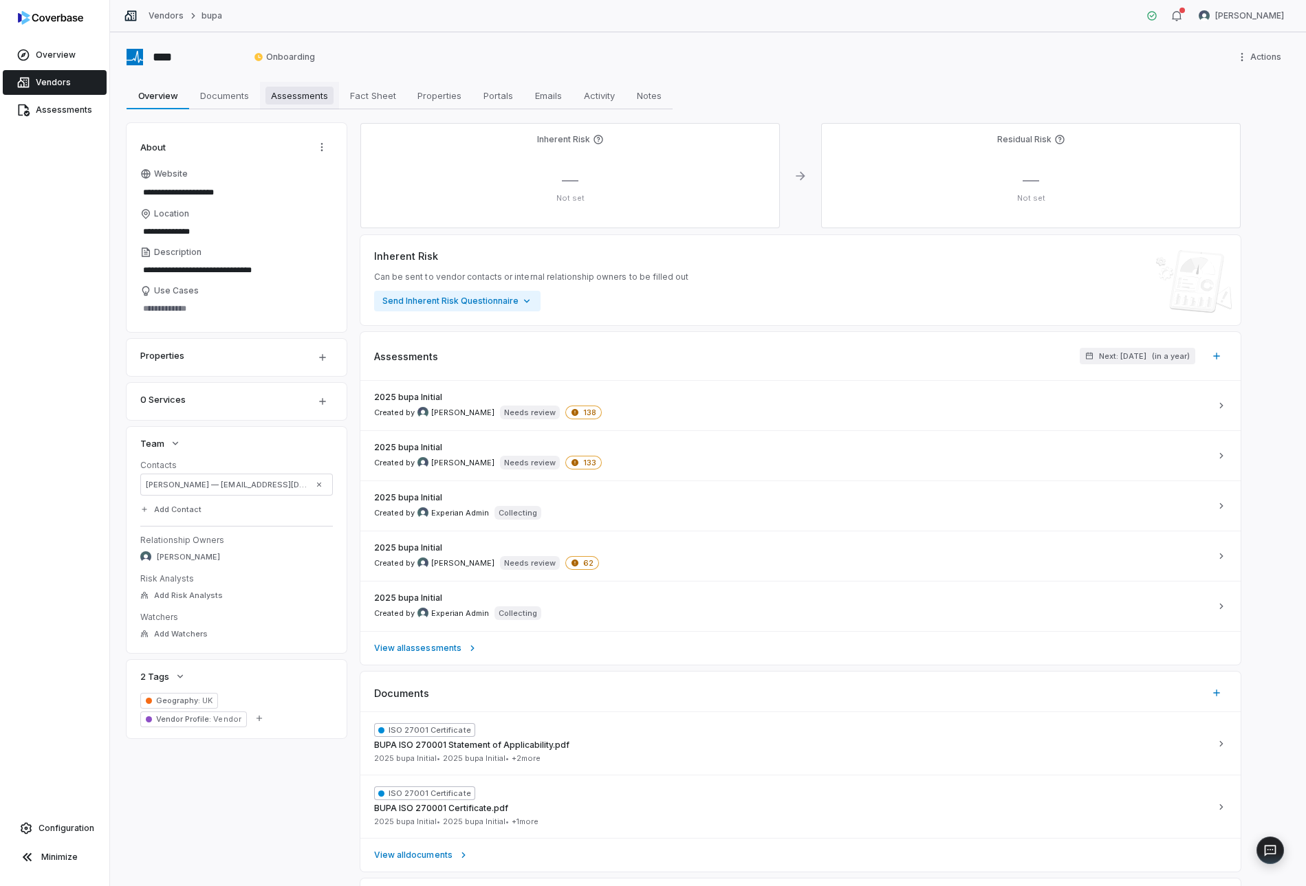
click at [312, 89] on span "Assessments" at bounding box center [299, 96] width 68 height 18
type textarea "*"
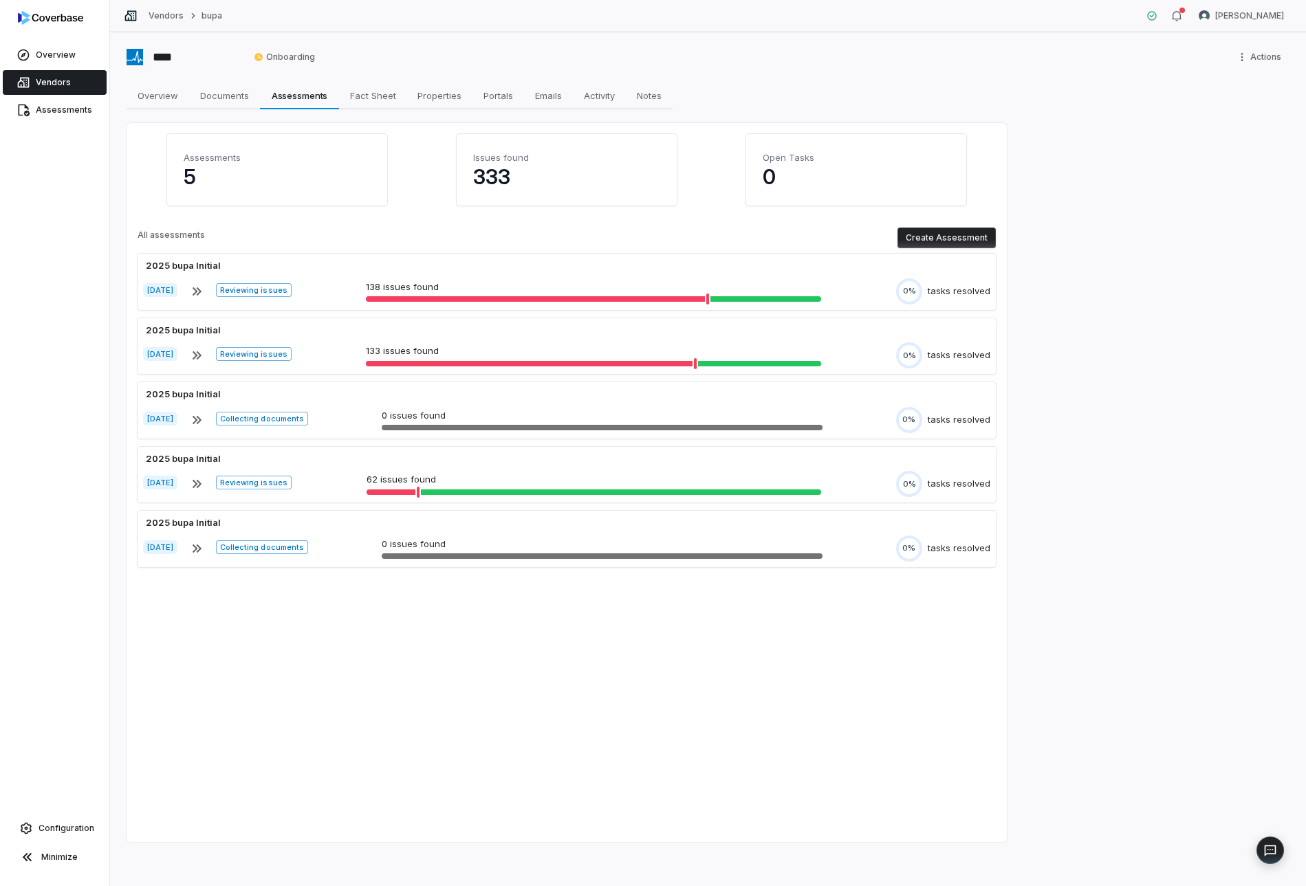
click at [962, 239] on button "Create Assessment" at bounding box center [946, 238] width 98 height 21
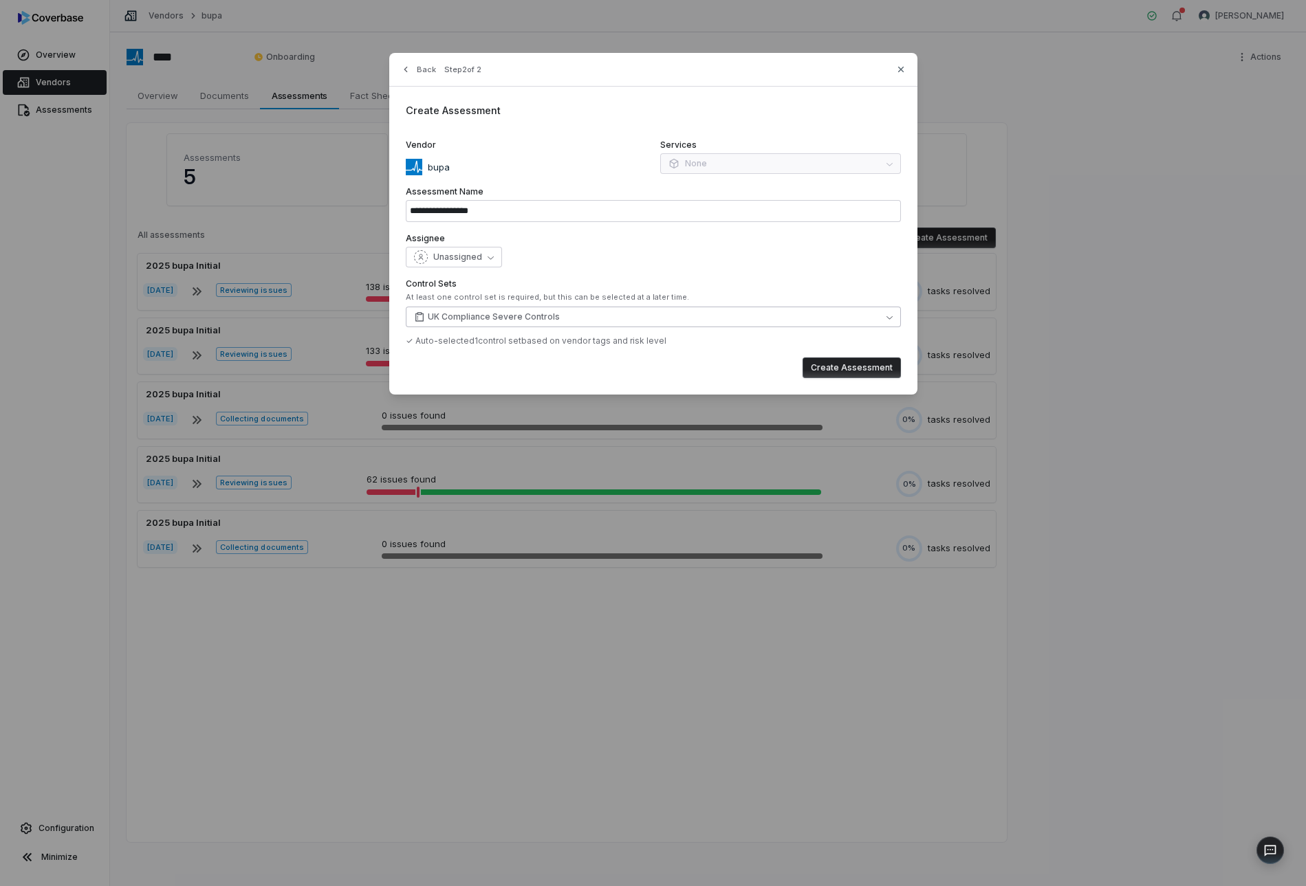
click at [566, 316] on button "UK Compliance Severe Controls" at bounding box center [653, 317] width 495 height 21
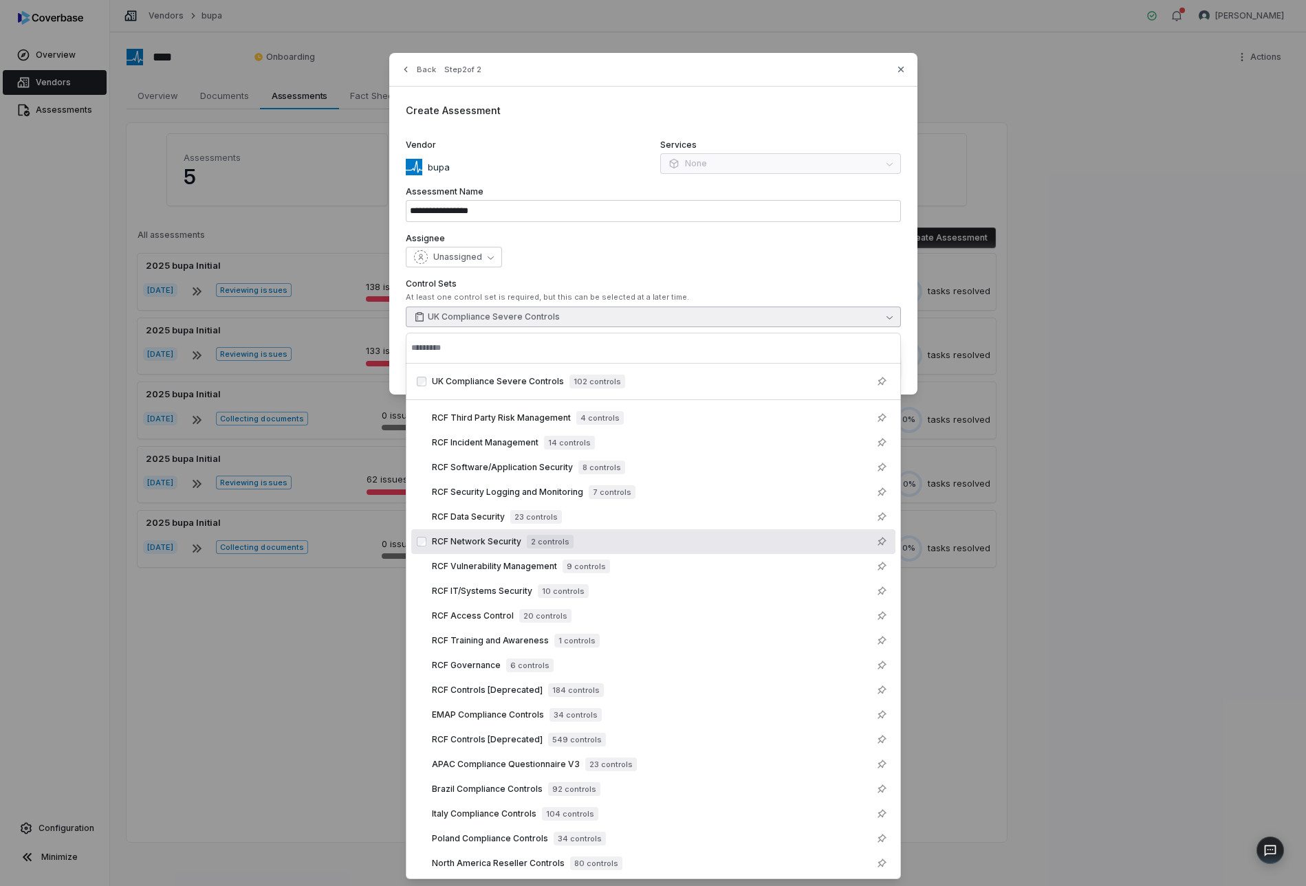
scroll to position [27, 0]
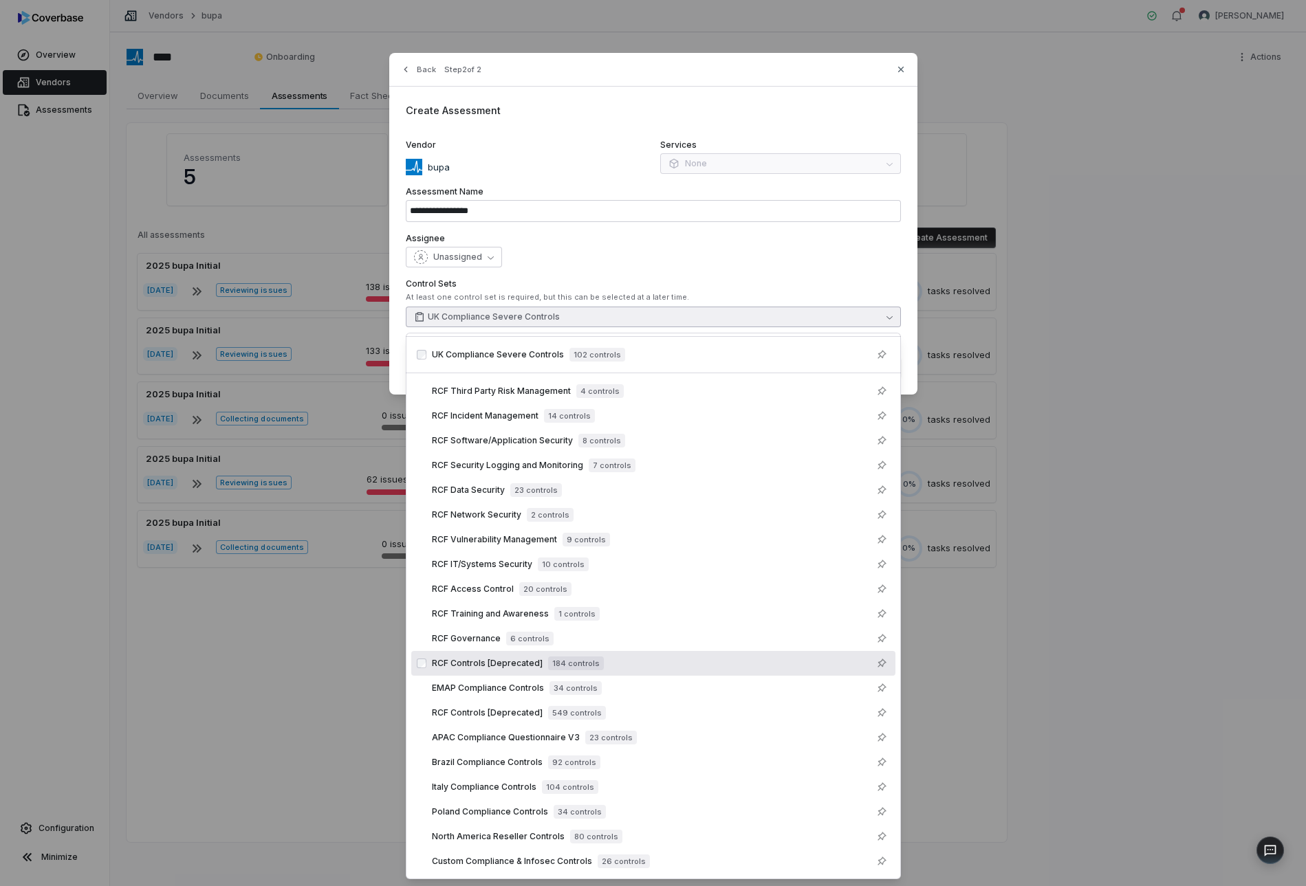
click at [536, 661] on span "RCF Controls [Deprecated]" at bounding box center [487, 663] width 111 height 11
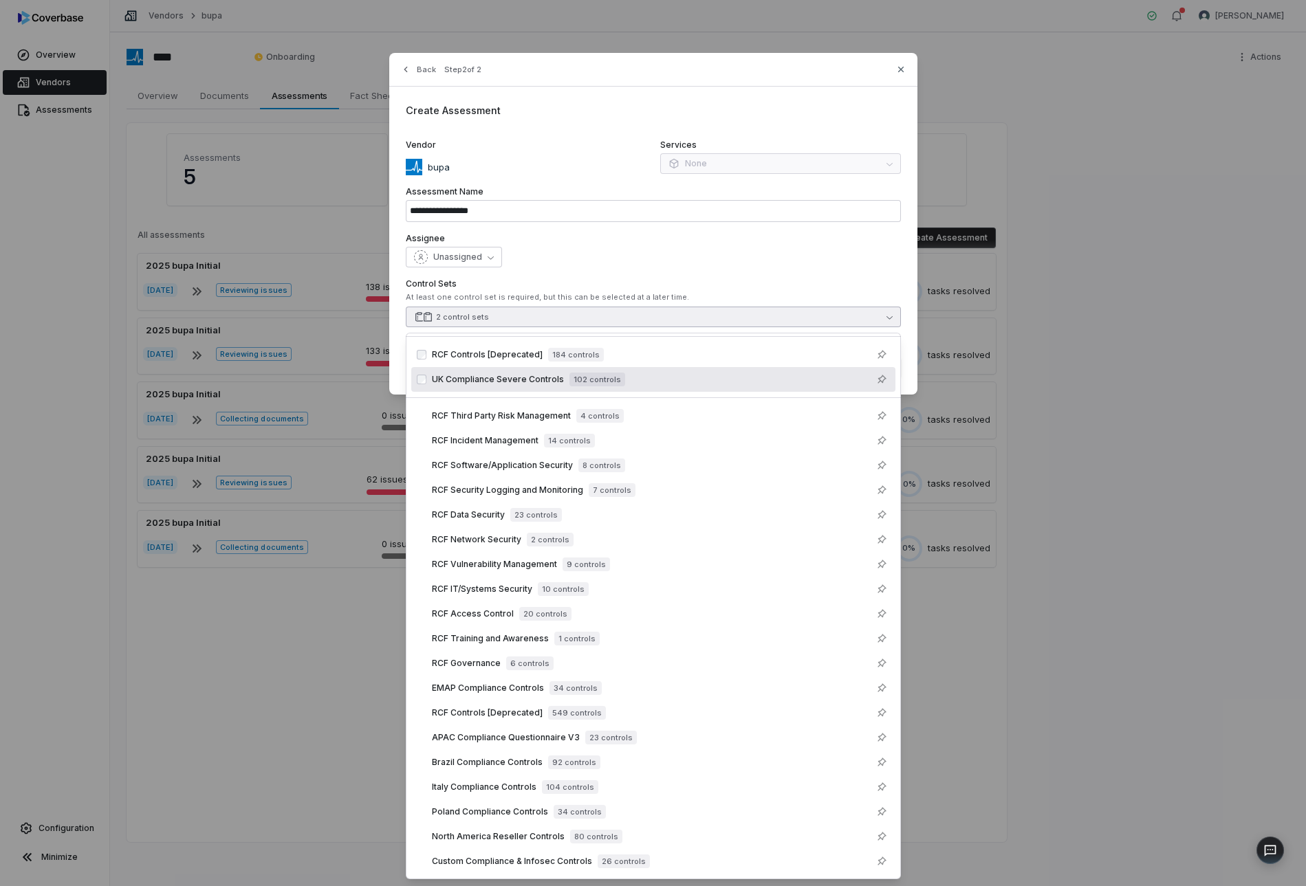
click at [528, 378] on span "UK Compliance Severe Controls" at bounding box center [498, 379] width 132 height 11
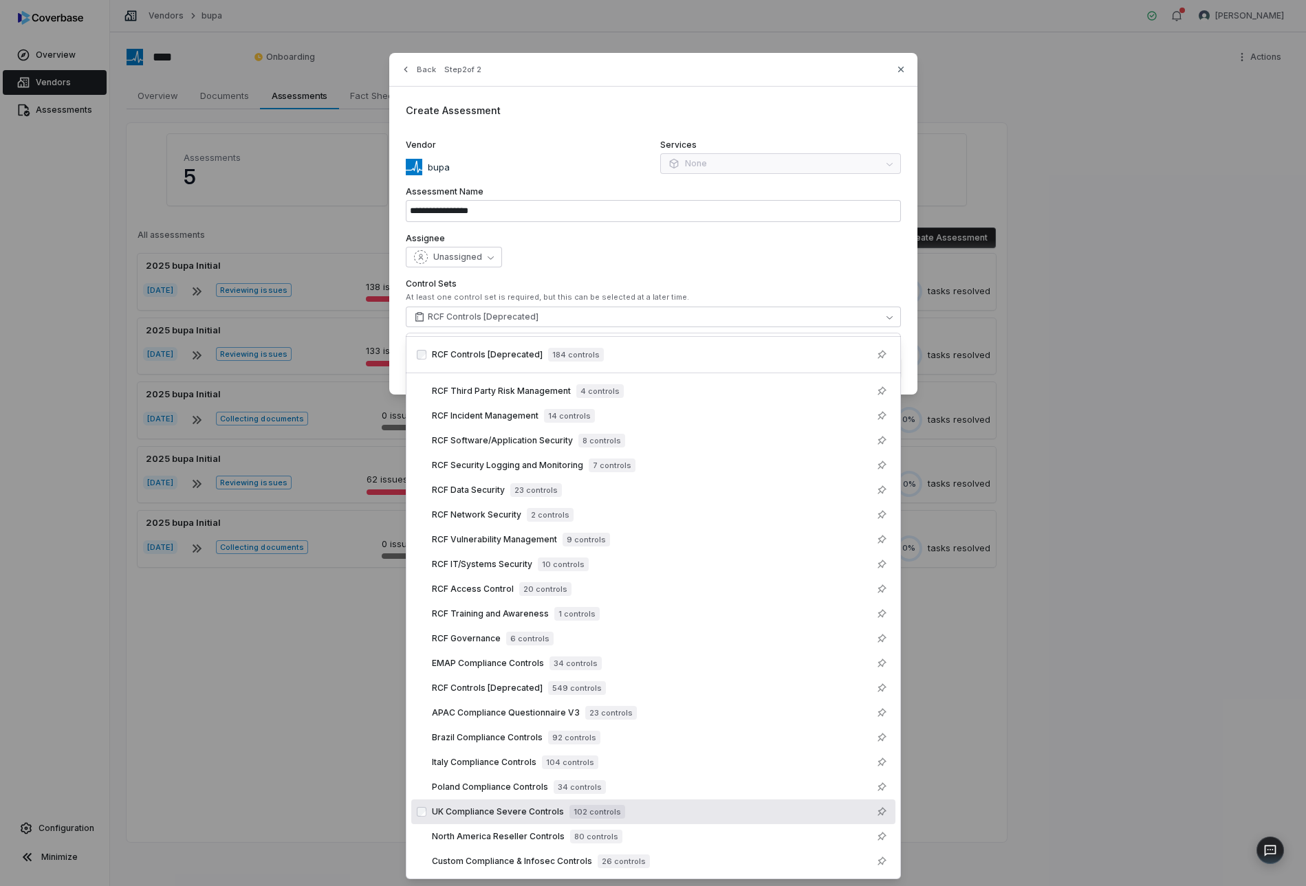
click at [558, 282] on label "Control Sets" at bounding box center [653, 284] width 495 height 11
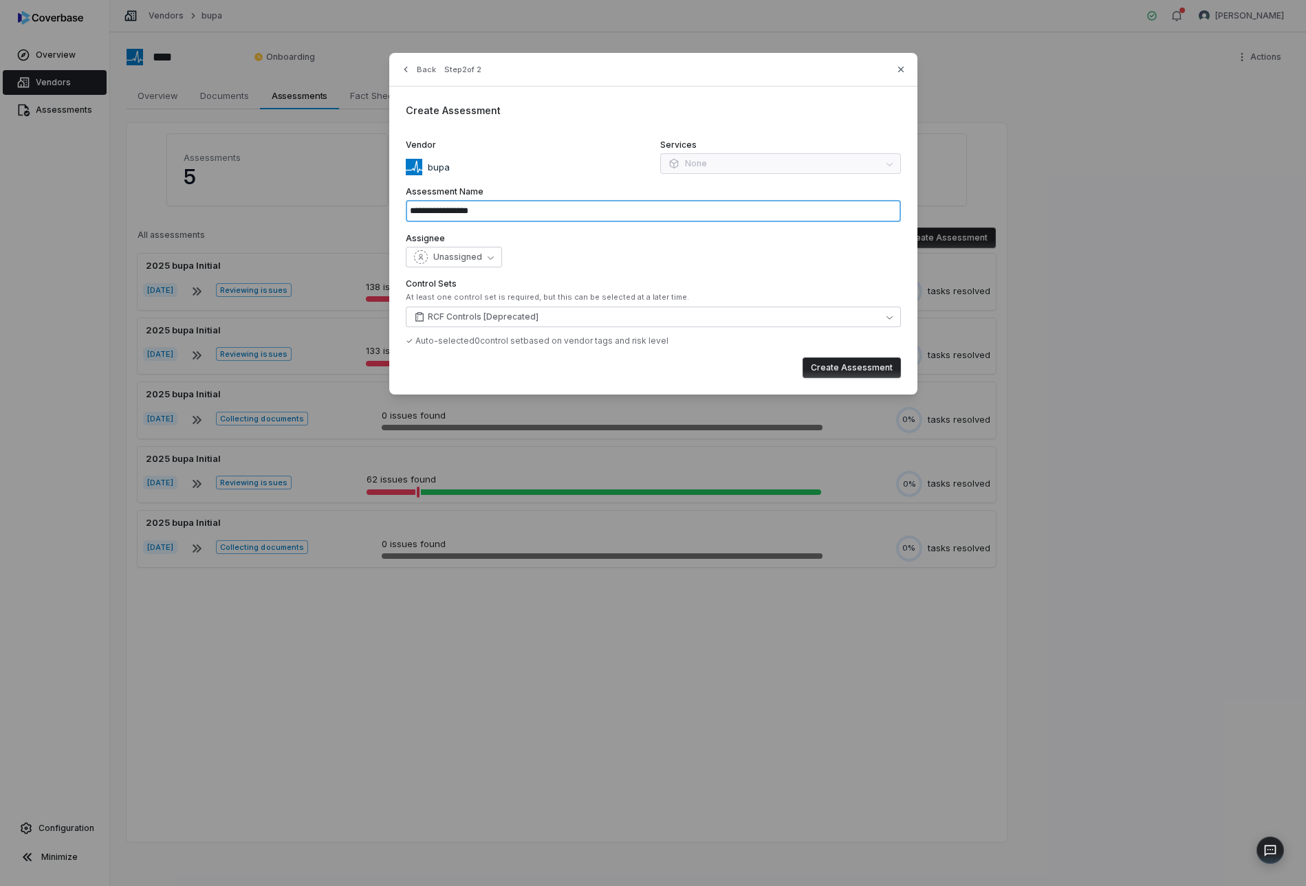
drag, startPoint x: 566, startPoint y: 206, endPoint x: 457, endPoint y: 208, distance: 108.7
click at [457, 208] on input "**********" at bounding box center [653, 211] width 495 height 22
type input "*********"
click at [814, 364] on button "Create Assessment" at bounding box center [852, 368] width 98 height 21
type input "**********"
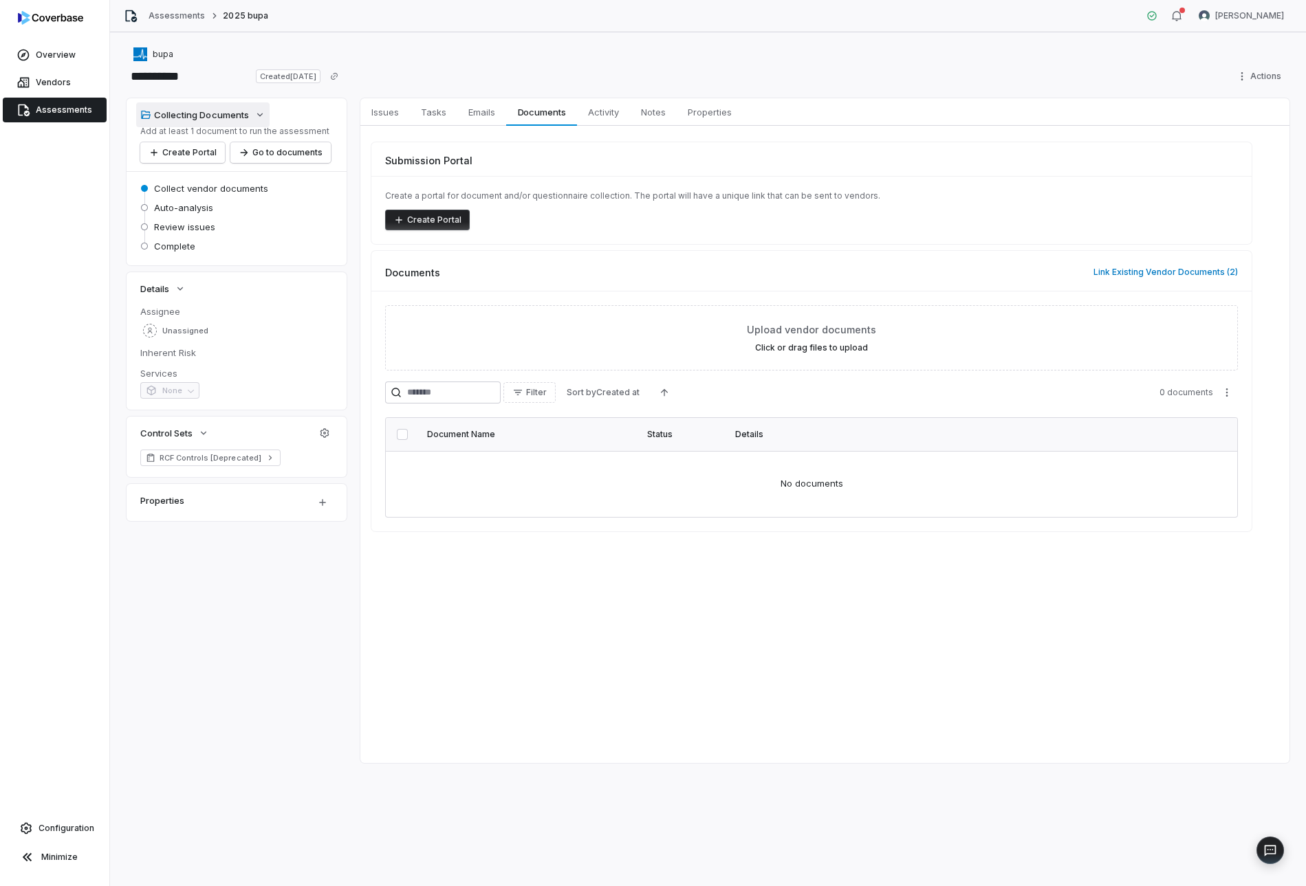
click at [202, 117] on div "Collecting Documents" at bounding box center [194, 115] width 109 height 12
click at [199, 147] on button "Create Portal" at bounding box center [182, 152] width 85 height 21
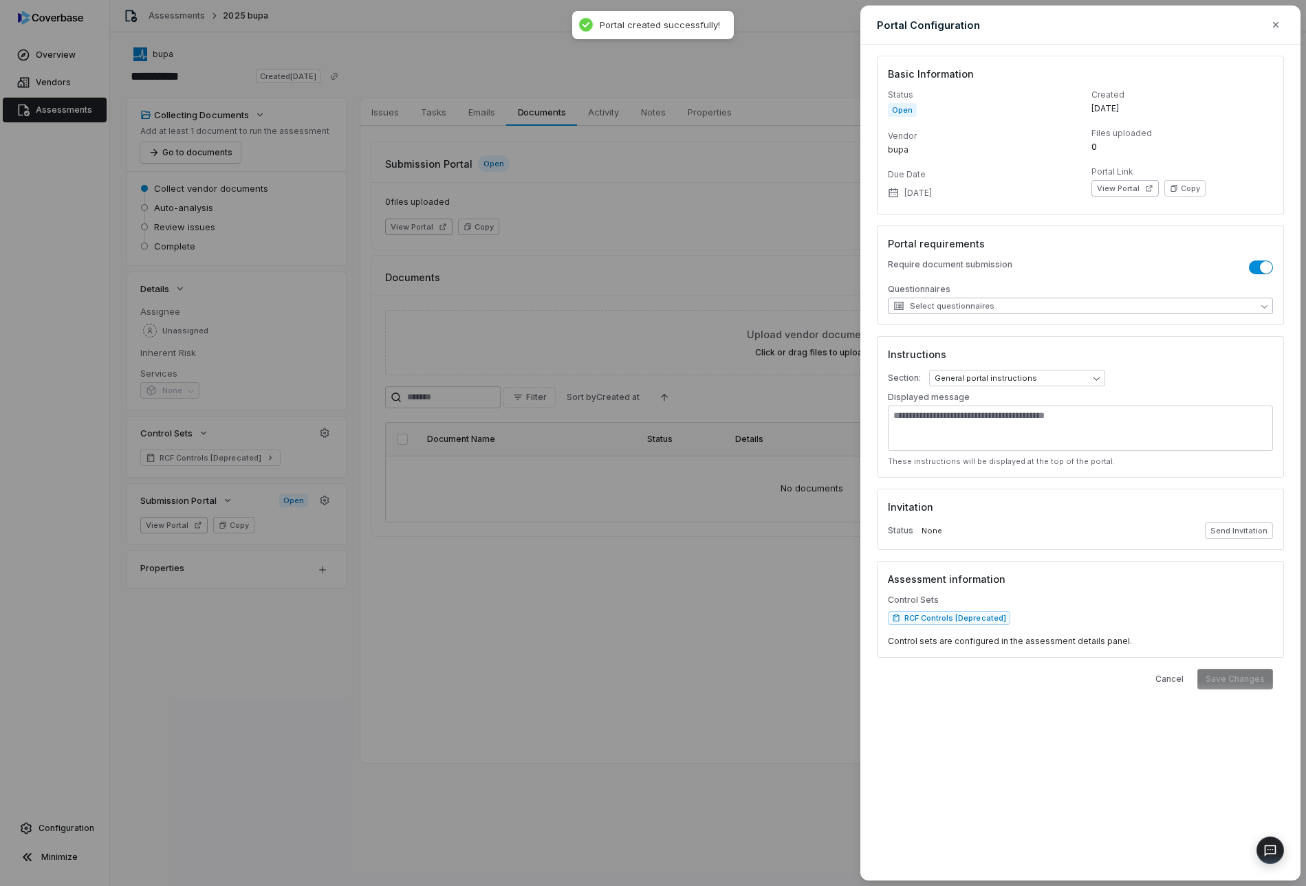
click at [1011, 298] on button "Select questionnaires" at bounding box center [1080, 306] width 385 height 17
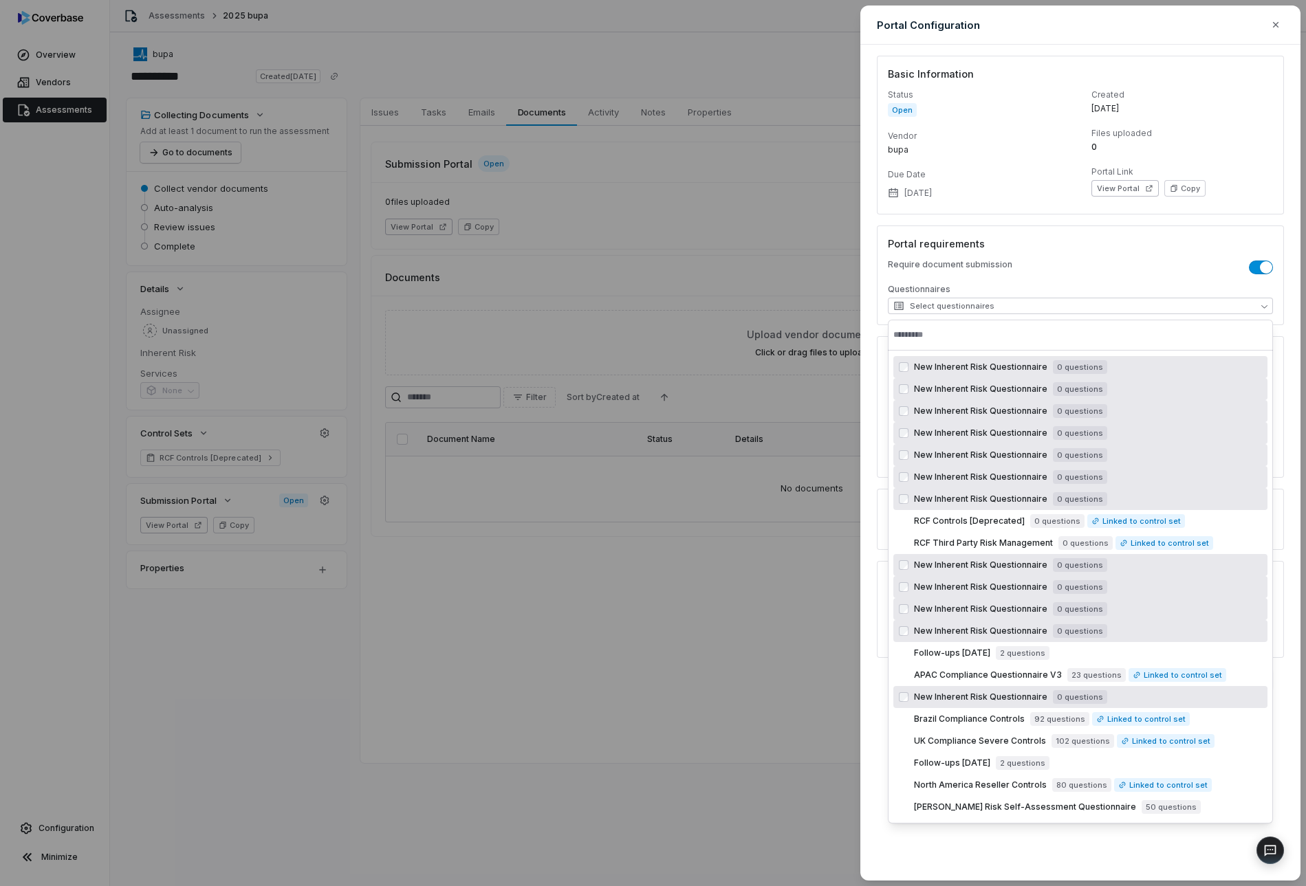
click at [1022, 286] on p "Questionnaires" at bounding box center [1080, 291] width 385 height 14
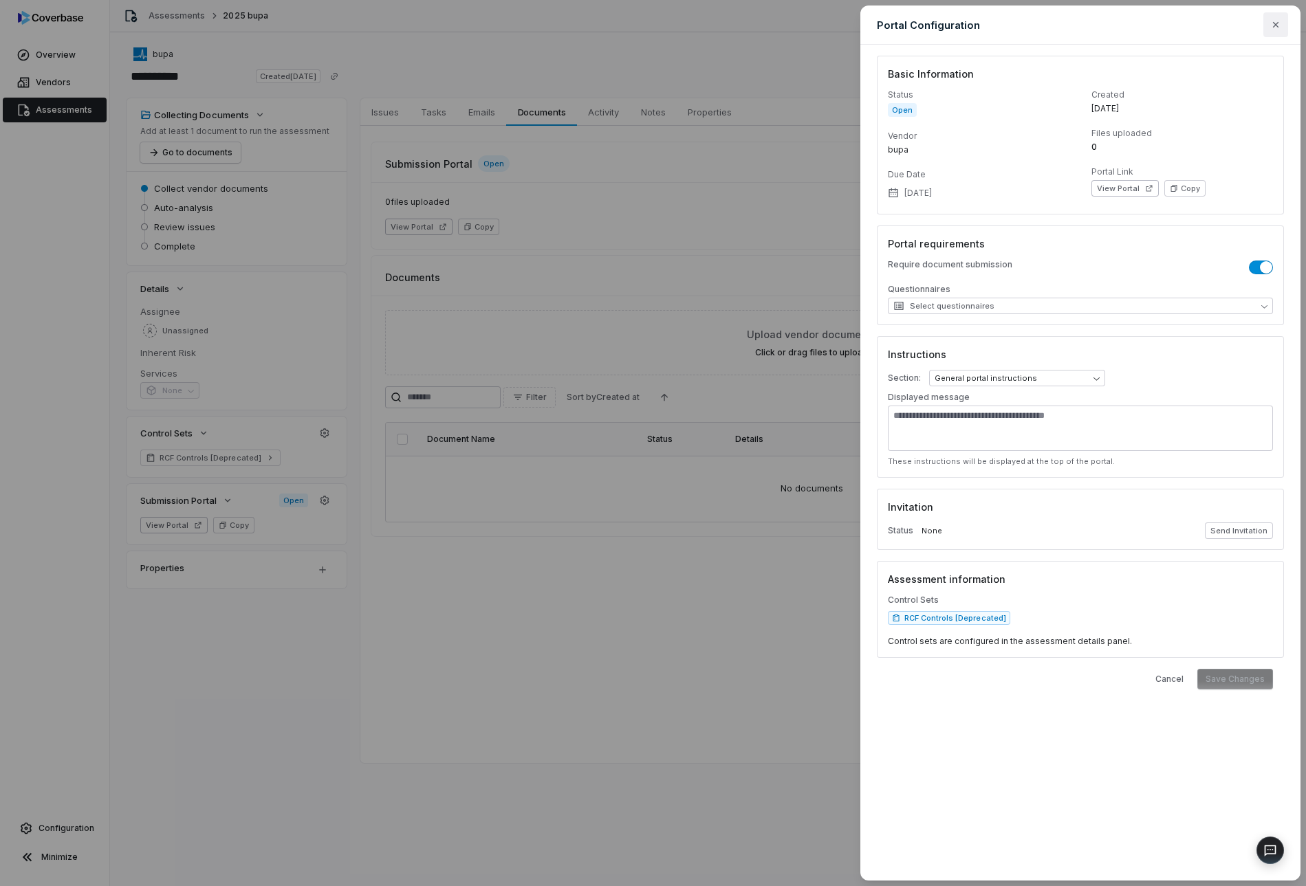
click at [1281, 22] on button "button" at bounding box center [1275, 24] width 25 height 25
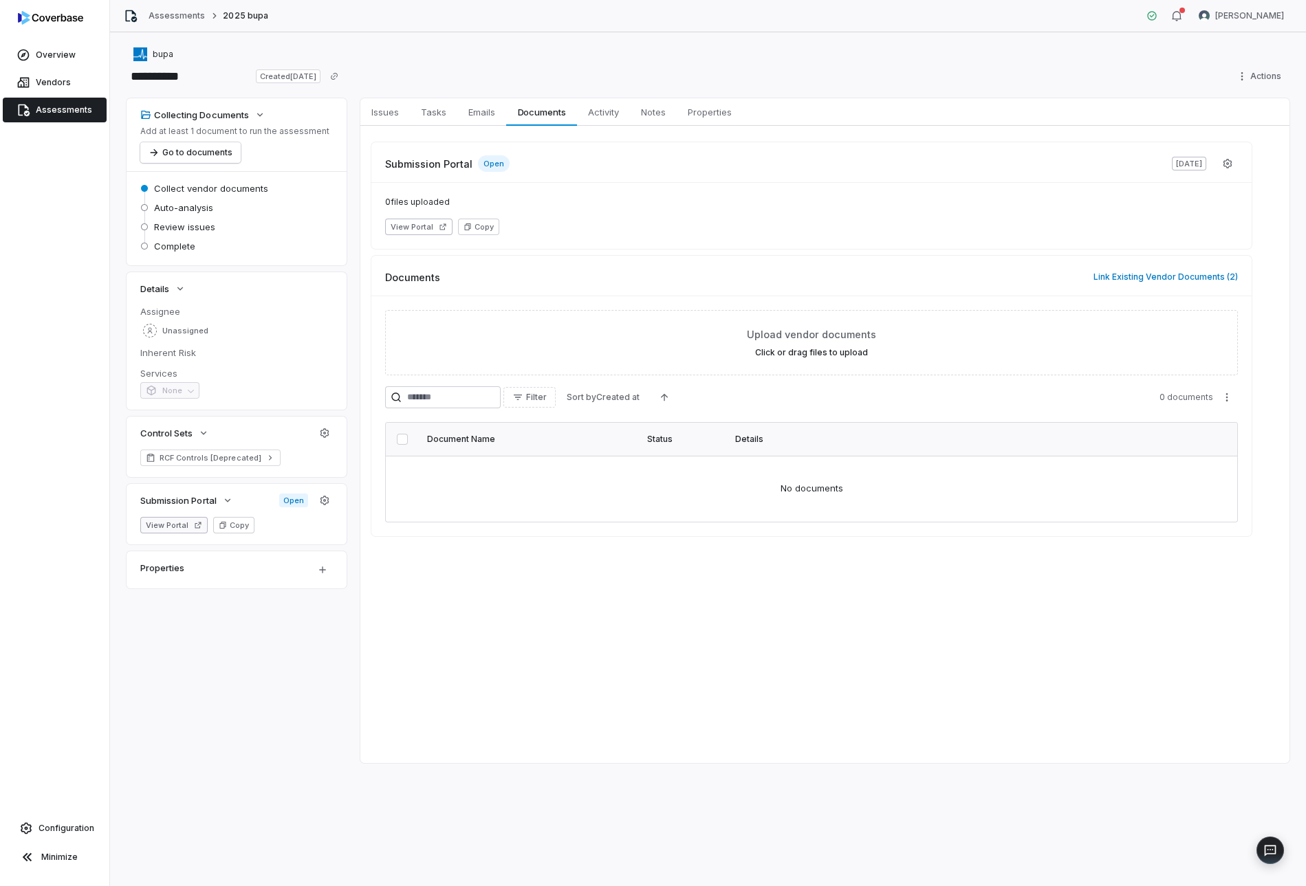
click at [195, 532] on button "View Portal" at bounding box center [173, 525] width 67 height 17
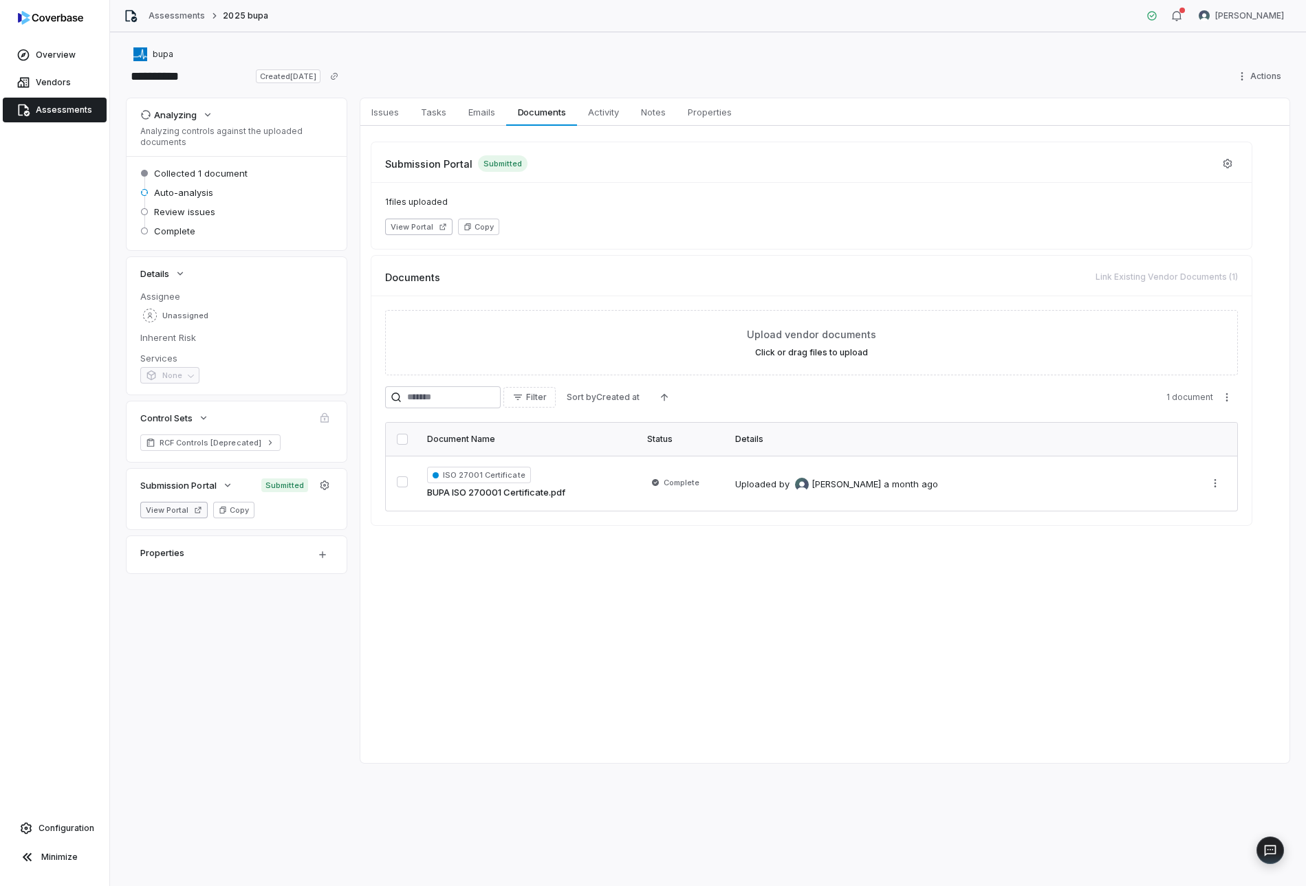
click at [176, 505] on button "View Portal" at bounding box center [173, 510] width 67 height 17
click at [62, 85] on span "Vendors" at bounding box center [53, 82] width 35 height 11
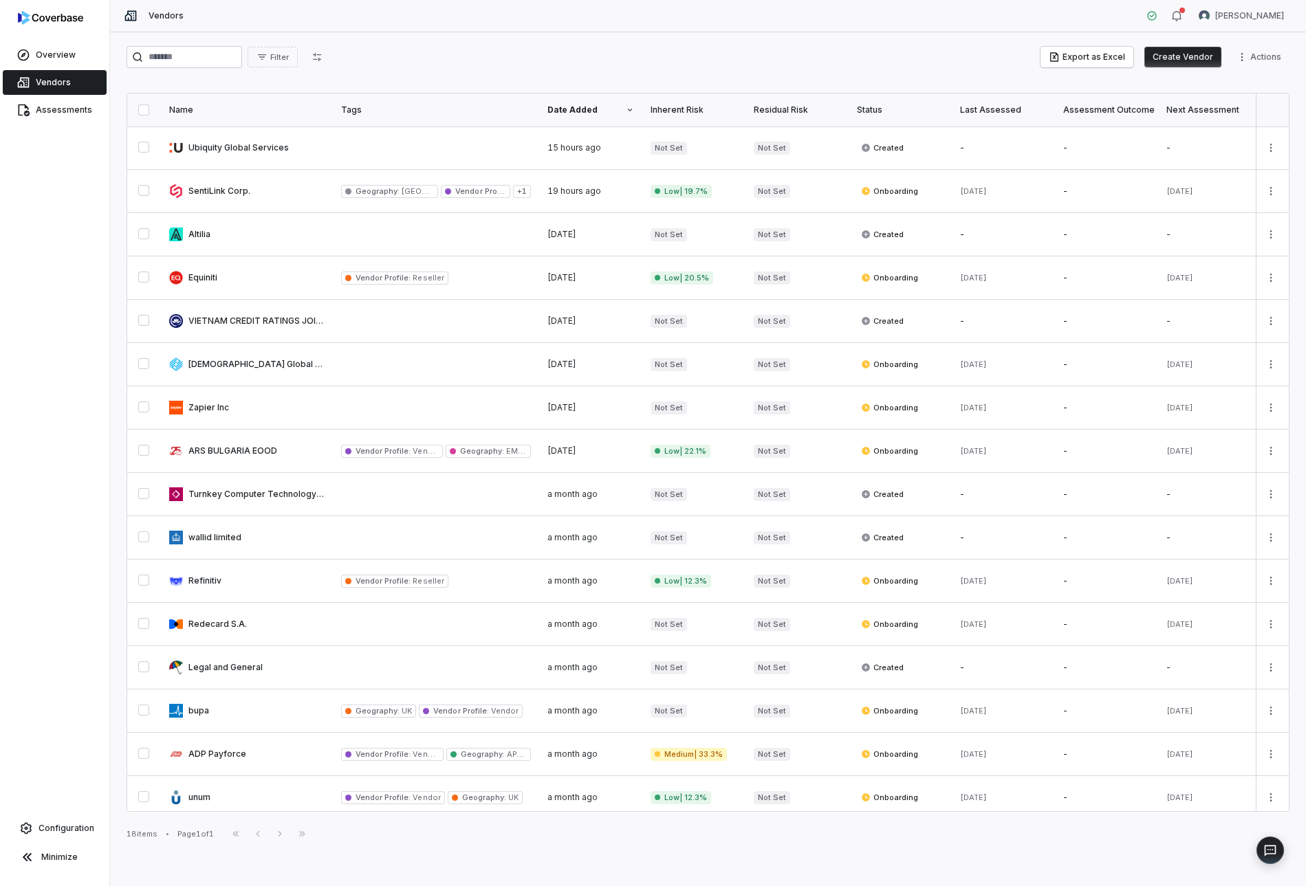
scroll to position [101, 0]
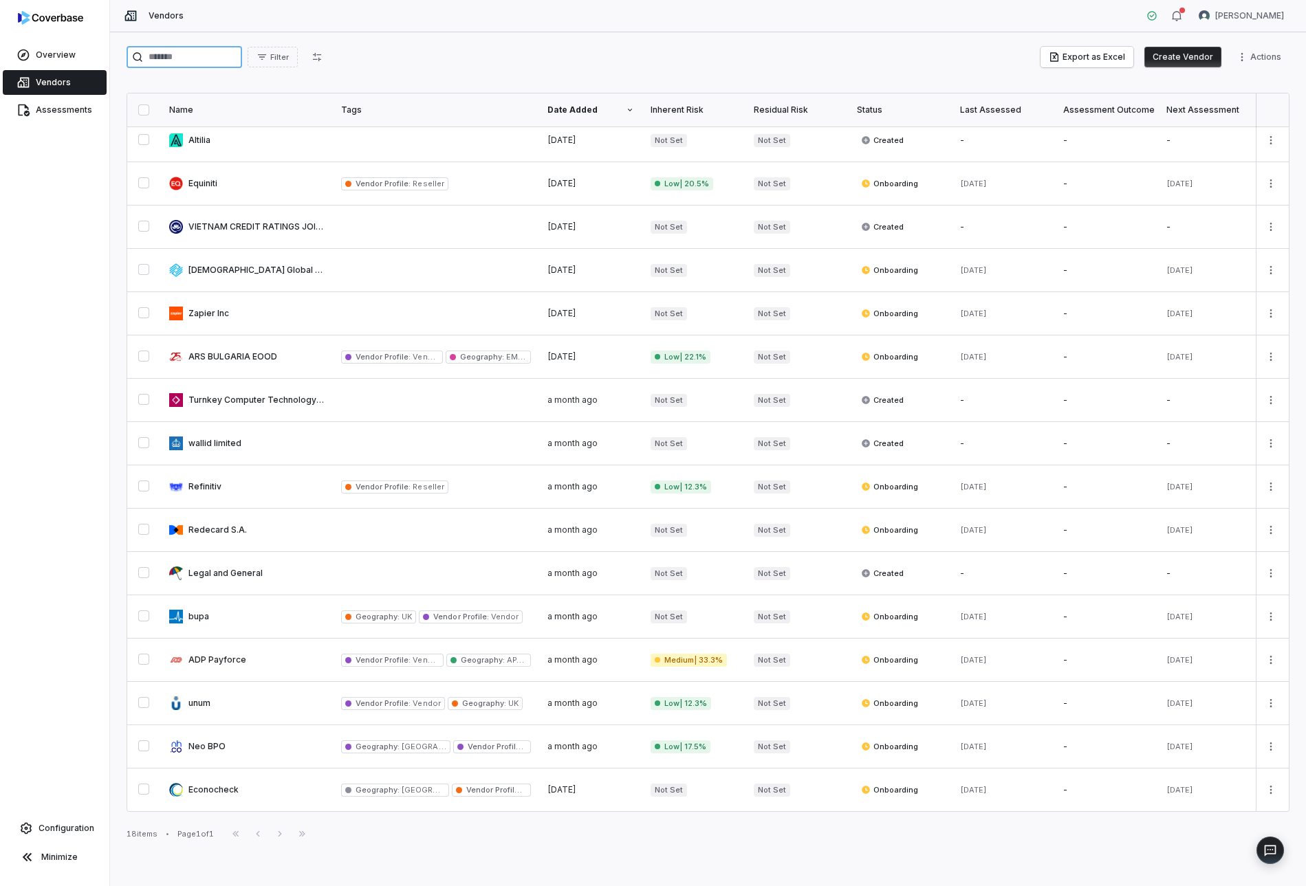
click at [196, 48] on input "search" at bounding box center [185, 57] width 116 height 22
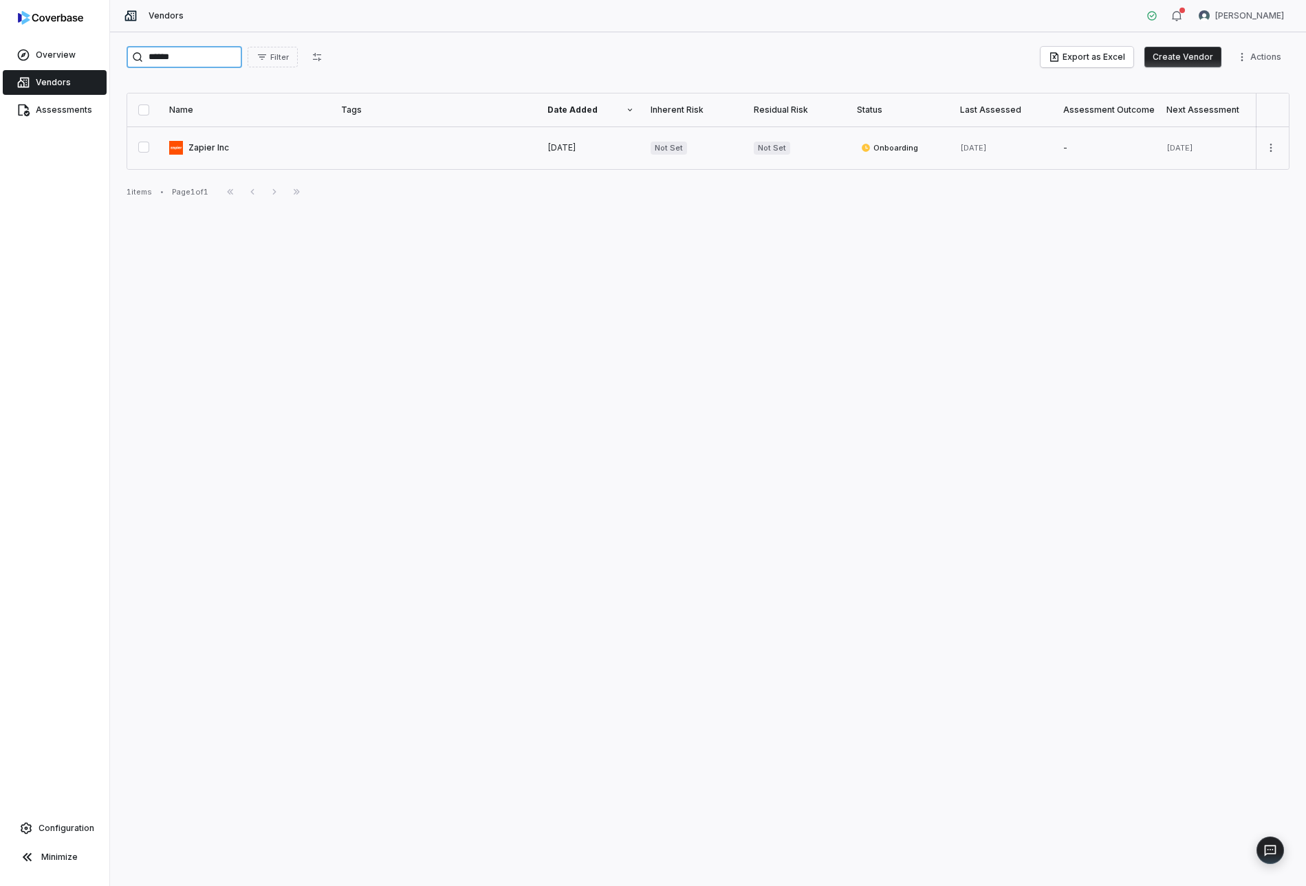
type input "******"
click at [221, 144] on link at bounding box center [247, 148] width 172 height 43
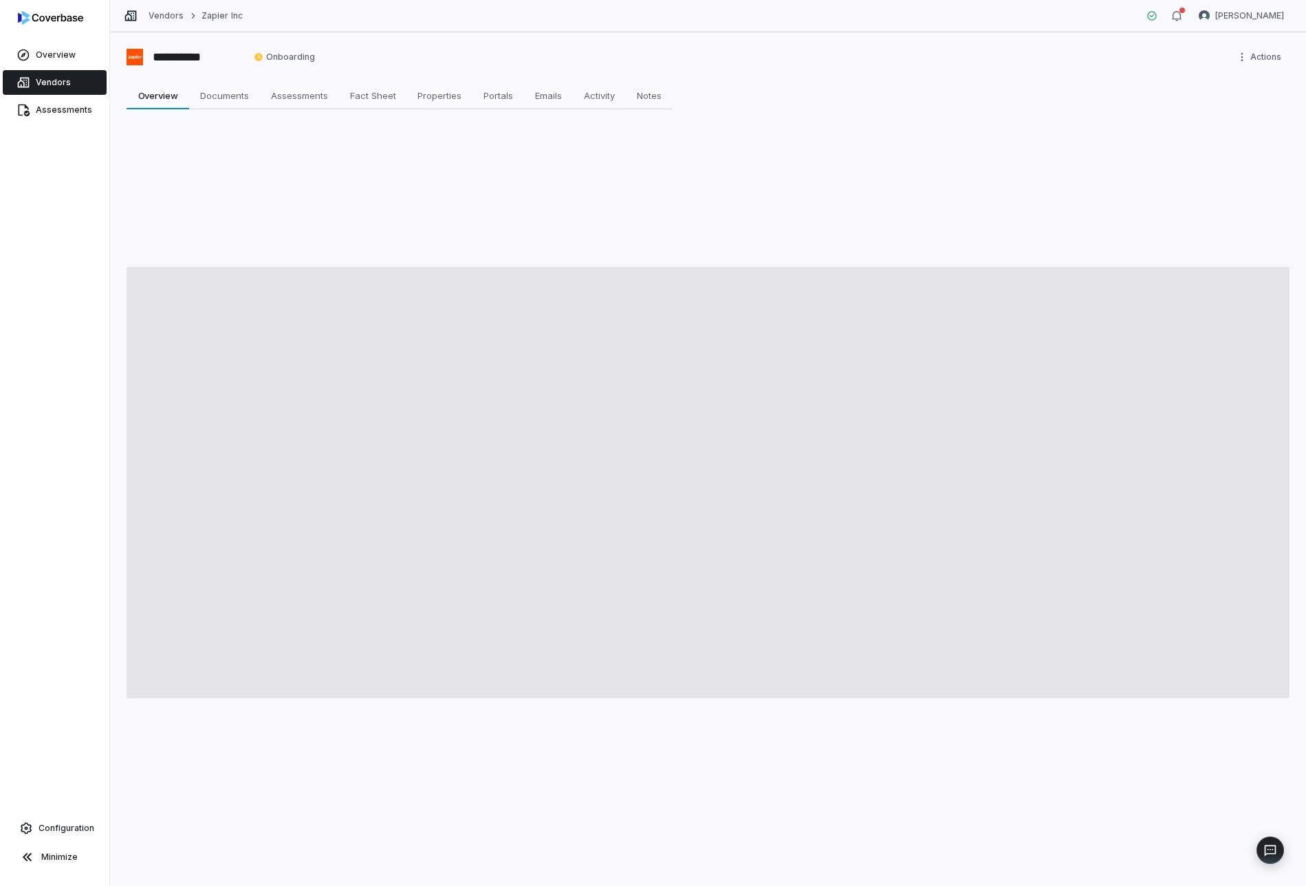
type textarea "*"
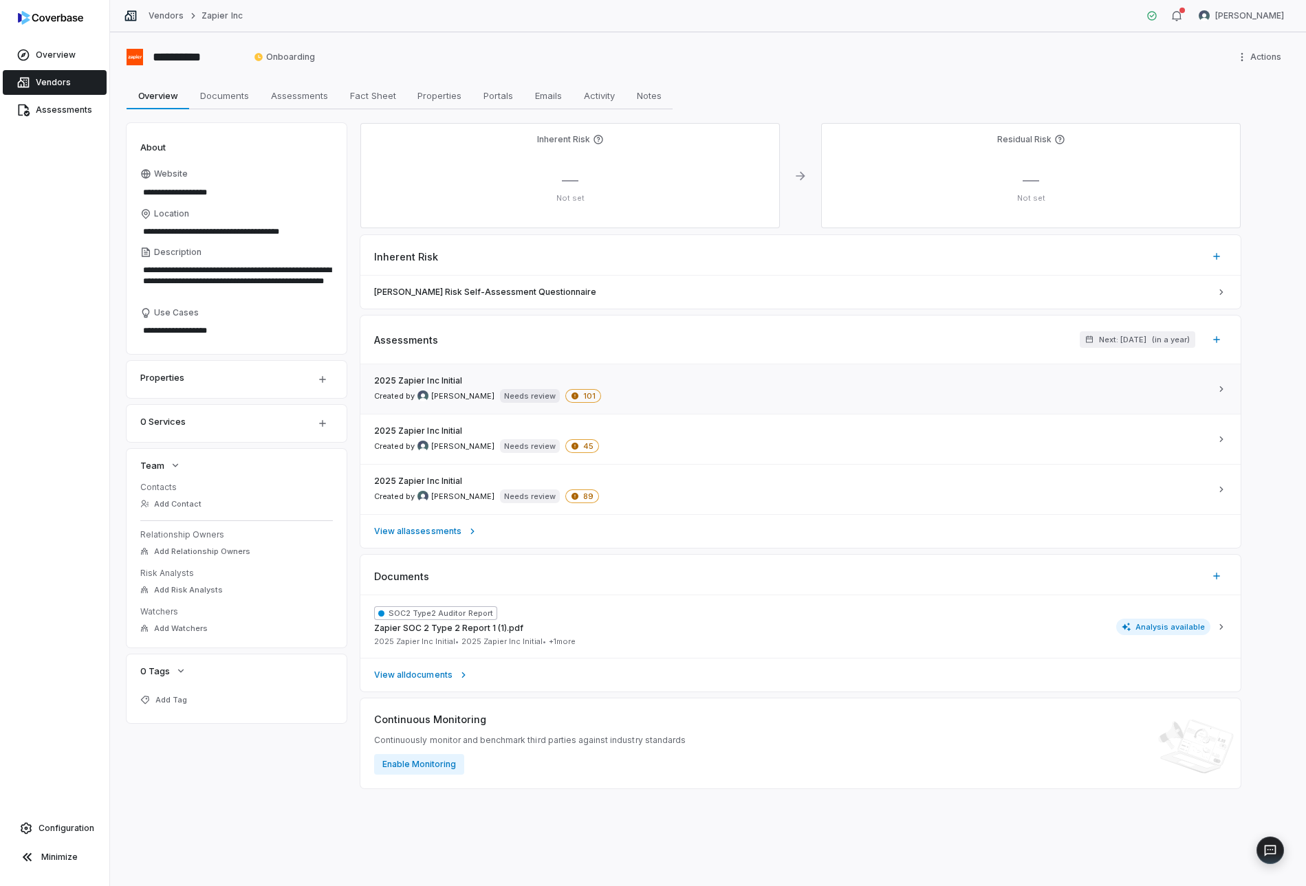
click at [614, 387] on div "2025 Zapier Inc Initial Created by Hannah Fozard Needs review 101" at bounding box center [792, 389] width 836 height 28
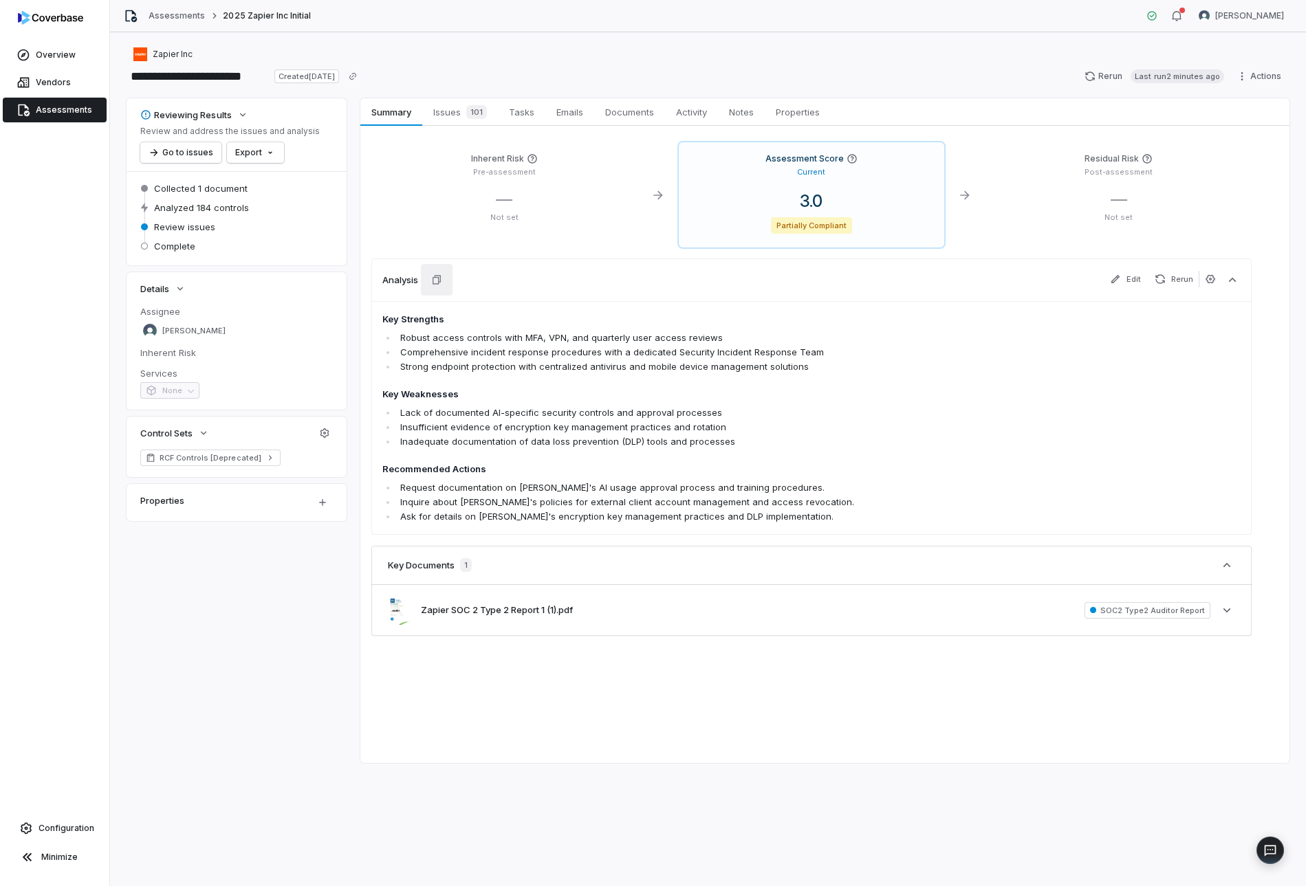
click at [437, 280] on icon "button" at bounding box center [436, 279] width 11 height 11
click at [454, 113] on span "Issues 101" at bounding box center [460, 111] width 65 height 19
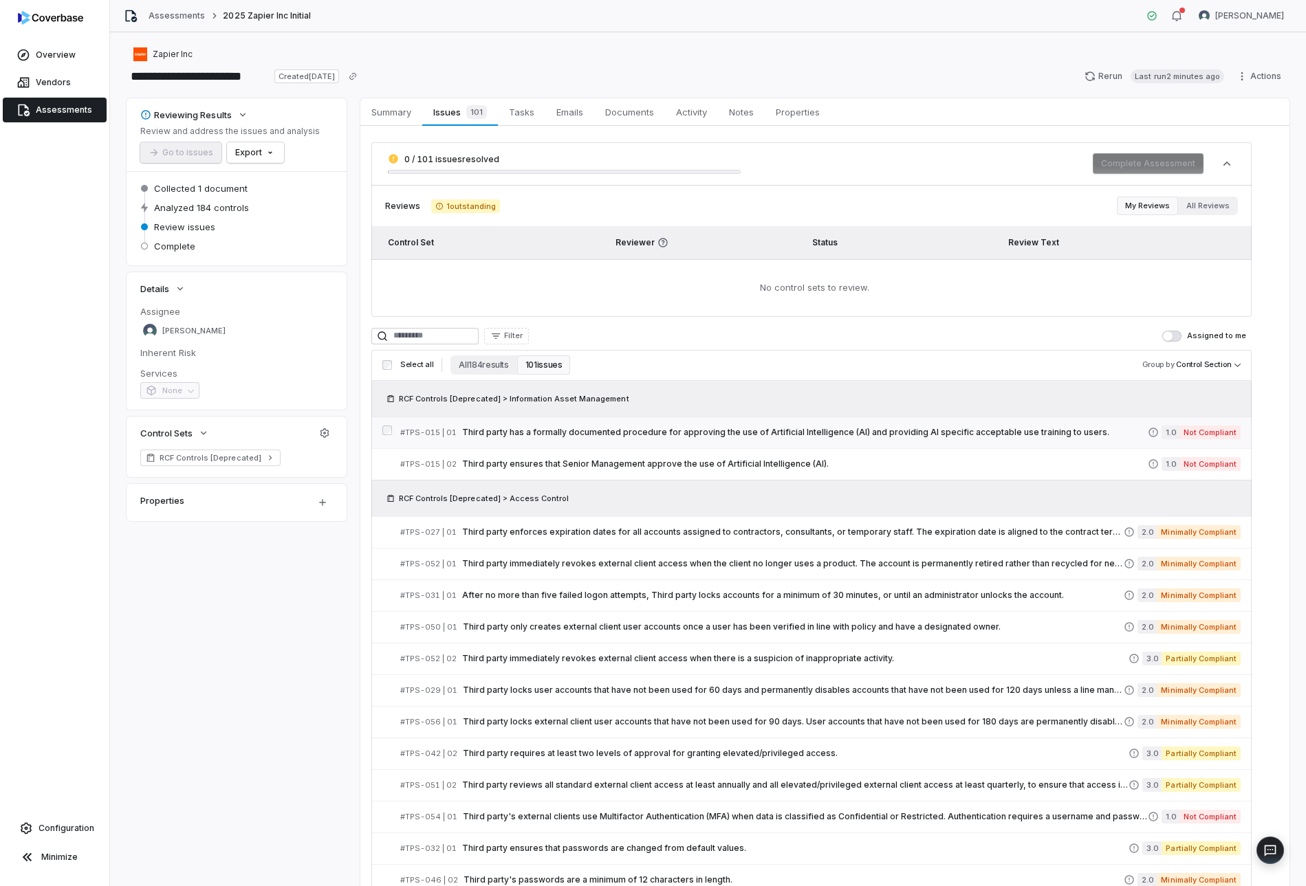
click at [710, 436] on span "Third party has a formally documented procedure for approving the use of Artifi…" at bounding box center [805, 432] width 686 height 11
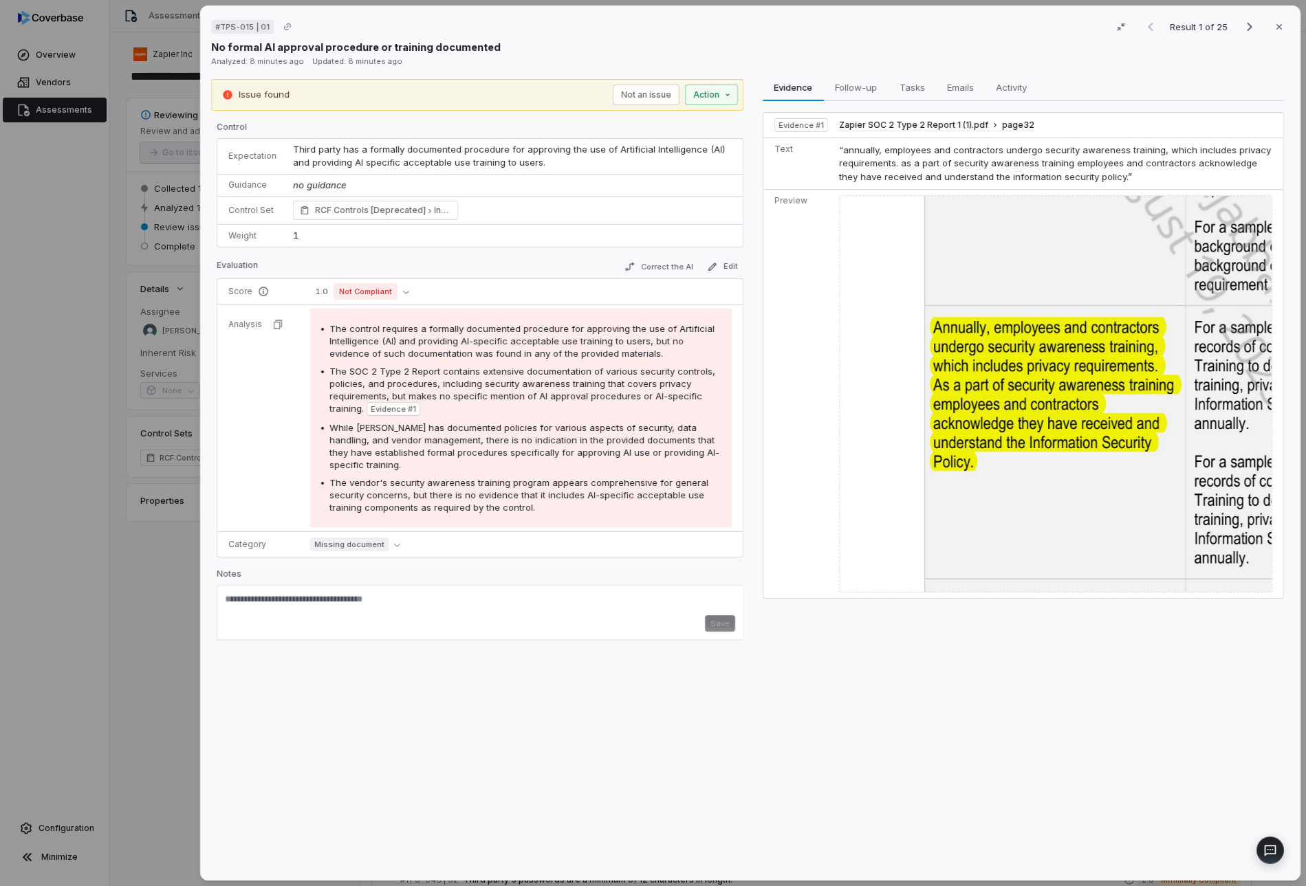
click at [105, 548] on div "# TPS-015 | 01 Result 1 of 25 Close No formal AI approval procedure or training…" at bounding box center [653, 443] width 1306 height 886
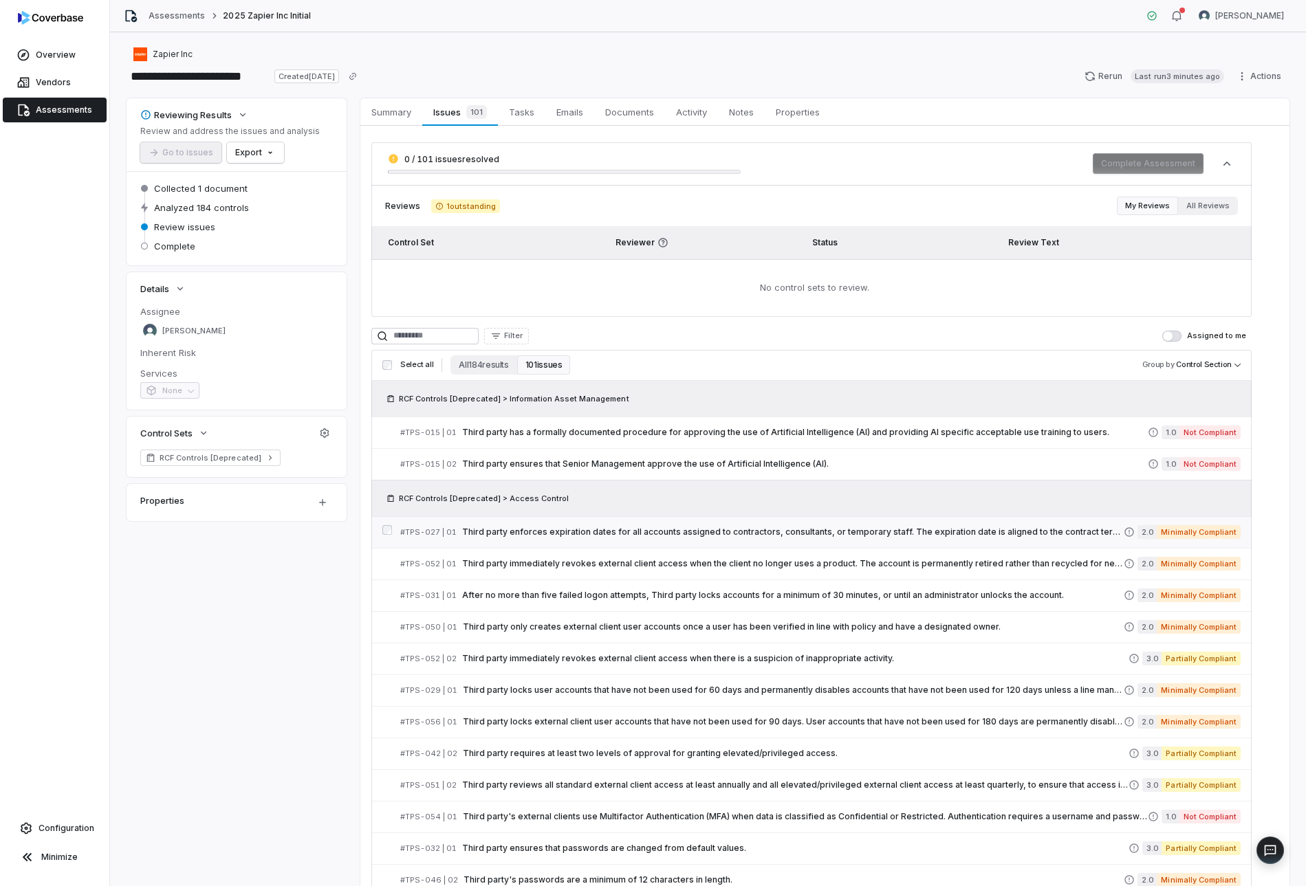
click at [532, 527] on span "Third party enforces expiration dates for all accounts assigned to contractors,…" at bounding box center [793, 532] width 662 height 11
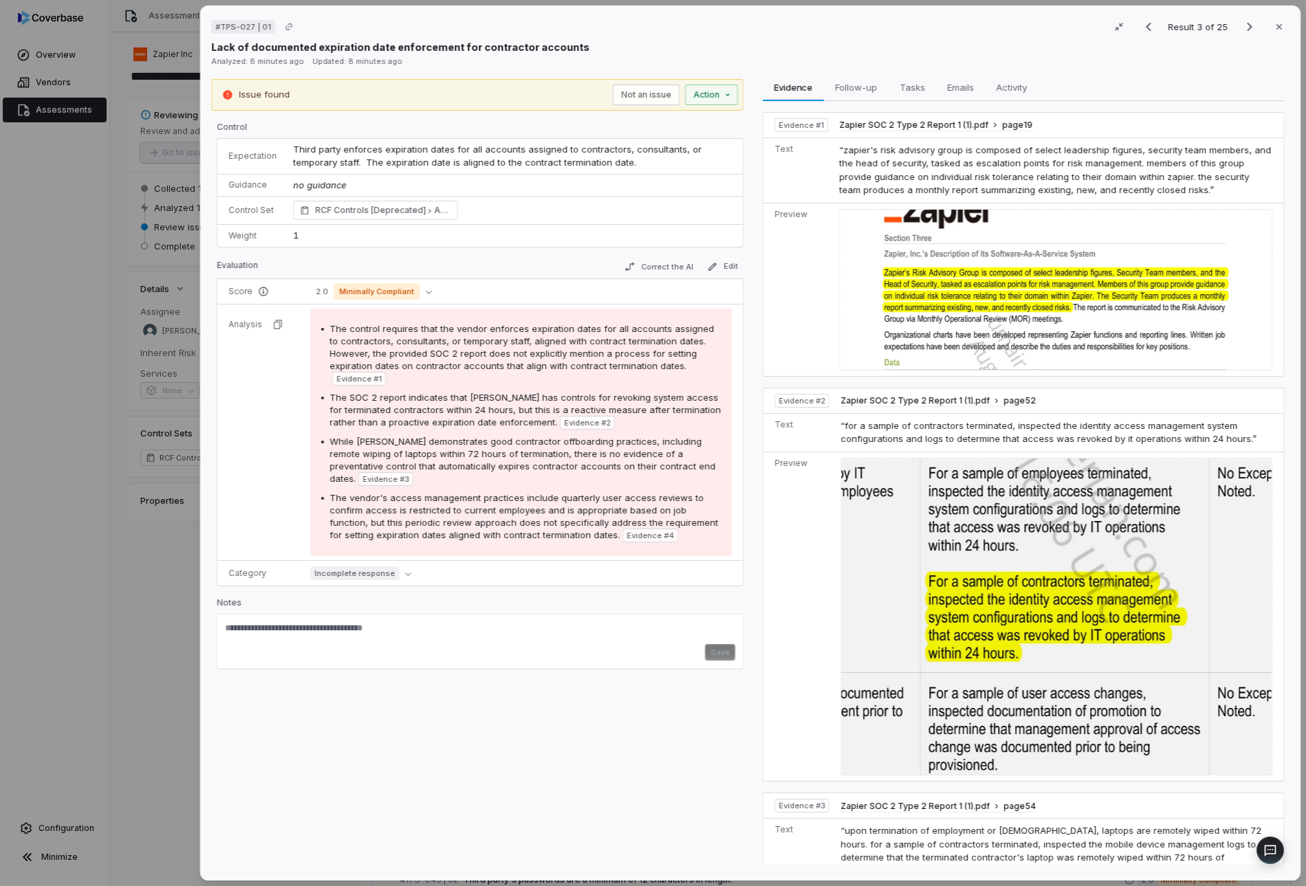
click at [211, 521] on div "Issue found Not an issue Action Control Expectation Third party enforces expira…" at bounding box center [477, 475] width 532 height 792
click at [210, 483] on div "# TPS-027 | 01 Result 3 of 25 Close Lack of documented expiration date enforcem…" at bounding box center [750, 443] width 1100 height 875
click at [1274, 28] on icon "button" at bounding box center [1279, 26] width 11 height 11
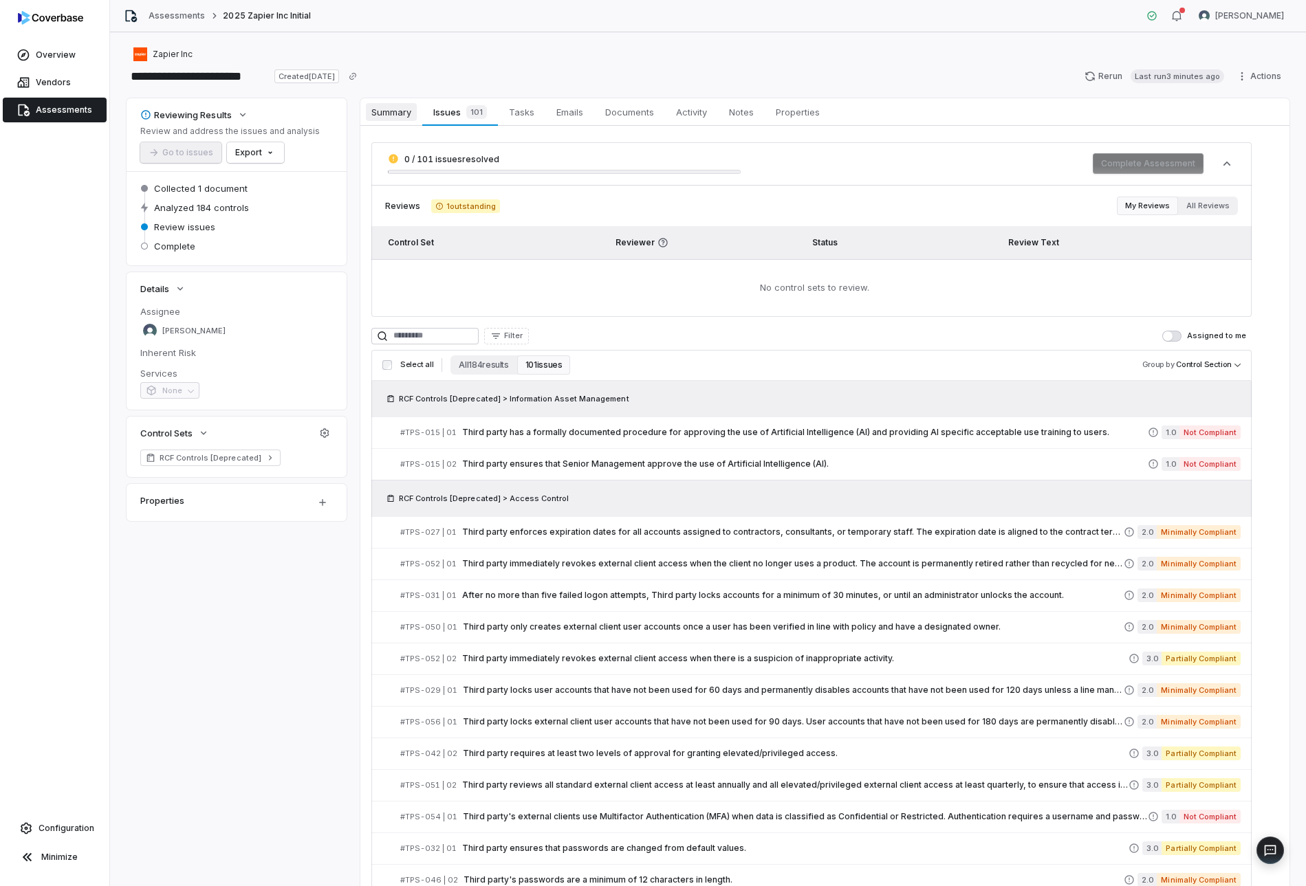
click at [388, 119] on span "Summary" at bounding box center [391, 112] width 51 height 18
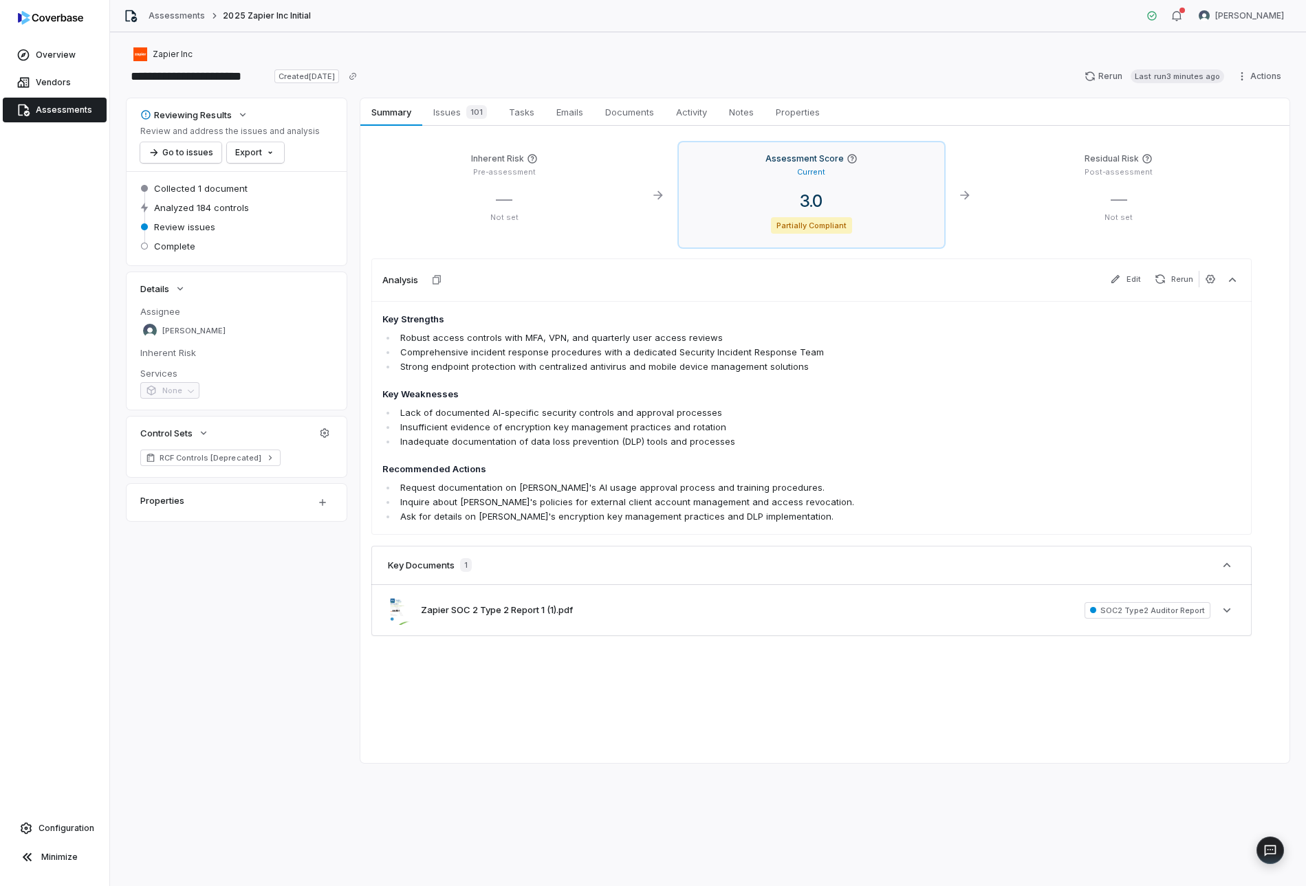
click at [801, 171] on p "Current" at bounding box center [811, 172] width 28 height 10
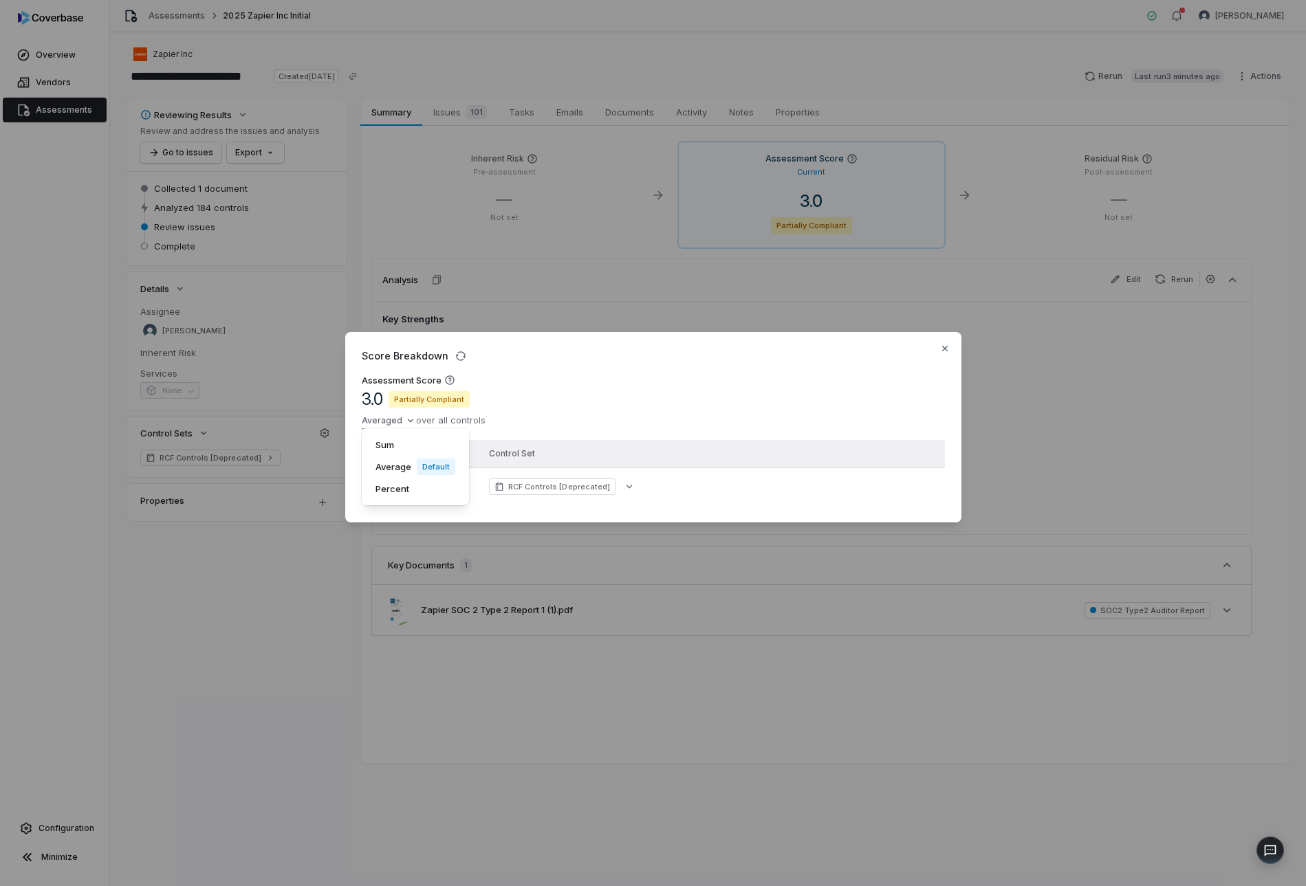
click at [389, 412] on div "Score Breakdown Assessment Score 3.0 Partially Compliant Averaged over all cont…" at bounding box center [653, 442] width 1306 height 265
click at [400, 444] on div "Sum" at bounding box center [415, 445] width 96 height 22
click at [391, 427] on div "Assessment Score 554.0 Summed over all controls" at bounding box center [653, 407] width 583 height 66
click at [387, 420] on div "Score Breakdown Assessment Score 554.0 Summed over all controls Score Control S…" at bounding box center [653, 442] width 1306 height 265
click at [411, 483] on div "Percent" at bounding box center [427, 489] width 120 height 22
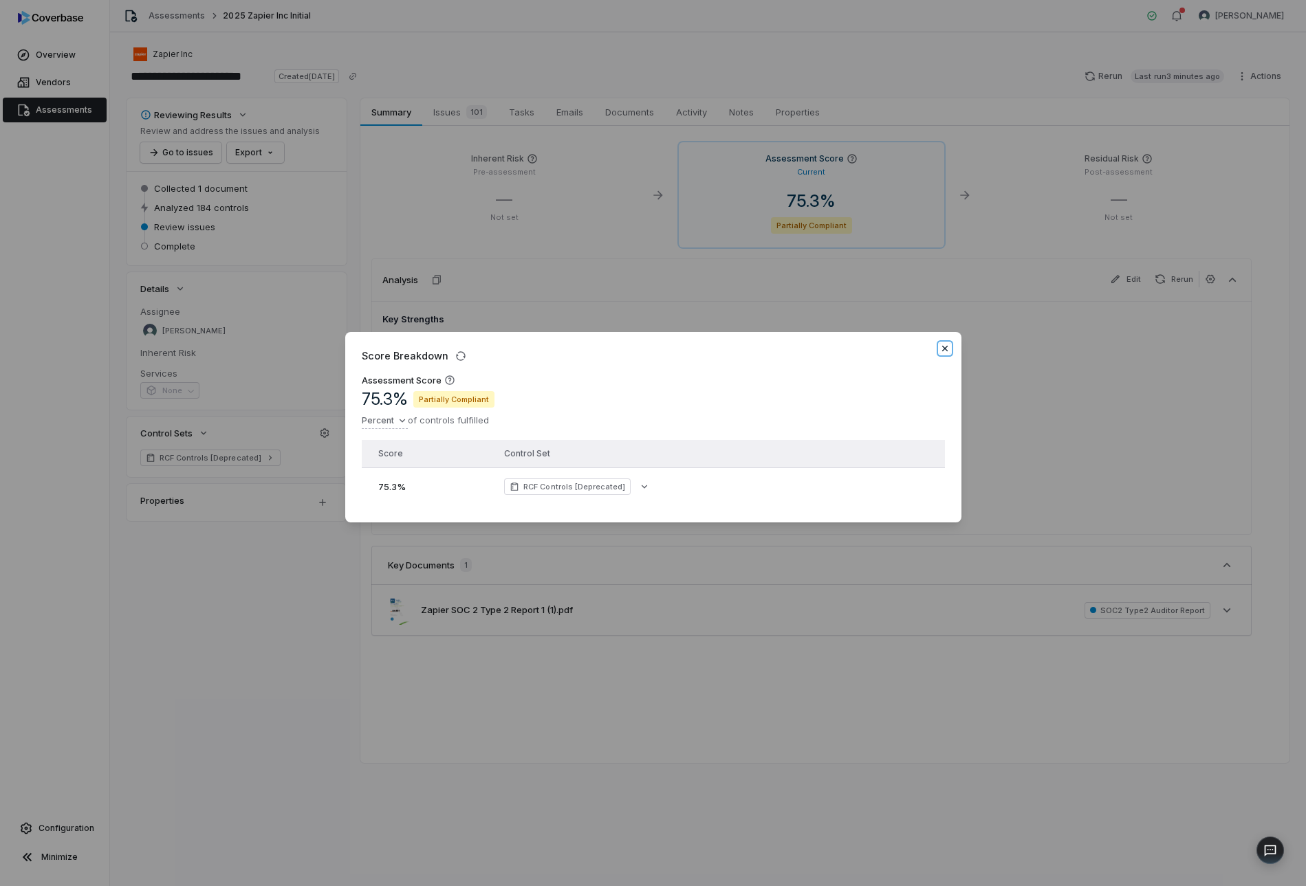
click at [942, 346] on icon "button" at bounding box center [944, 348] width 11 height 11
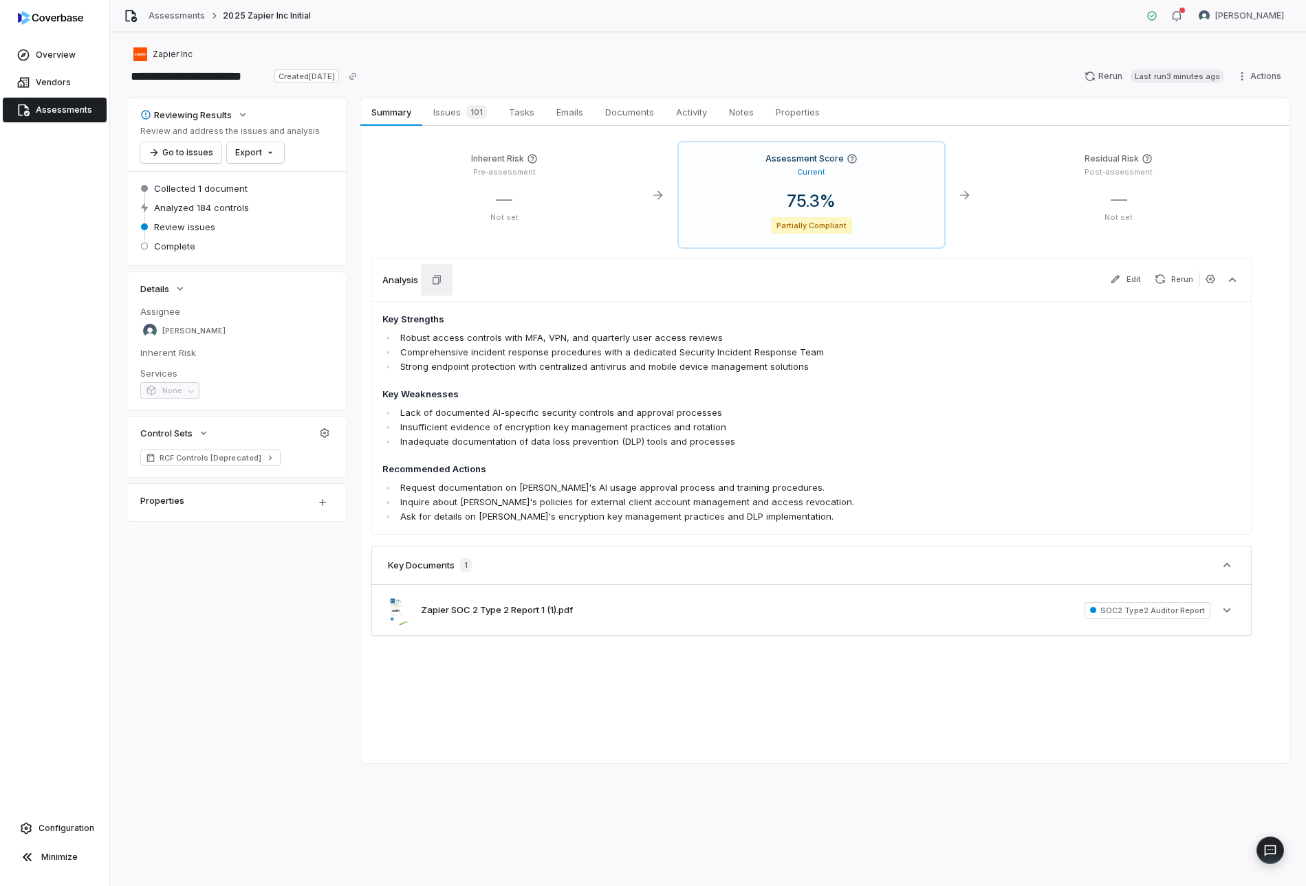
click at [434, 292] on button "button" at bounding box center [437, 280] width 32 height 32
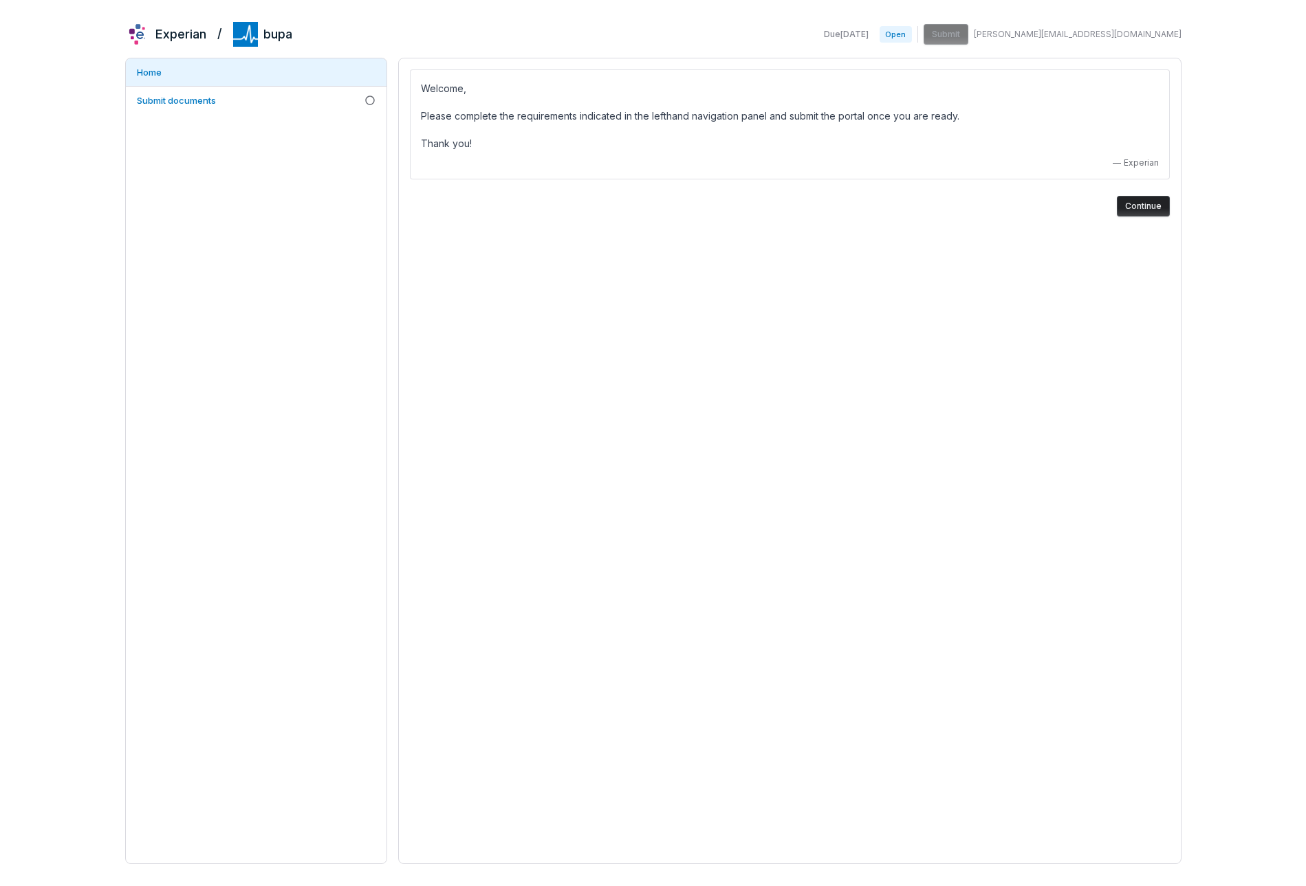
click at [1138, 198] on button "Continue" at bounding box center [1143, 206] width 53 height 21
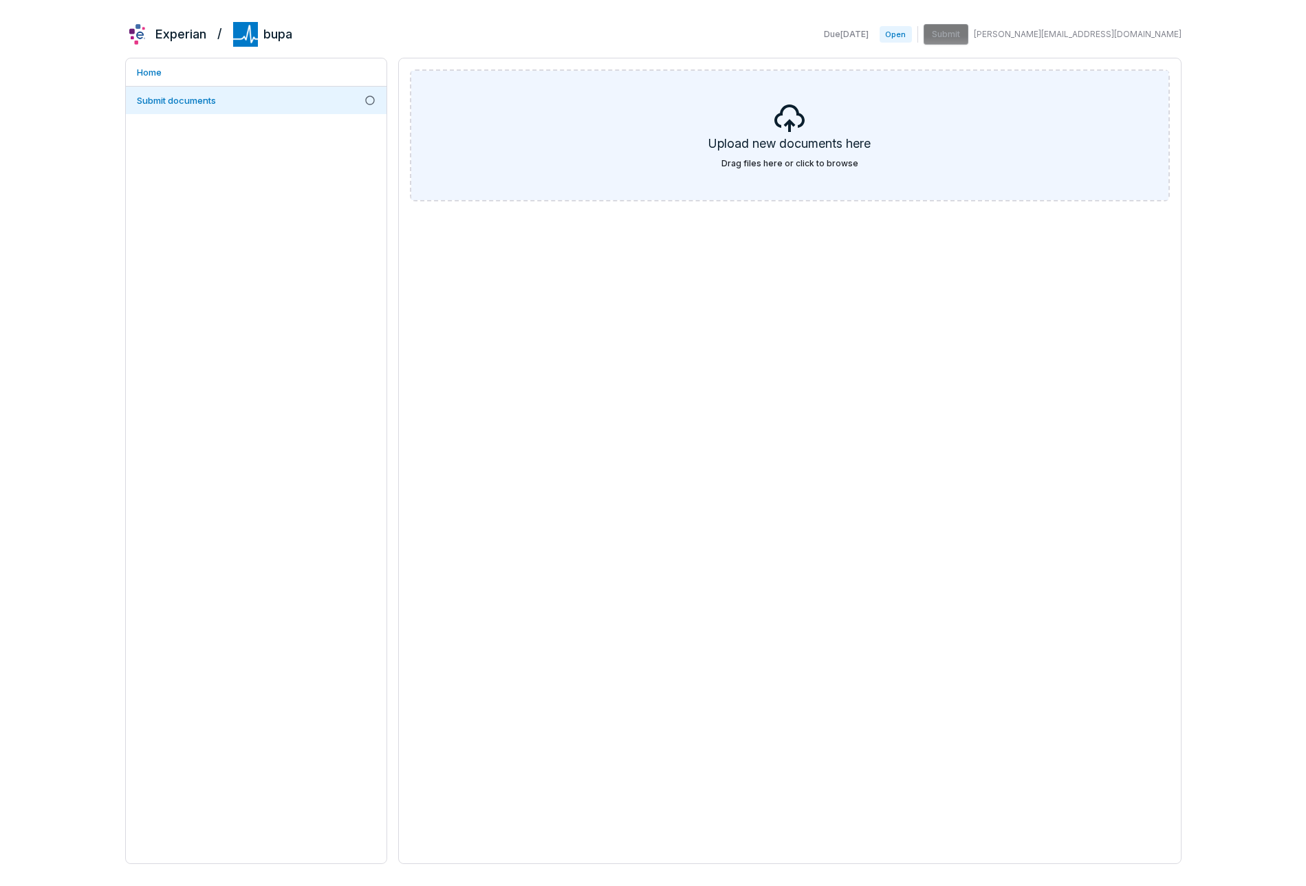
click at [821, 135] on h5 "Upload new documents here" at bounding box center [789, 146] width 162 height 23
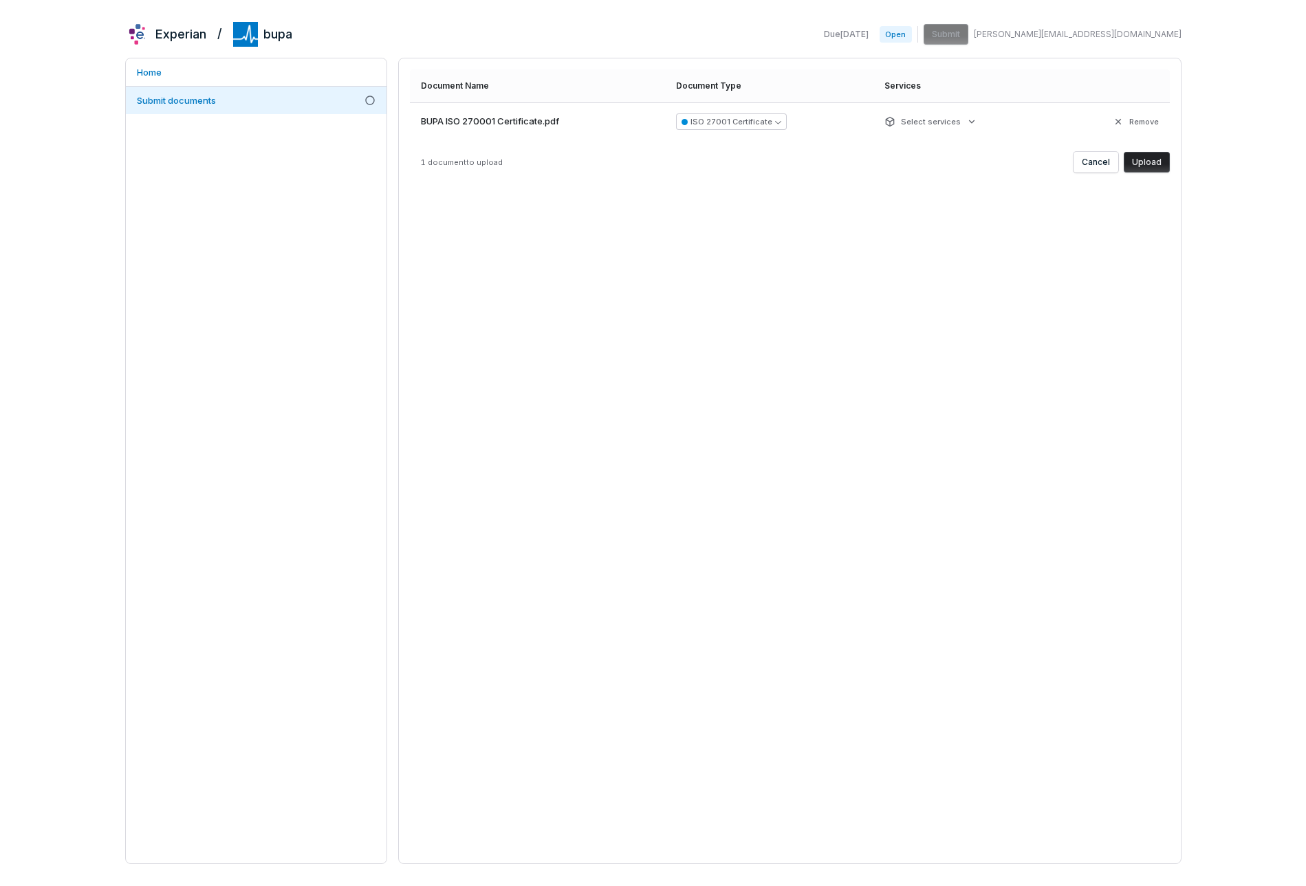
click at [1153, 160] on button "Upload" at bounding box center [1147, 162] width 46 height 21
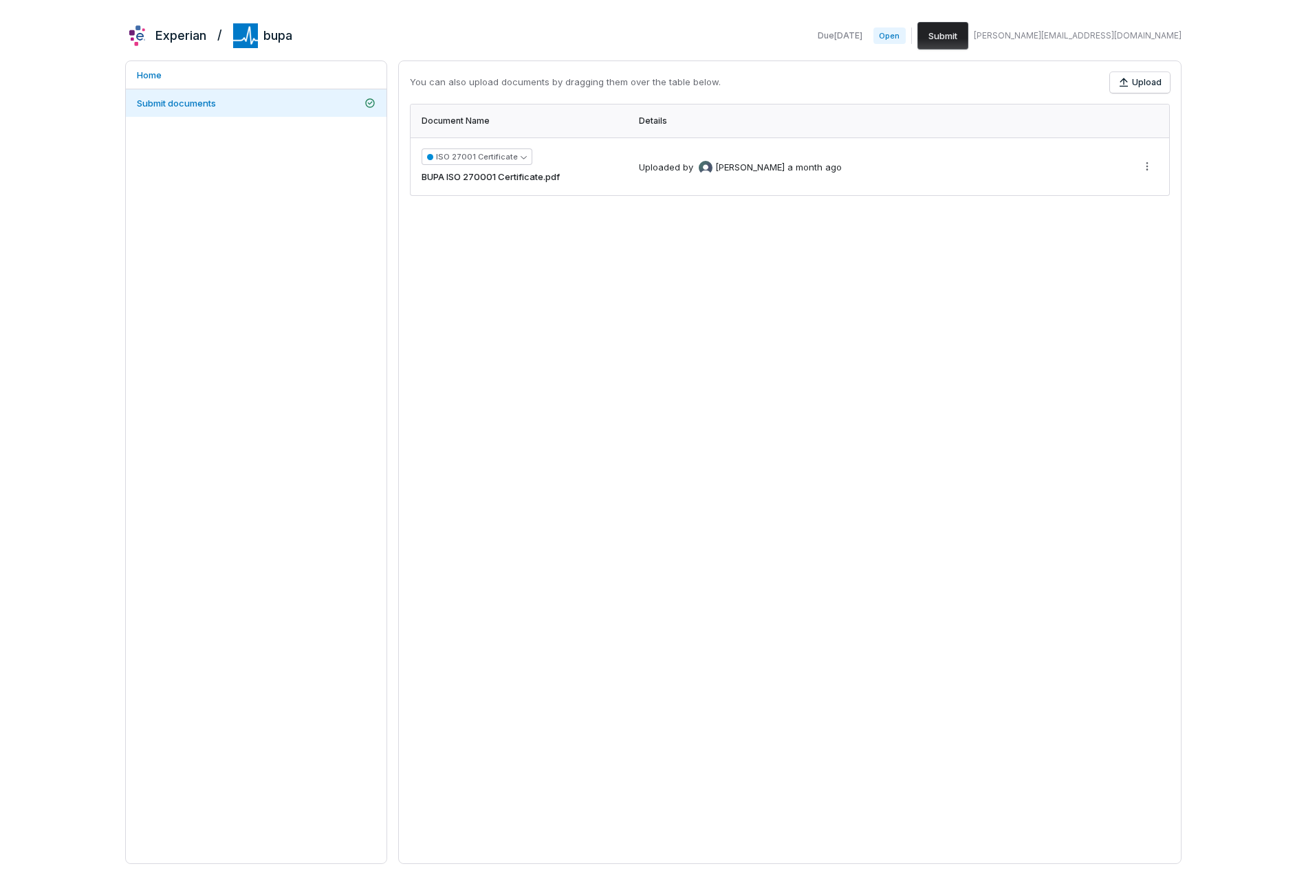
click at [968, 31] on button "Submit" at bounding box center [942, 36] width 51 height 28
